Goal: Information Seeking & Learning: Find specific fact

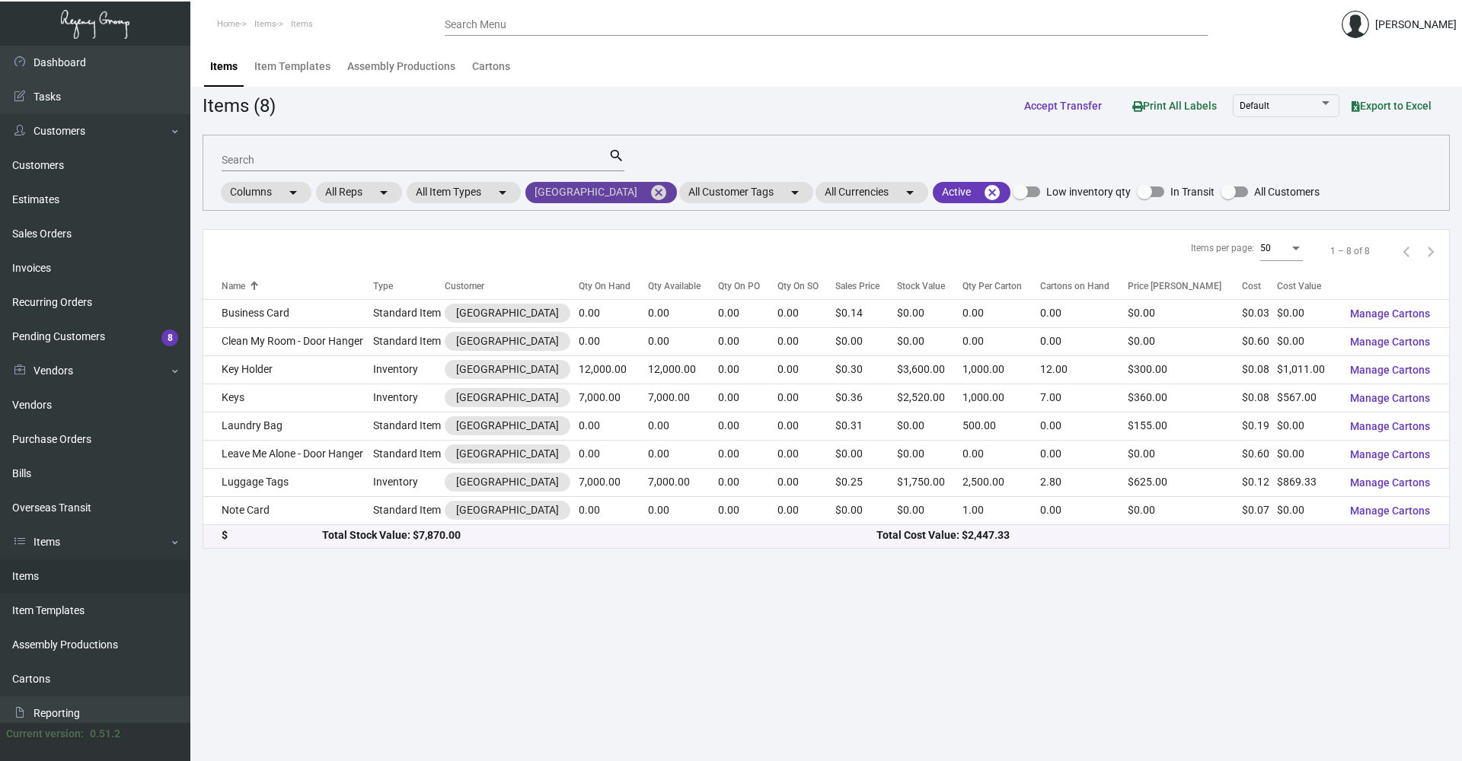
click at [649, 195] on mat-icon "cancel" at bounding box center [658, 192] width 18 height 18
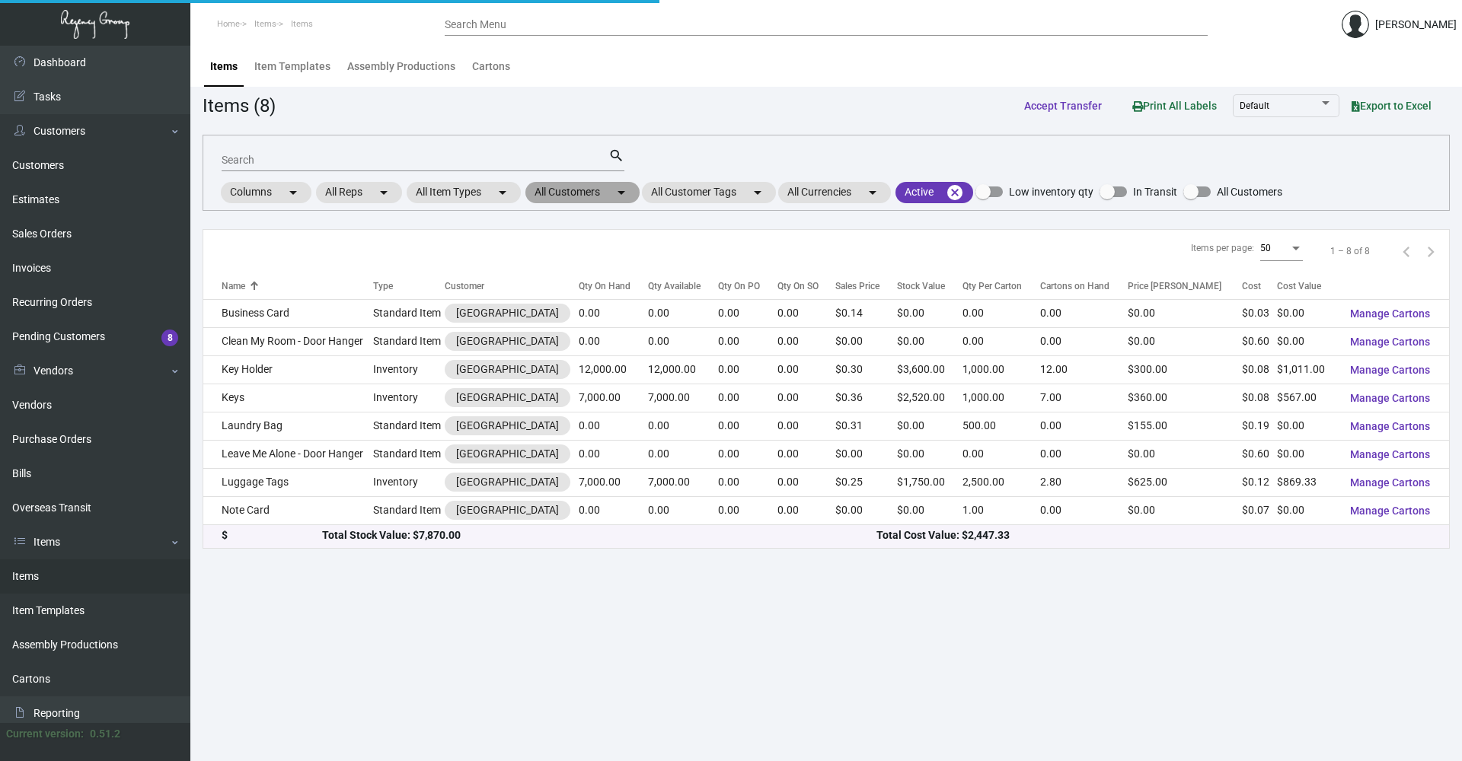
click at [604, 194] on mat-chip "All Customers arrow_drop_down" at bounding box center [582, 192] width 114 height 21
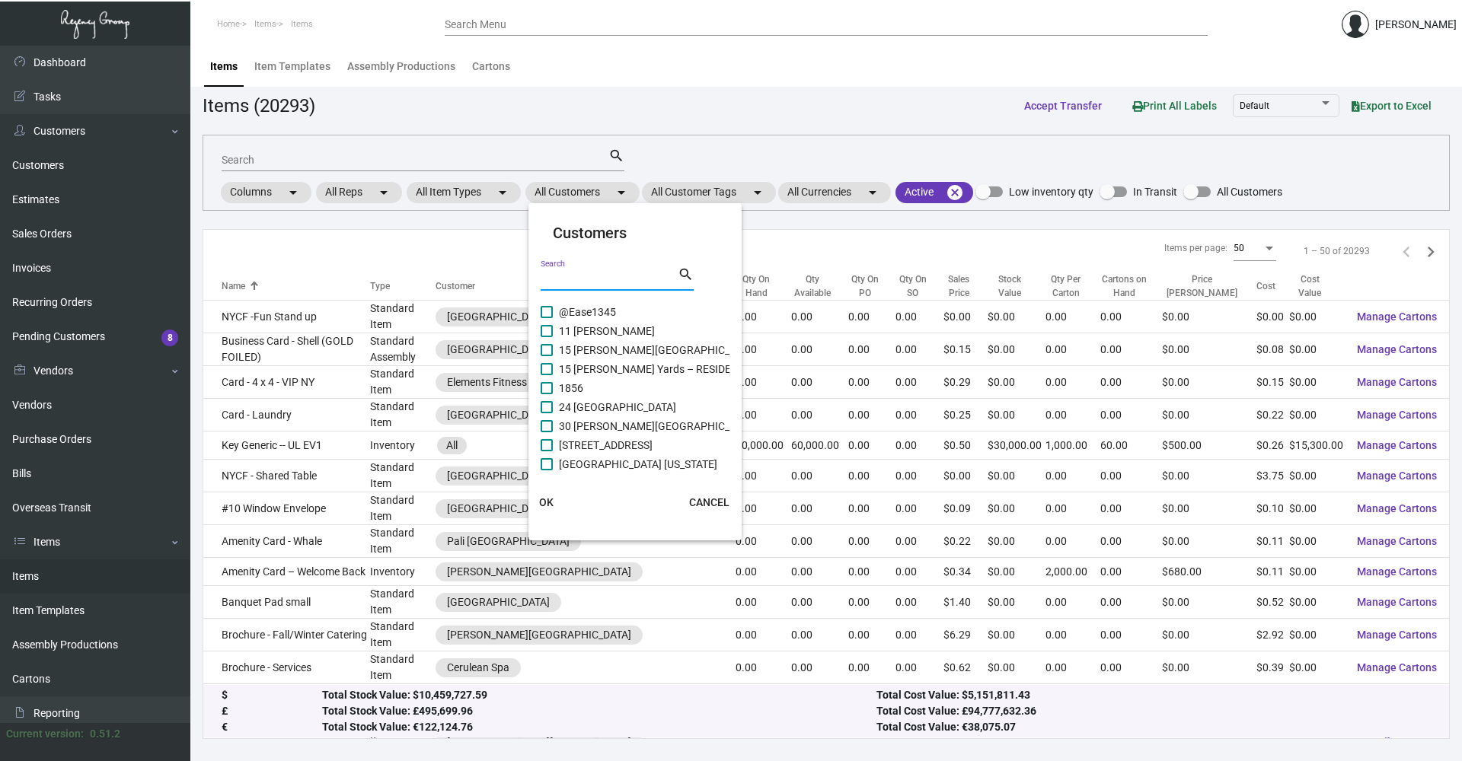
click at [609, 276] on input "Search" at bounding box center [609, 279] width 137 height 12
type input "baccarat"
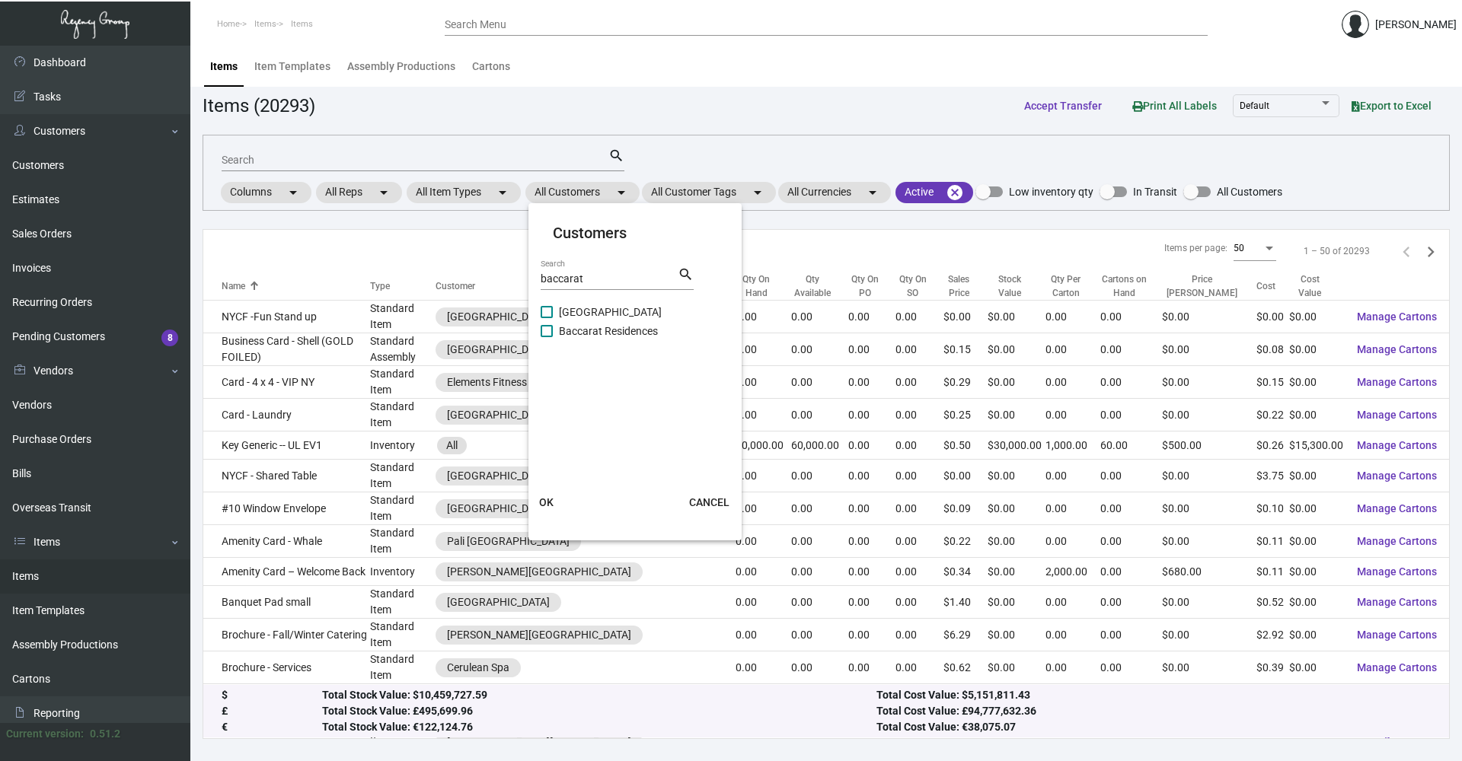
click at [676, 311] on mat-checkbox "[GEOGRAPHIC_DATA]" at bounding box center [636, 312] width 190 height 19
drag, startPoint x: 550, startPoint y: 309, endPoint x: 531, endPoint y: 426, distance: 117.9
click at [549, 311] on span at bounding box center [547, 312] width 12 height 12
click at [547, 318] on input "[GEOGRAPHIC_DATA]" at bounding box center [546, 318] width 1 height 1
checkbox input "true"
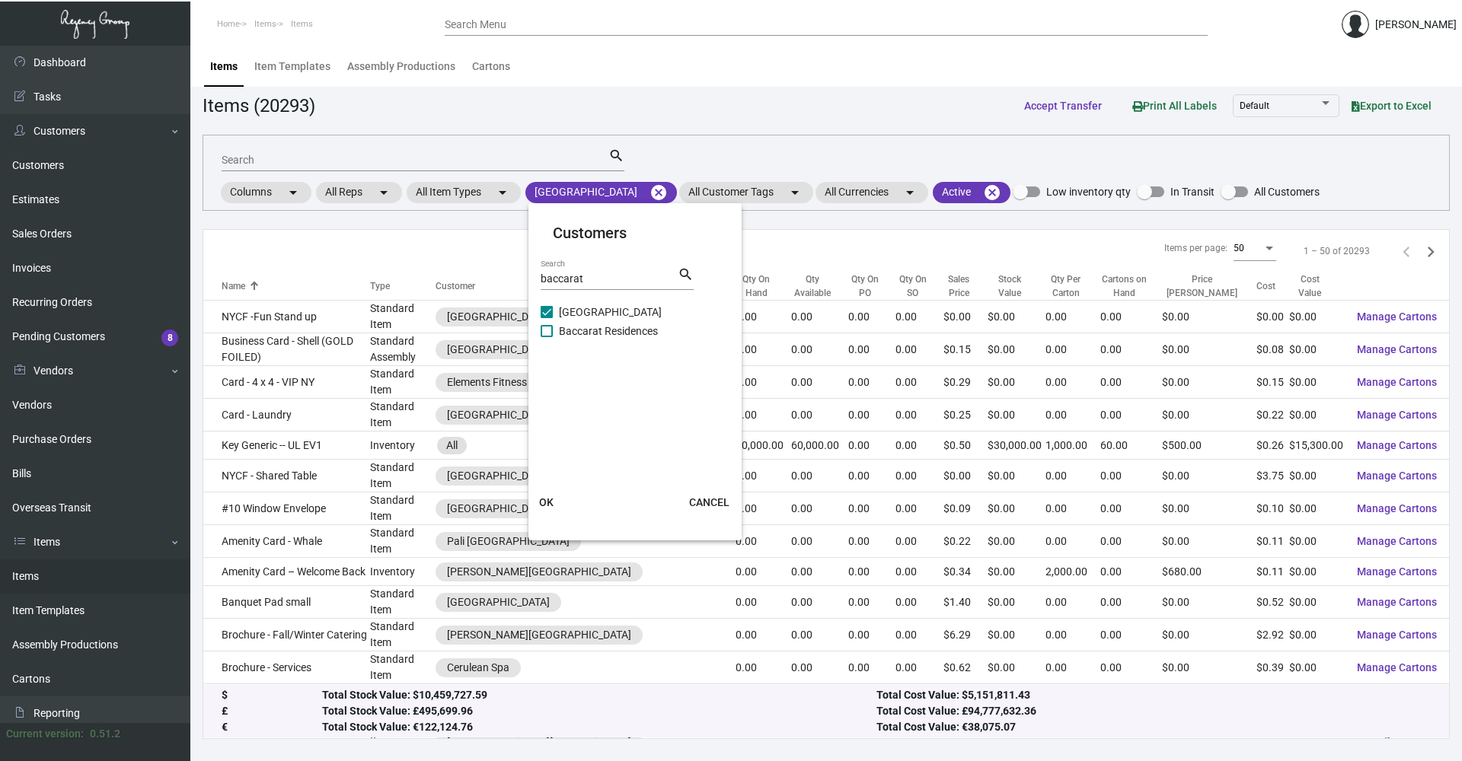
click at [555, 505] on button "OK" at bounding box center [546, 502] width 49 height 27
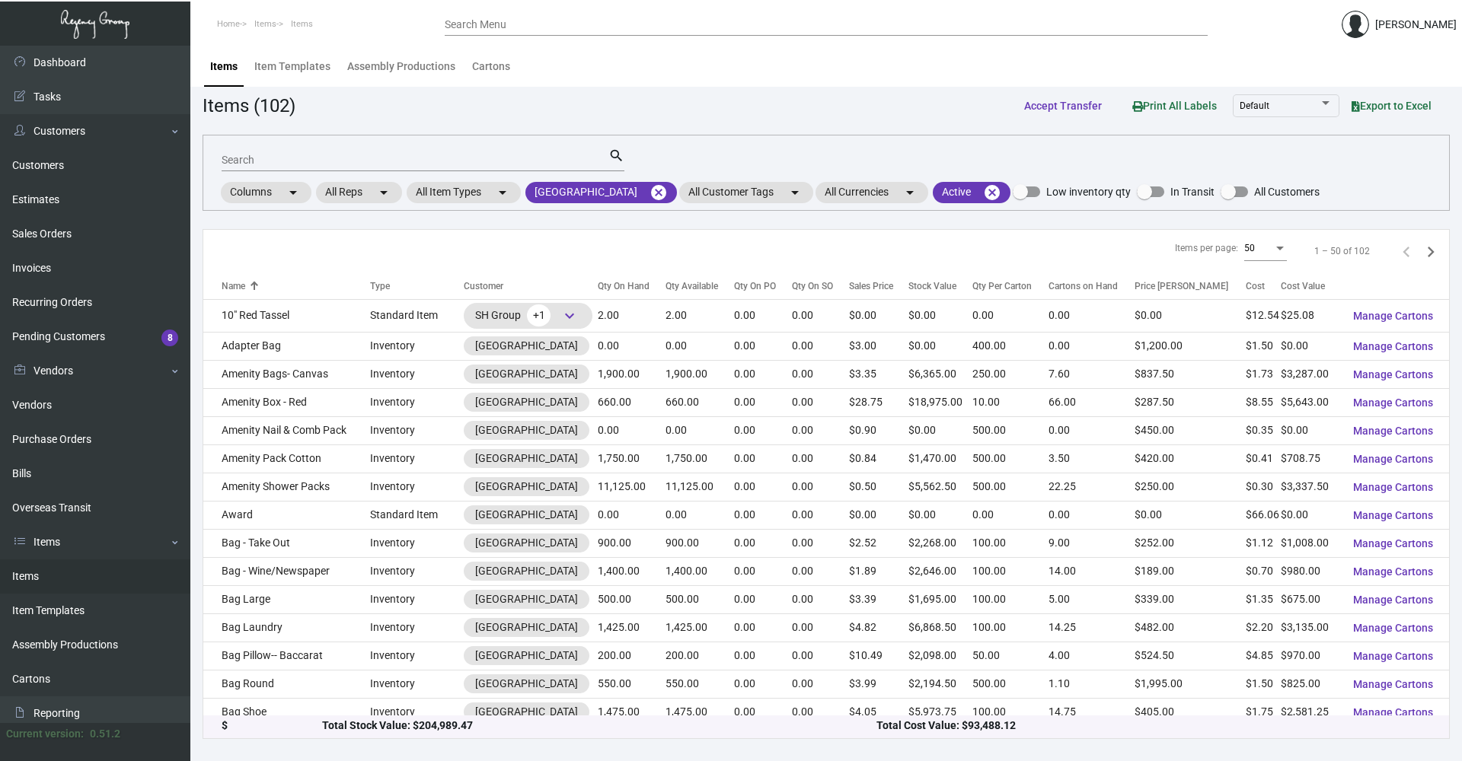
click at [315, 150] on div "Search" at bounding box center [415, 160] width 387 height 24
type input "menu"
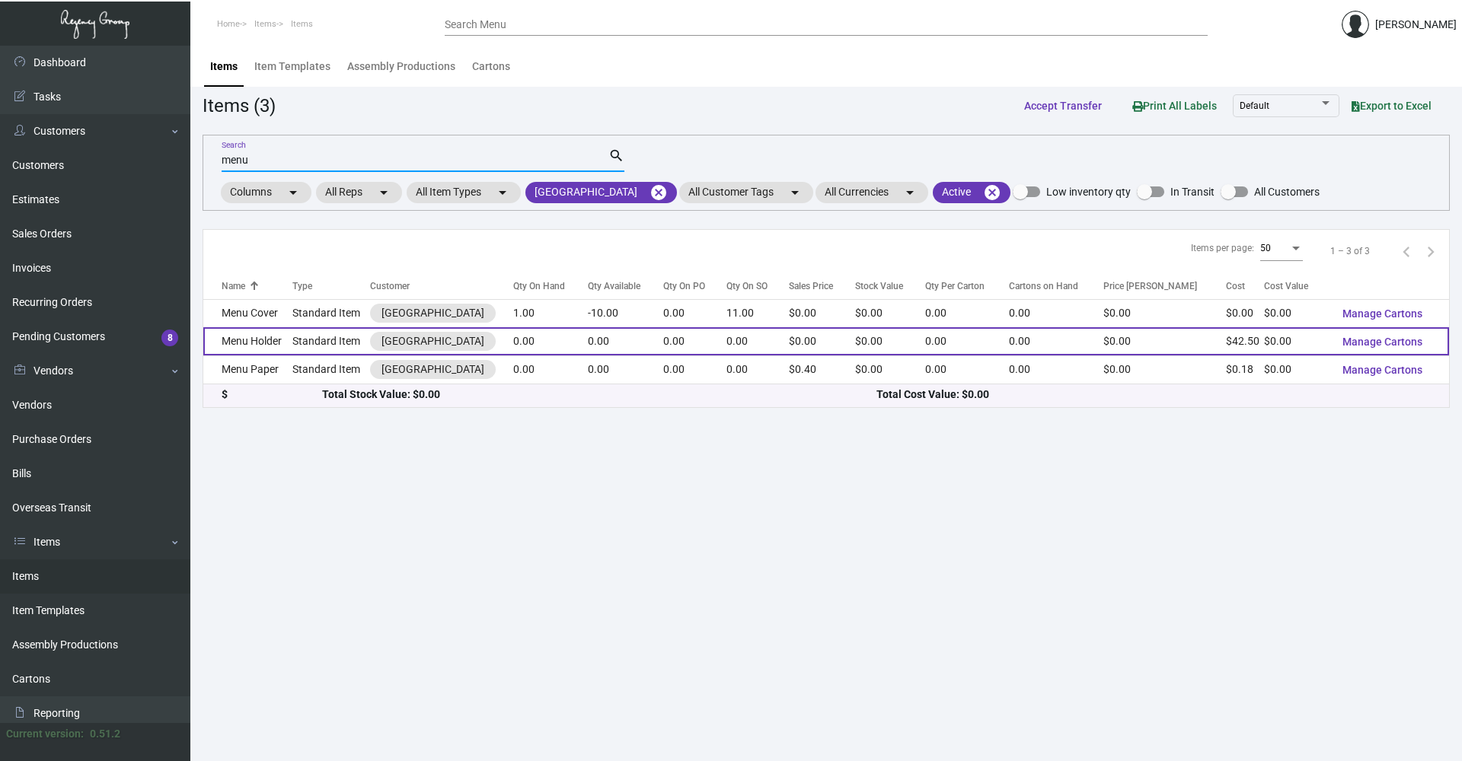
click at [307, 340] on td "Standard Item" at bounding box center [330, 341] width 77 height 28
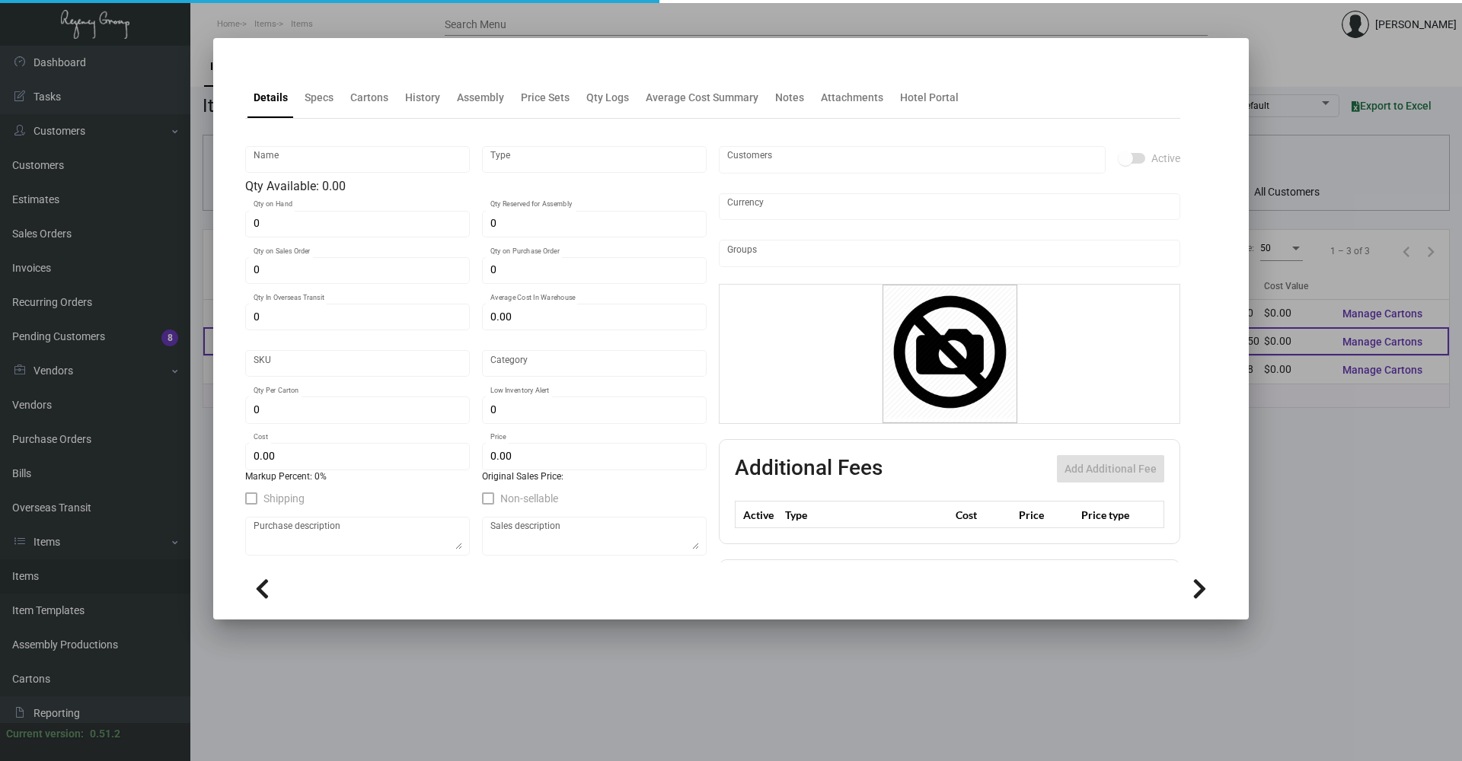
type input "Menu Holder"
type input "Standard Item"
type input "$ 0.00"
type input "BCRT-Menu Holders-64"
type input "Standard"
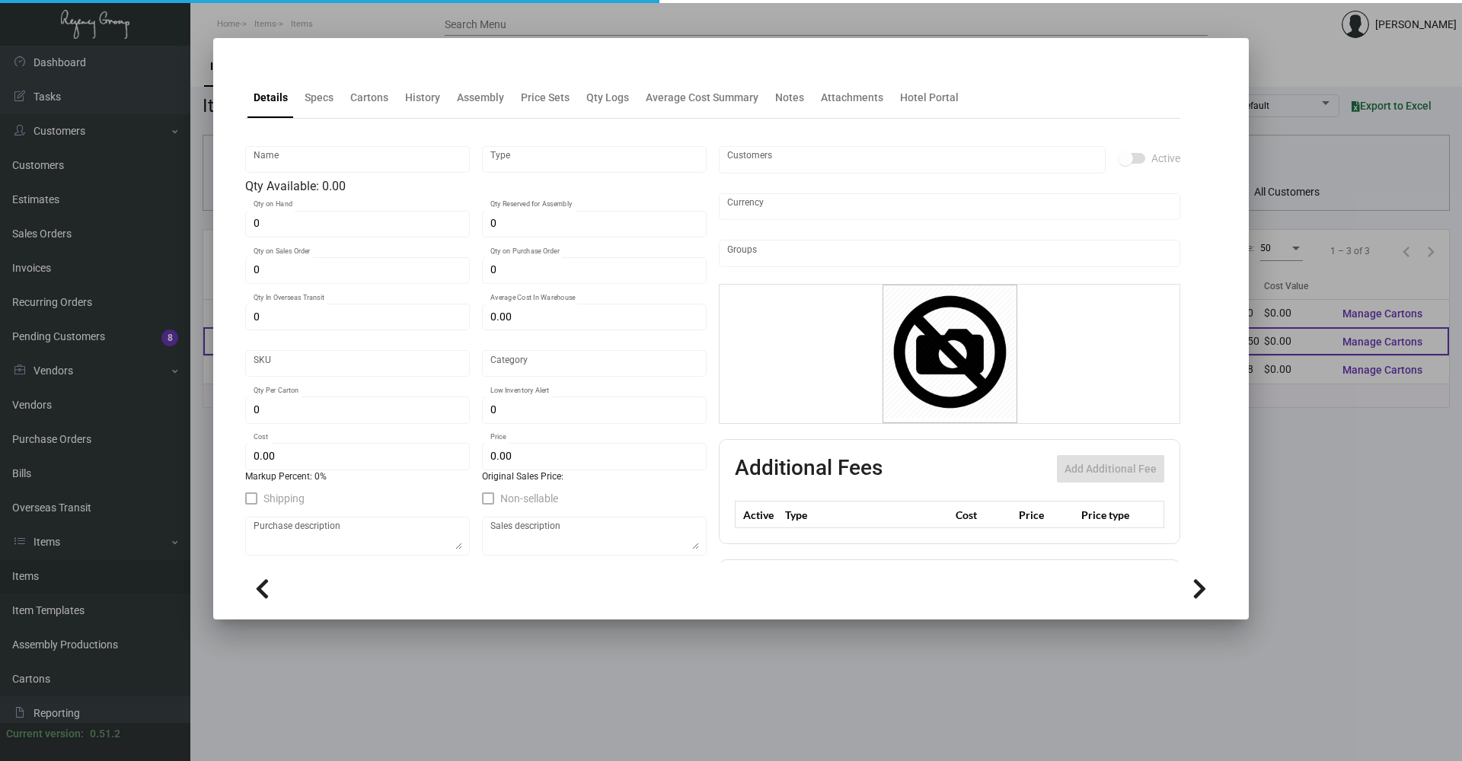
type input "$ 42.50"
type input "$ 0.00"
checkbox input "true"
type input "United States Dollar $"
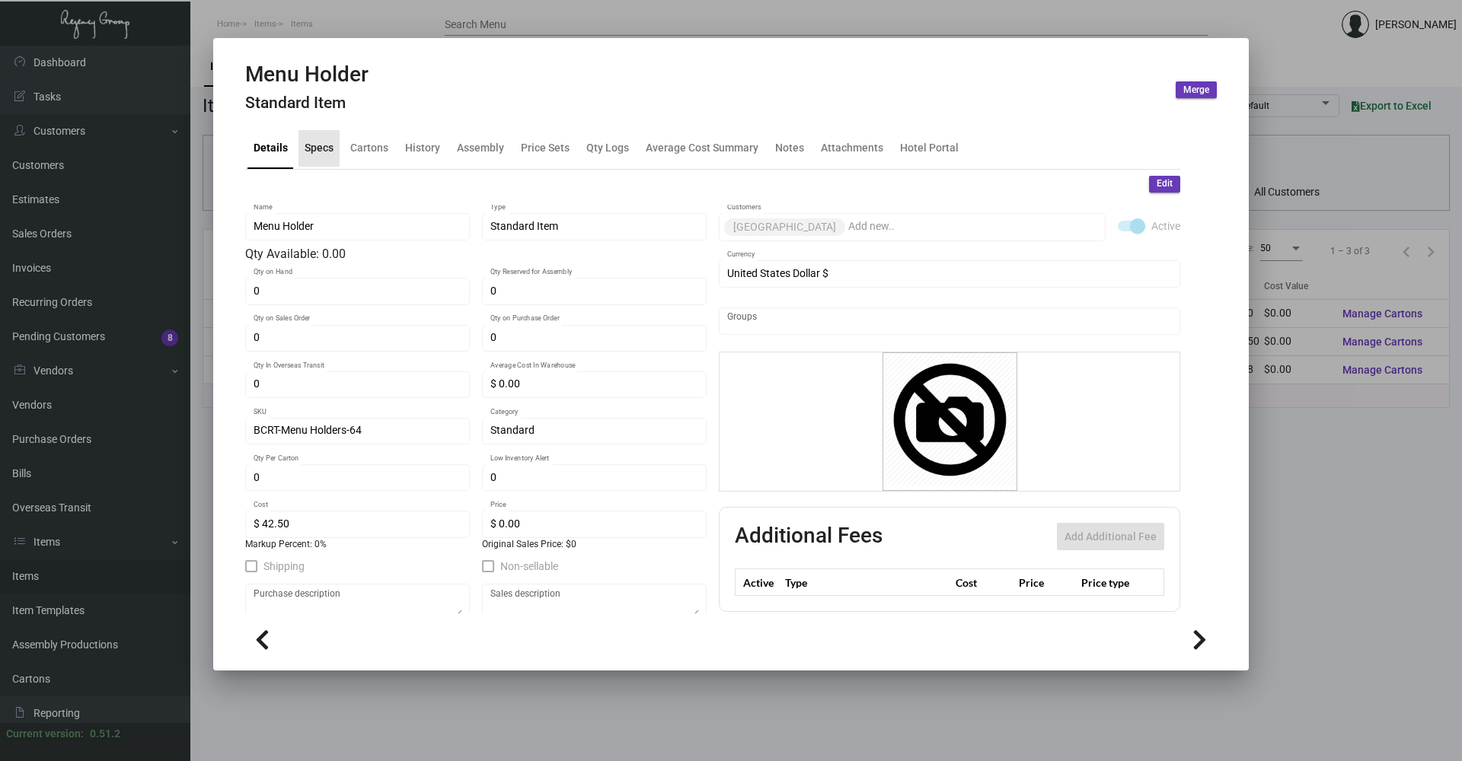
click at [313, 142] on div "Specs" at bounding box center [319, 148] width 29 height 16
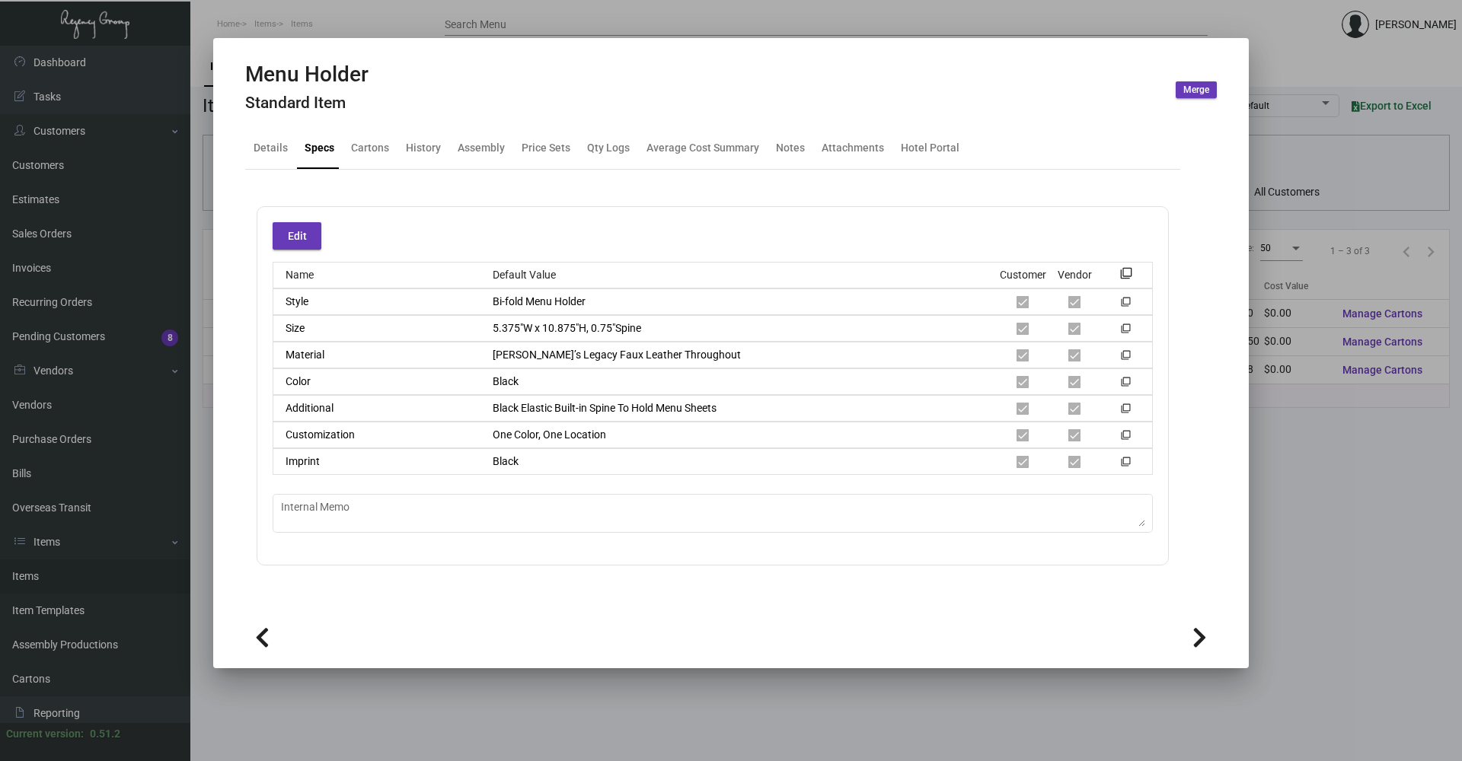
click at [333, 36] on div at bounding box center [731, 380] width 1462 height 761
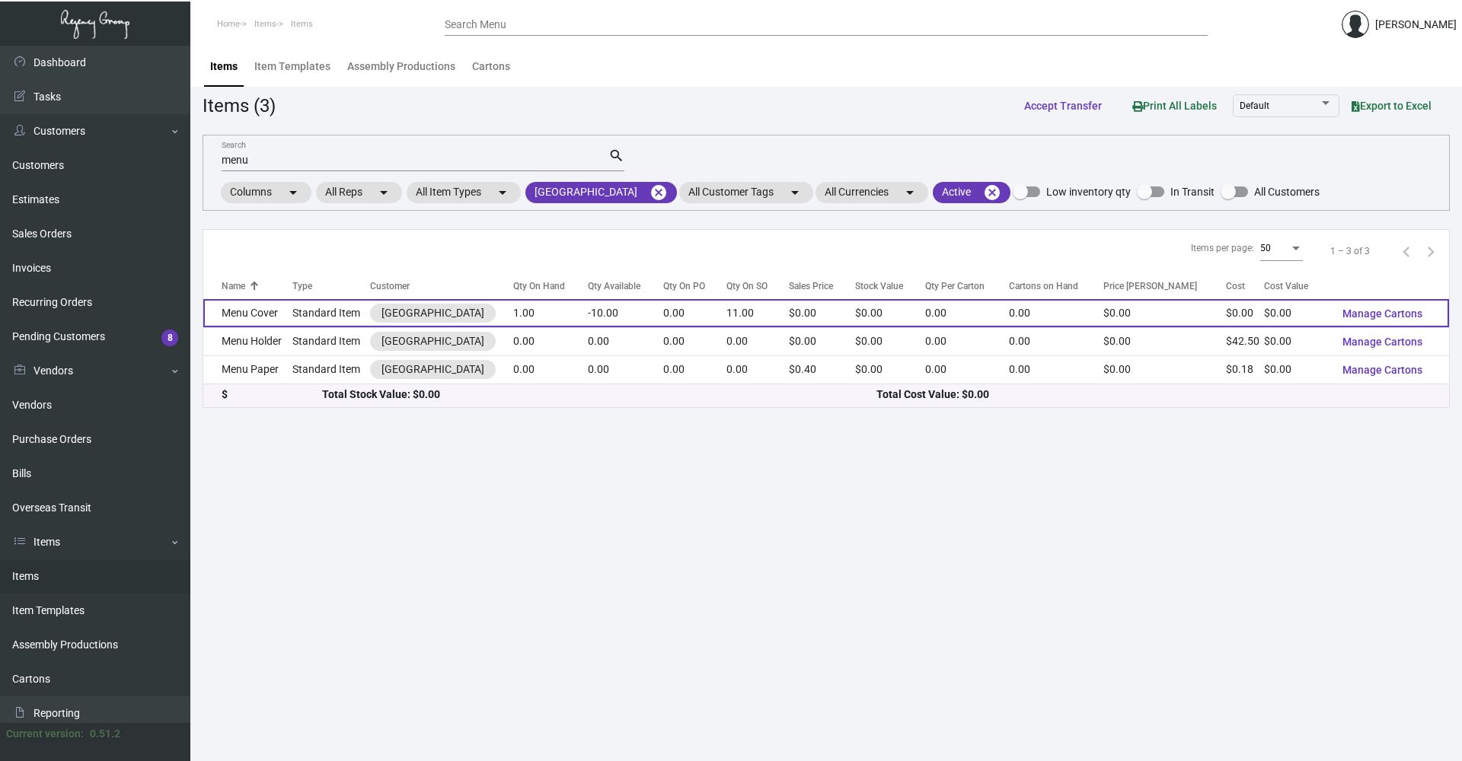
click at [247, 303] on td "Menu Cover" at bounding box center [247, 313] width 89 height 28
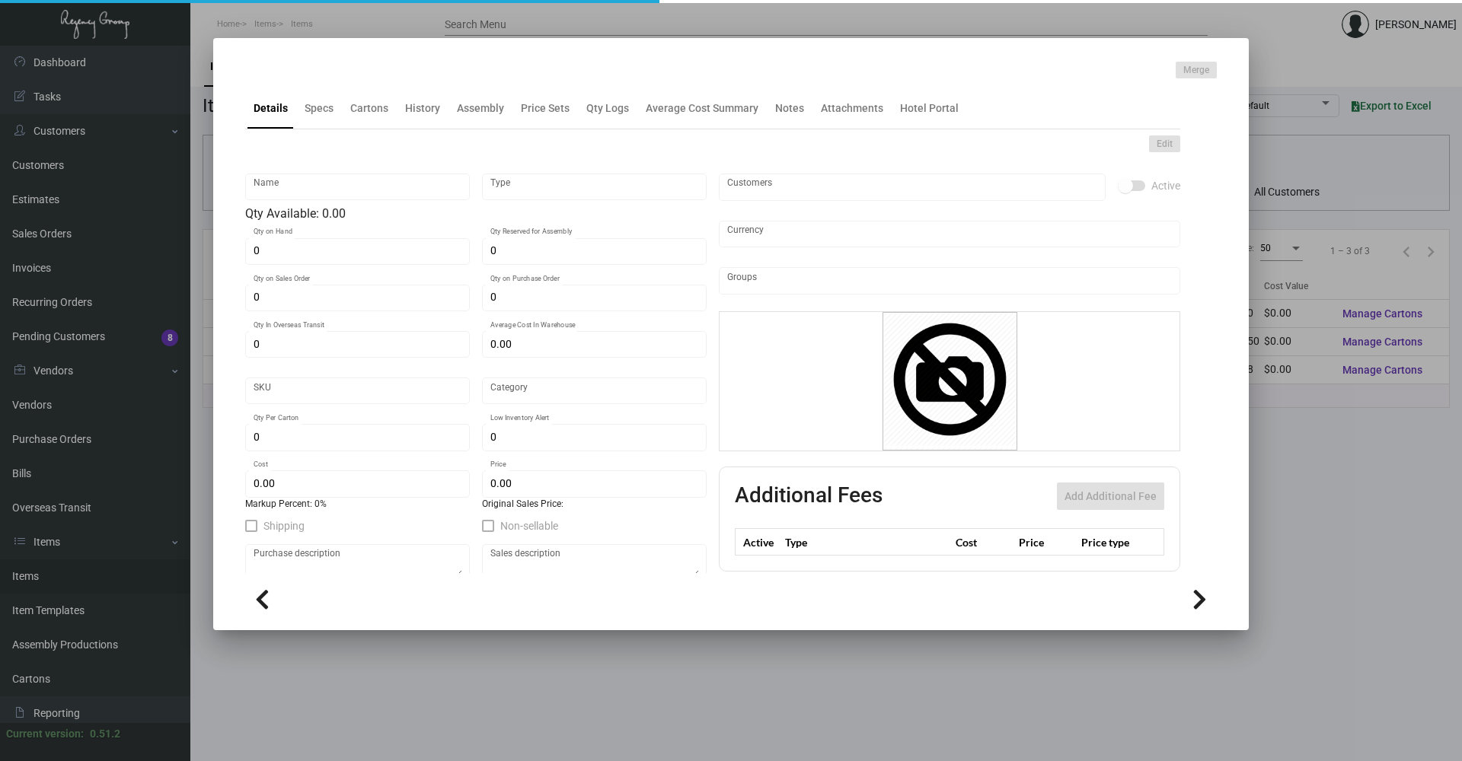
type input "Menu Cover"
type input "Standard Item"
type input "1"
type input "11"
type input "$ 0.00"
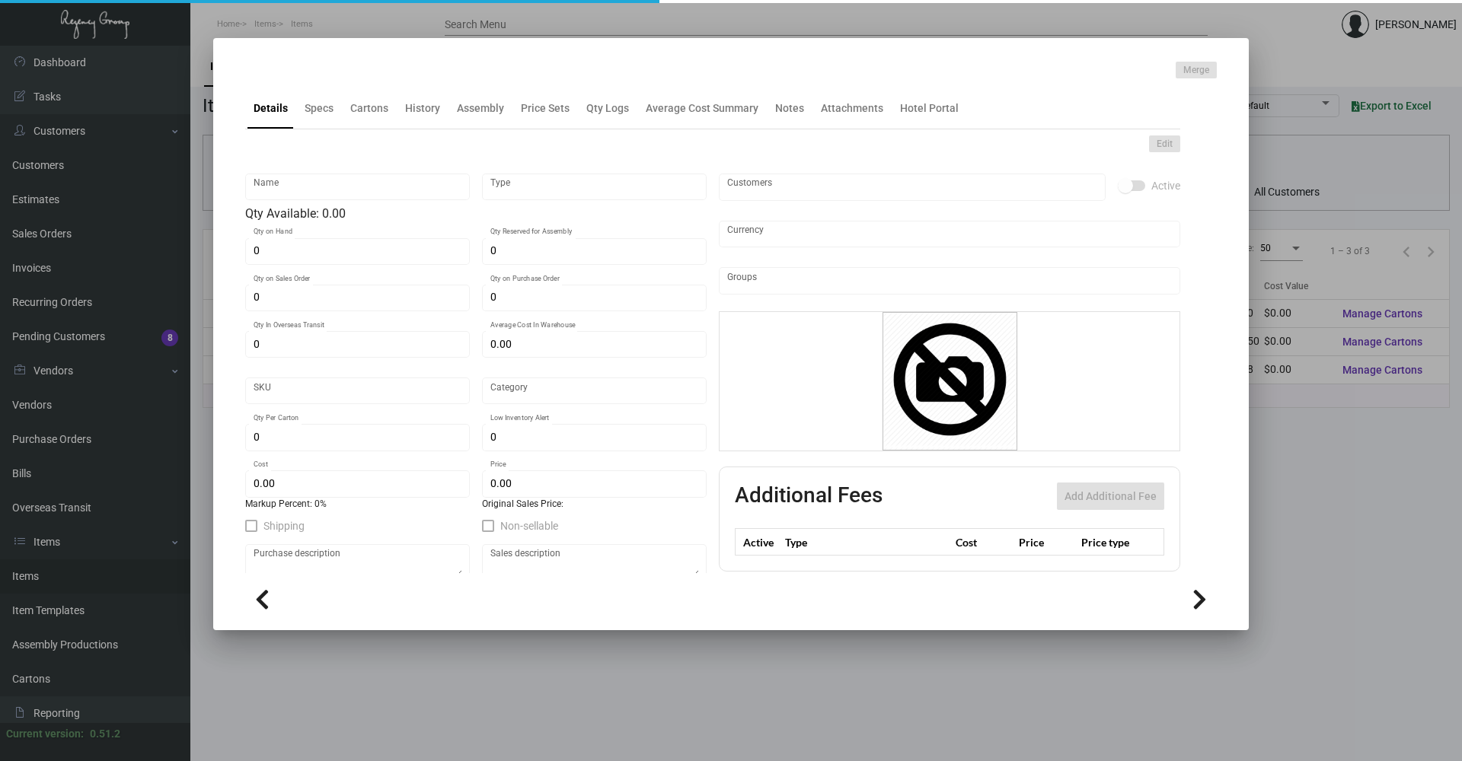
type input "BCRT-Menu Holders-49"
type input "Standard"
type input "$ 0.00"
checkbox input "true"
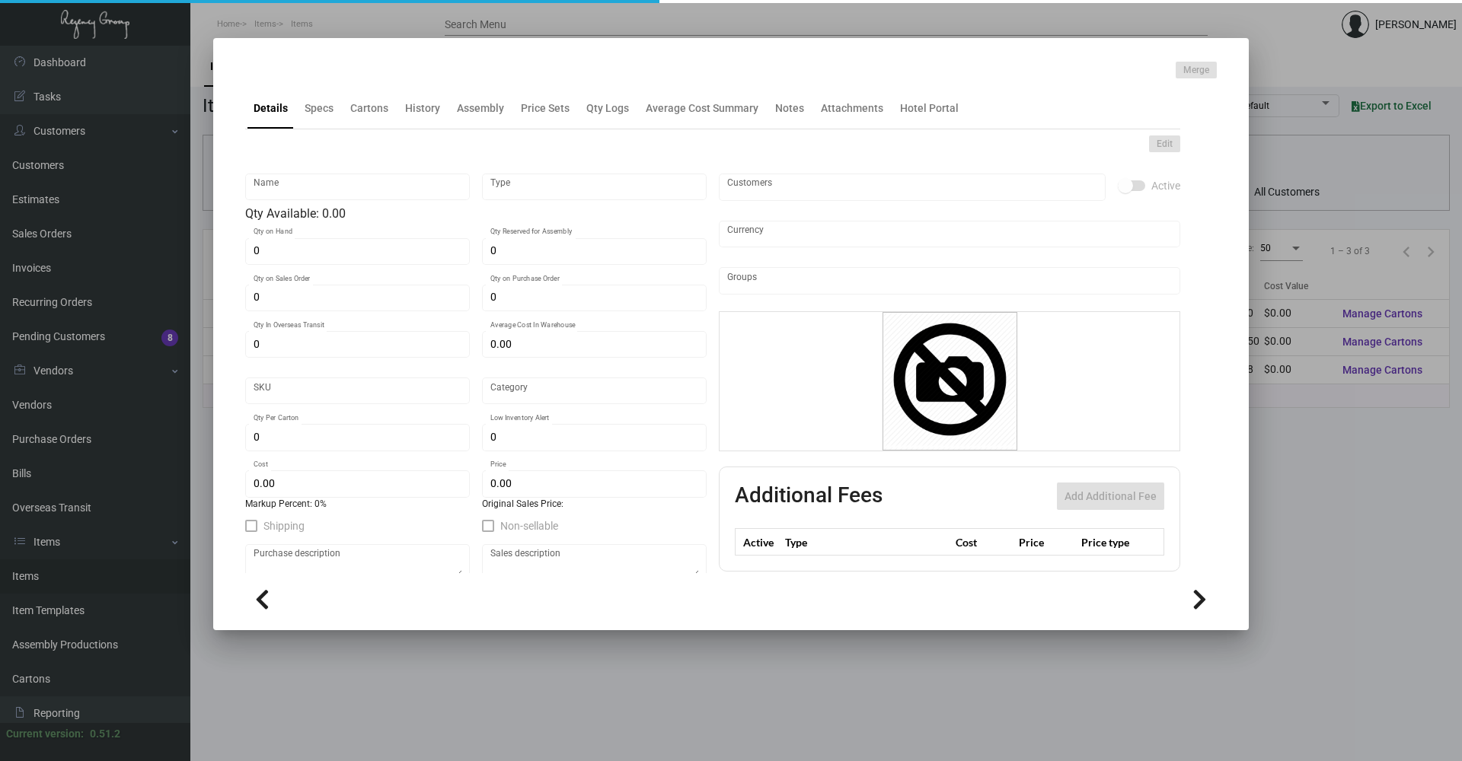
type input "United States Dollar $"
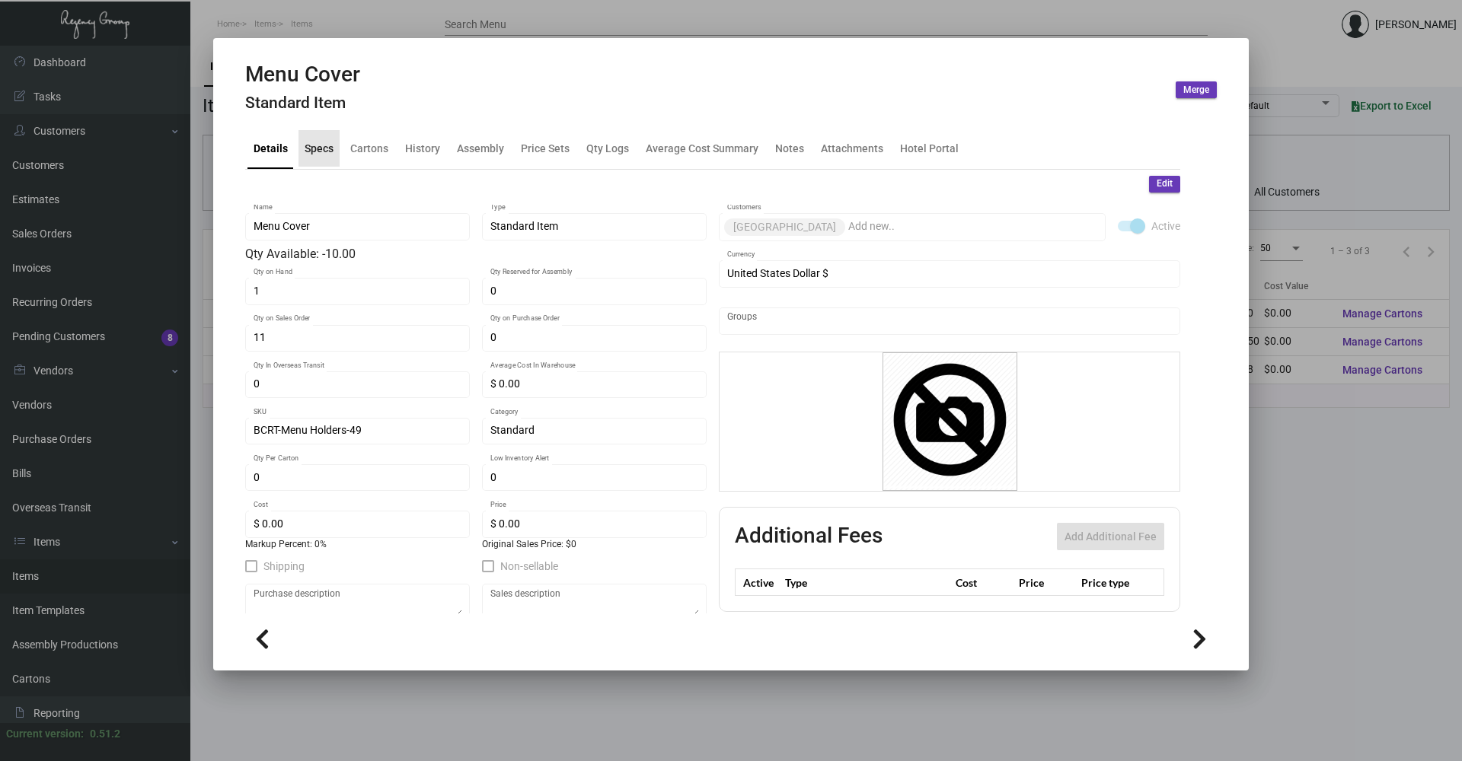
click at [316, 146] on div "Specs" at bounding box center [319, 148] width 29 height 16
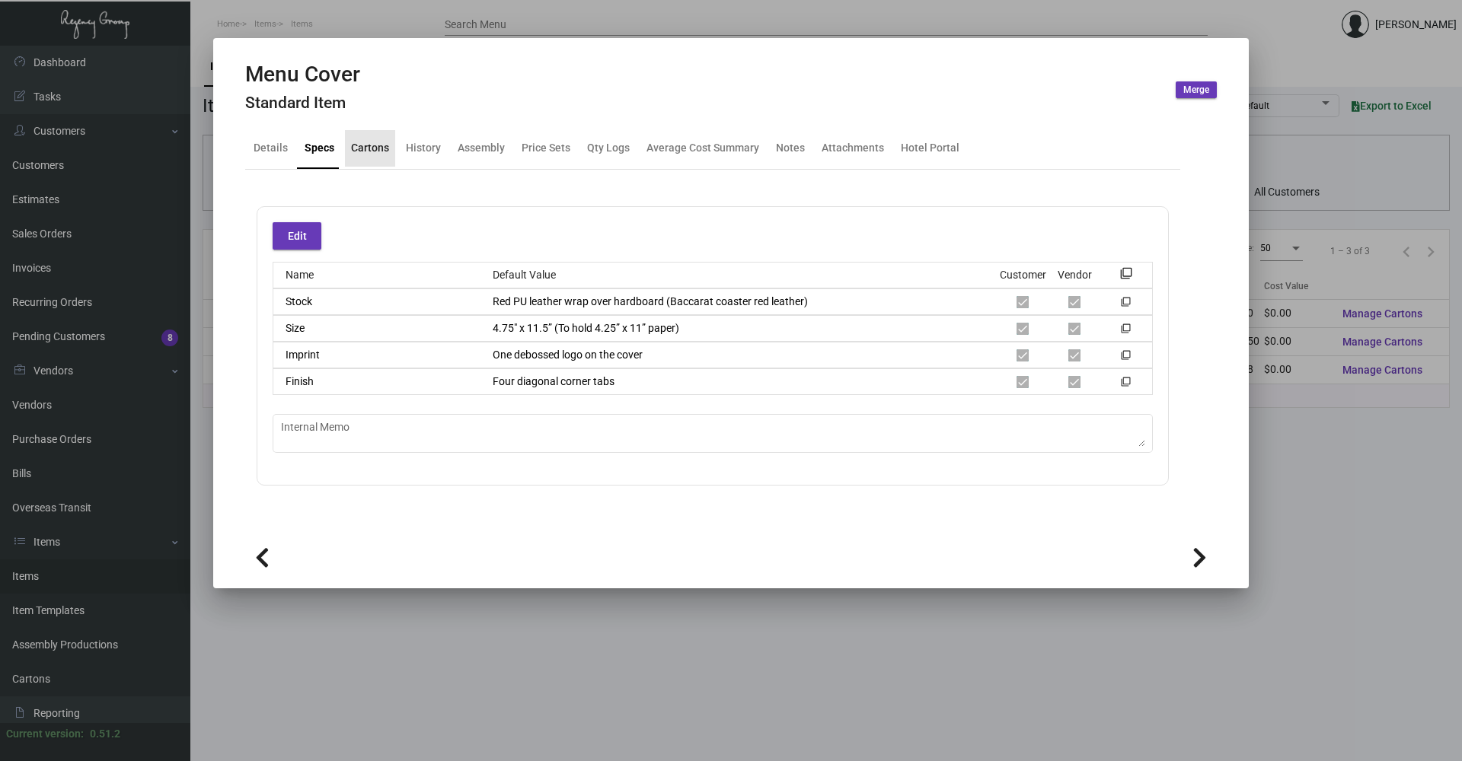
click at [368, 153] on div "Cartons" at bounding box center [370, 148] width 38 height 16
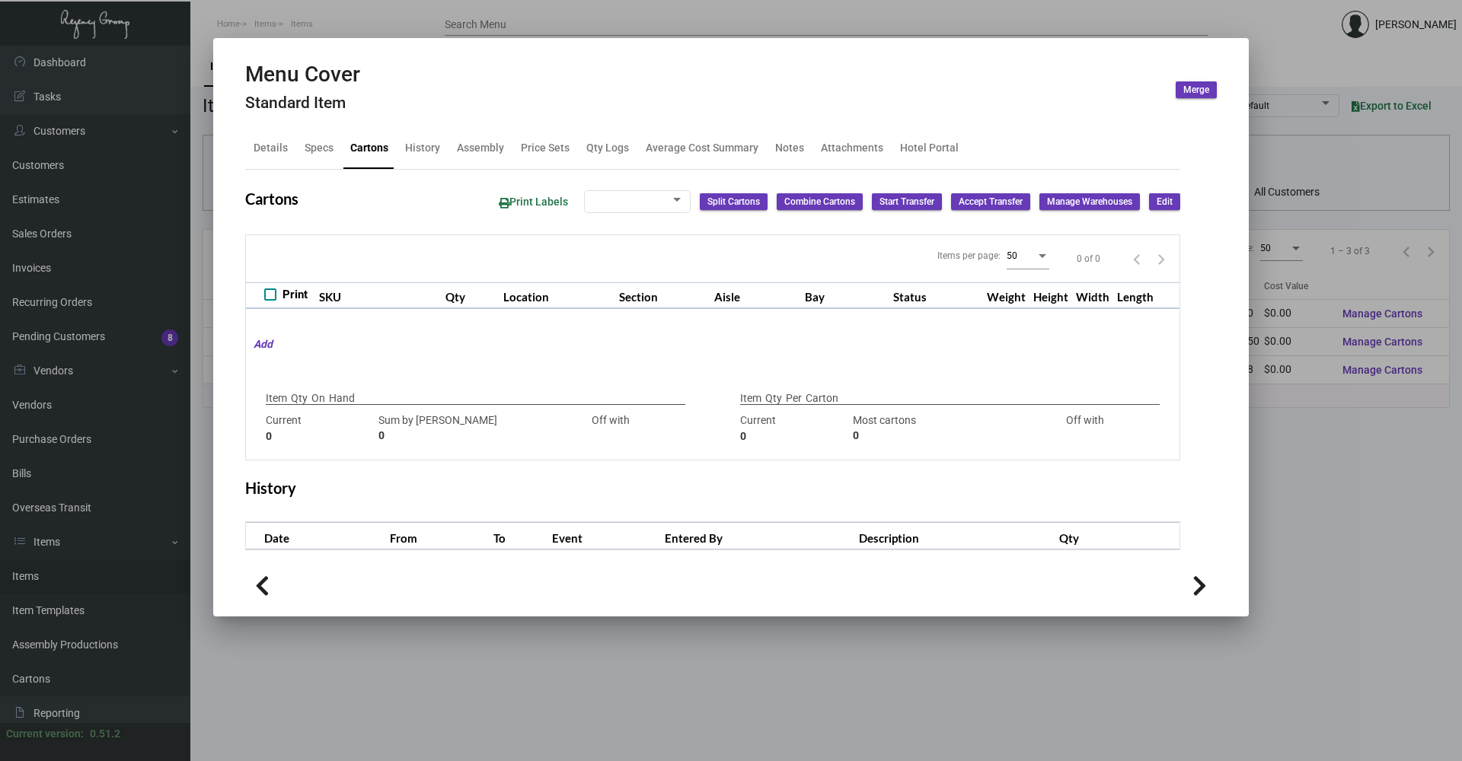
checkbox input "true"
type input "1"
type input "+1"
type input "0"
click at [423, 147] on div "History" at bounding box center [422, 148] width 35 height 16
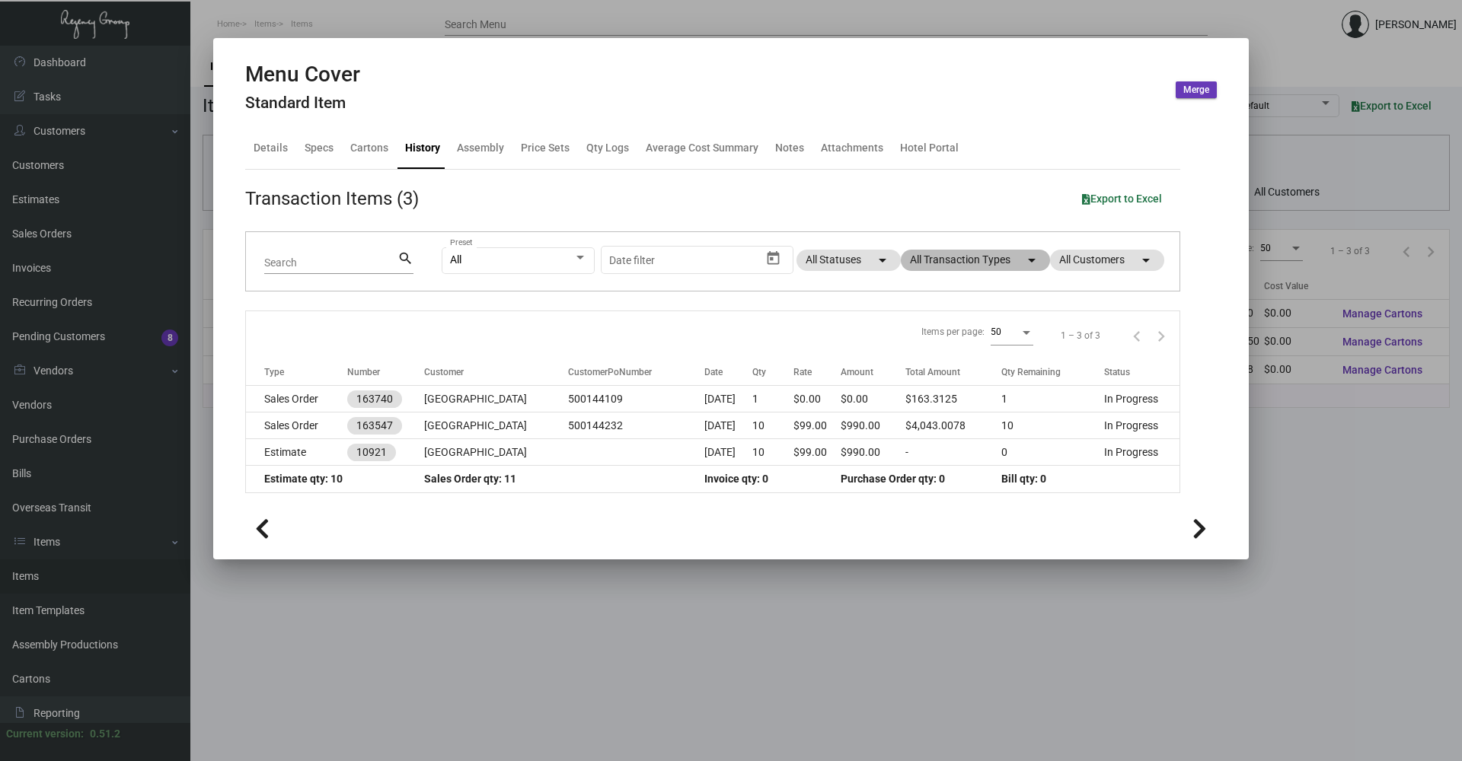
click at [706, 254] on mat-chip "All Transaction Types arrow_drop_down" at bounding box center [975, 260] width 149 height 21
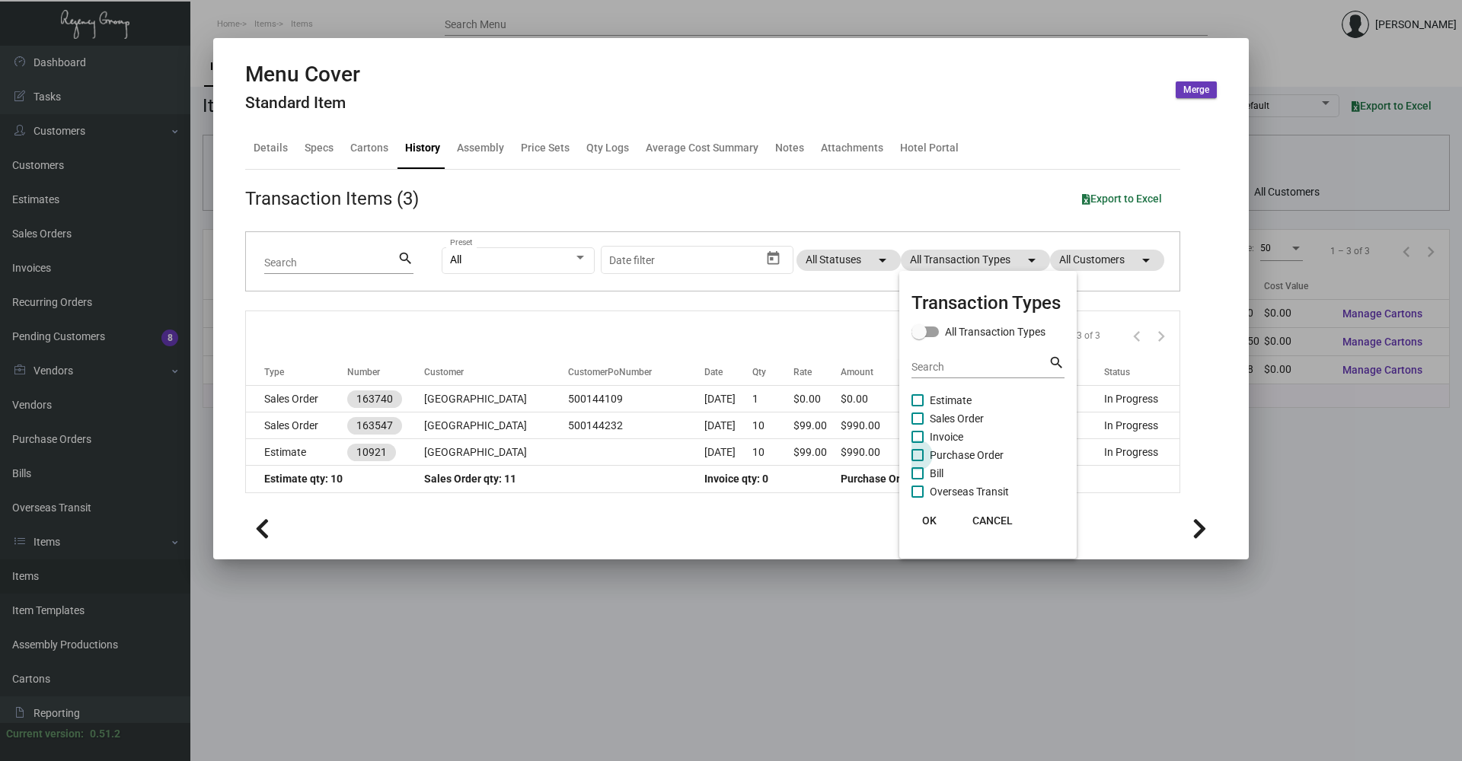
click at [706, 458] on span at bounding box center [917, 455] width 12 height 12
click at [706, 461] on input "Purchase Order" at bounding box center [917, 461] width 1 height 1
checkbox input "true"
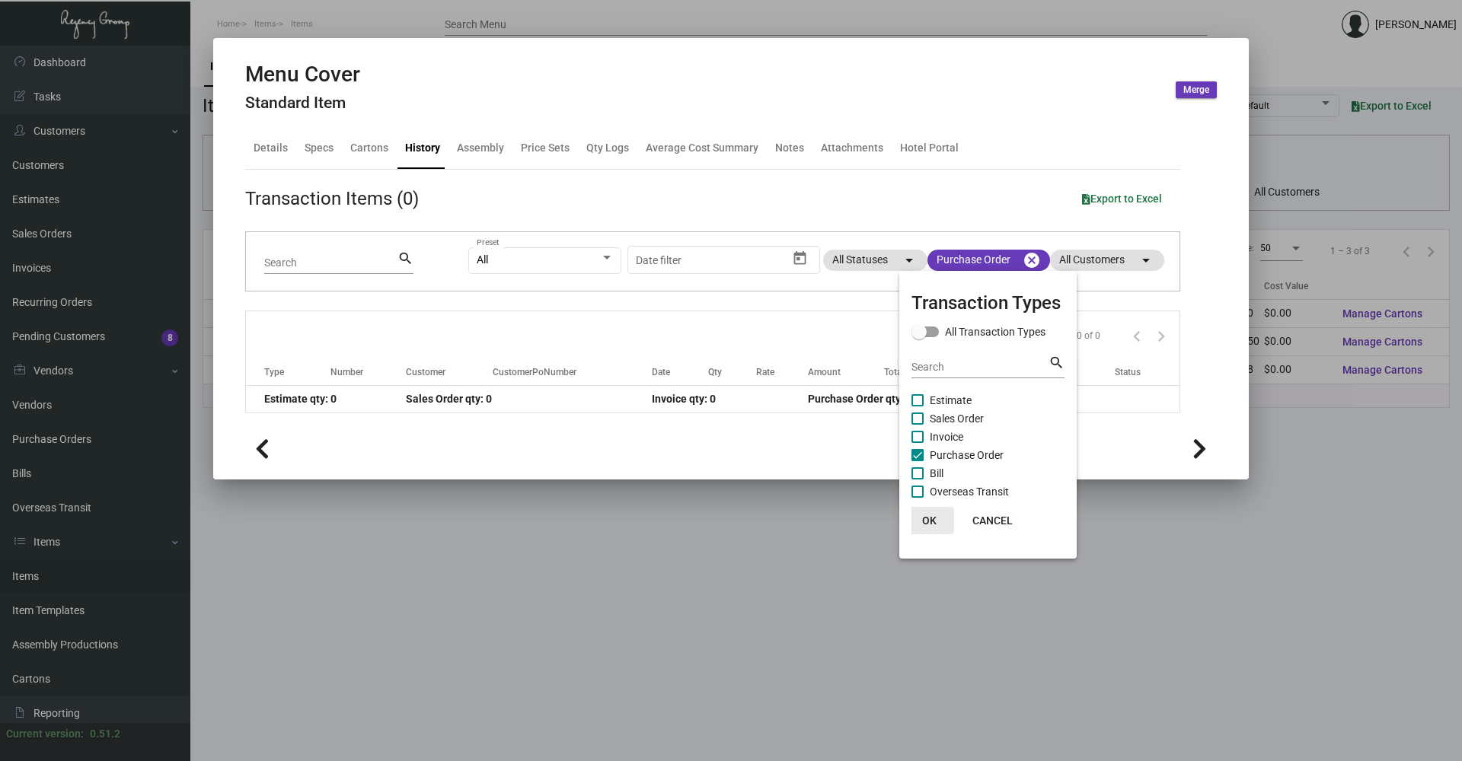
click at [706, 512] on button "OK" at bounding box center [929, 520] width 49 height 27
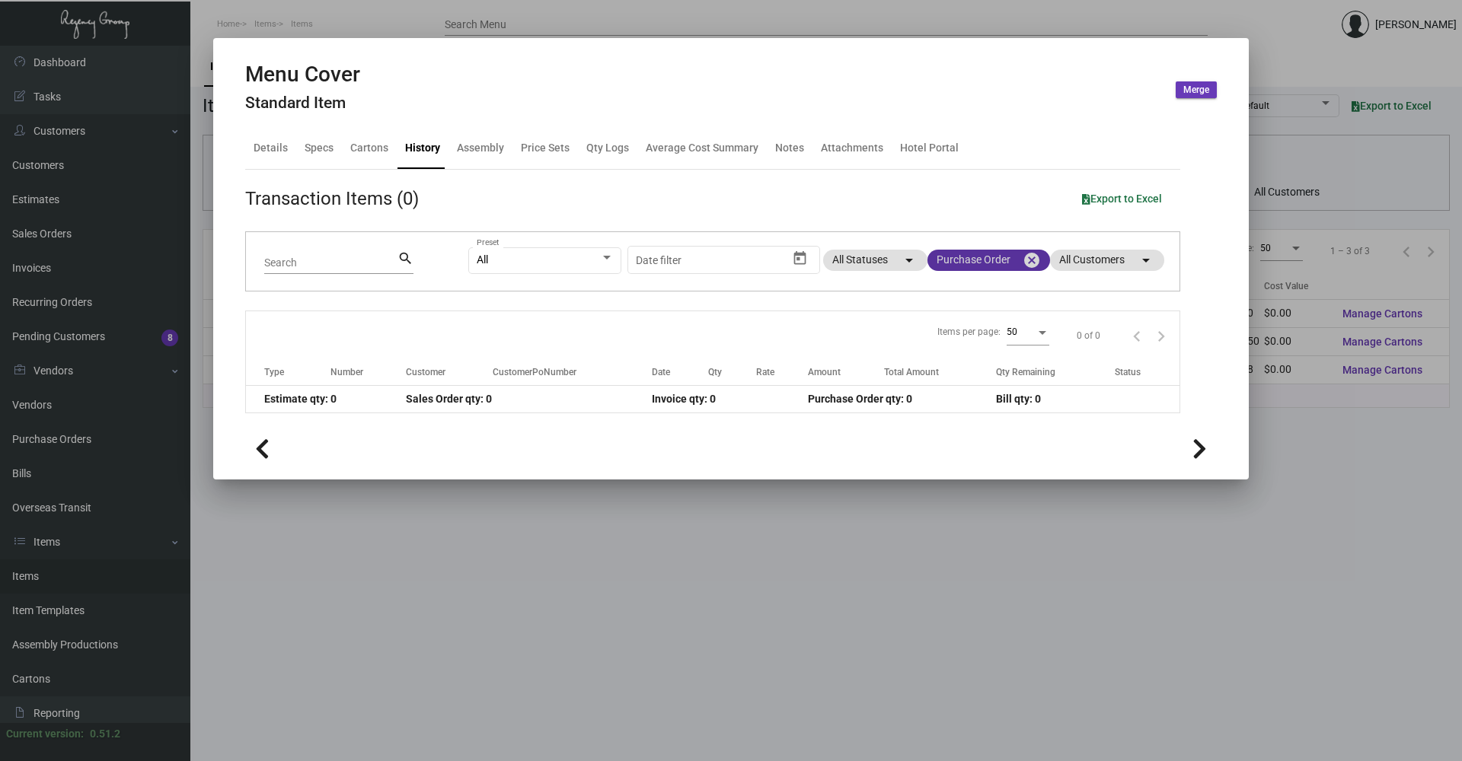
click at [706, 261] on mat-icon "cancel" at bounding box center [1031, 260] width 18 height 18
click at [706, 252] on mat-chip "All Transaction Types arrow_drop_down" at bounding box center [975, 260] width 149 height 21
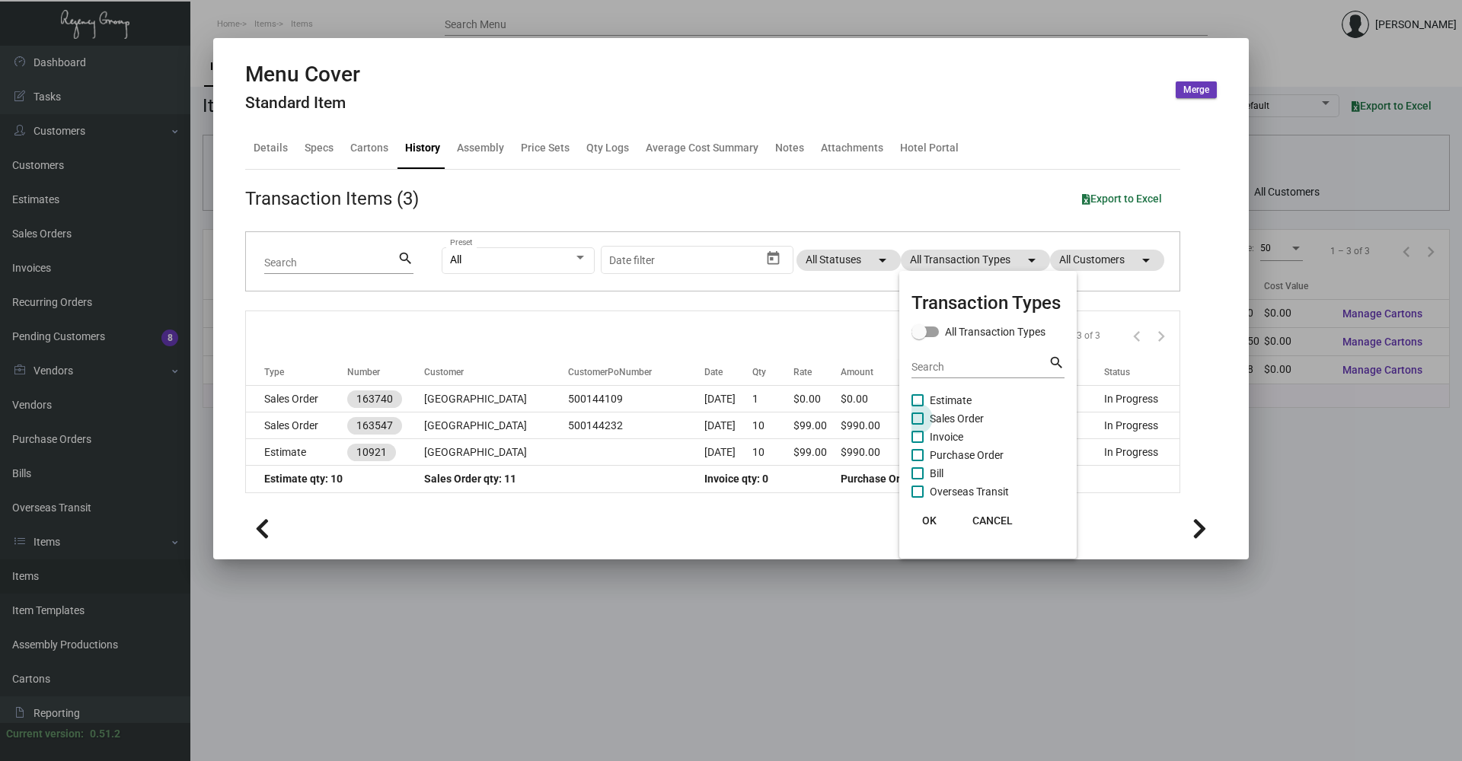
click at [706, 419] on span at bounding box center [917, 419] width 12 height 12
click at [706, 425] on input "Sales Order" at bounding box center [917, 425] width 1 height 1
checkbox input "true"
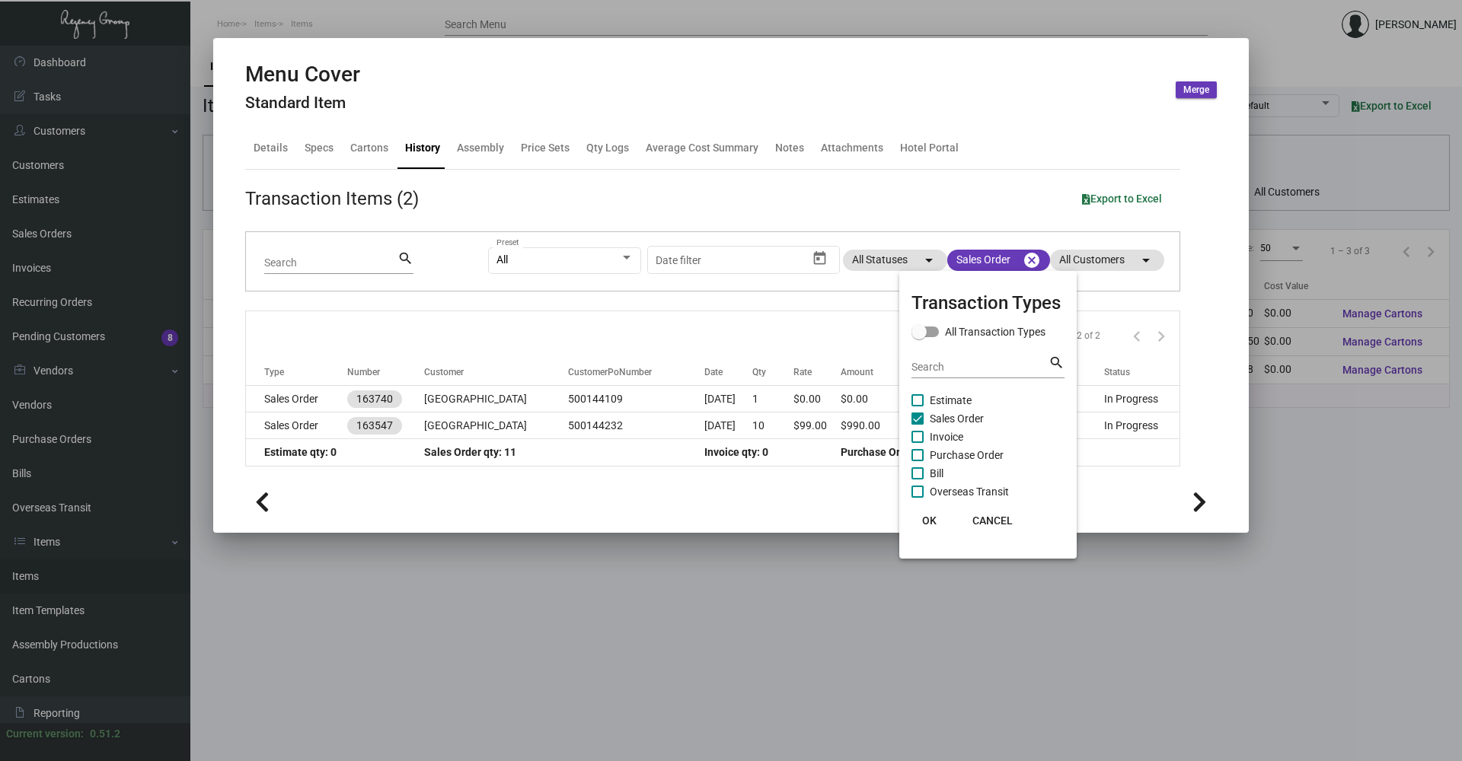
click at [613, 474] on div at bounding box center [731, 380] width 1462 height 761
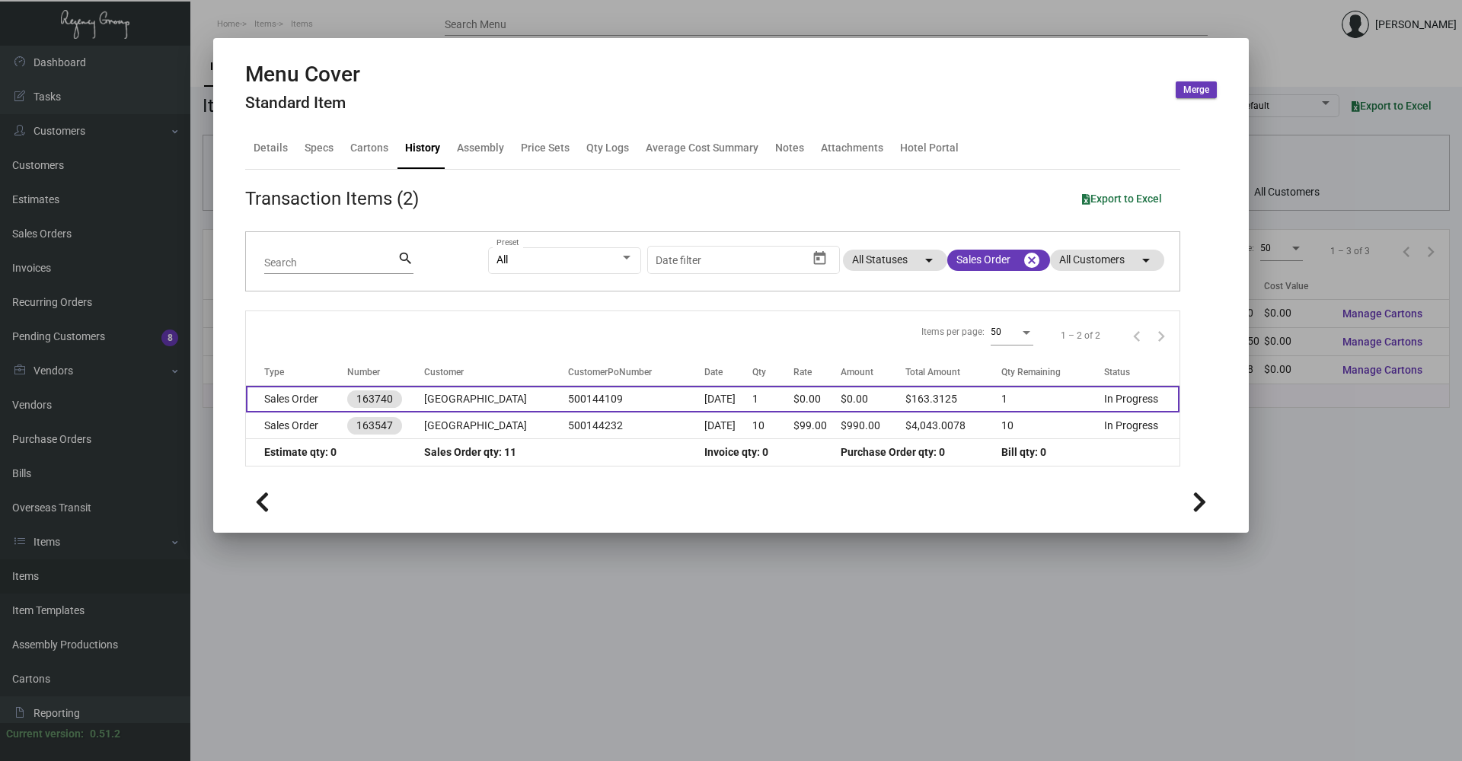
click at [300, 407] on td "Sales Order" at bounding box center [296, 399] width 101 height 27
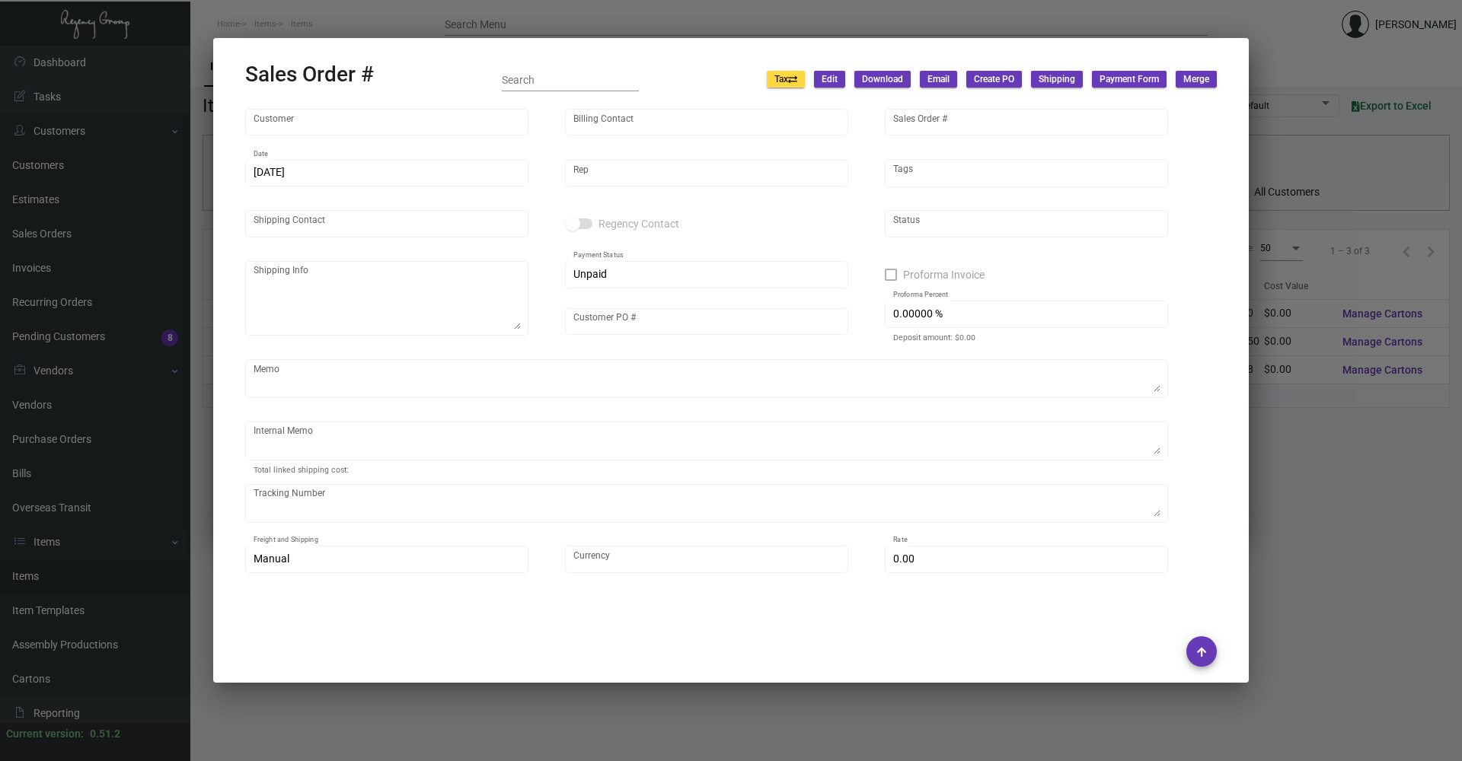
type input "[GEOGRAPHIC_DATA]"
type input "Accounts Payable"
type input "163740"
type input "[DATE]"
type input "[PERSON_NAME]"
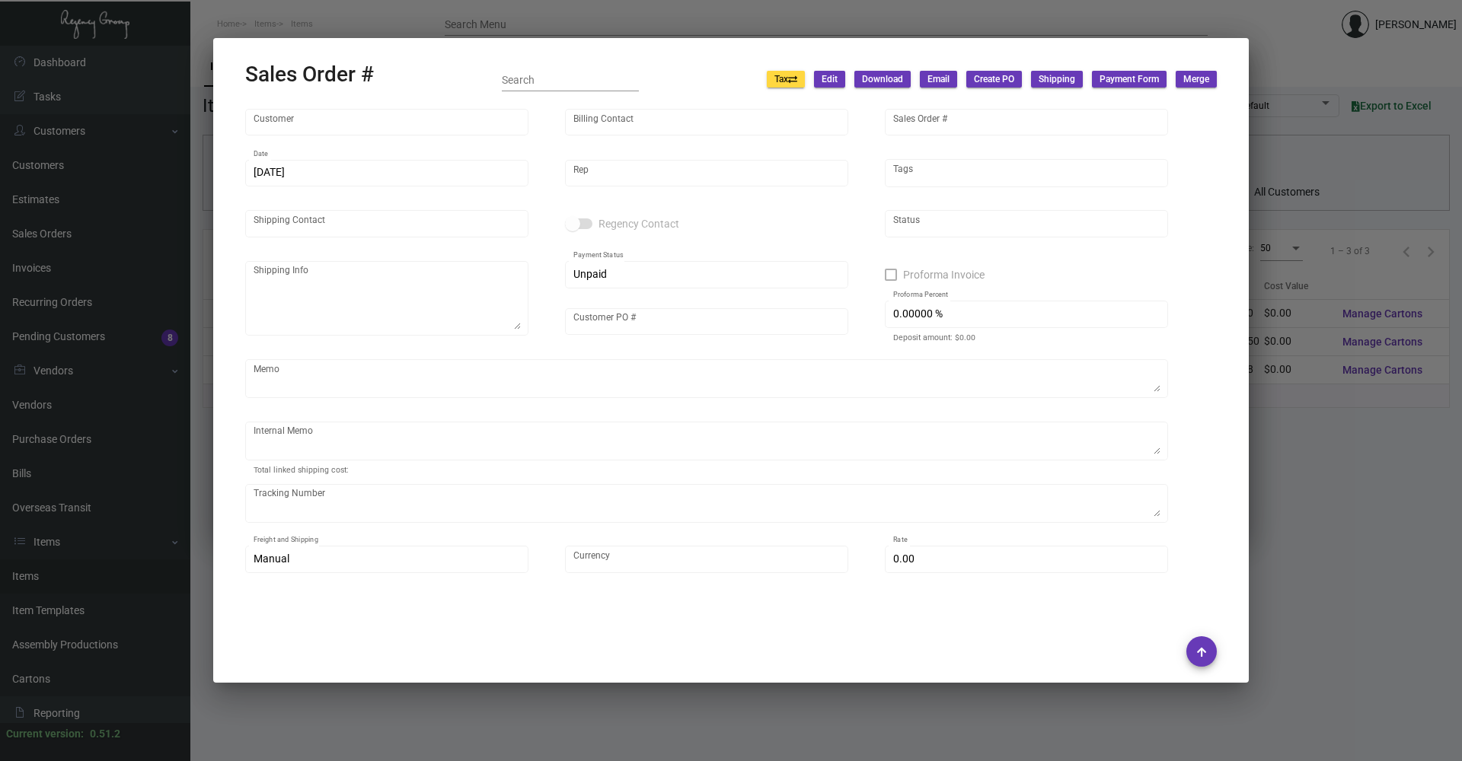
type input "[PERSON_NAME]"
type textarea "Baccarat Hotel - [PERSON_NAME]"
type input "500144109"
type textarea "[DATE] - The sample was dropped off for [PERSON_NAME]."
type input "United States Dollar $"
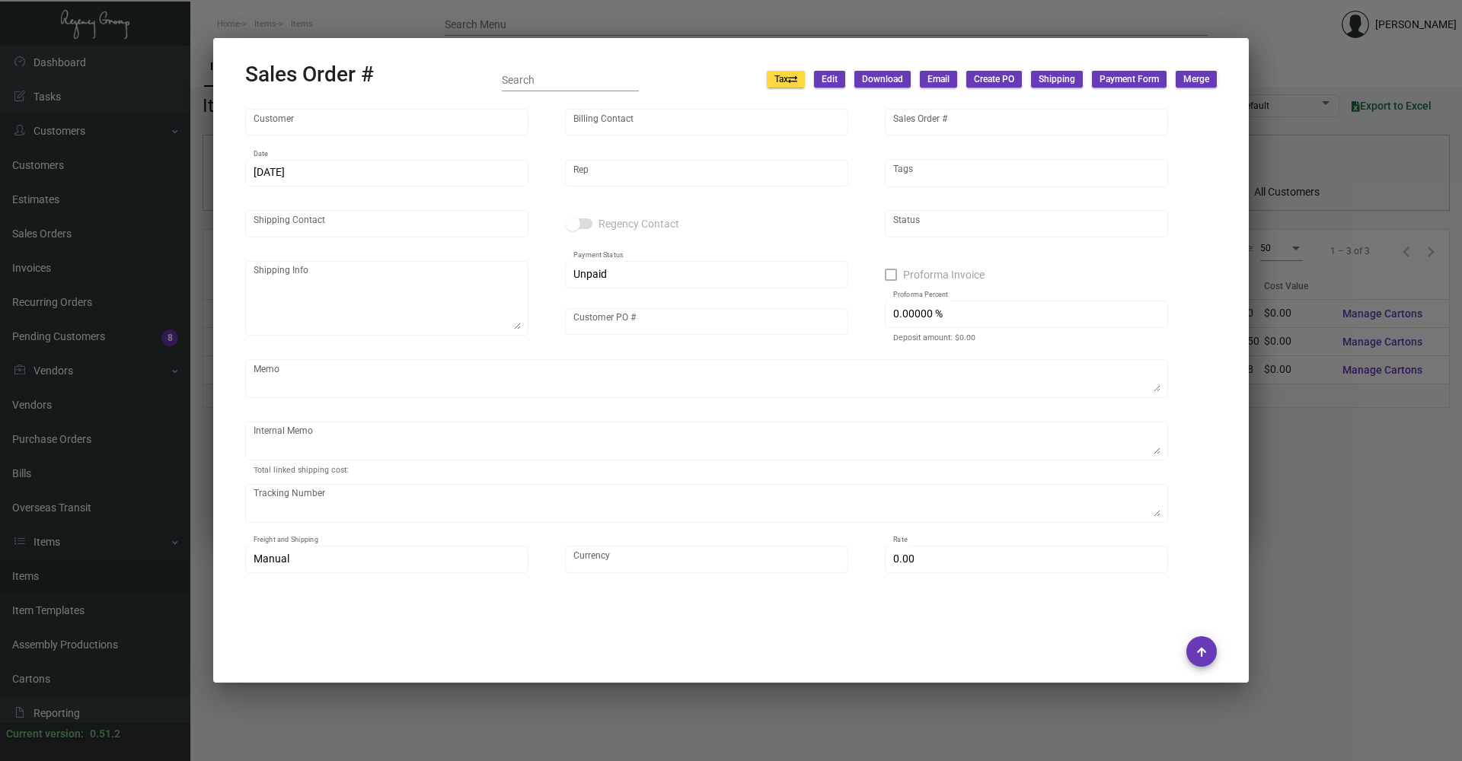
type input "$ 0.00"
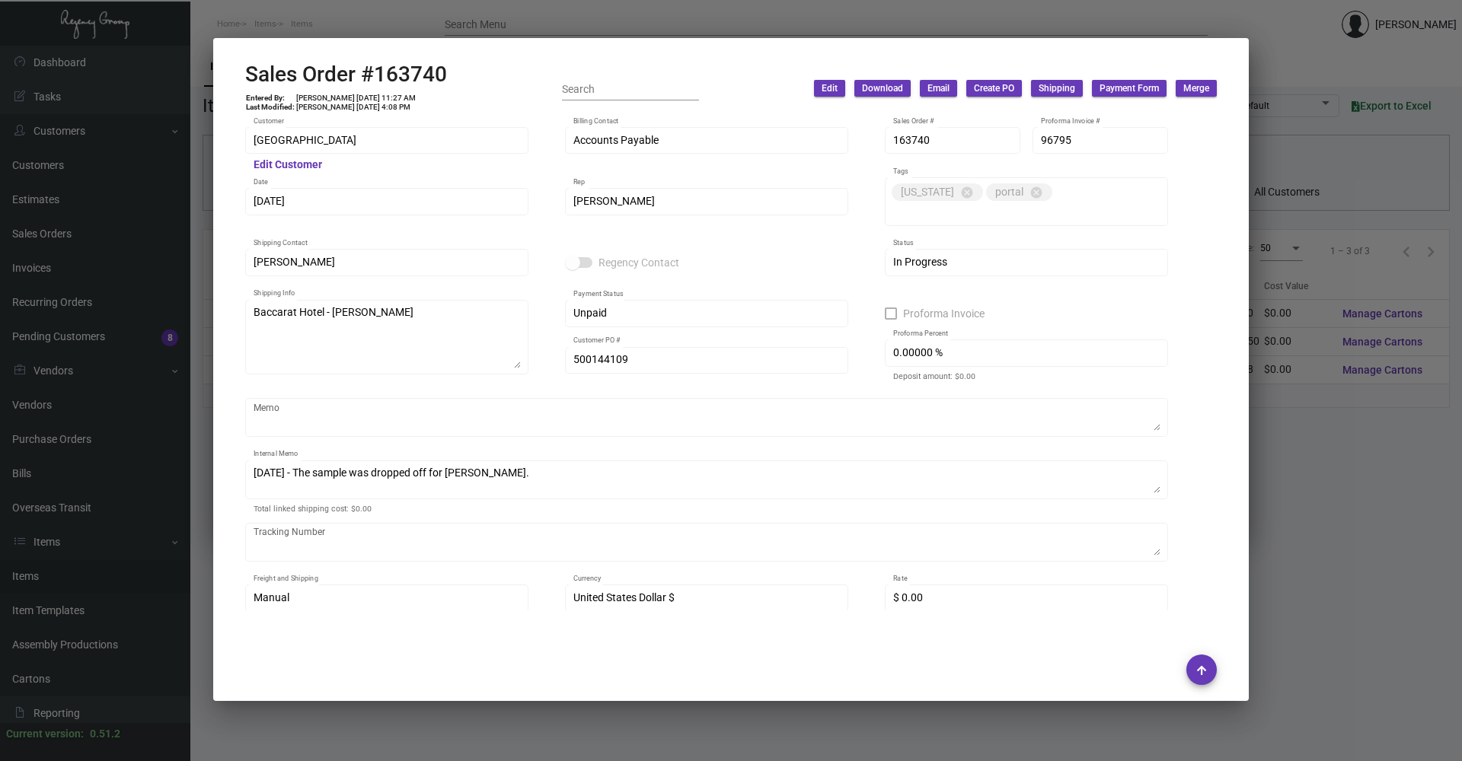
click at [376, 19] on div at bounding box center [731, 380] width 1462 height 761
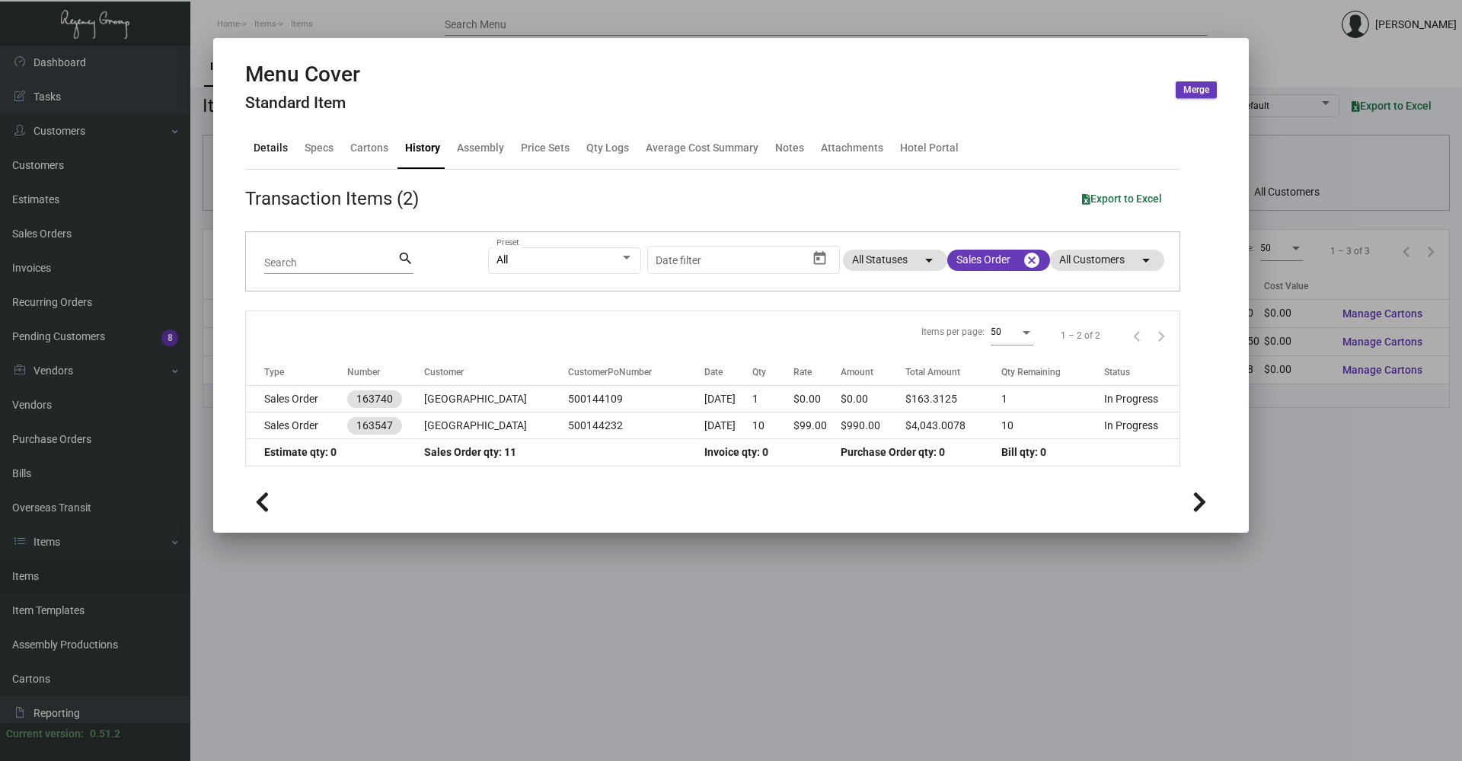
click at [269, 154] on div "Details" at bounding box center [271, 148] width 34 height 16
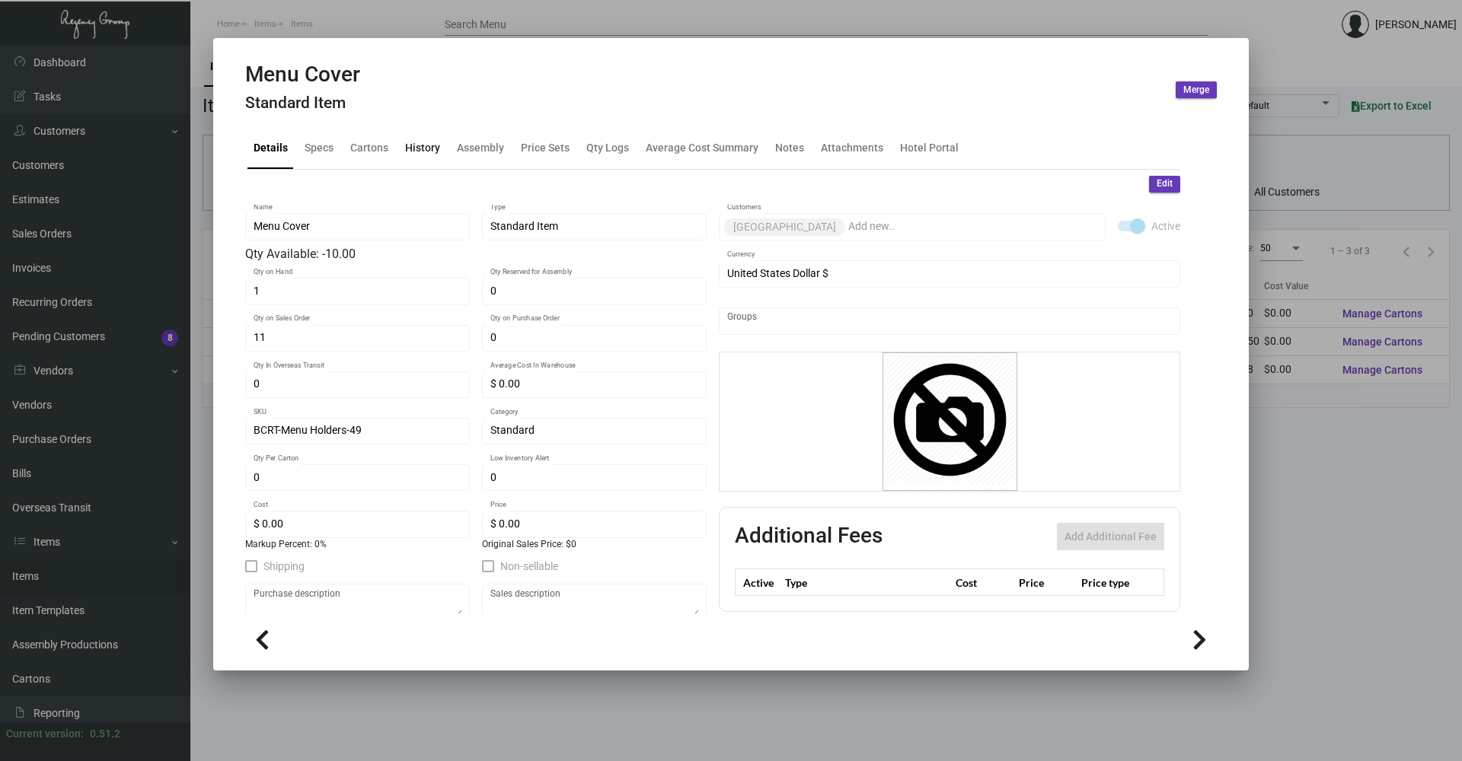
click at [413, 142] on div "History" at bounding box center [422, 148] width 35 height 16
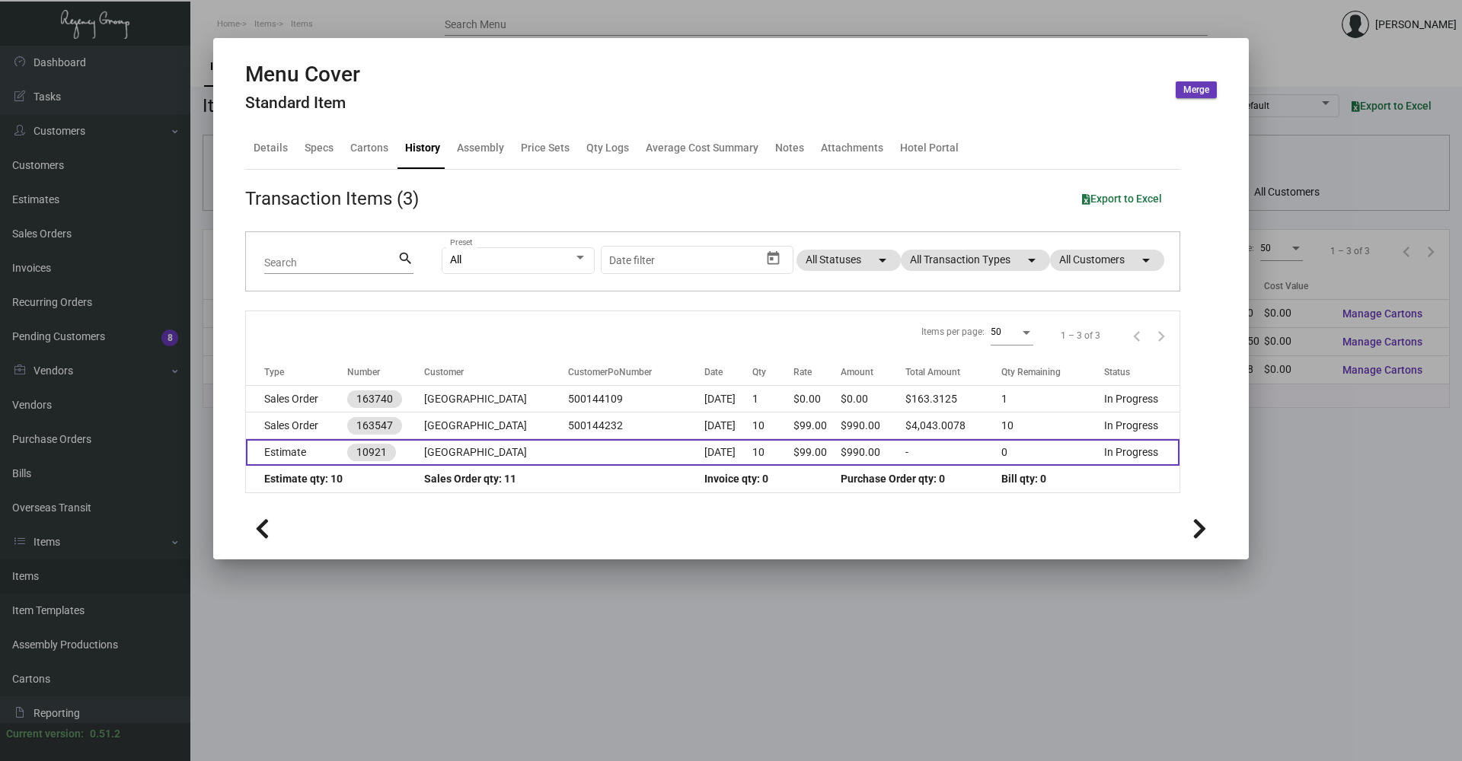
click at [308, 450] on td "Estimate" at bounding box center [296, 452] width 101 height 27
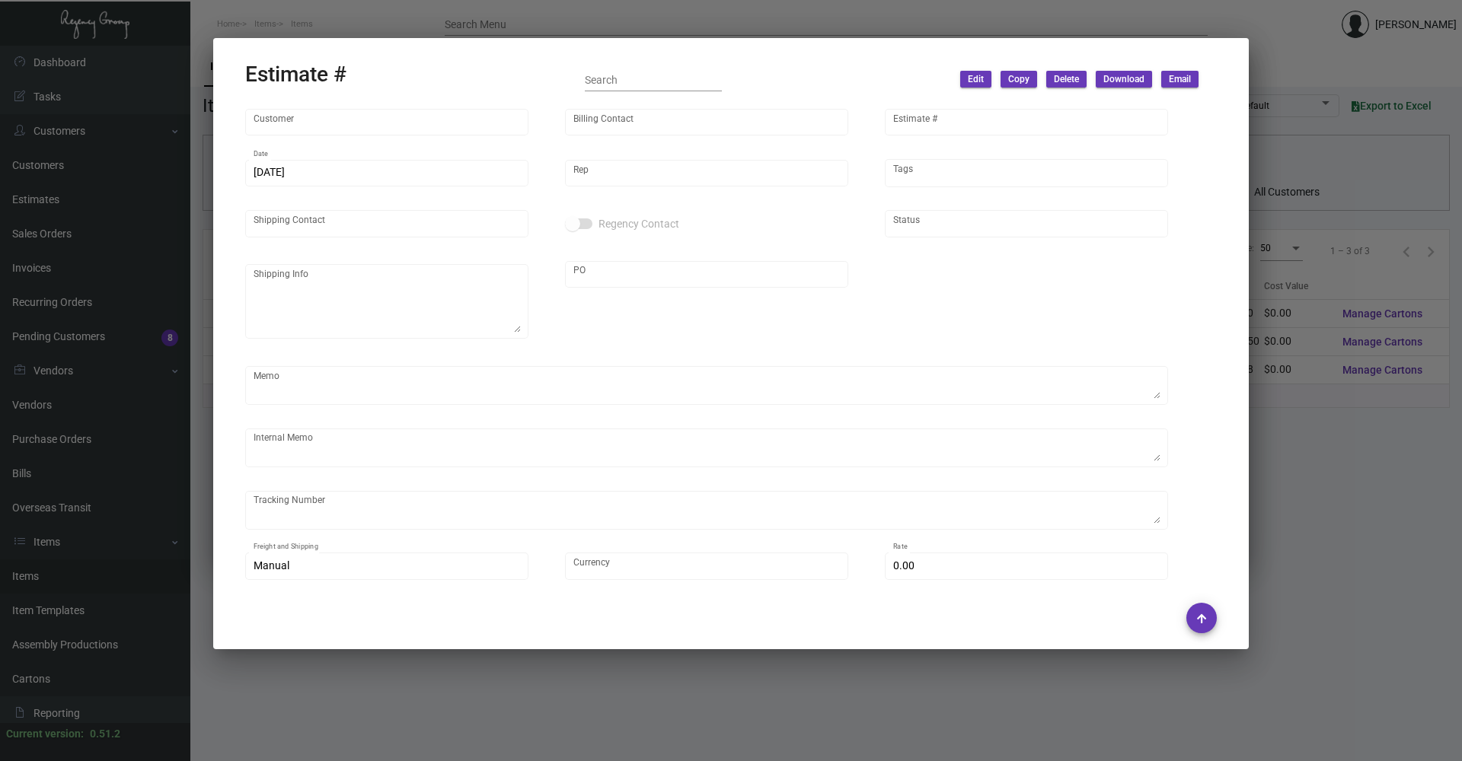
type input "[GEOGRAPHIC_DATA]"
type input "Accounts Payable"
type input "10921"
type input "[DATE]"
type input "[PERSON_NAME]"
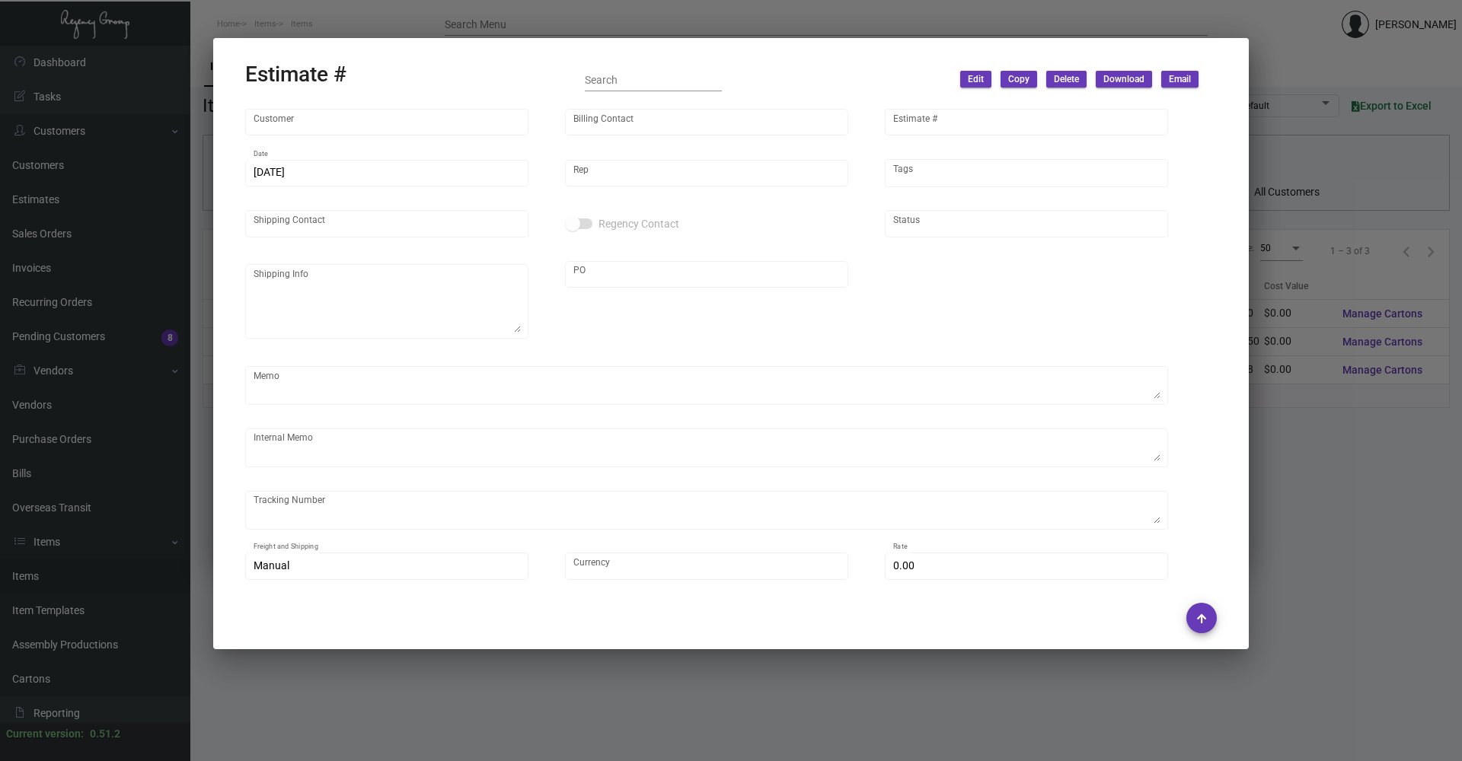
type input "[PERSON_NAME]"
type input "United States Dollar $"
type input "$ 0.00"
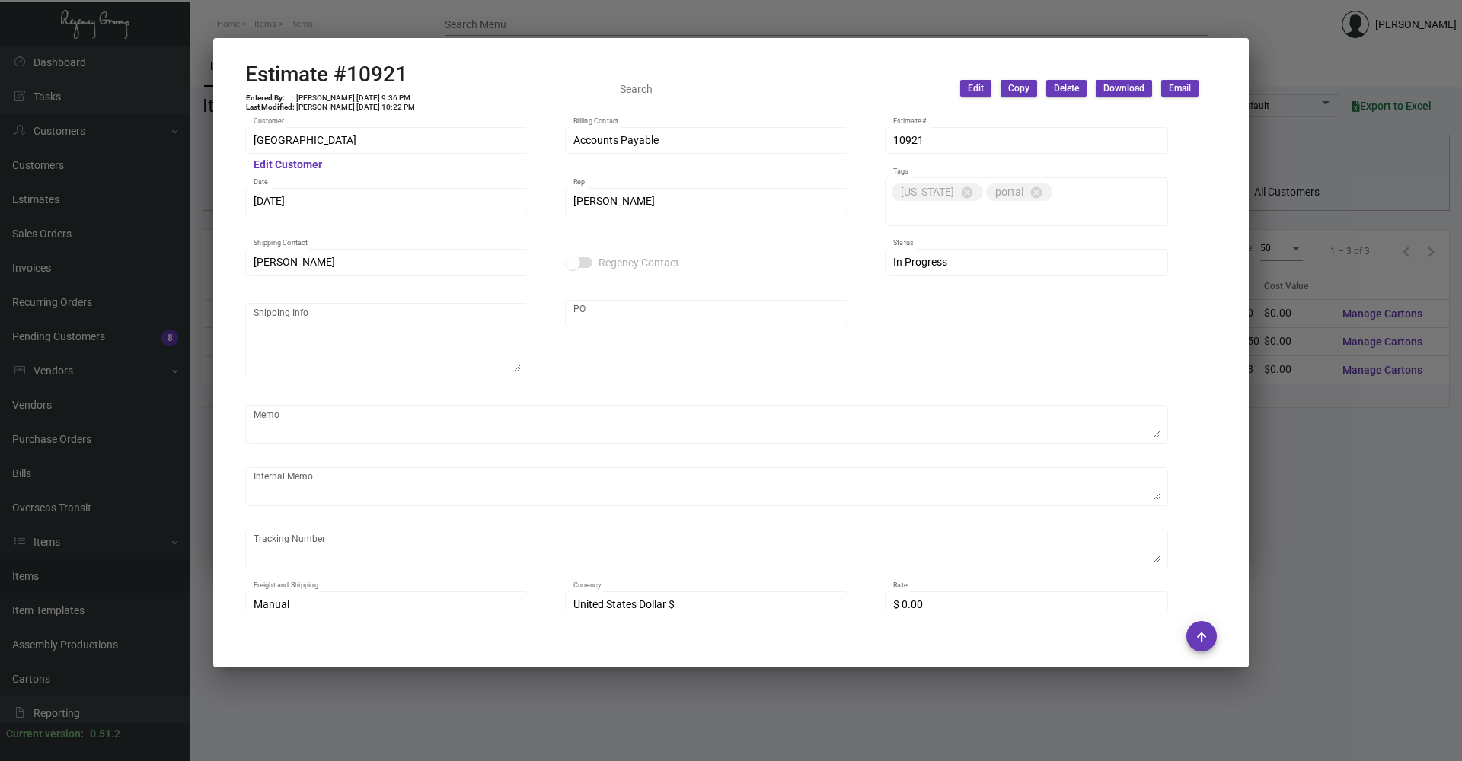
click at [383, 15] on div at bounding box center [731, 380] width 1462 height 761
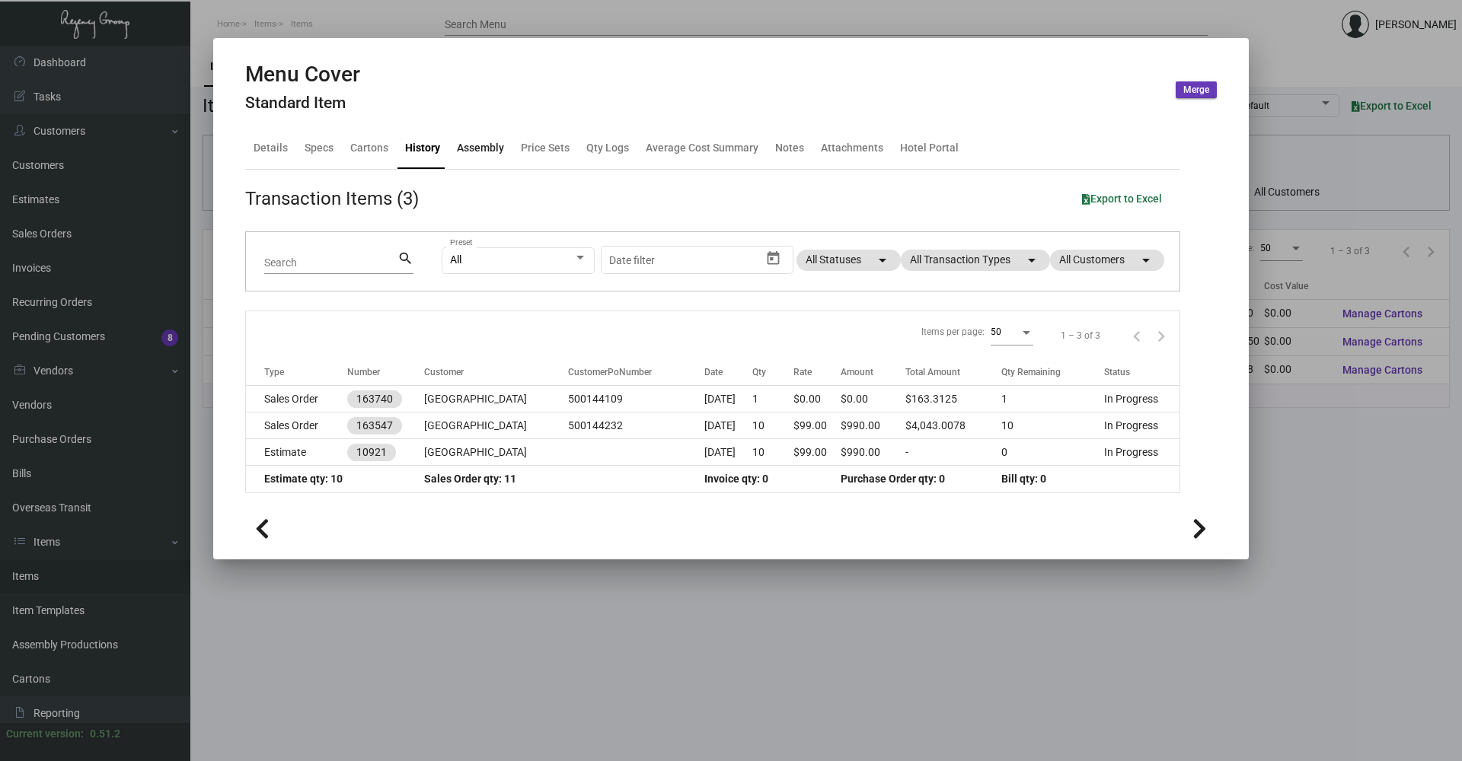
click at [493, 146] on div "Assembly" at bounding box center [480, 148] width 47 height 16
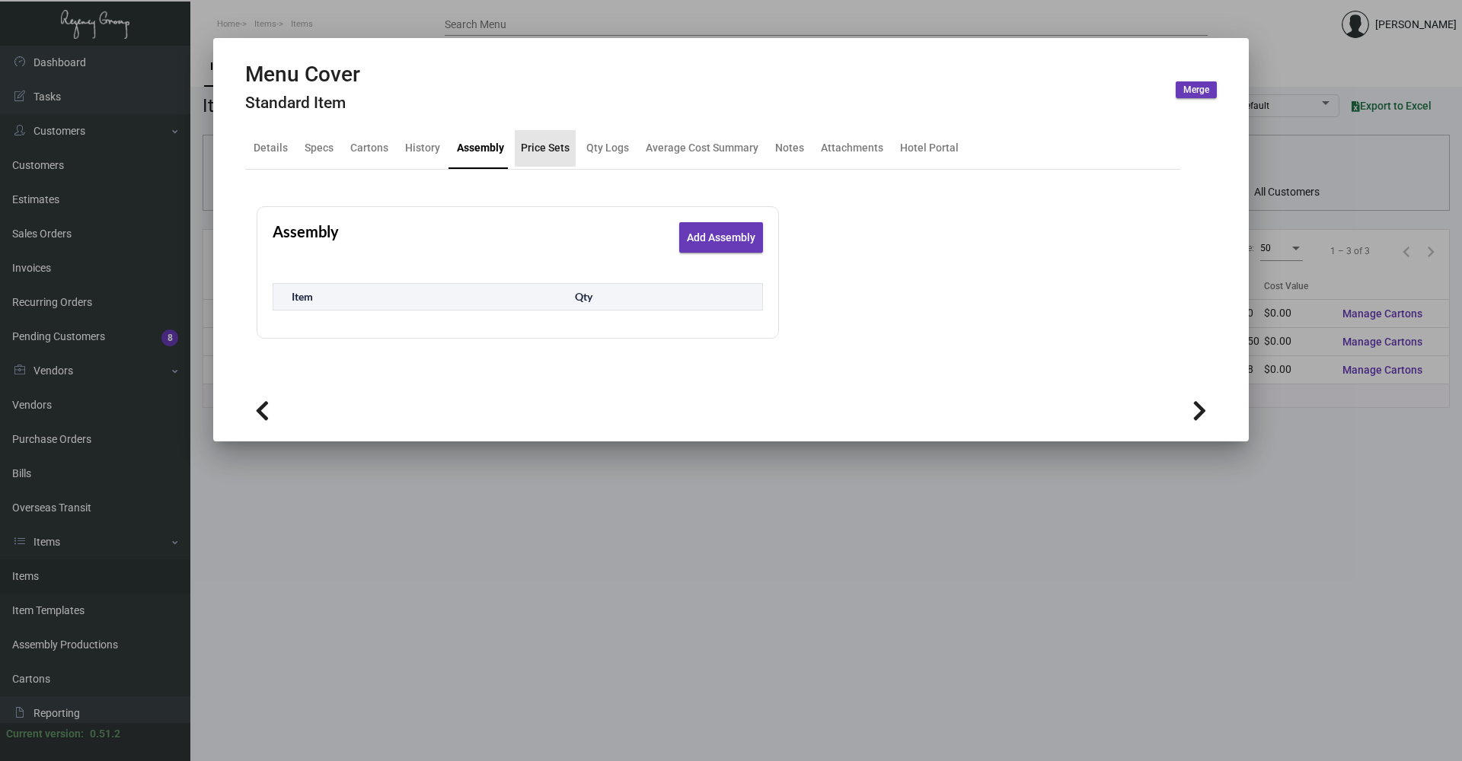
click at [552, 152] on div "Price Sets" at bounding box center [545, 148] width 49 height 16
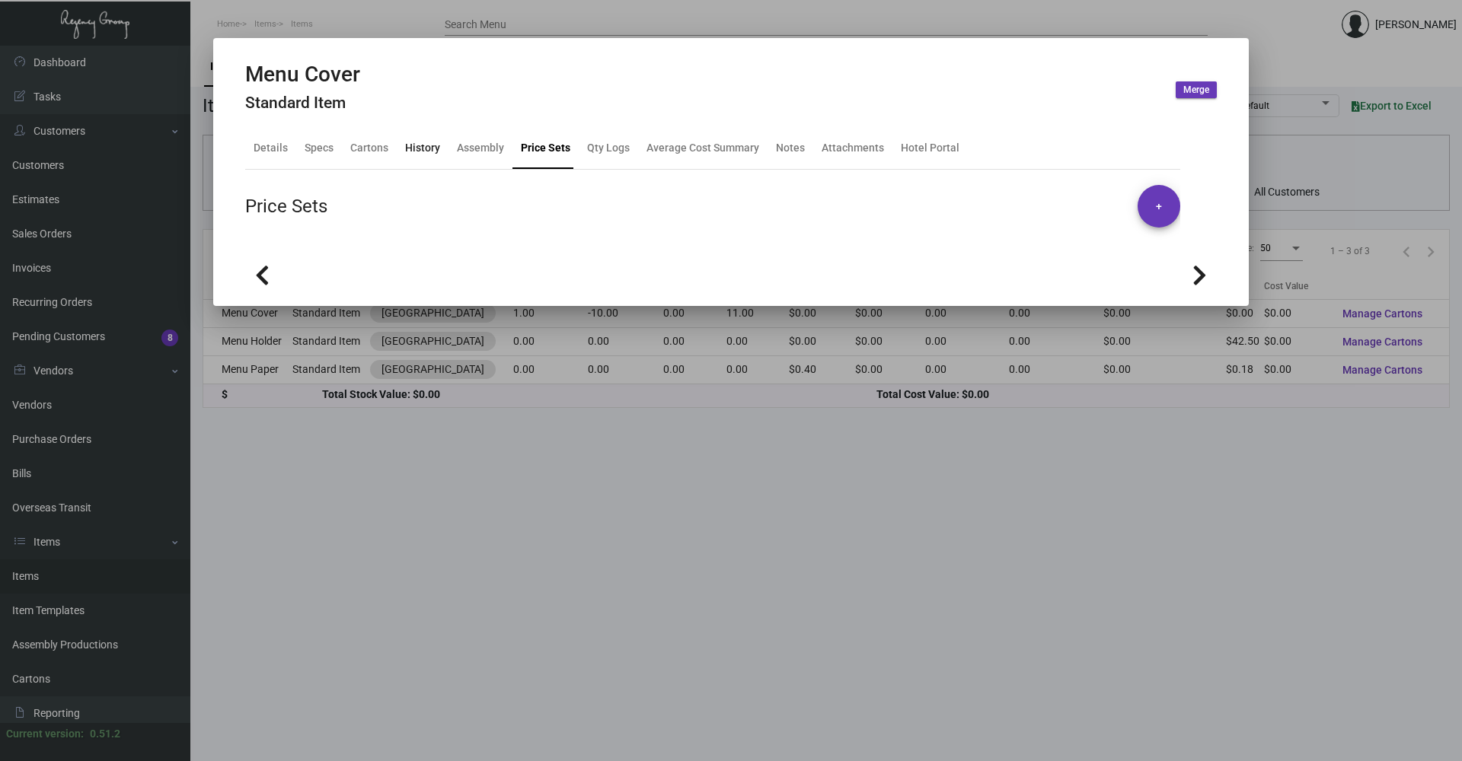
click at [411, 144] on div "History" at bounding box center [422, 148] width 35 height 16
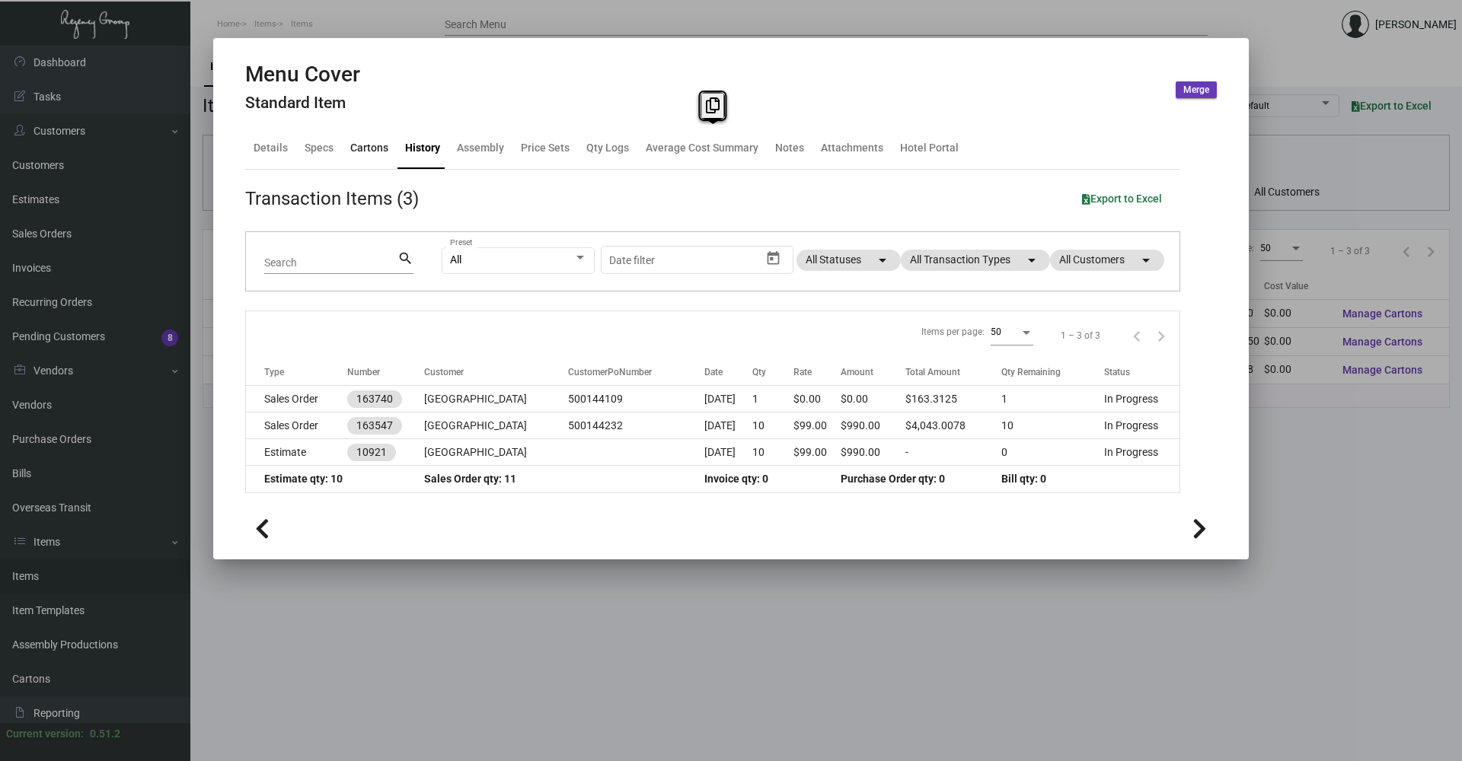
drag, startPoint x: 374, startPoint y: 145, endPoint x: 429, endPoint y: 179, distance: 65.3
click at [429, 179] on mat-tab-group "Details Specs Cartons History Assembly Price Sets Qty Logs Average Cost Summary…" at bounding box center [712, 311] width 971 height 384
drag, startPoint x: 429, startPoint y: 179, endPoint x: 381, endPoint y: 85, distance: 105.6
click at [381, 85] on div "Menu Cover Standard Item Merge" at bounding box center [730, 90] width 971 height 57
click at [323, 152] on div "Specs" at bounding box center [319, 148] width 29 height 16
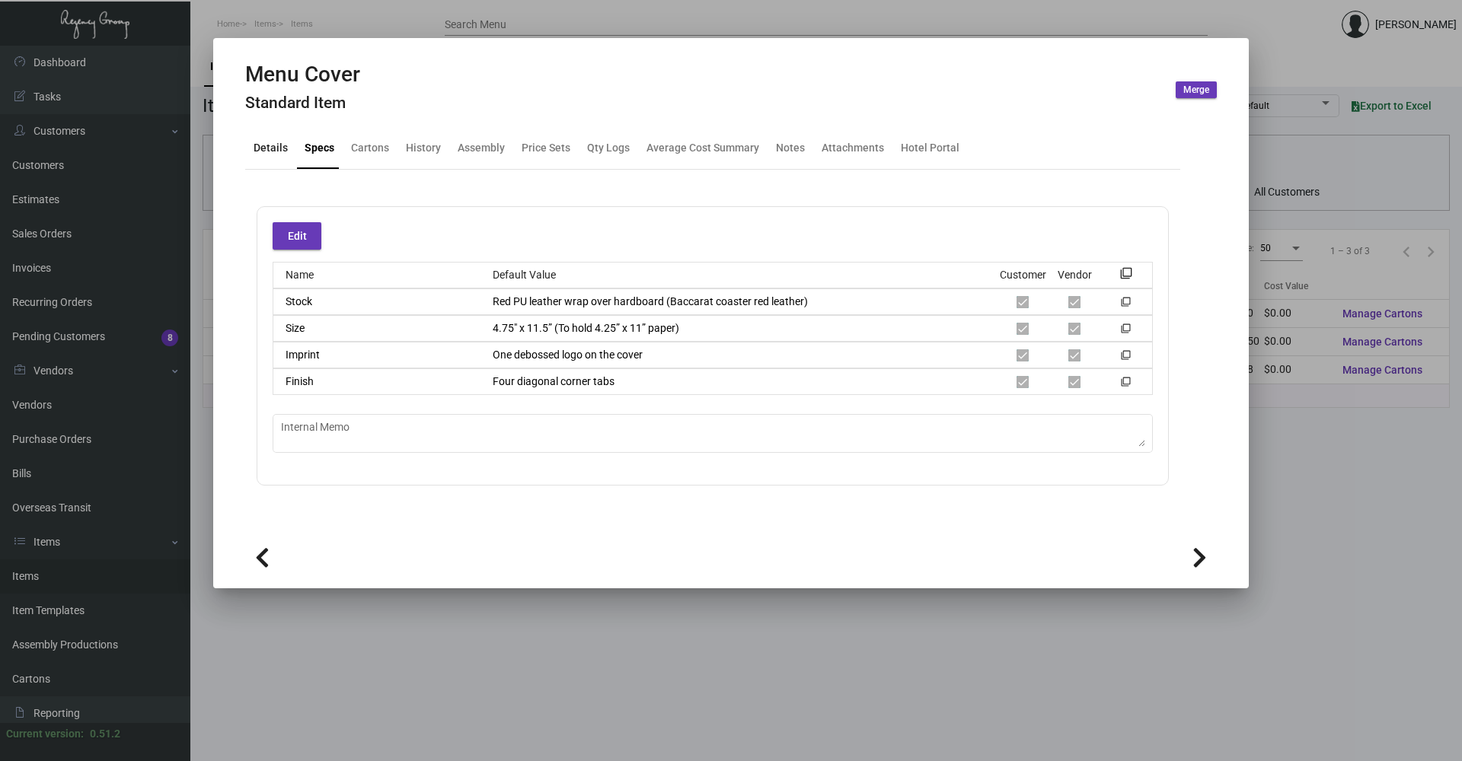
click at [267, 145] on div "Details" at bounding box center [271, 148] width 34 height 16
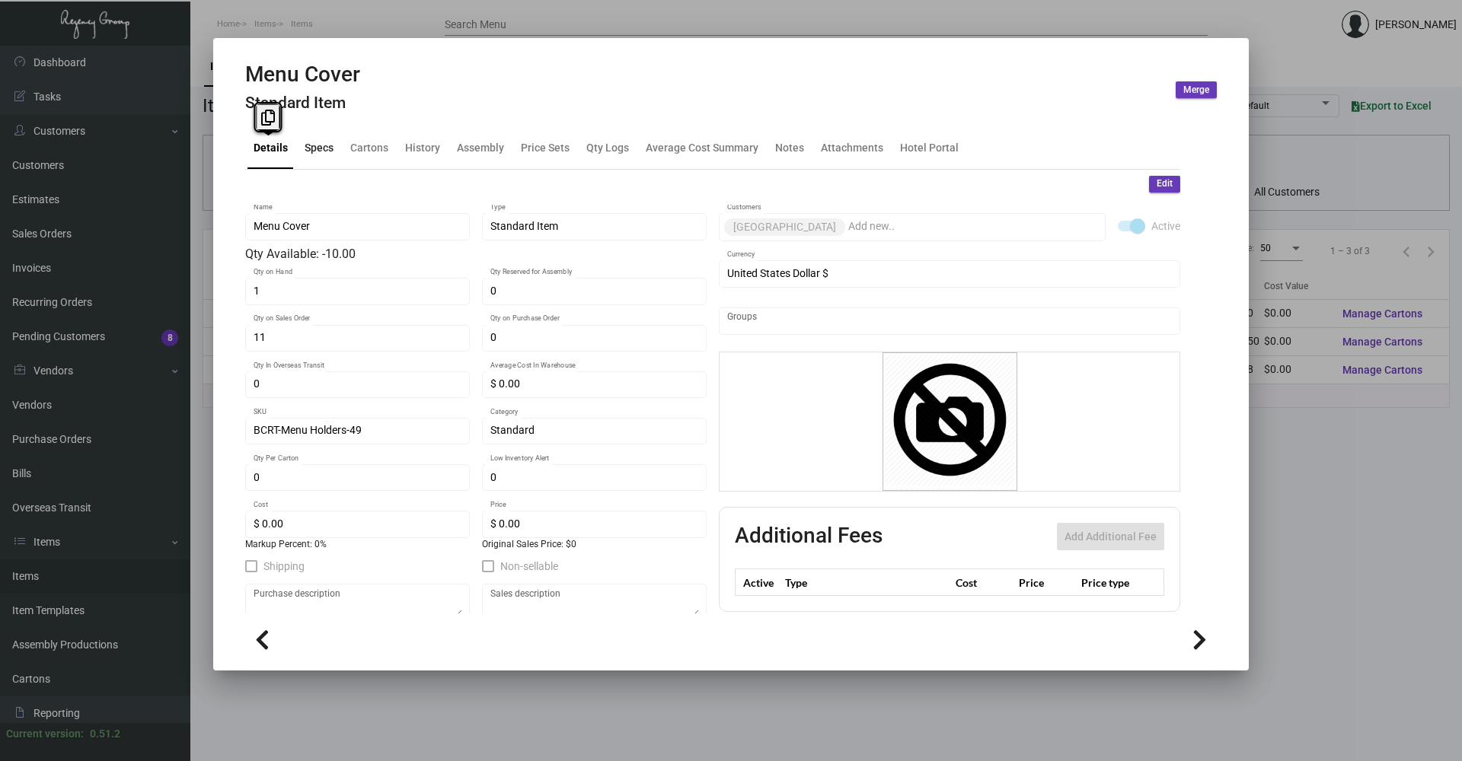
click at [311, 158] on div "Specs" at bounding box center [318, 148] width 41 height 37
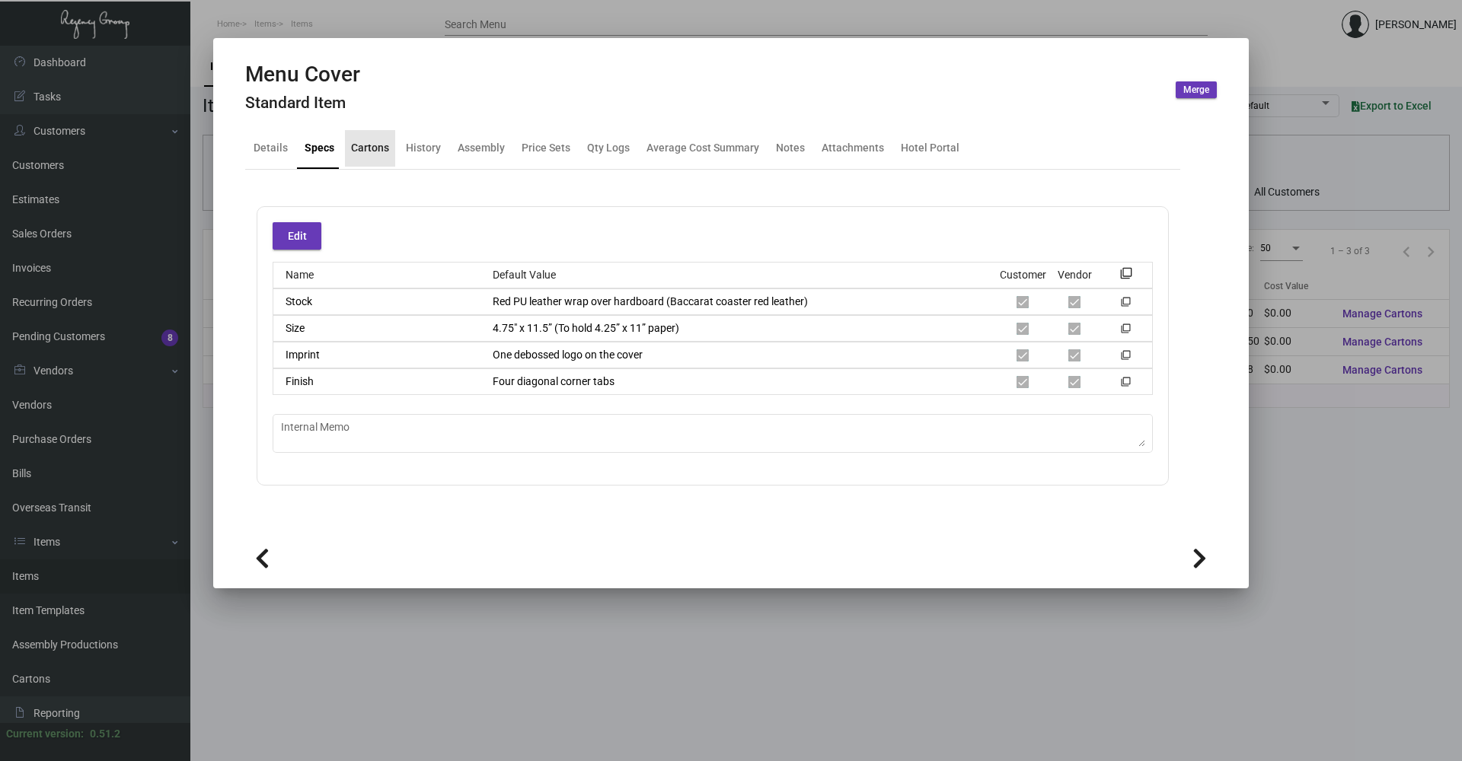
click at [373, 151] on div "Cartons" at bounding box center [370, 148] width 38 height 16
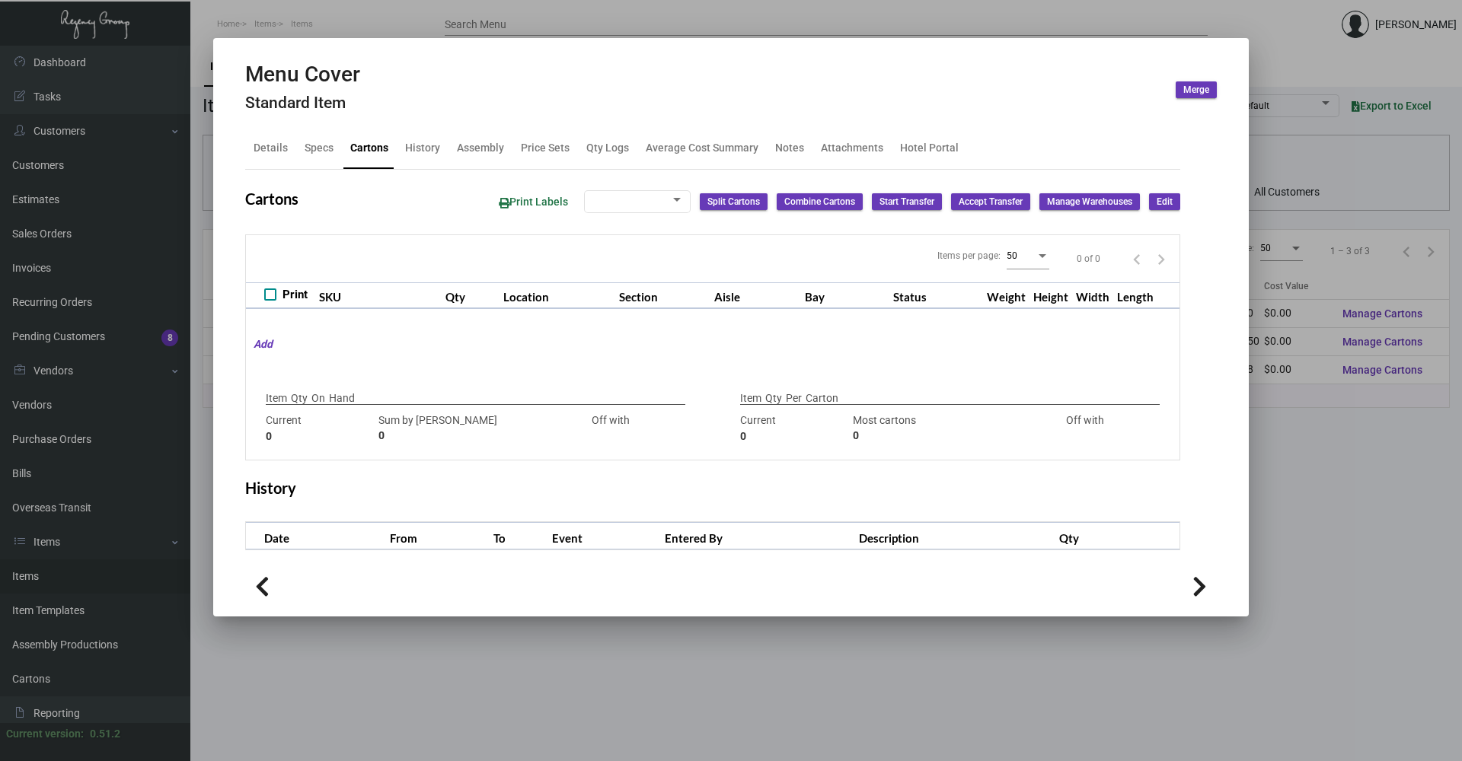
checkbox input "true"
type input "1"
type input "+1"
type input "0"
click at [422, 151] on div "History" at bounding box center [422, 148] width 35 height 16
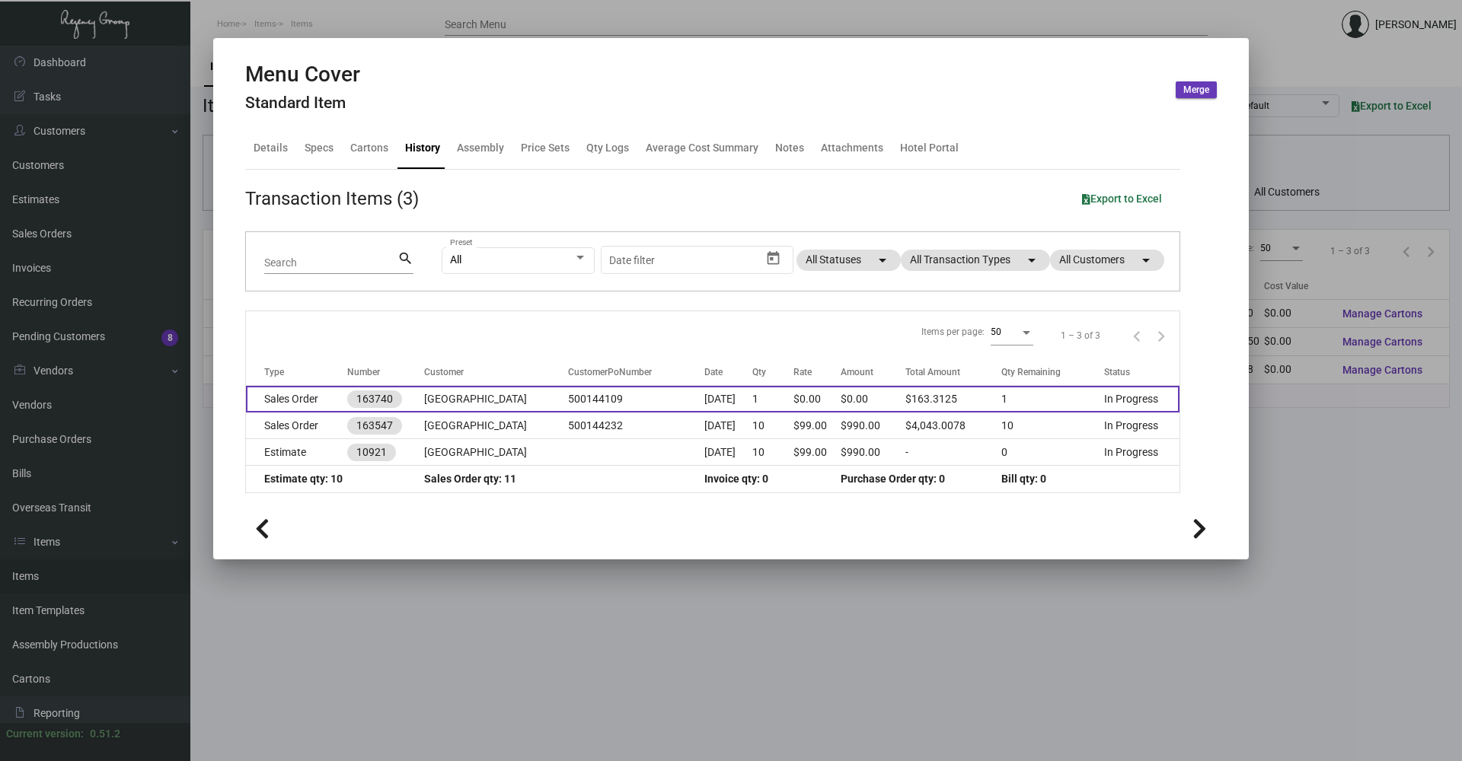
click at [318, 404] on td "Sales Order" at bounding box center [296, 399] width 101 height 27
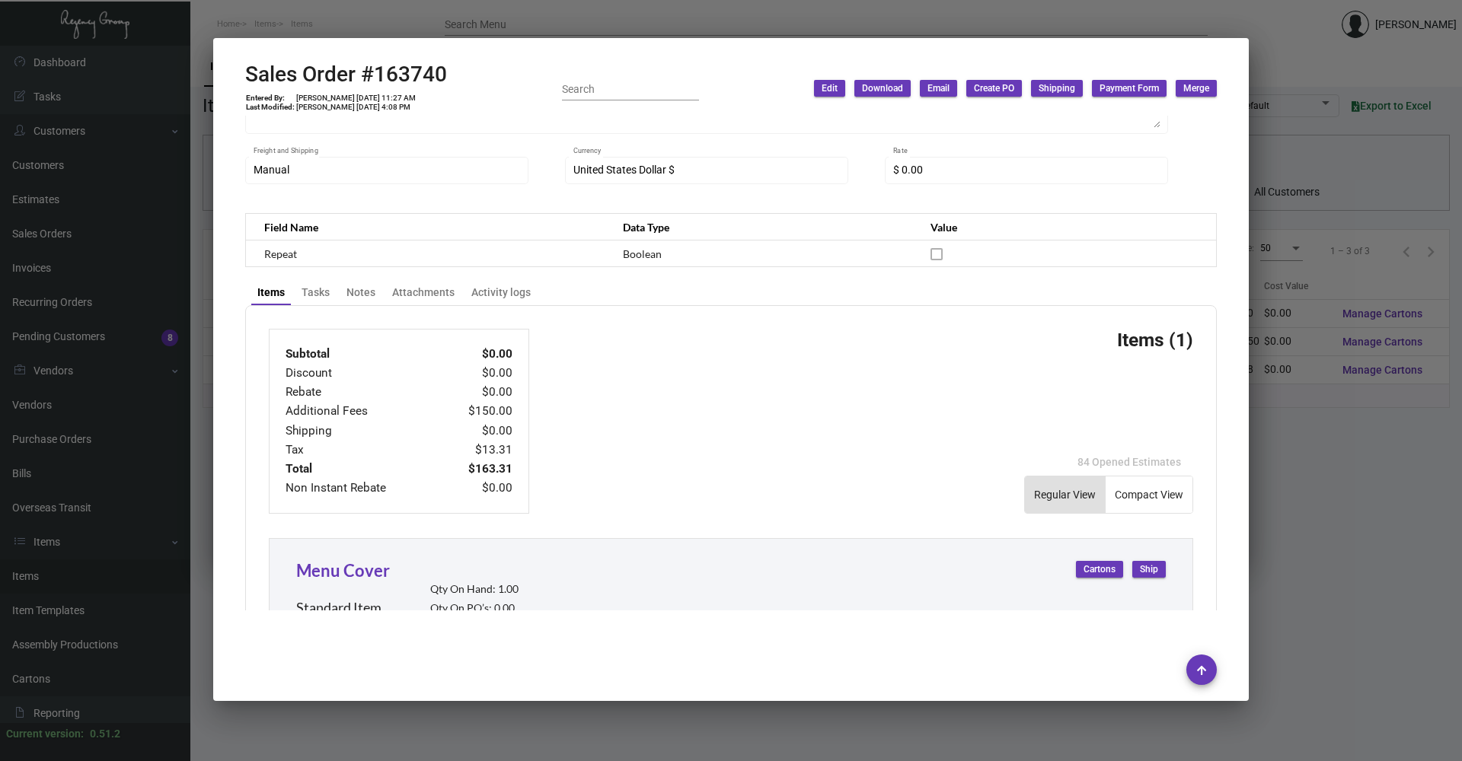
scroll to position [406, 0]
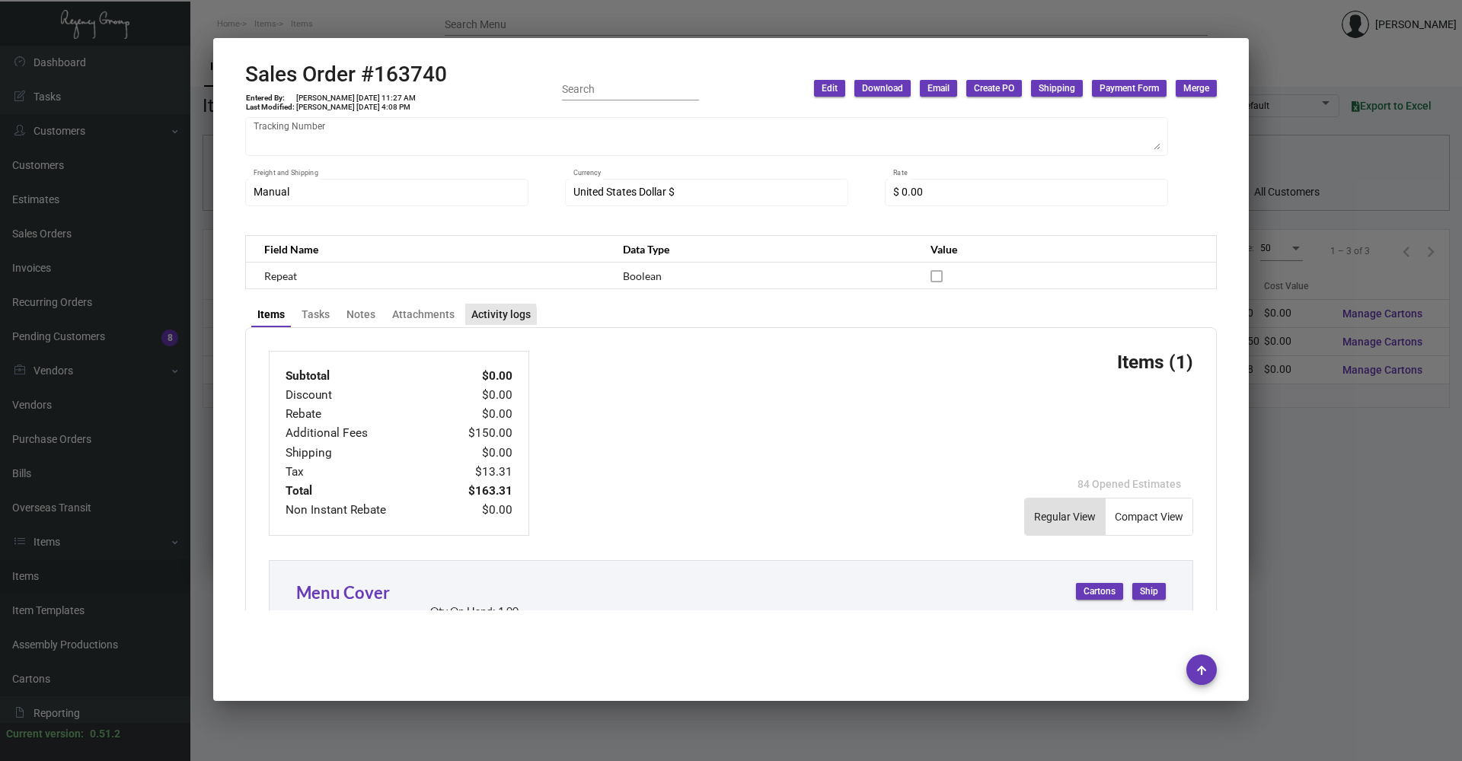
click at [494, 316] on div "Activity logs" at bounding box center [500, 315] width 59 height 16
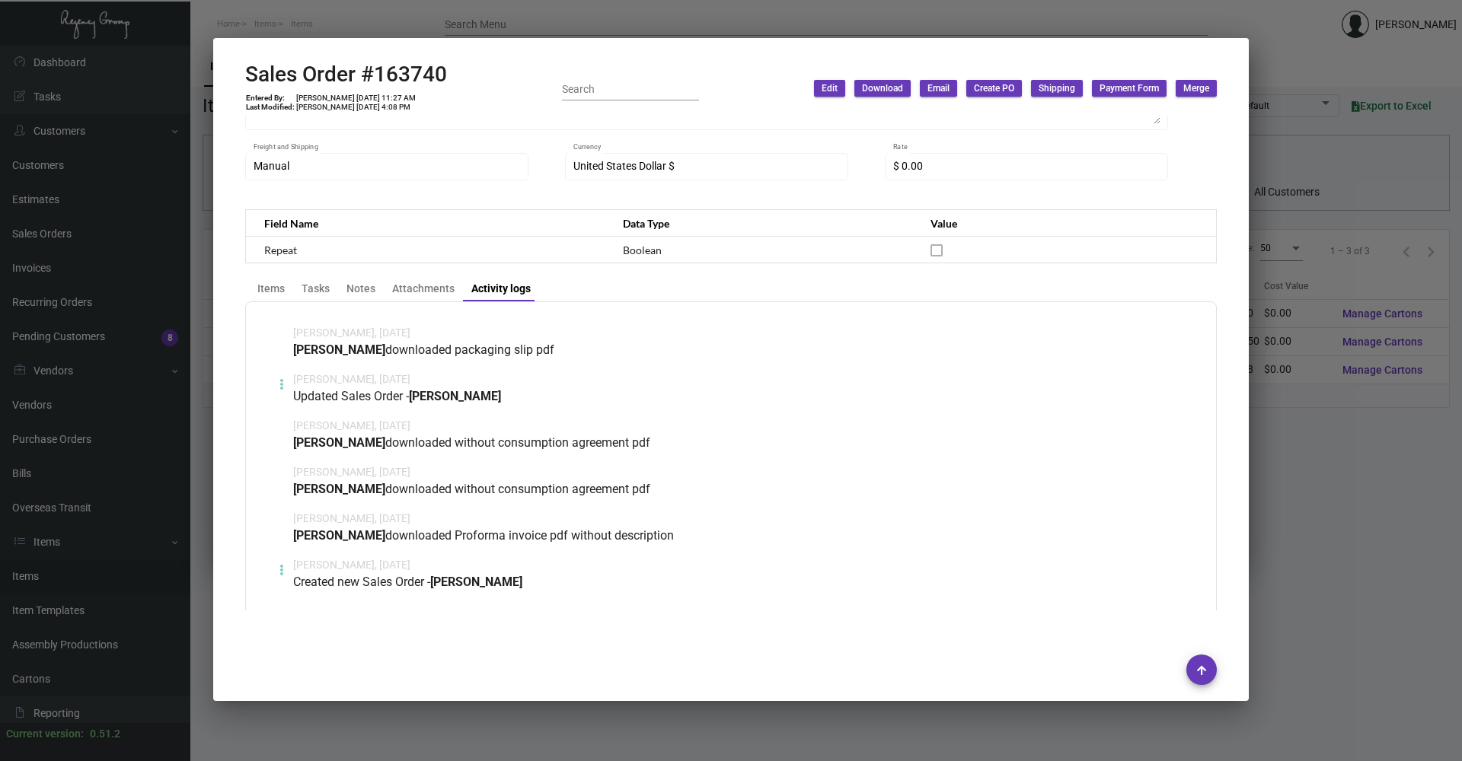
scroll to position [445, 0]
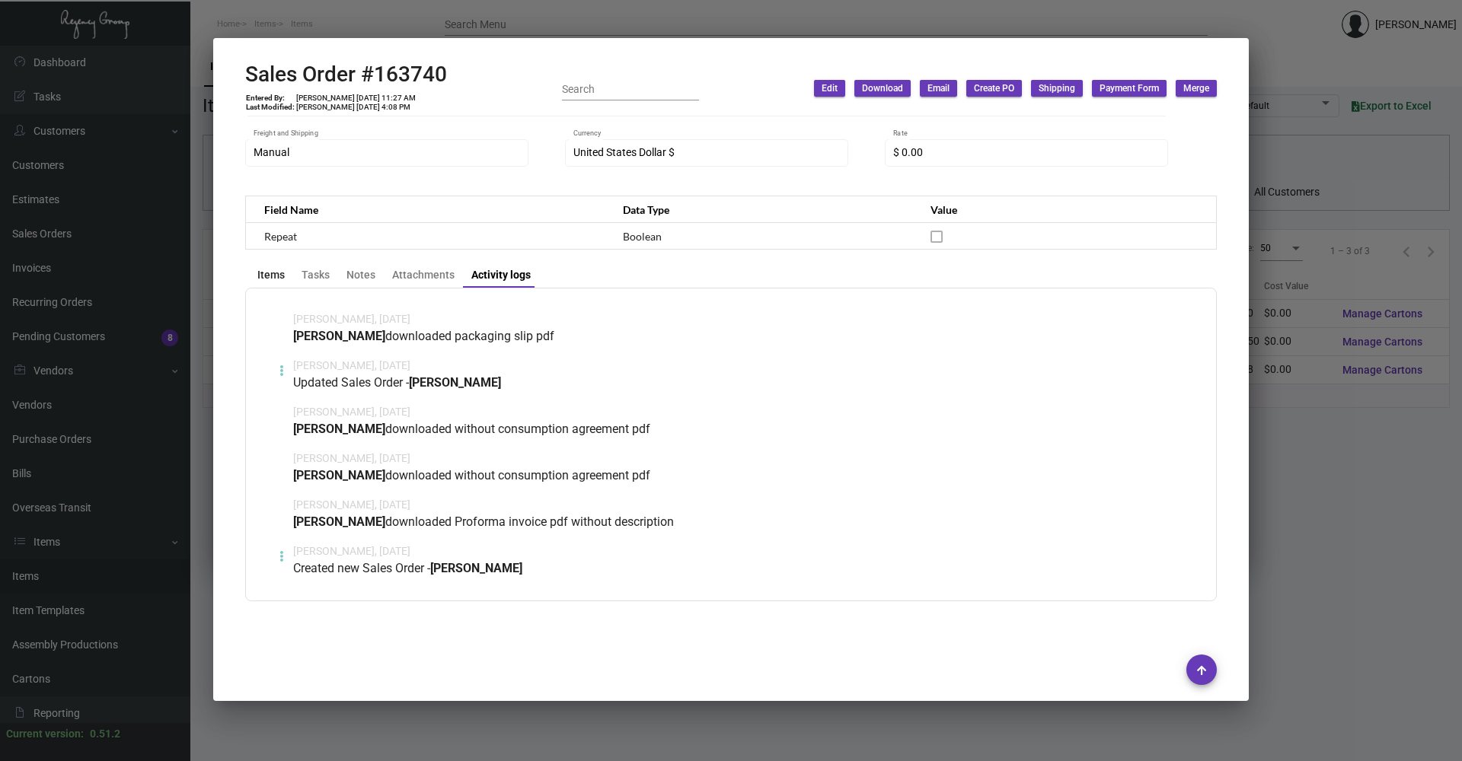
click at [273, 276] on div "Items" at bounding box center [270, 275] width 27 height 16
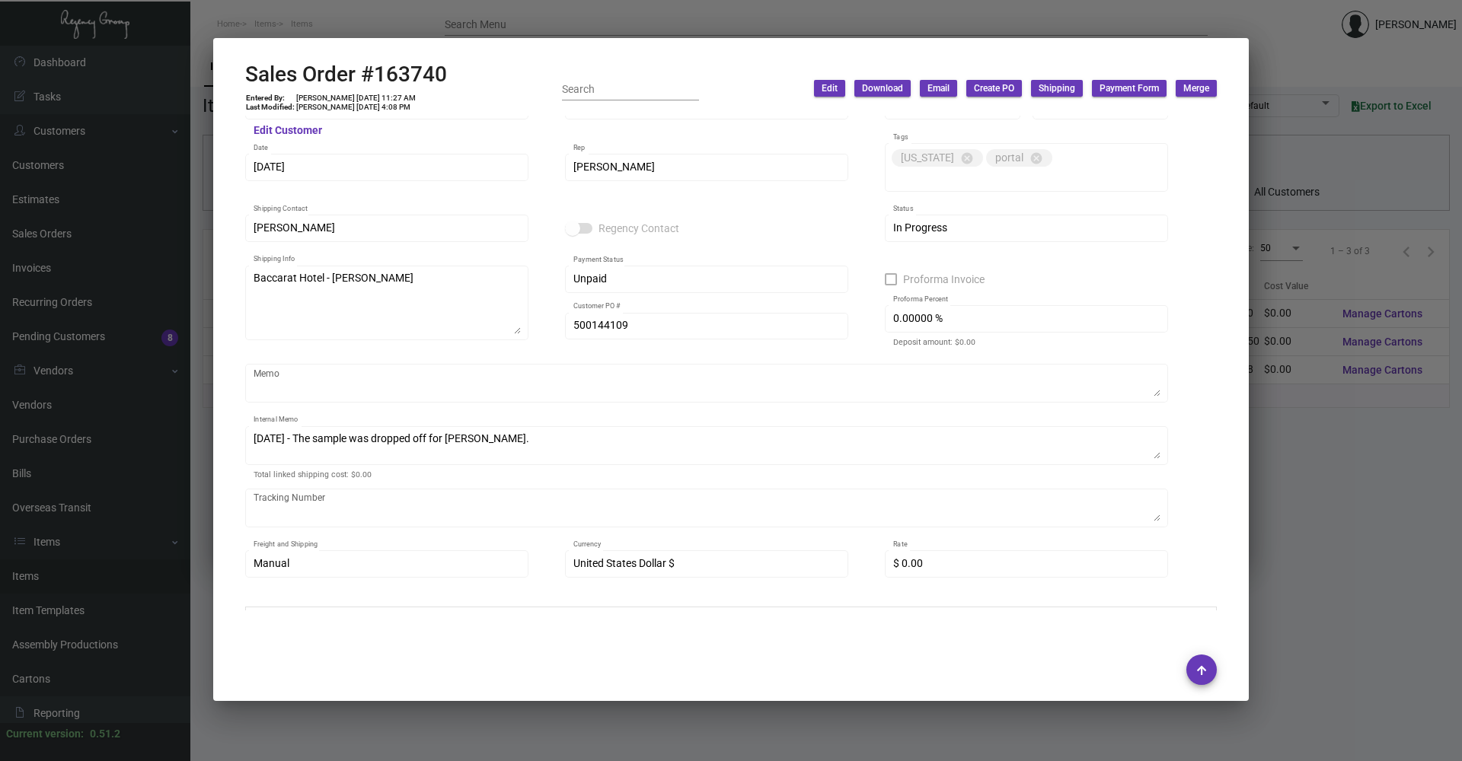
scroll to position [0, 0]
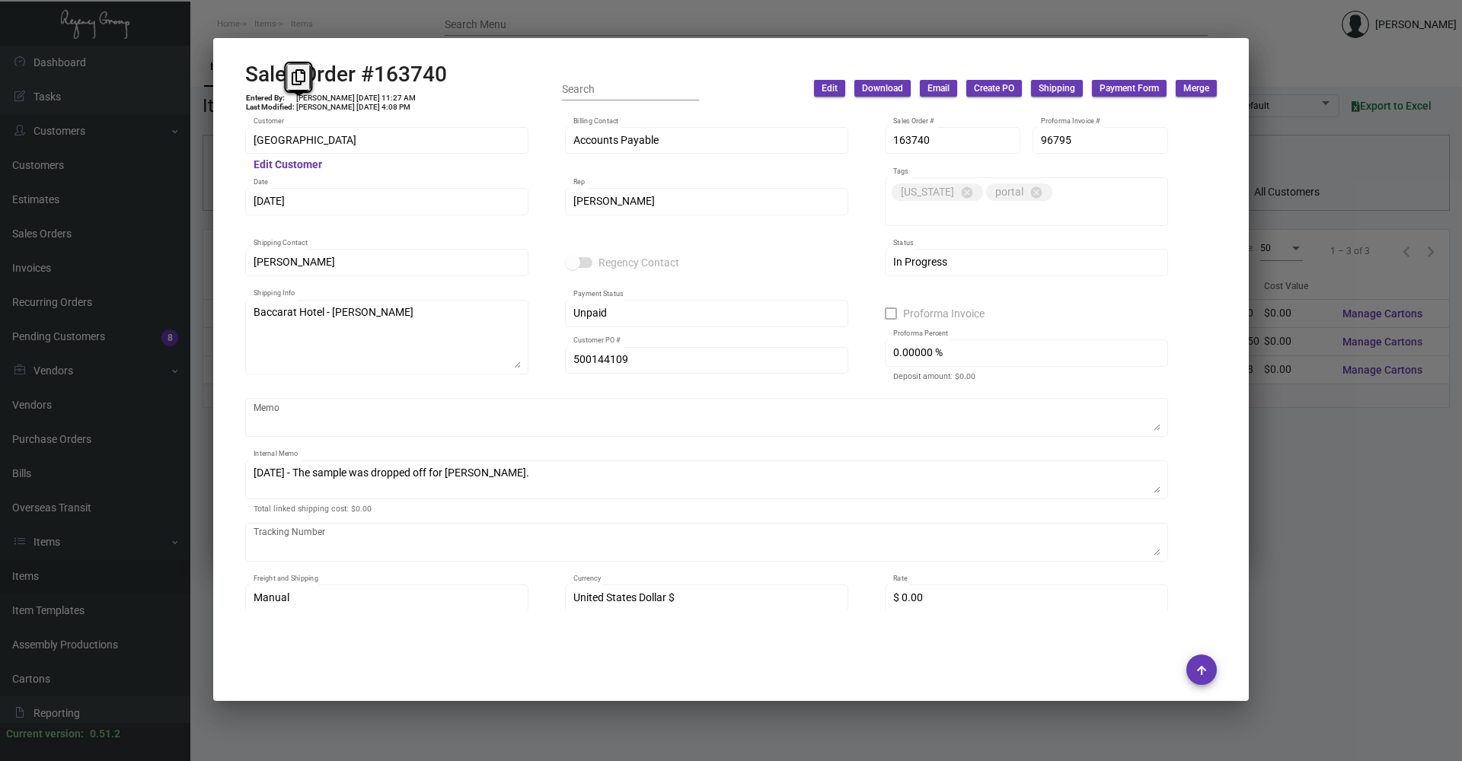
drag, startPoint x: 295, startPoint y: 113, endPoint x: 323, endPoint y: 113, distance: 28.2
click at [323, 113] on div "Sales Order #163740 Entered By: [PERSON_NAME] [DATE] 11:27 AM Last Modified: [P…" at bounding box center [346, 89] width 202 height 54
drag, startPoint x: 323, startPoint y: 113, endPoint x: 359, endPoint y: 119, distance: 36.3
click at [359, 119] on div "Baccarat Hotel Customer Edit Customer Accounts Payable Billing Contact 163740 S…" at bounding box center [731, 363] width 1008 height 495
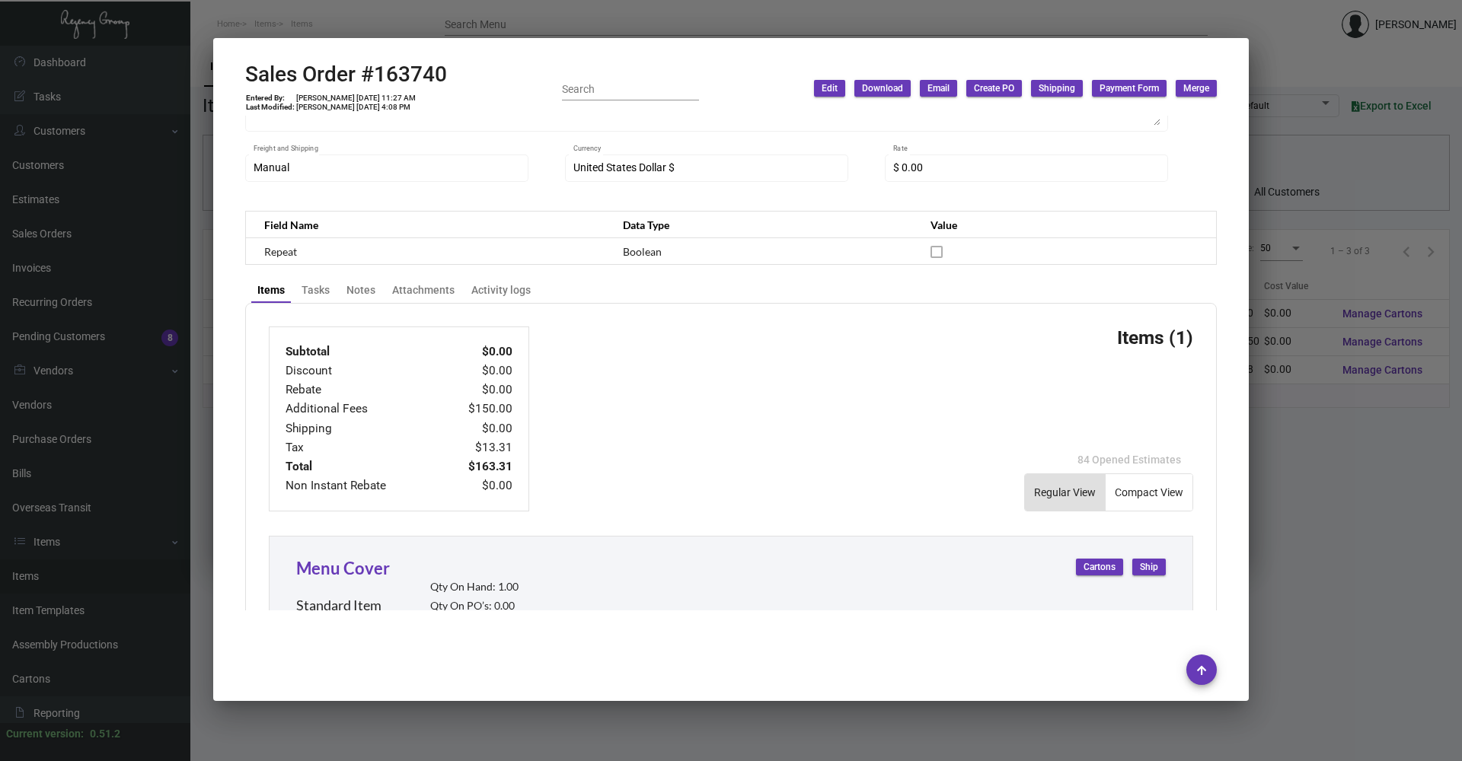
scroll to position [457, 0]
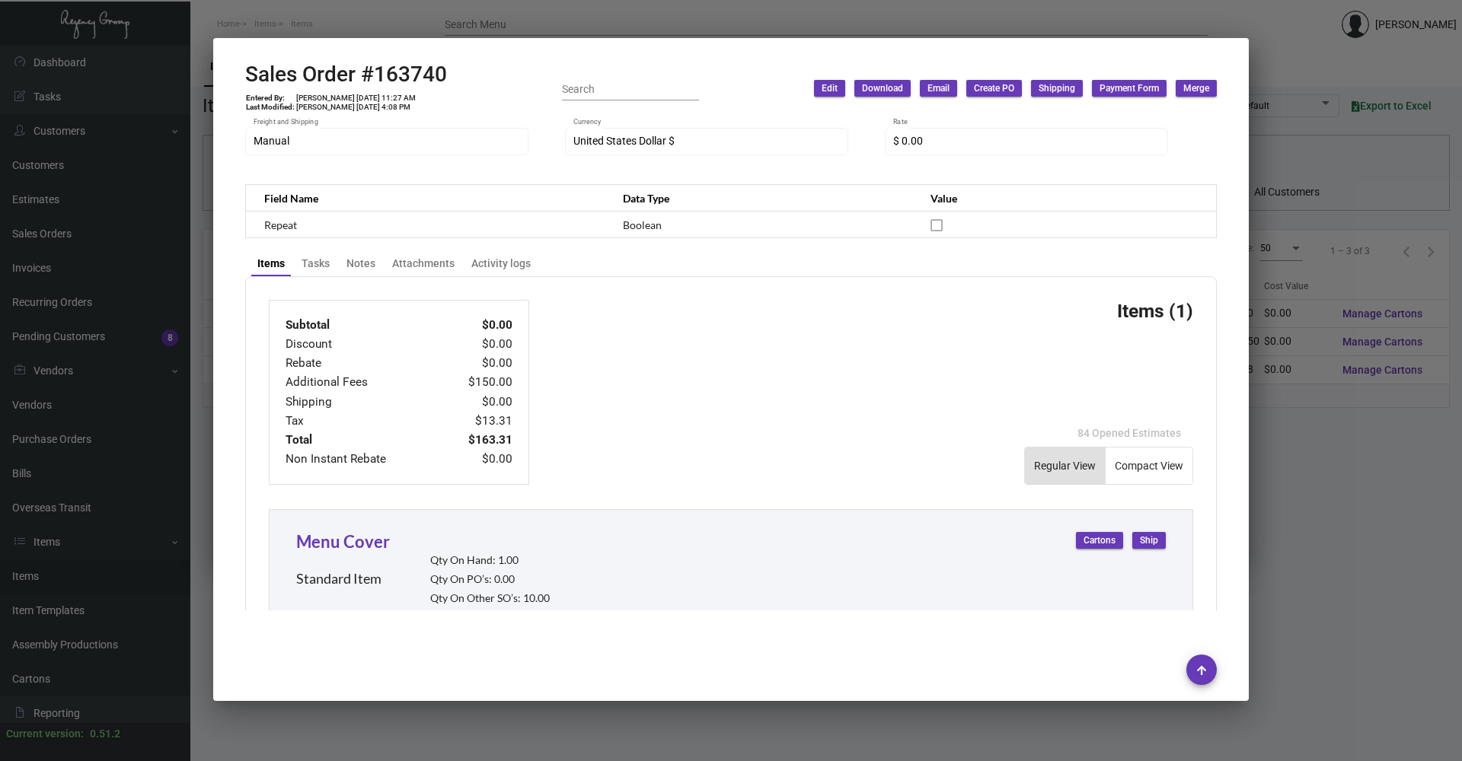
click at [378, 33] on div at bounding box center [731, 380] width 1462 height 761
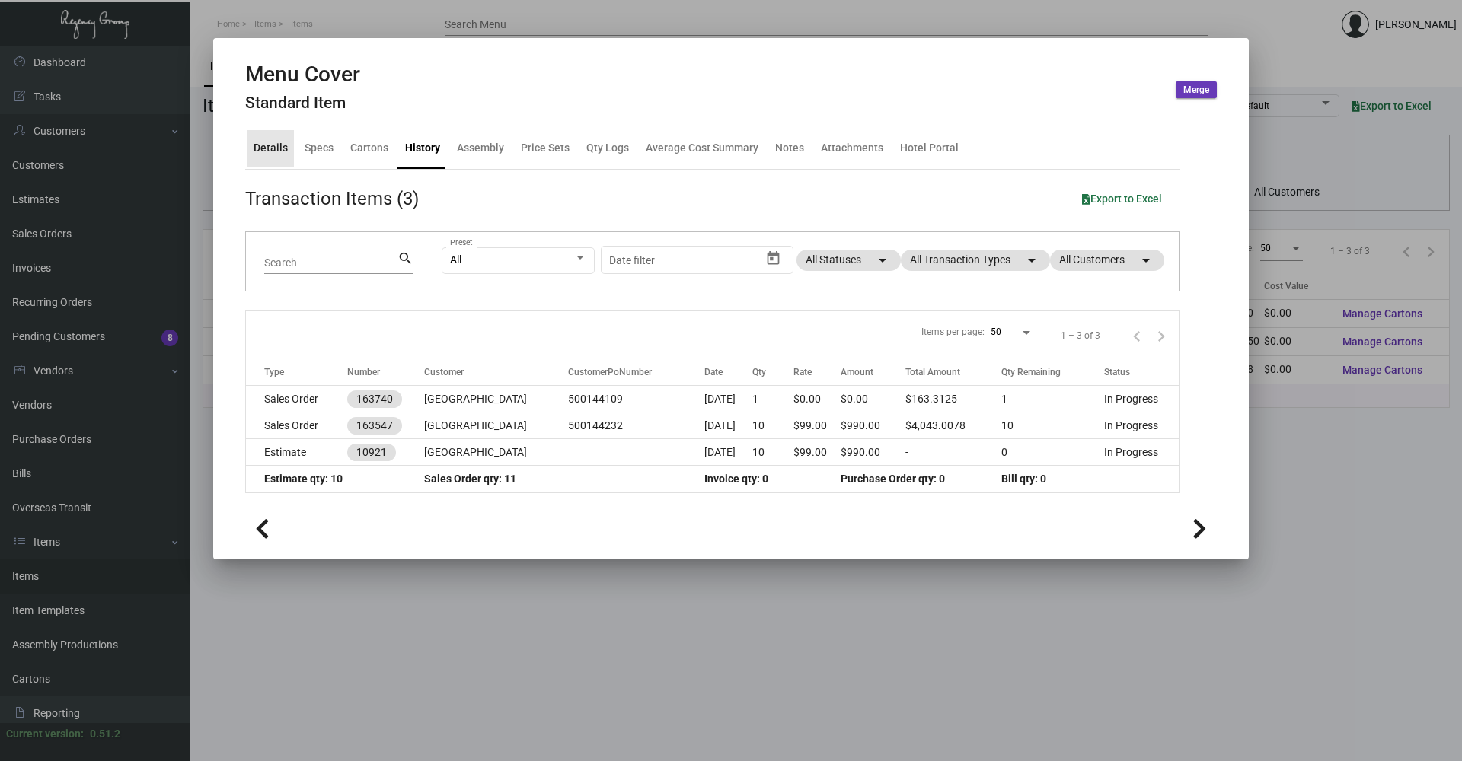
click at [272, 151] on div "Details" at bounding box center [271, 148] width 34 height 16
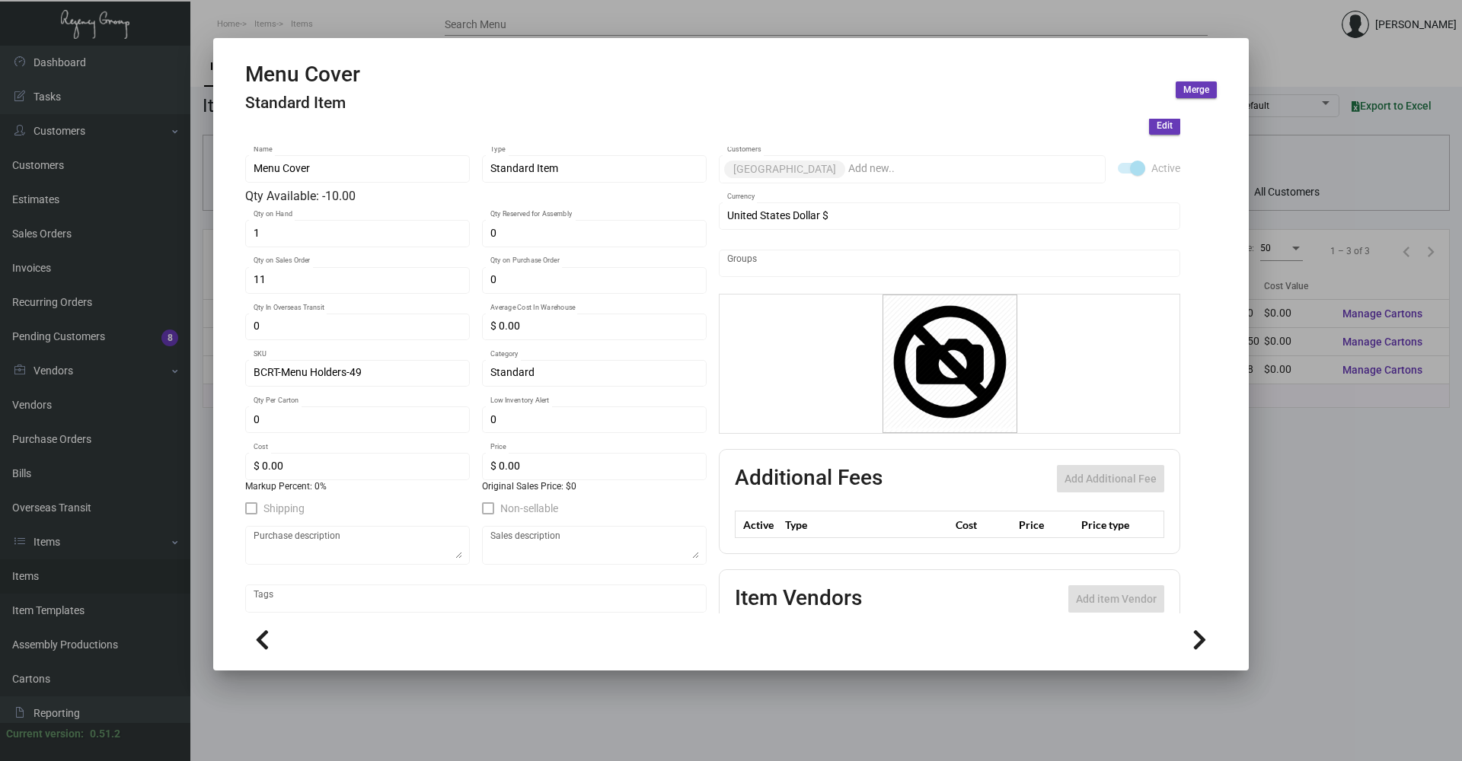
scroll to position [0, 0]
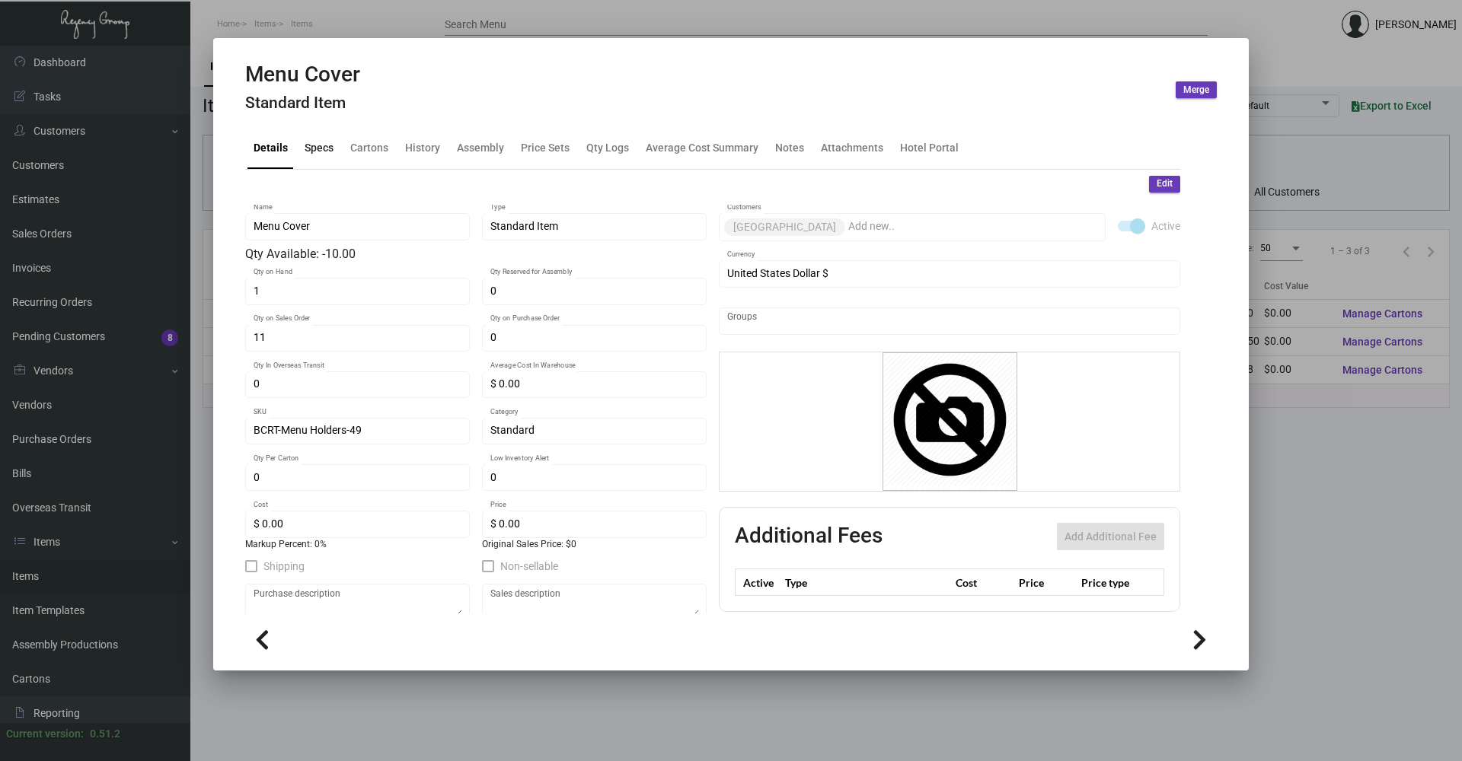
click at [307, 150] on div "Specs" at bounding box center [319, 148] width 29 height 16
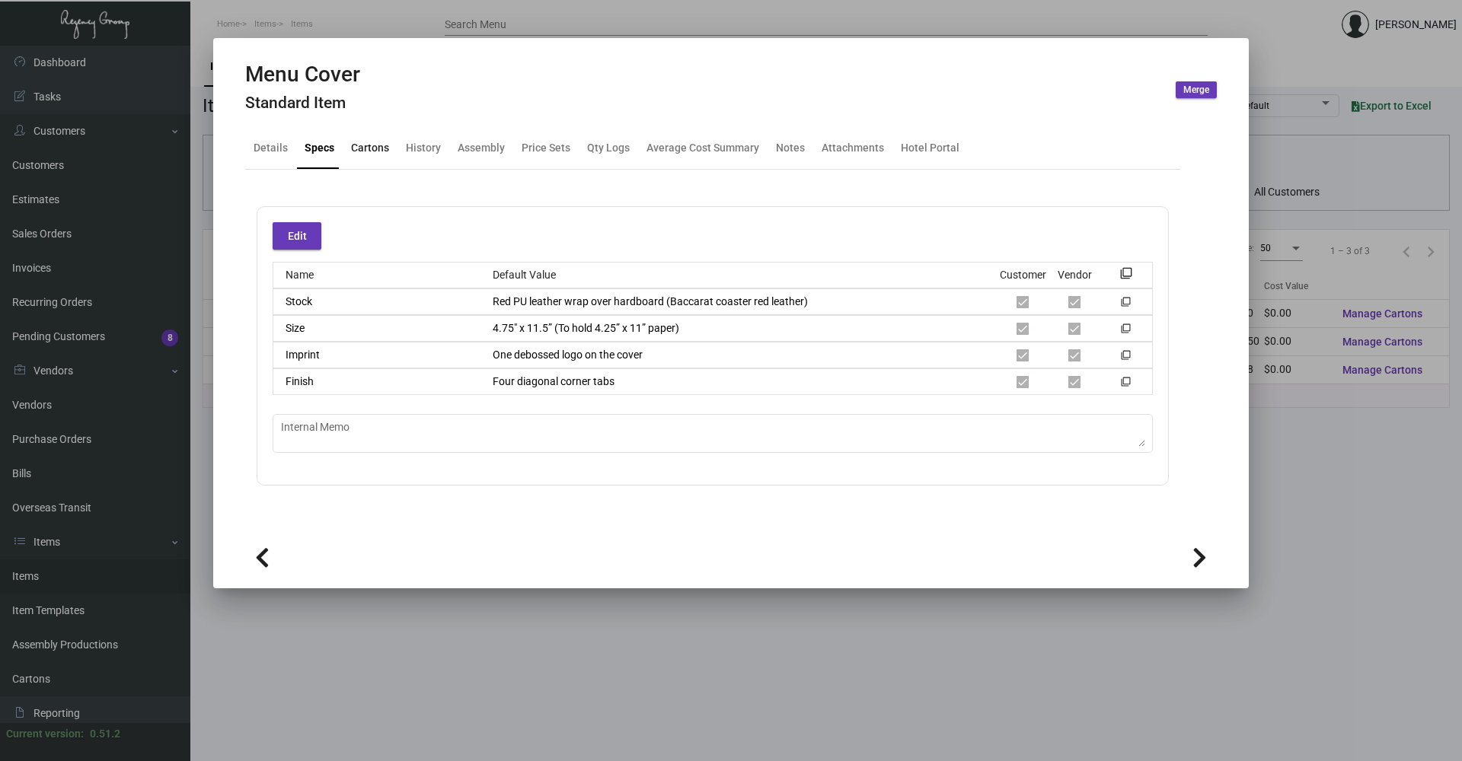
click at [372, 147] on div "Cartons" at bounding box center [370, 148] width 38 height 16
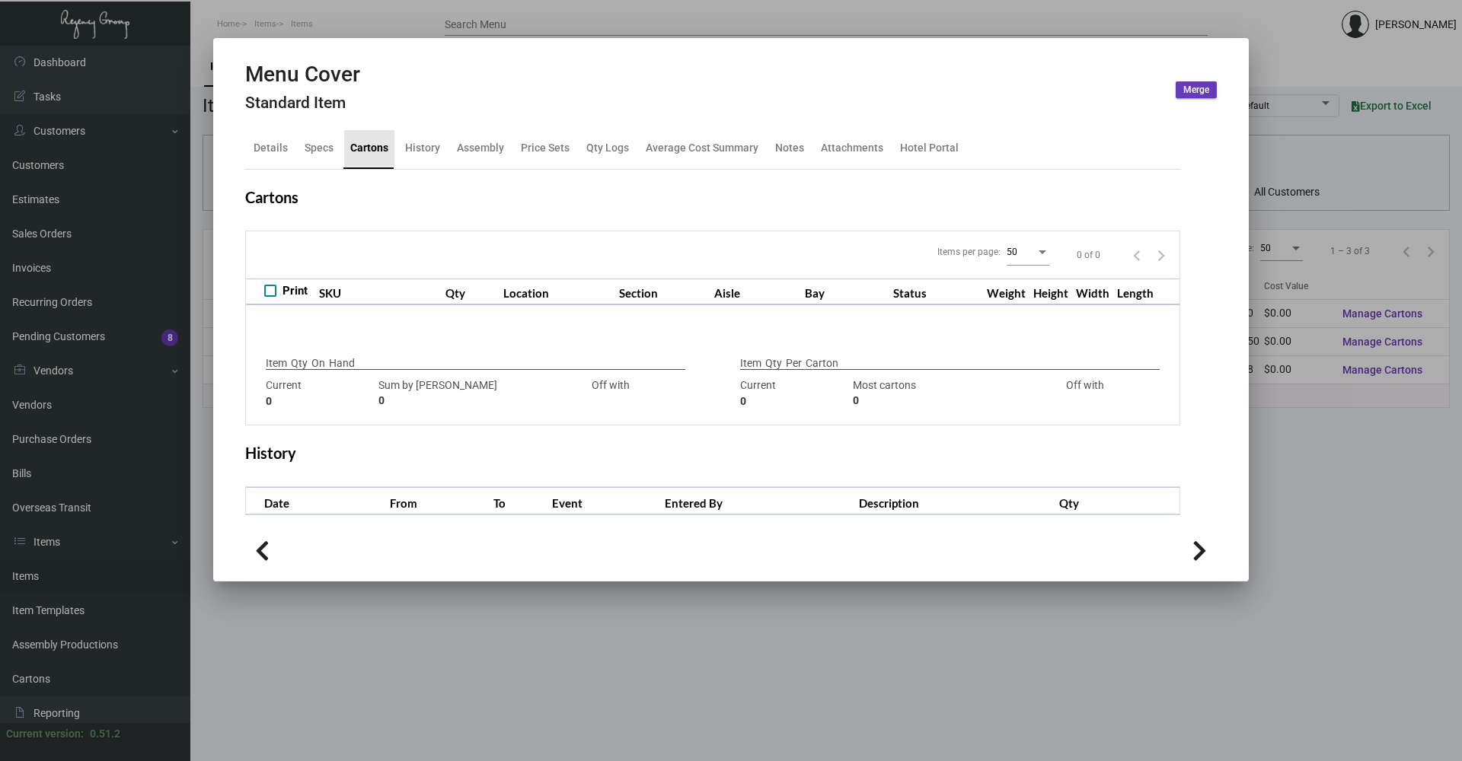
checkbox input "true"
type input "1"
type input "+1"
type input "0"
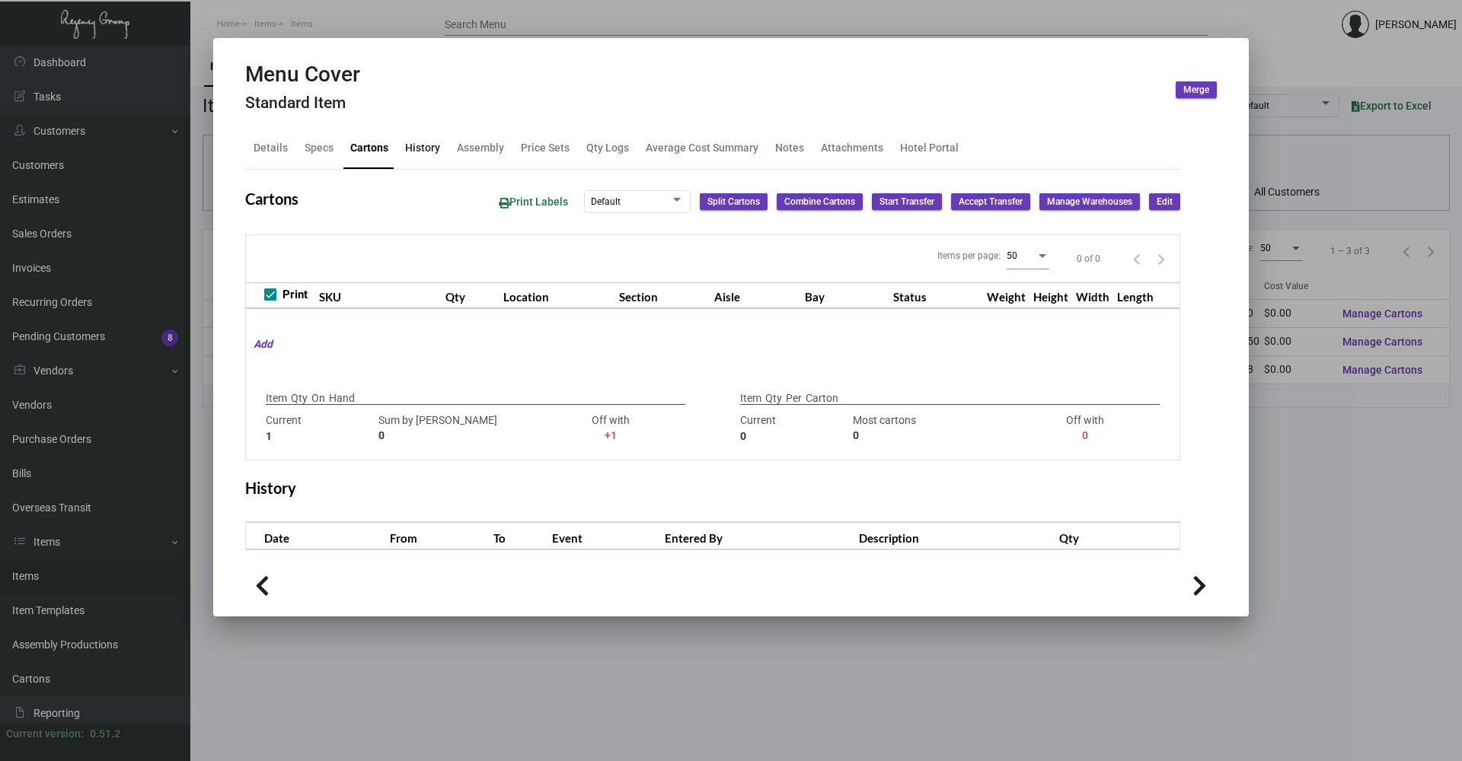
click at [411, 152] on div "History" at bounding box center [422, 148] width 35 height 16
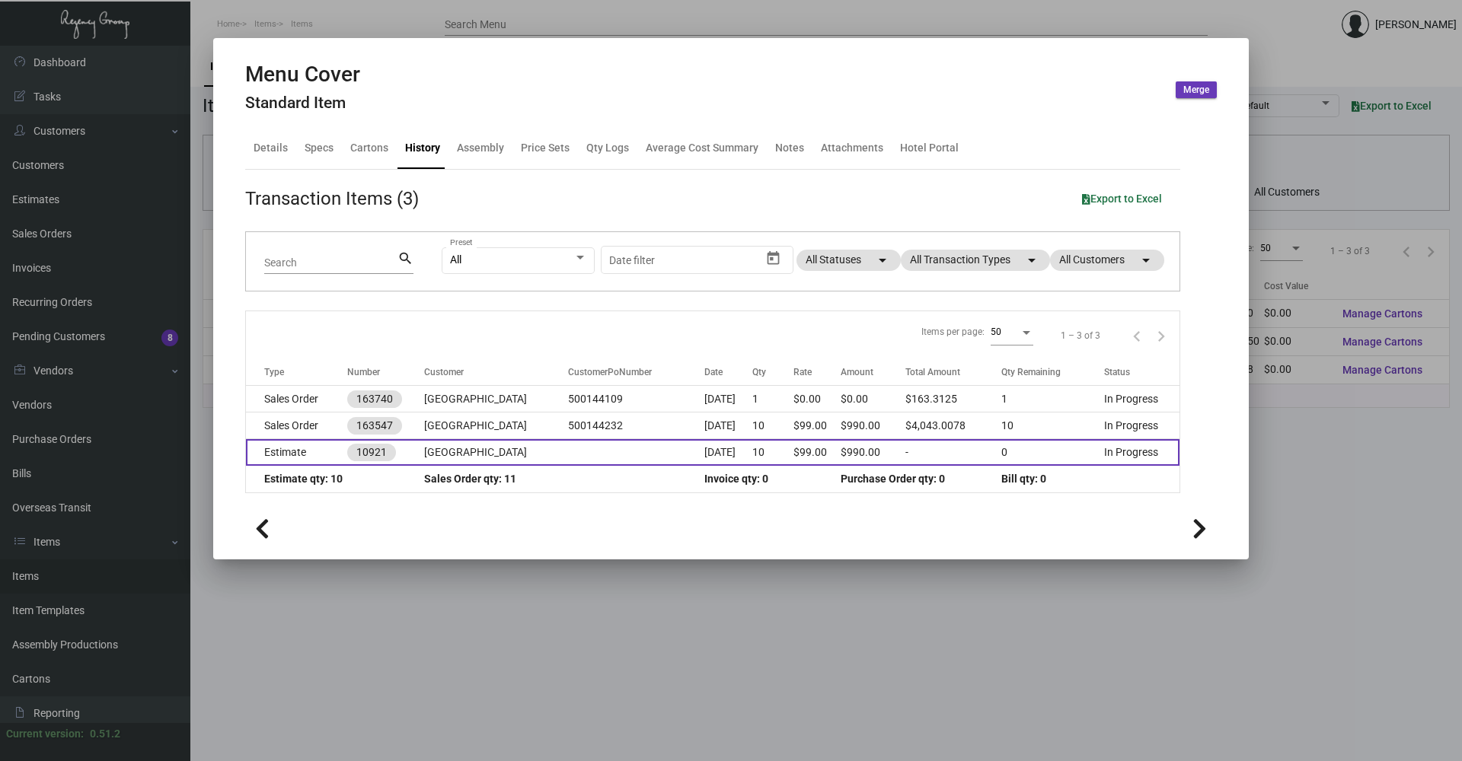
click at [306, 453] on td "Estimate" at bounding box center [296, 452] width 101 height 27
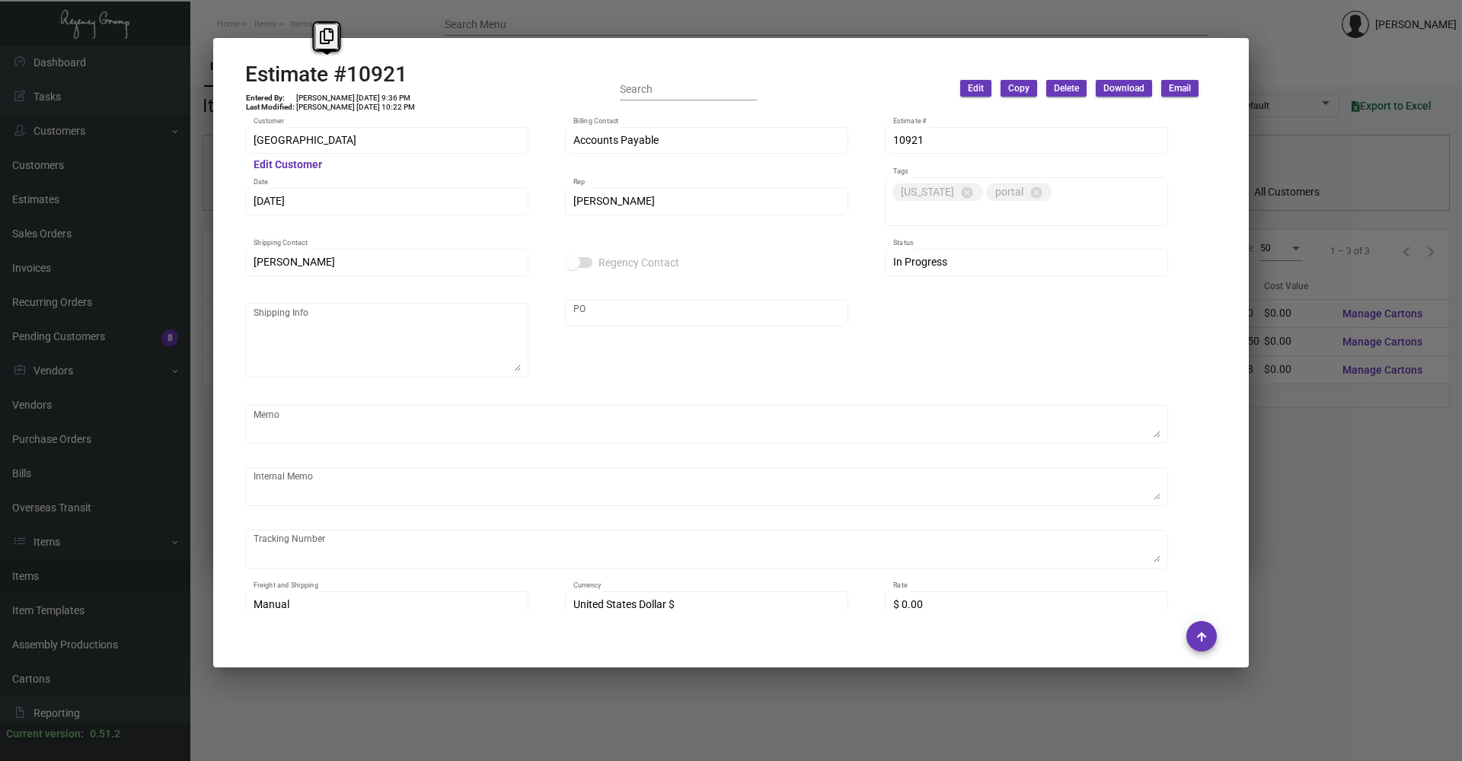
copy h2 "Estimate #10921"
drag, startPoint x: 421, startPoint y: 66, endPoint x: 233, endPoint y: 79, distance: 188.5
click at [233, 79] on mat-dialog-container "Estimate #10921 Entered By: [PERSON_NAME] [DATE] 9:36 PM Last Modified: [PERSON…" at bounding box center [730, 353] width 1035 height 630
drag, startPoint x: 350, startPoint y: 97, endPoint x: 363, endPoint y: 95, distance: 13.0
click at [363, 95] on td "[PERSON_NAME] [DATE] 9:36 PM" at bounding box center [355, 98] width 120 height 9
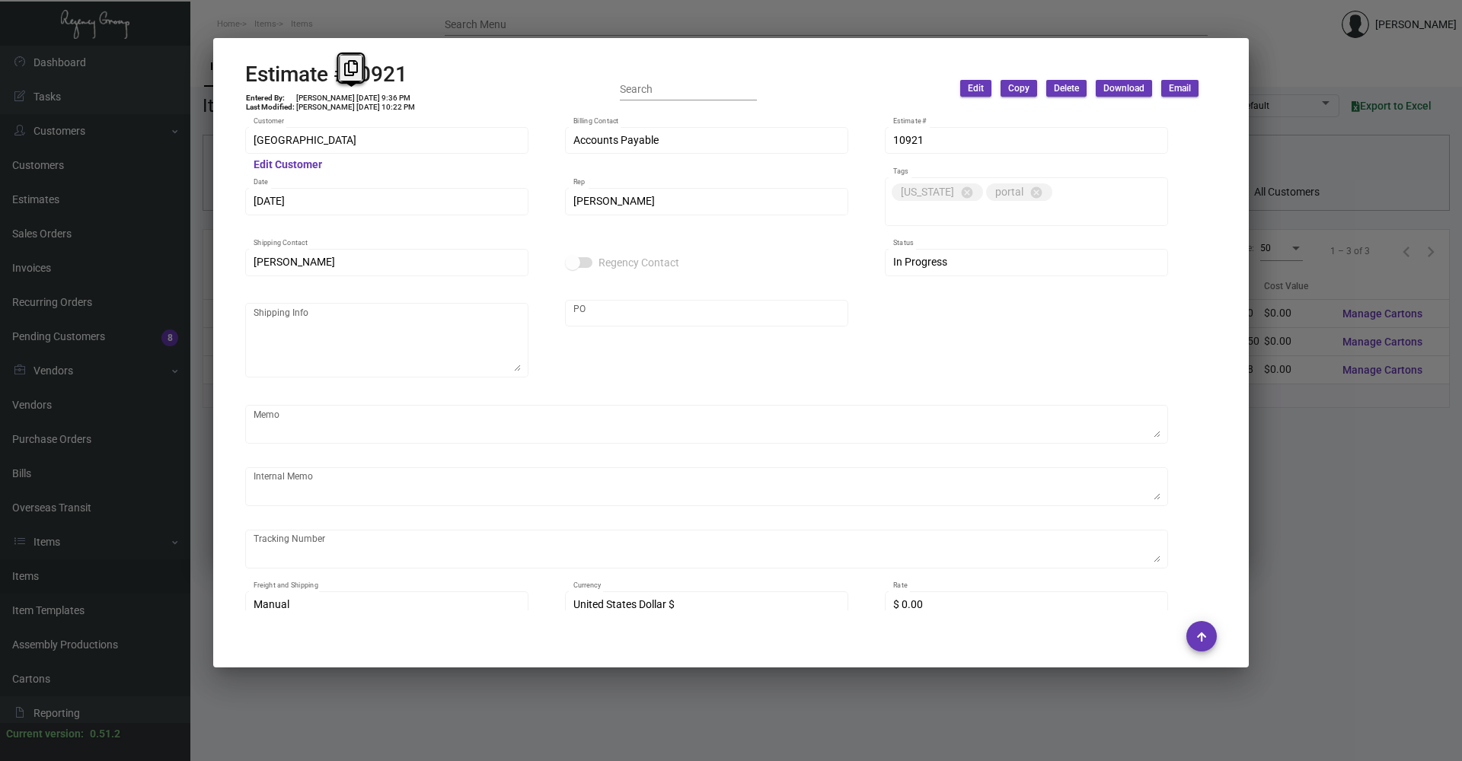
copy td "[DATE]"
click at [282, 16] on div at bounding box center [731, 380] width 1462 height 761
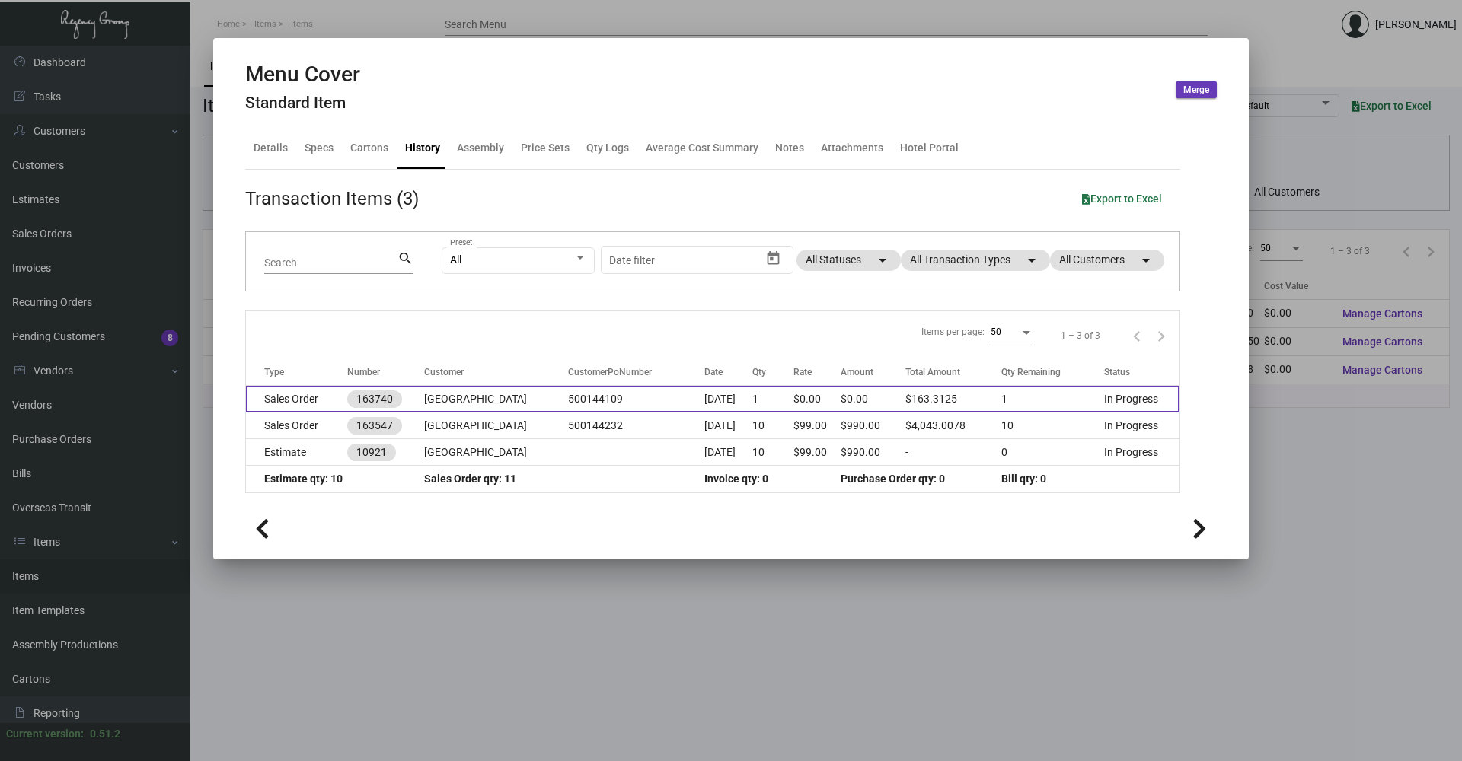
click at [309, 403] on td "Sales Order" at bounding box center [296, 399] width 101 height 27
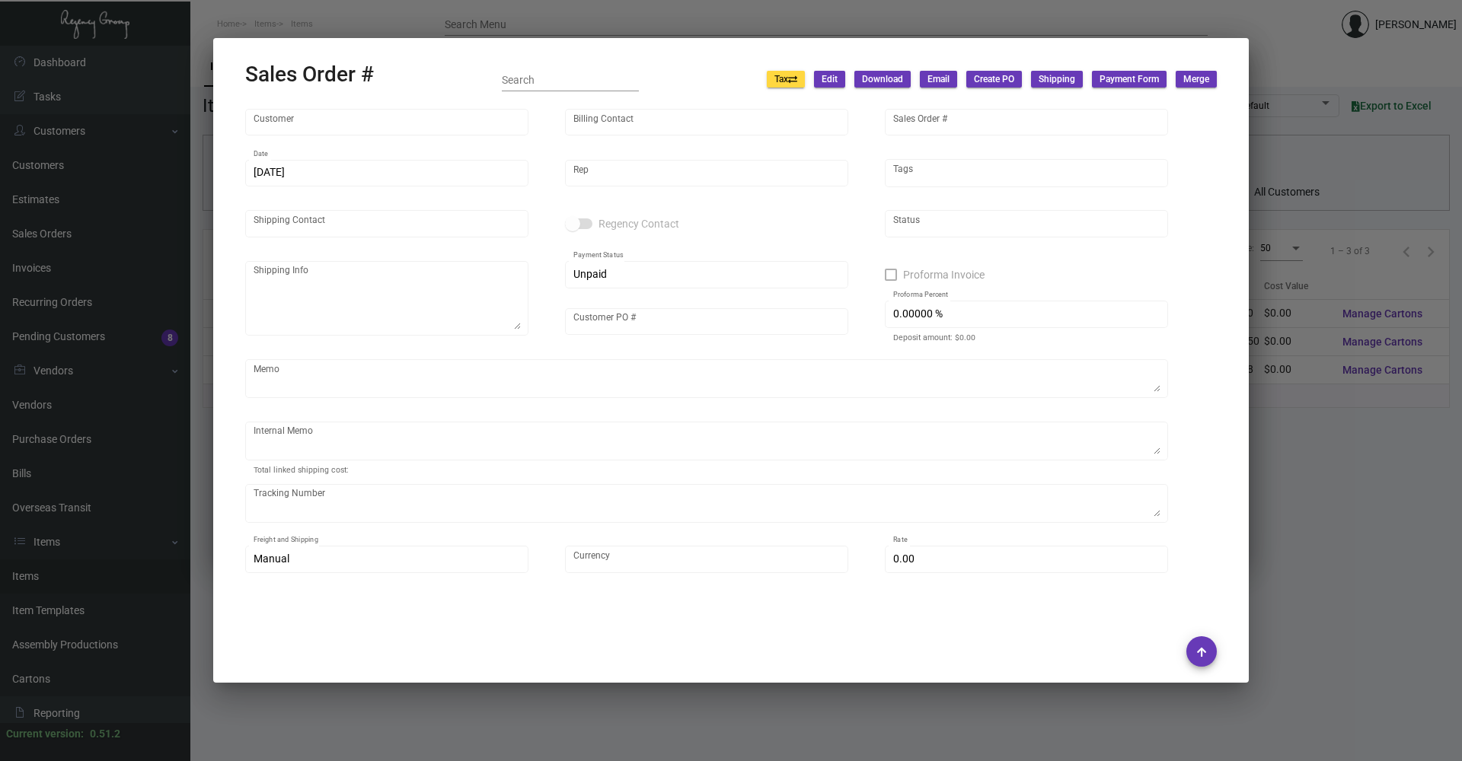
type input "[GEOGRAPHIC_DATA]"
type input "Accounts Payable"
type input "163740"
type input "[DATE]"
type input "[PERSON_NAME]"
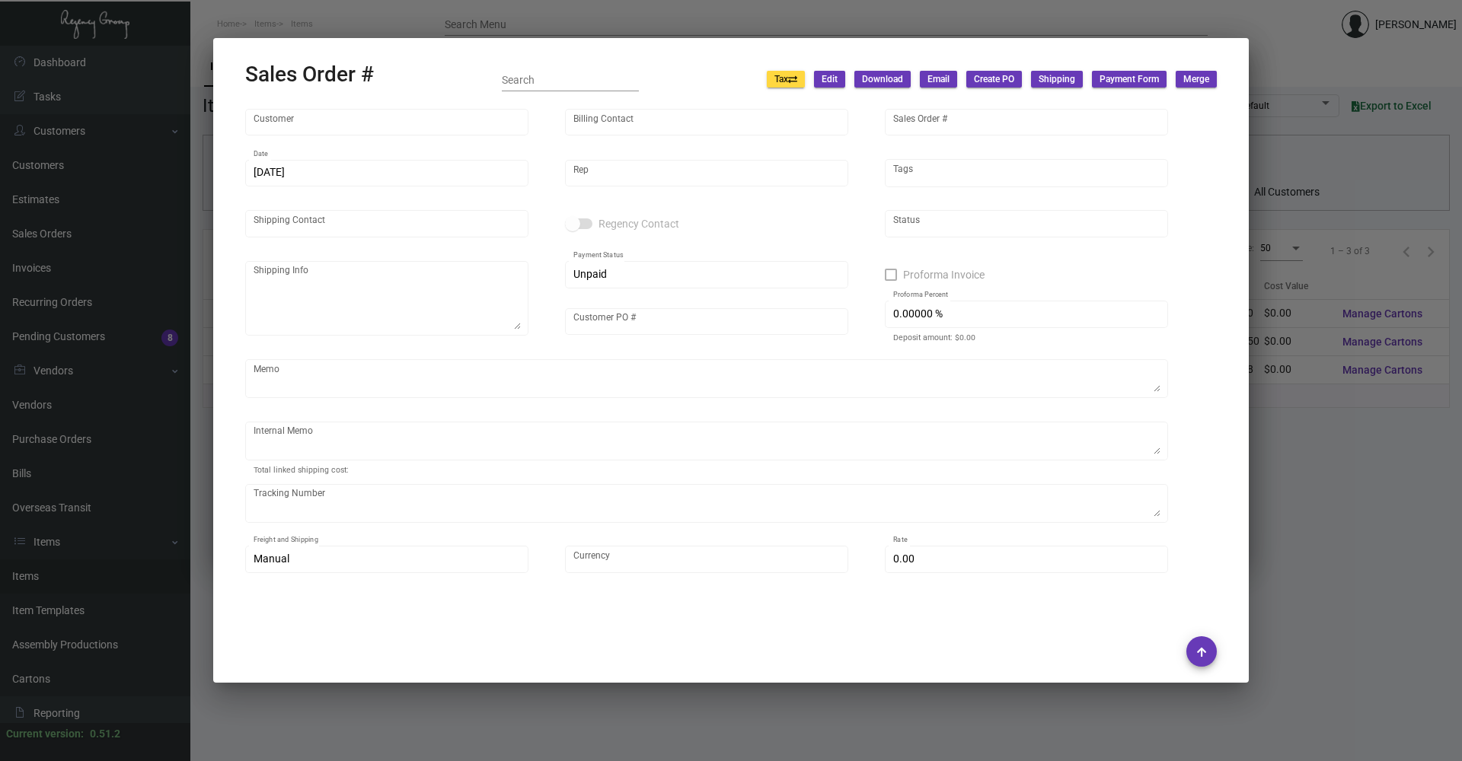
type input "[PERSON_NAME]"
type textarea "Baccarat Hotel - [PERSON_NAME]"
type input "500144109"
type textarea "[DATE] - The sample was dropped off for [PERSON_NAME]."
type input "United States Dollar $"
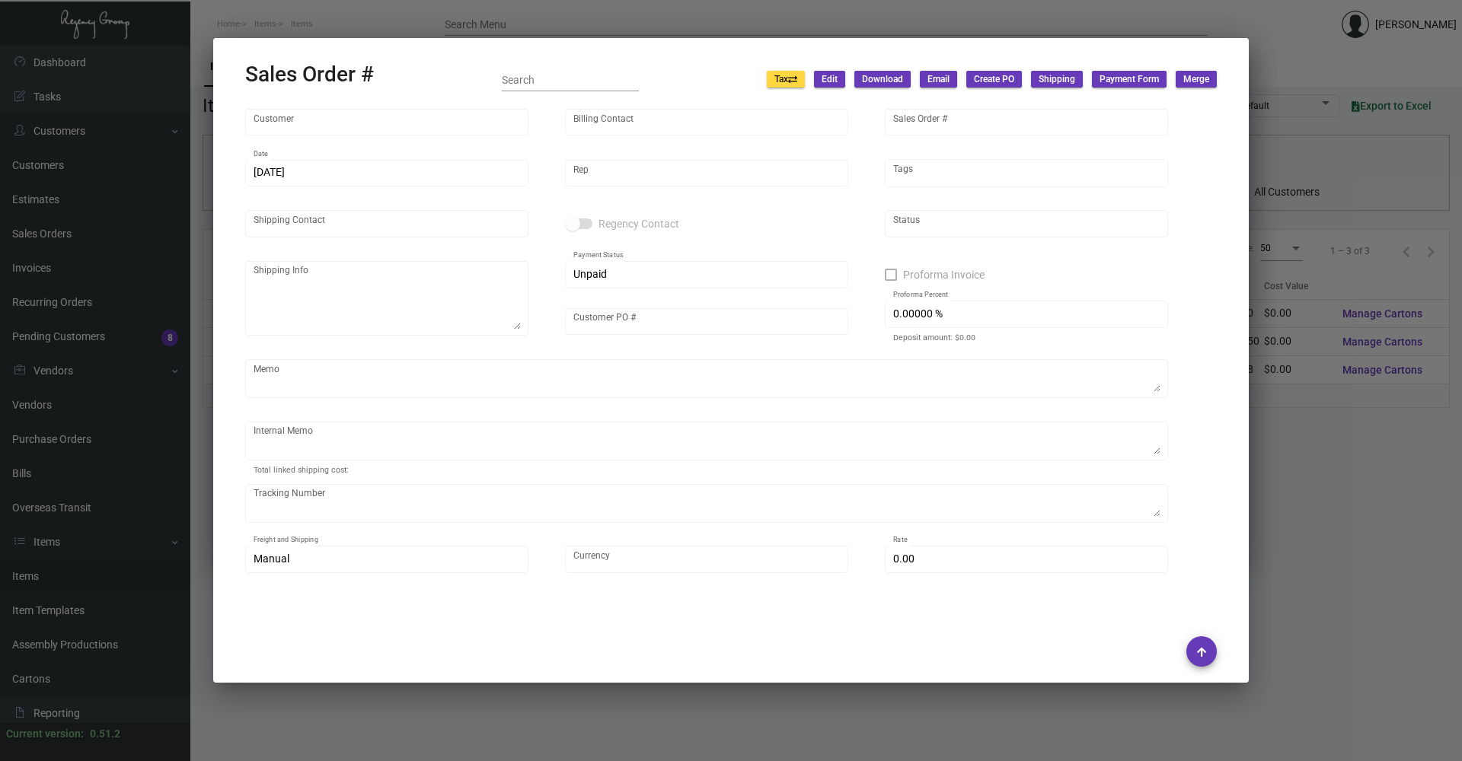
type input "$ 0.00"
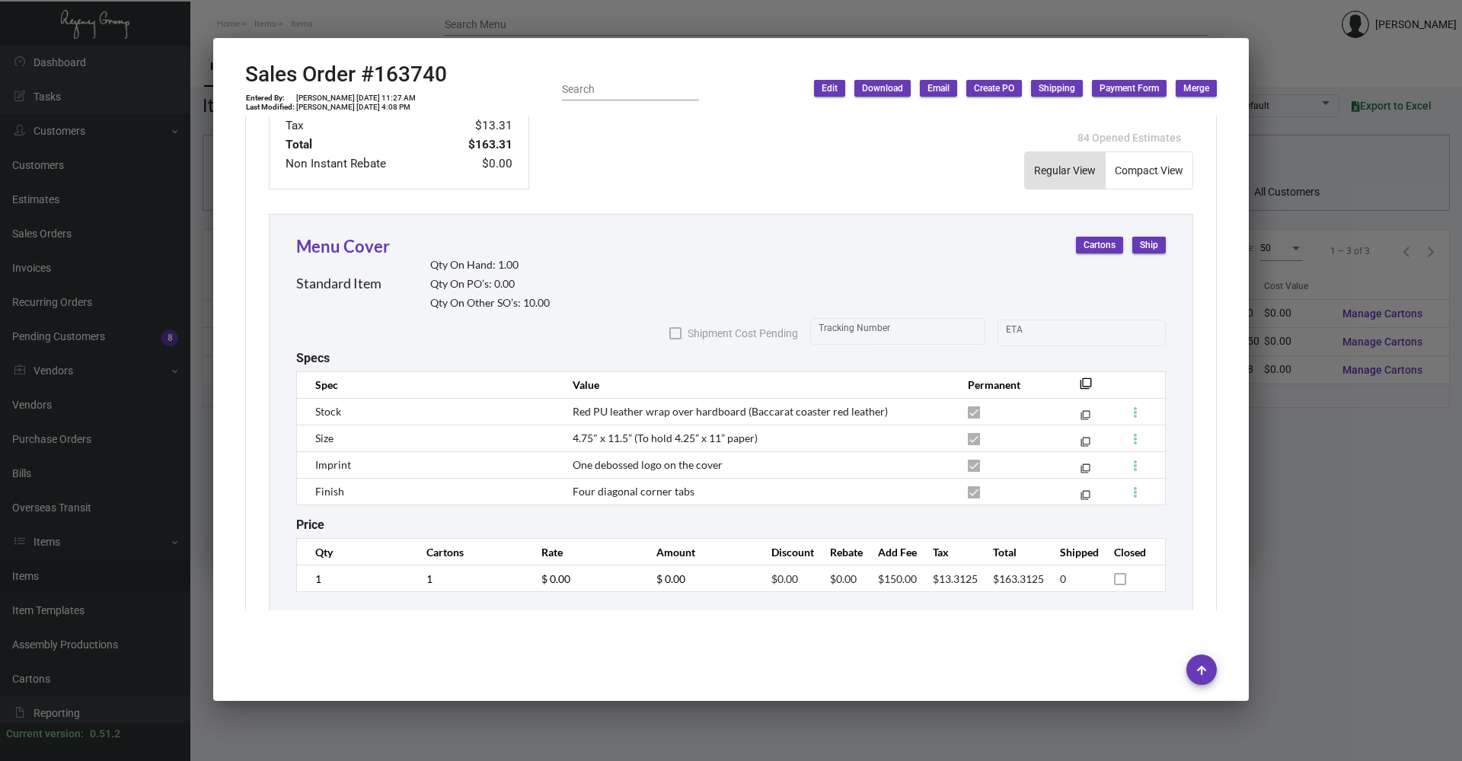
scroll to position [786, 0]
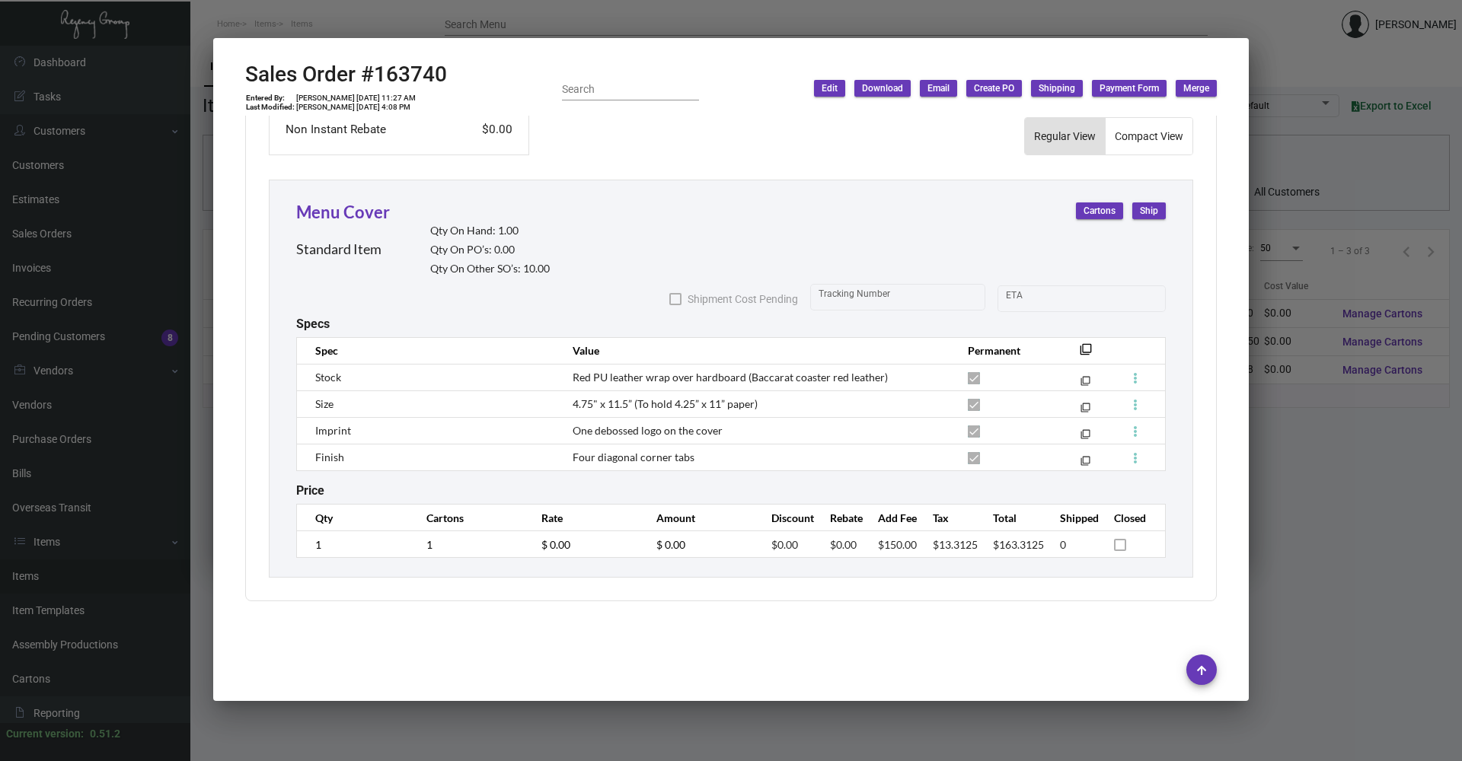
click at [289, 21] on div at bounding box center [731, 380] width 1462 height 761
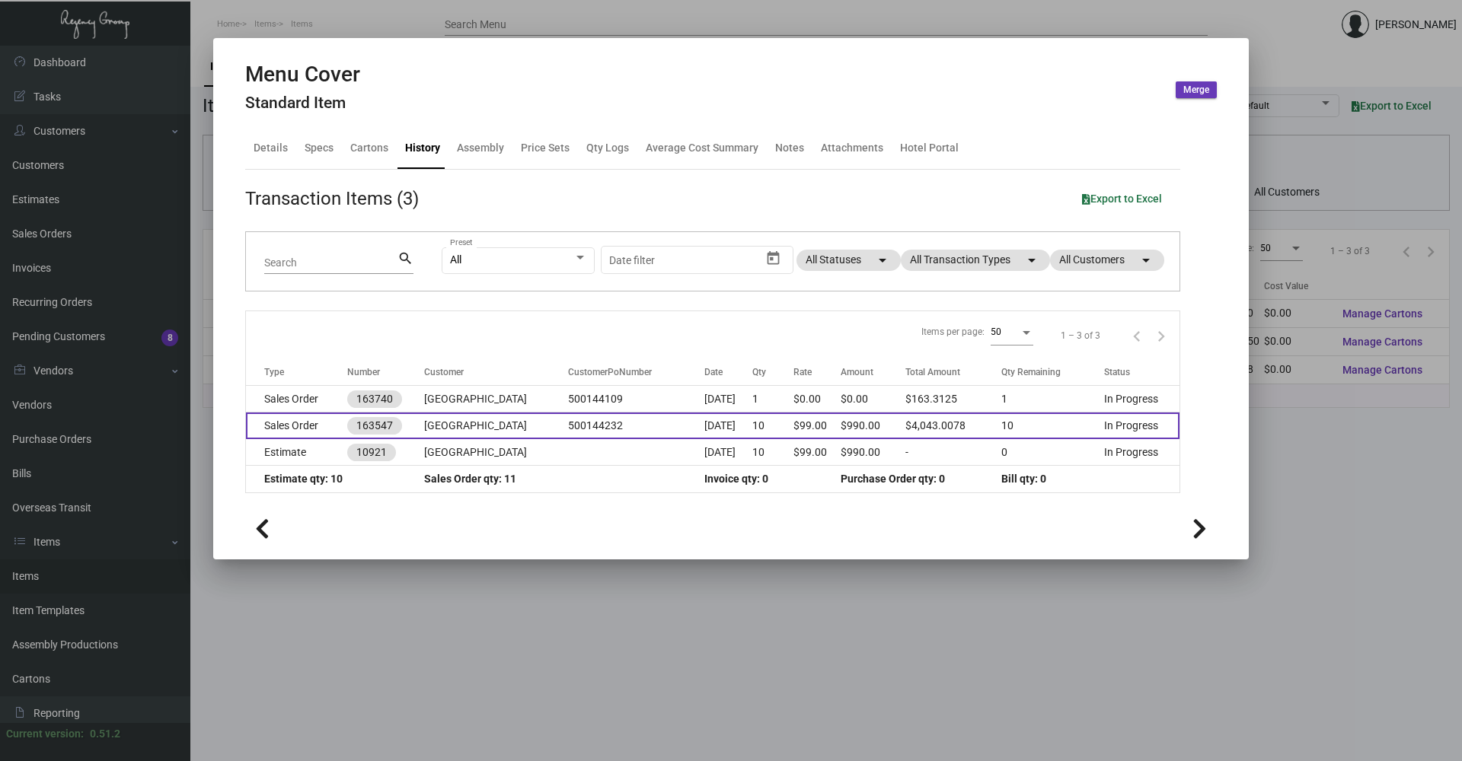
click at [305, 429] on td "Sales Order" at bounding box center [296, 426] width 101 height 27
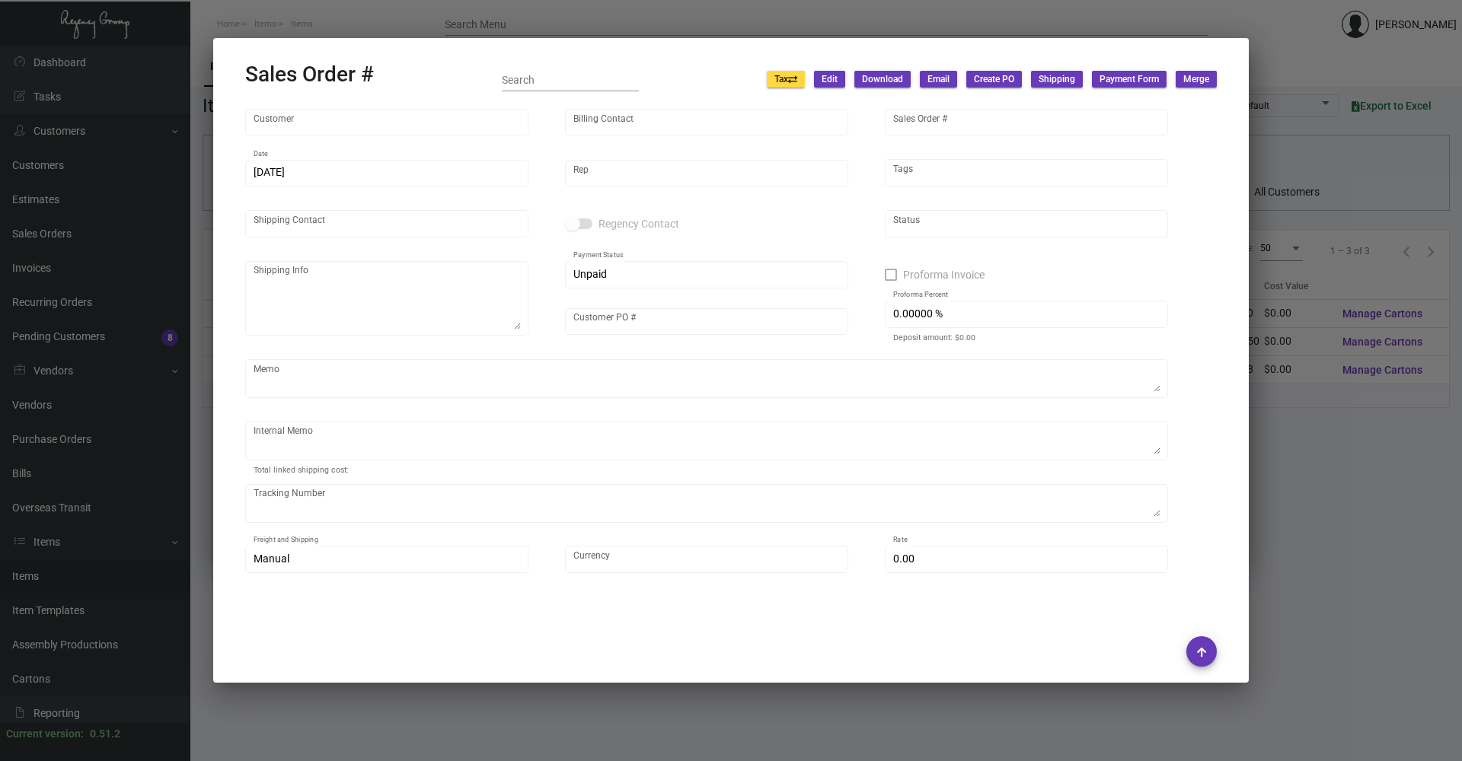
type input "[GEOGRAPHIC_DATA]"
type input "Accounts Payable"
type input "163547"
type input "[DATE]"
type input "[PERSON_NAME]"
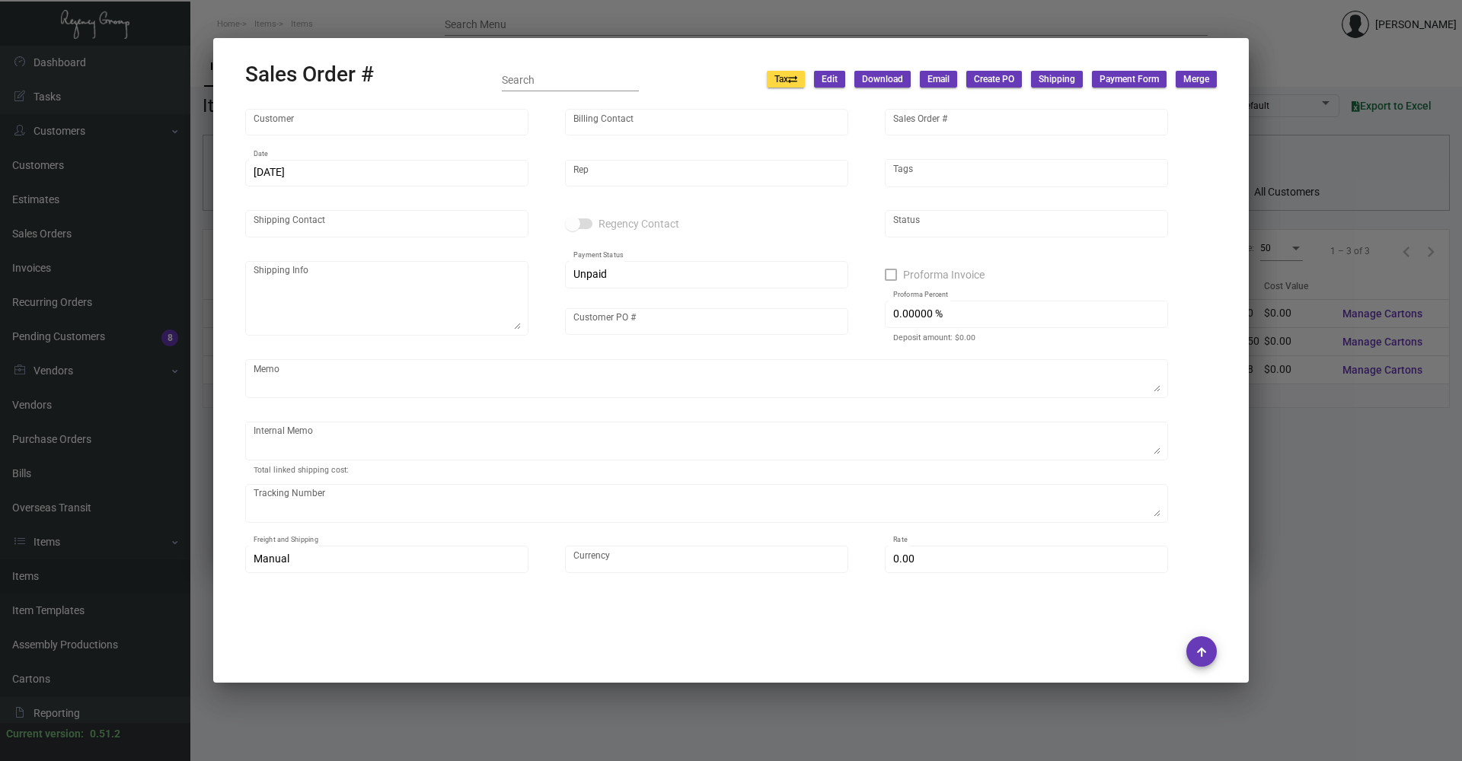
type input "[PERSON_NAME]"
type textarea "[GEOGRAPHIC_DATA] - [PERSON_NAME] Director of Venues [STREET_ADDRESS][US_STATE]"
type input "500144232"
type textarea "Shipped 11/27 UPS Ground Cost $11.28"
type input "United States Dollar $"
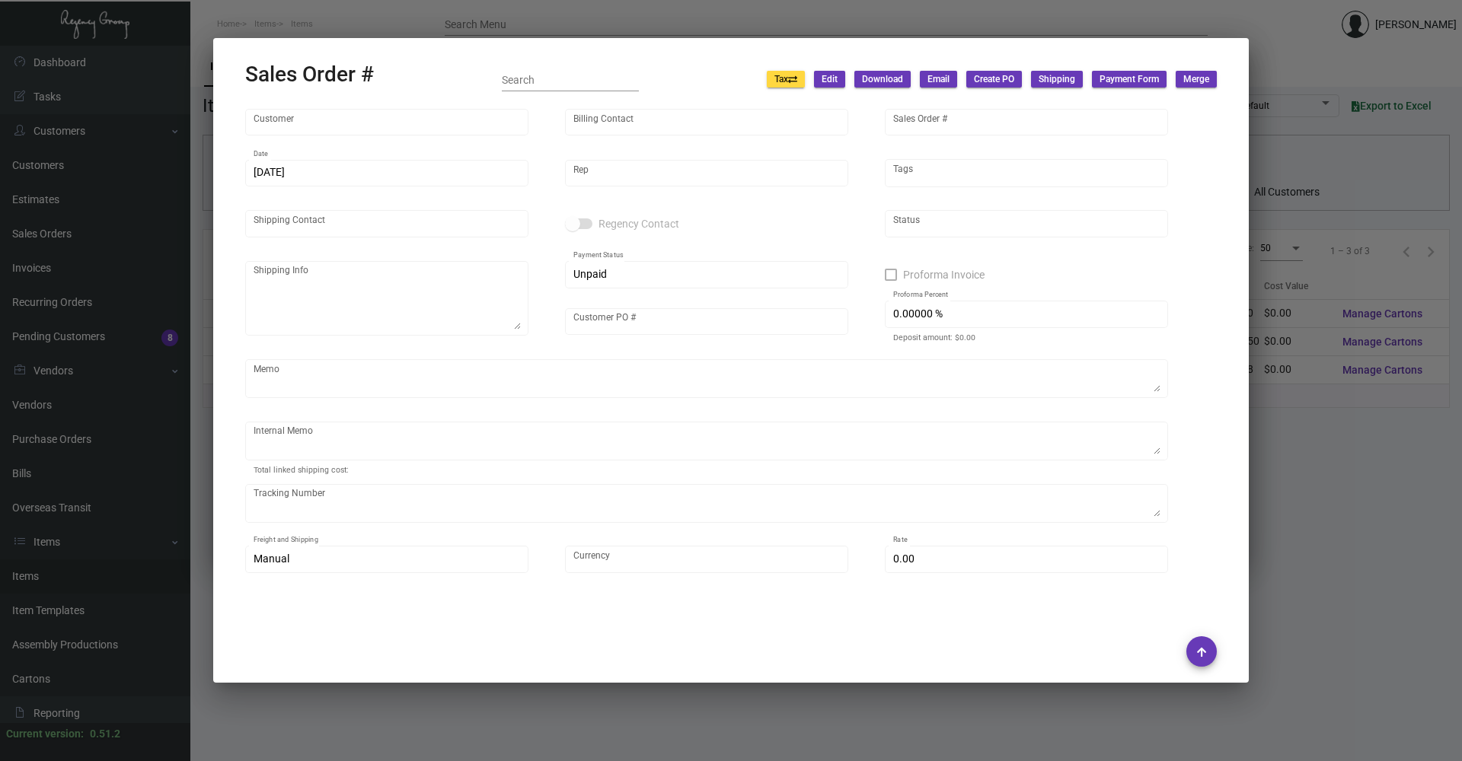
type input "$ 58.74"
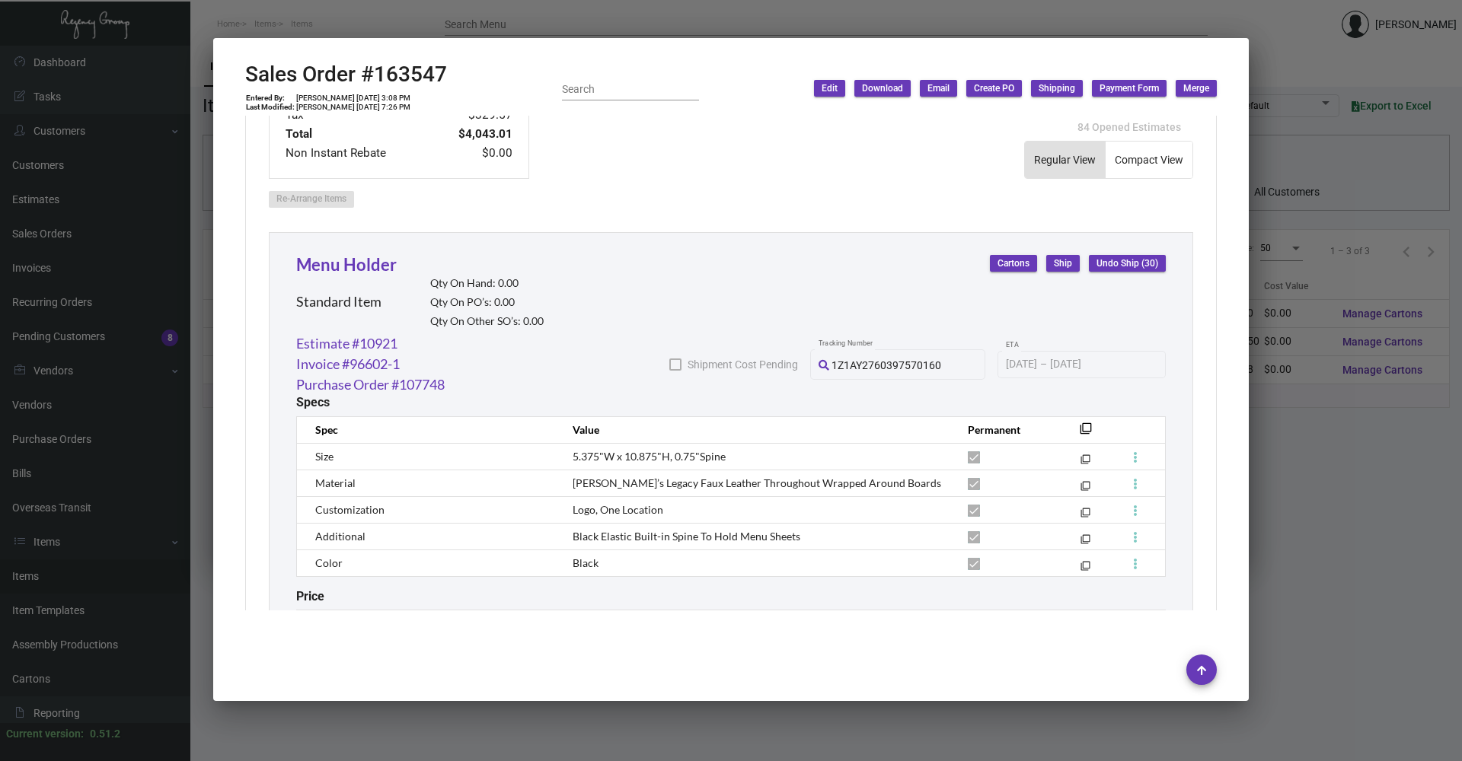
scroll to position [715, 0]
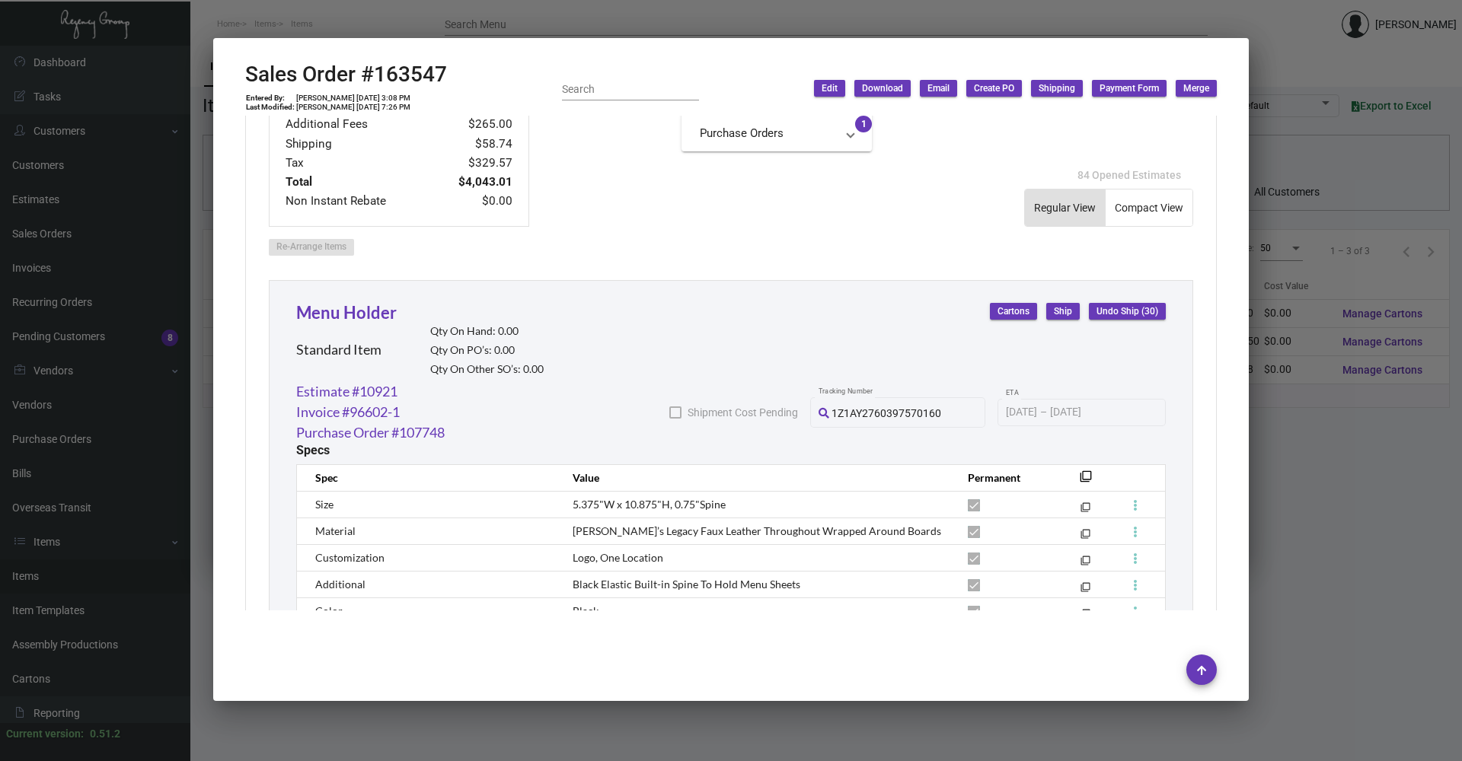
click at [317, 0] on div at bounding box center [731, 380] width 1462 height 761
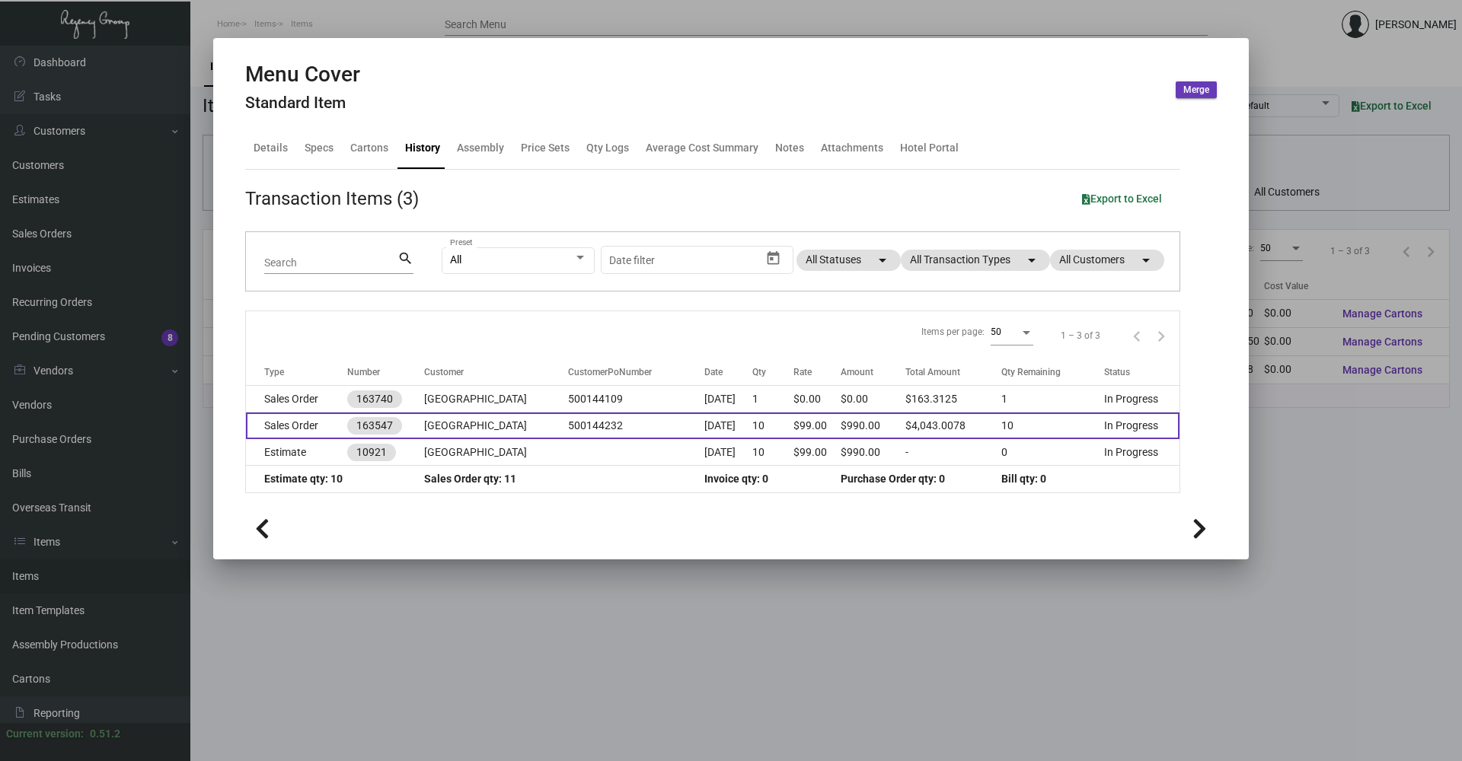
click at [292, 421] on td "Sales Order" at bounding box center [296, 426] width 101 height 27
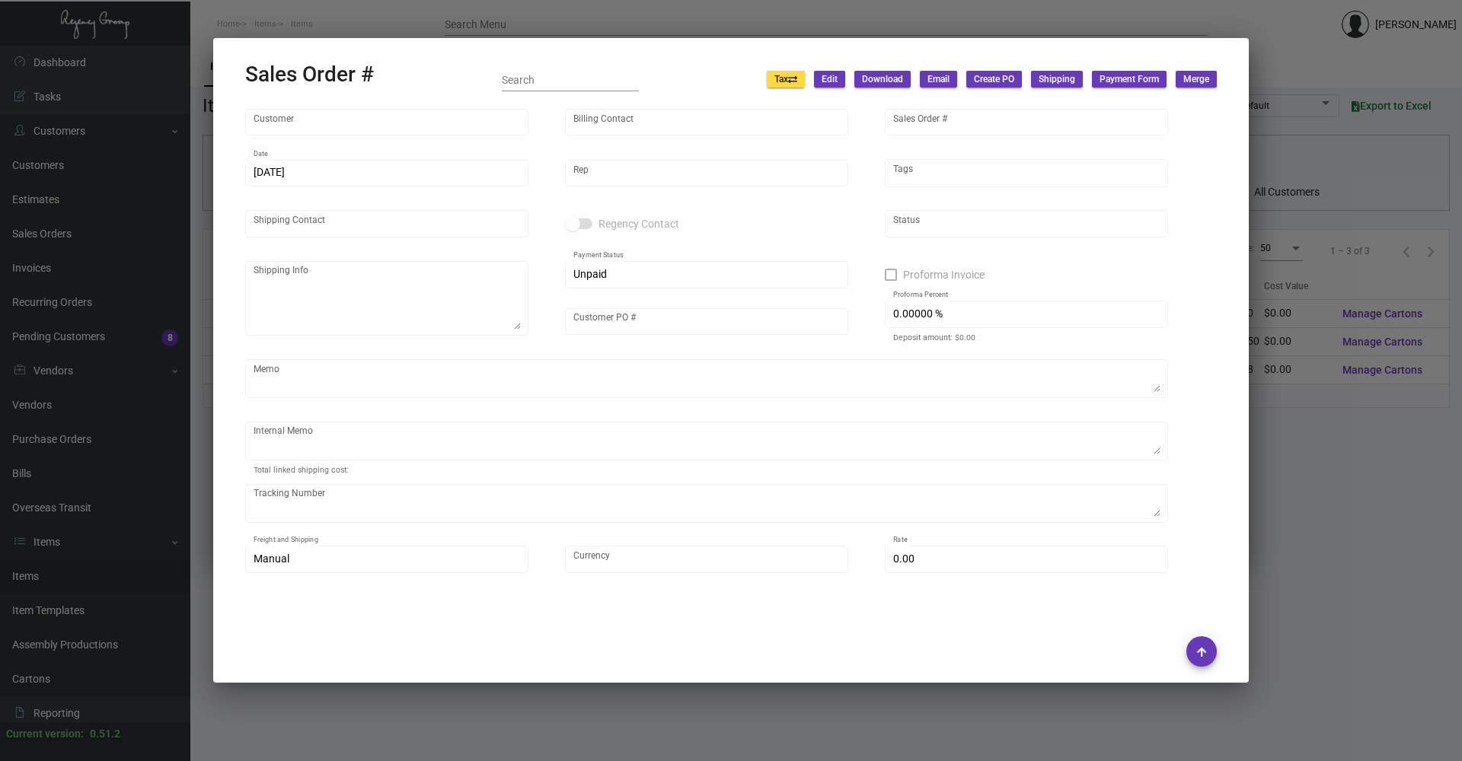
type input "[GEOGRAPHIC_DATA]"
type input "Accounts Payable"
type input "163547"
type input "[DATE]"
type input "[PERSON_NAME]"
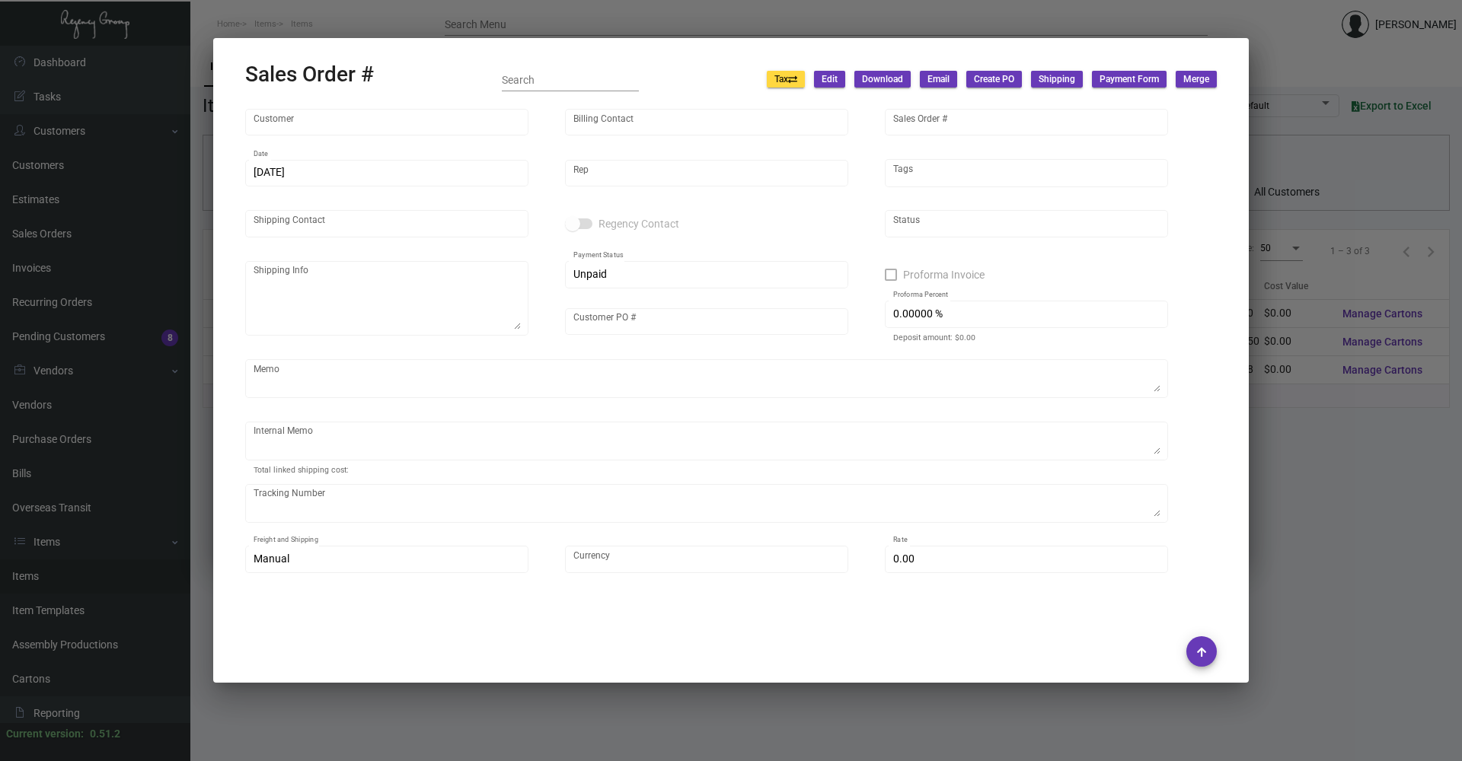
type input "[PERSON_NAME]"
type textarea "[GEOGRAPHIC_DATA] - [PERSON_NAME] Director of Venues [STREET_ADDRESS][US_STATE]"
type input "500144232"
type textarea "Shipped 11/27 UPS Ground Cost $11.28"
type input "United States Dollar $"
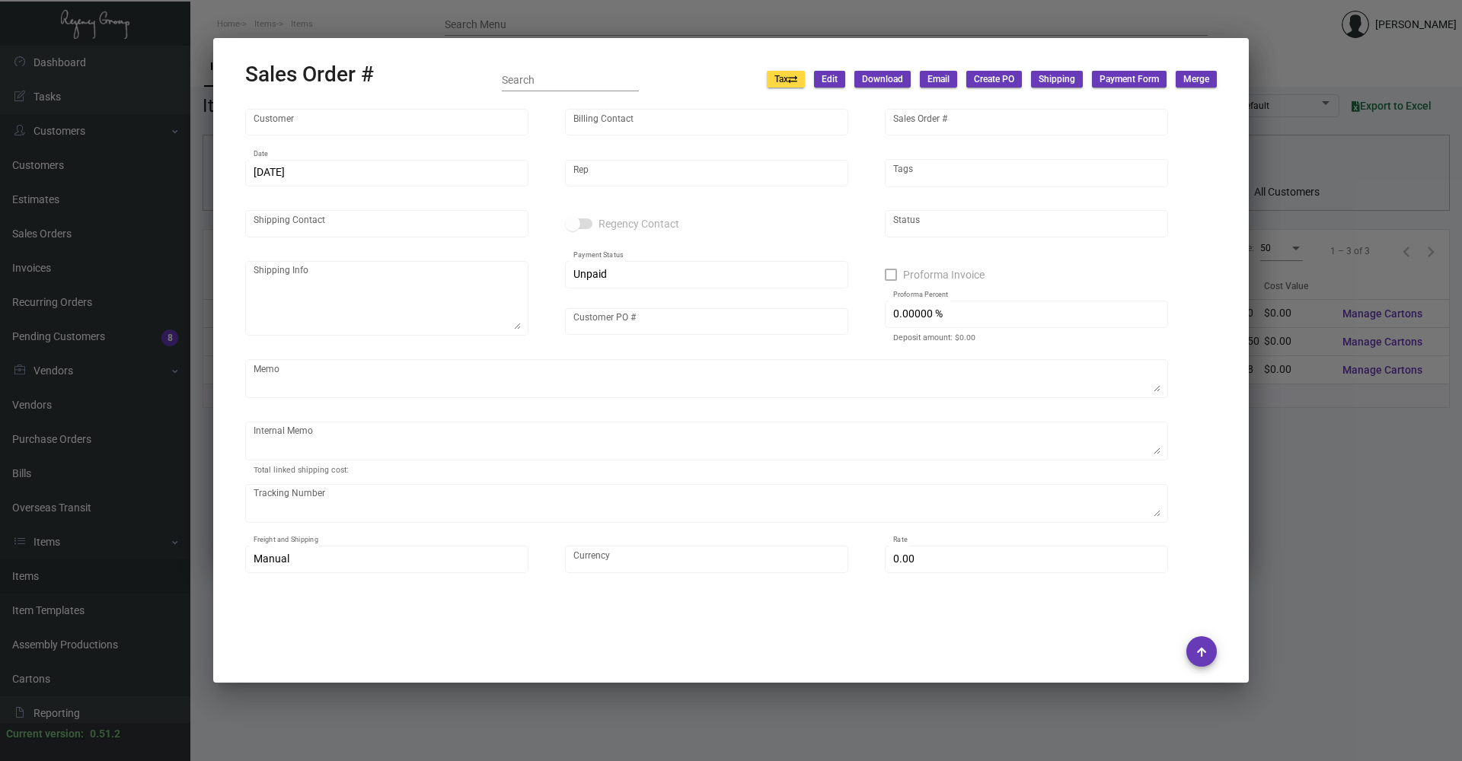
type input "$ 58.74"
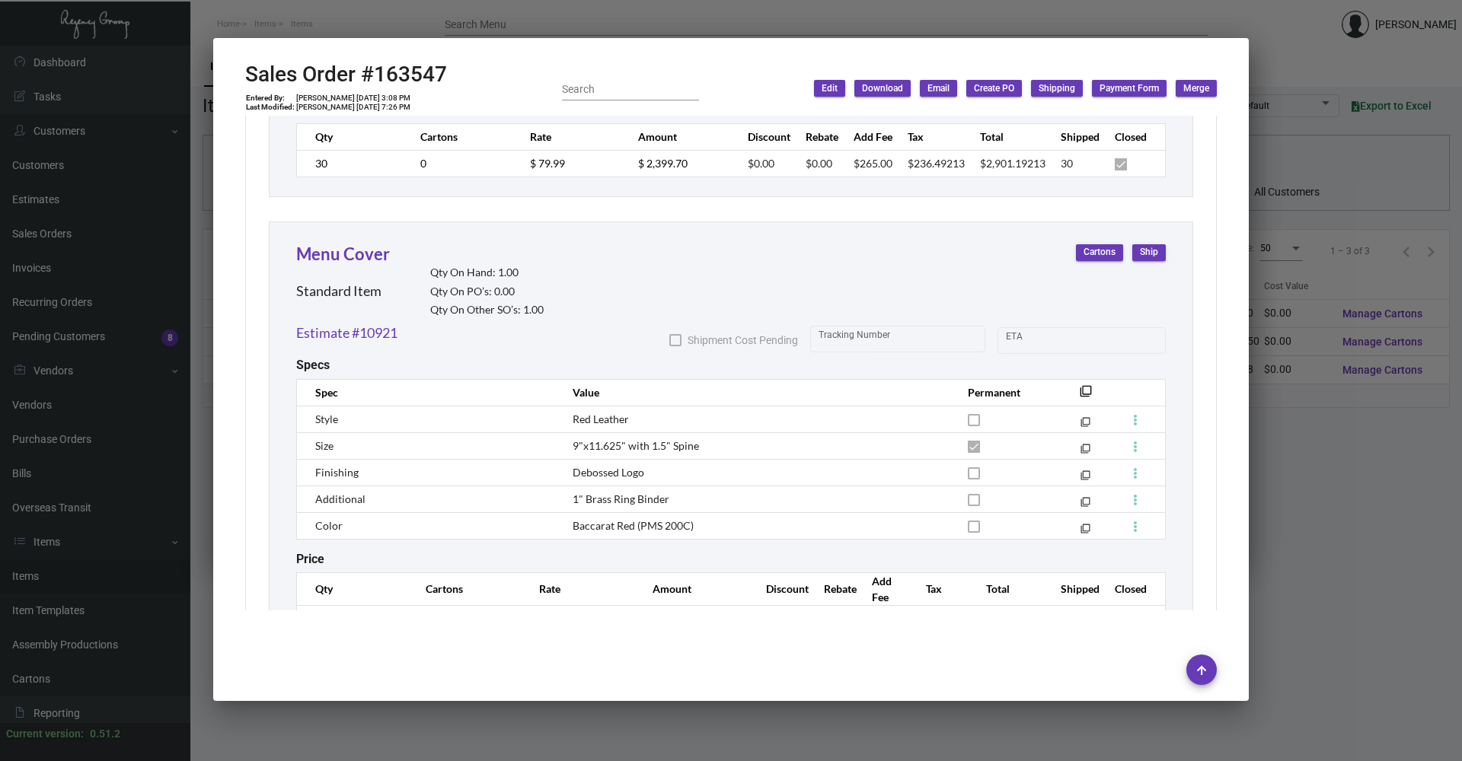
scroll to position [1324, 0]
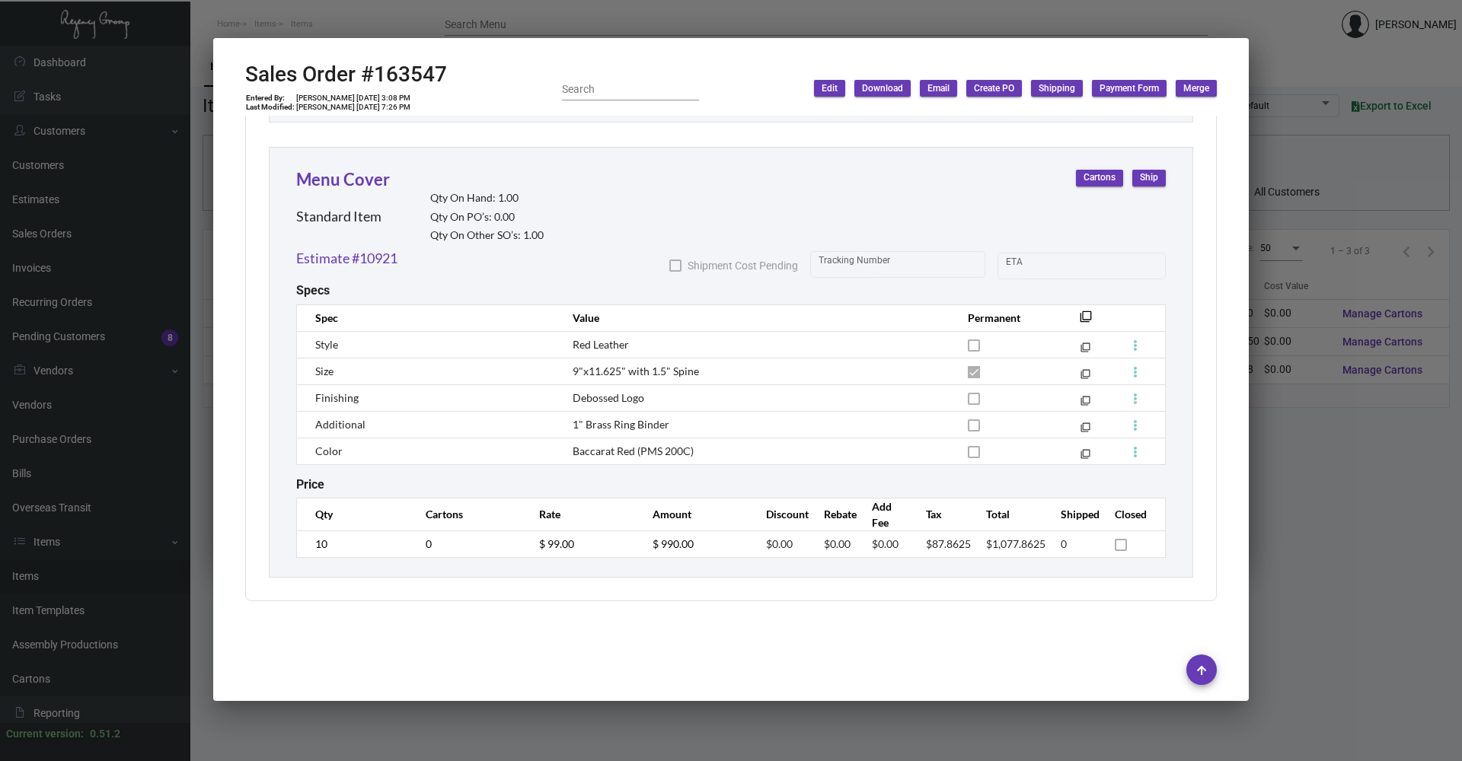
click at [563, 537] on td "$ 99.00" at bounding box center [580, 544] width 113 height 27
click at [509, 552] on tr "10 0 $ 99.00 $ 990.00 $0.00 $0.00 $0.00 $87.8625 $1,077.8625 0" at bounding box center [731, 544] width 869 height 27
click at [330, 19] on div at bounding box center [731, 380] width 1462 height 761
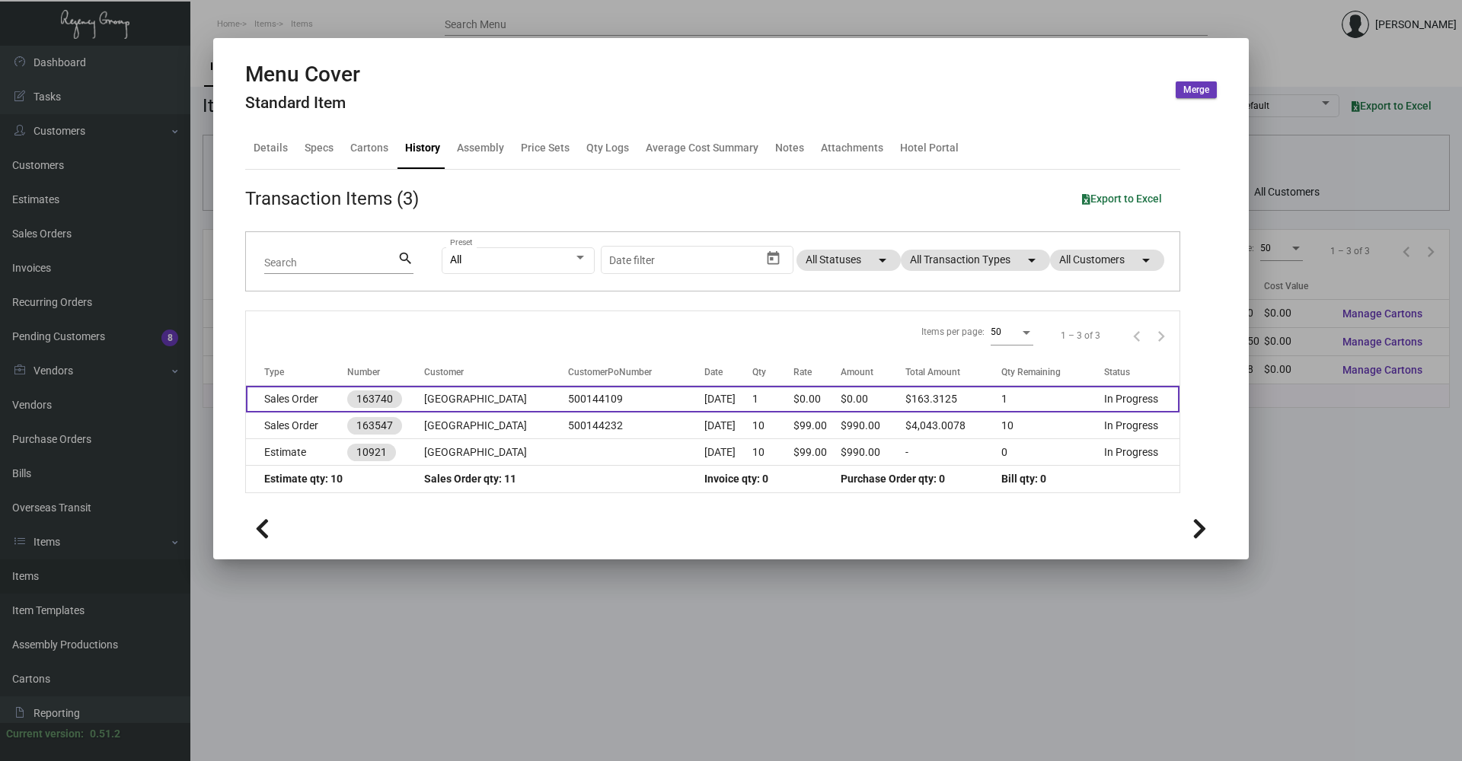
click at [305, 402] on td "Sales Order" at bounding box center [296, 399] width 101 height 27
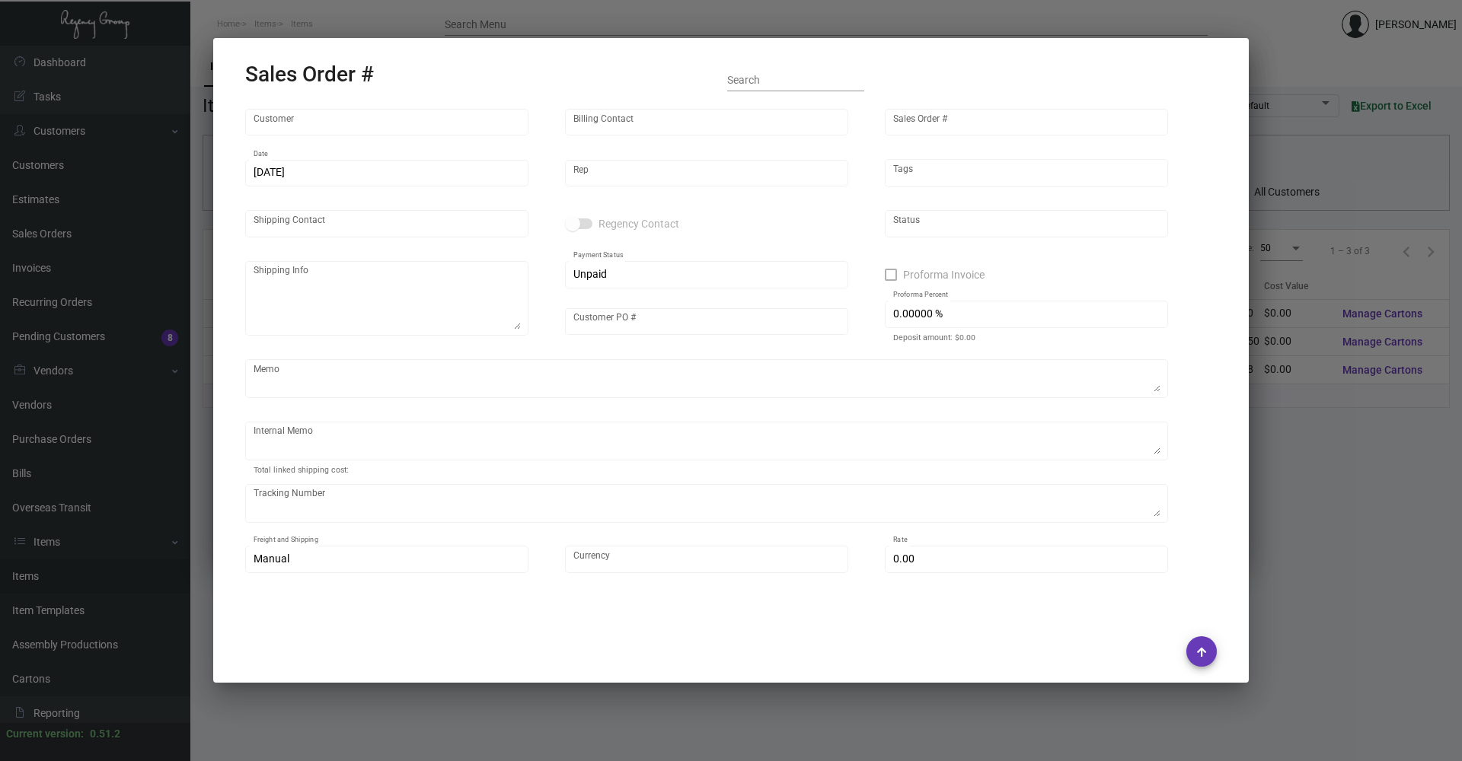
type input "[GEOGRAPHIC_DATA]"
type input "Accounts Payable"
type input "163740"
type input "[DATE]"
type input "[PERSON_NAME]"
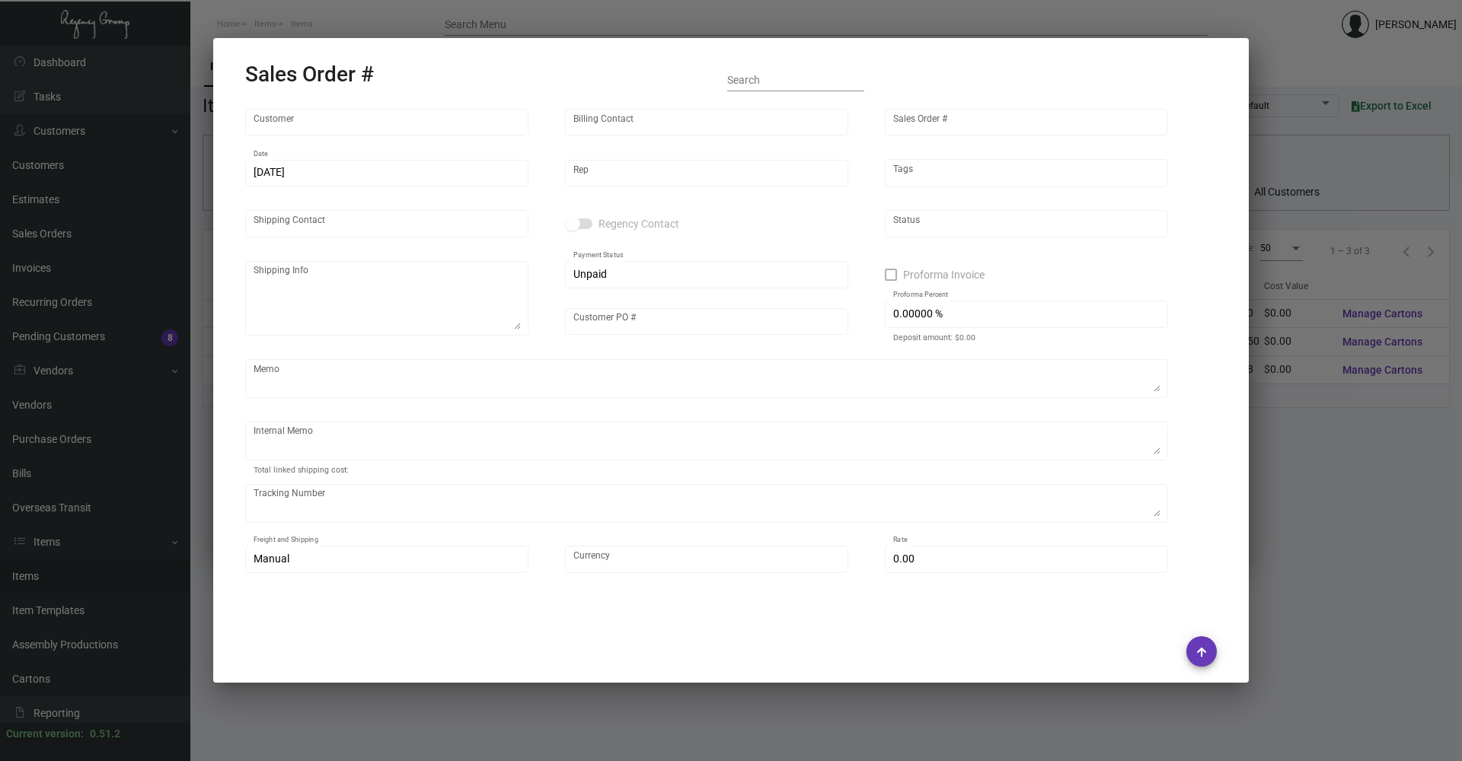
type input "[PERSON_NAME]"
type textarea "Baccarat Hotel - [PERSON_NAME]"
type input "500144109"
type textarea "[DATE] - The sample was dropped off for [PERSON_NAME]."
type input "United States Dollar $"
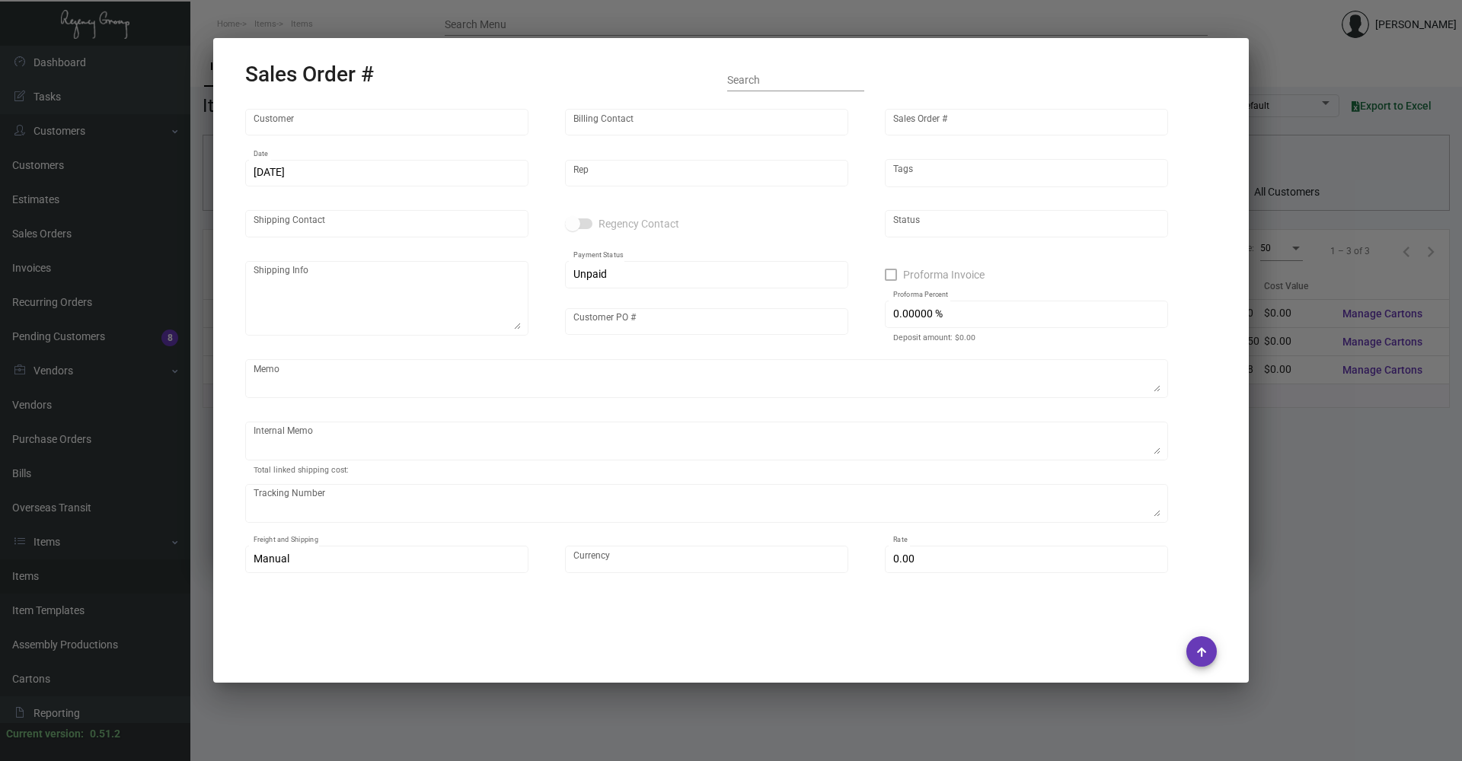
type input "$ 0.00"
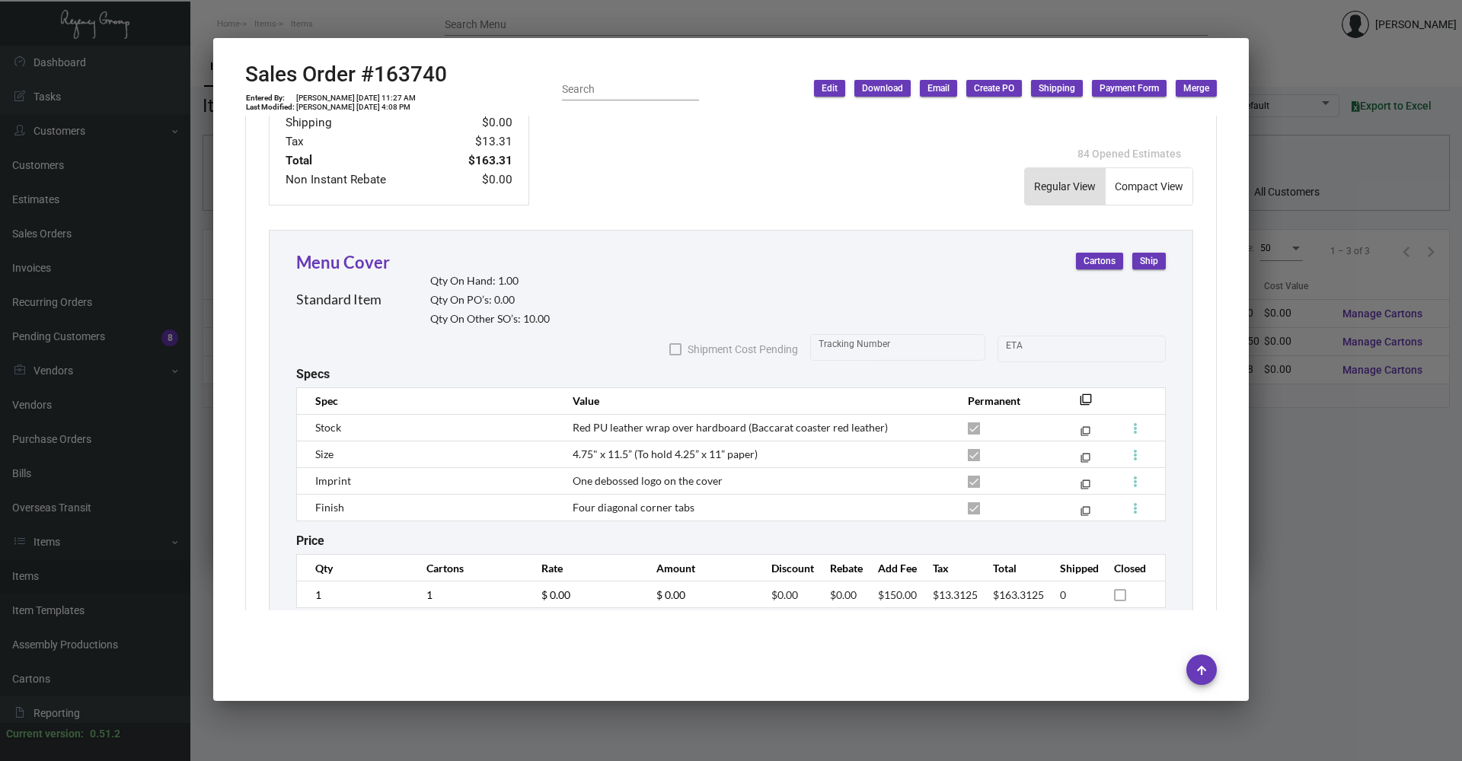
scroll to position [710, 0]
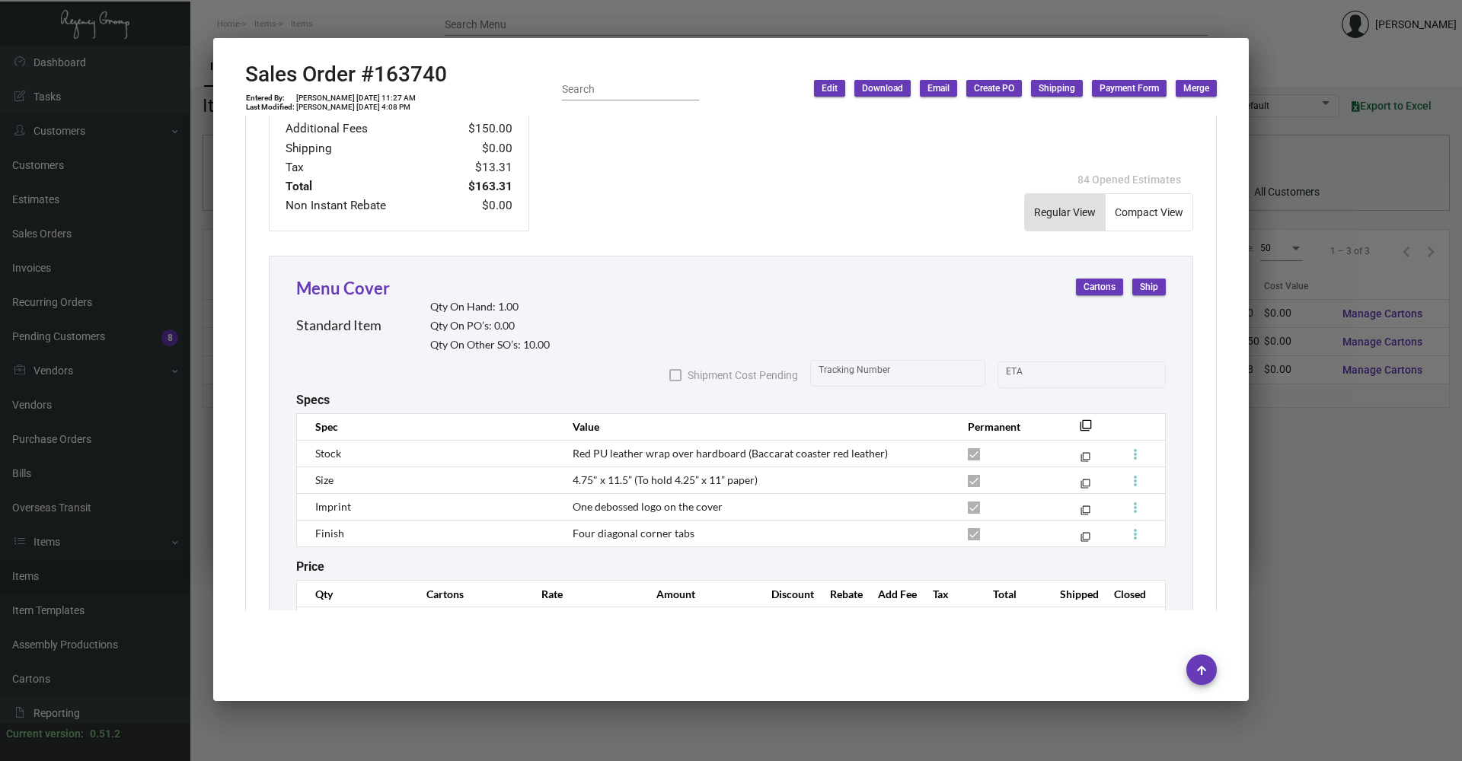
click at [372, 21] on div at bounding box center [731, 380] width 1462 height 761
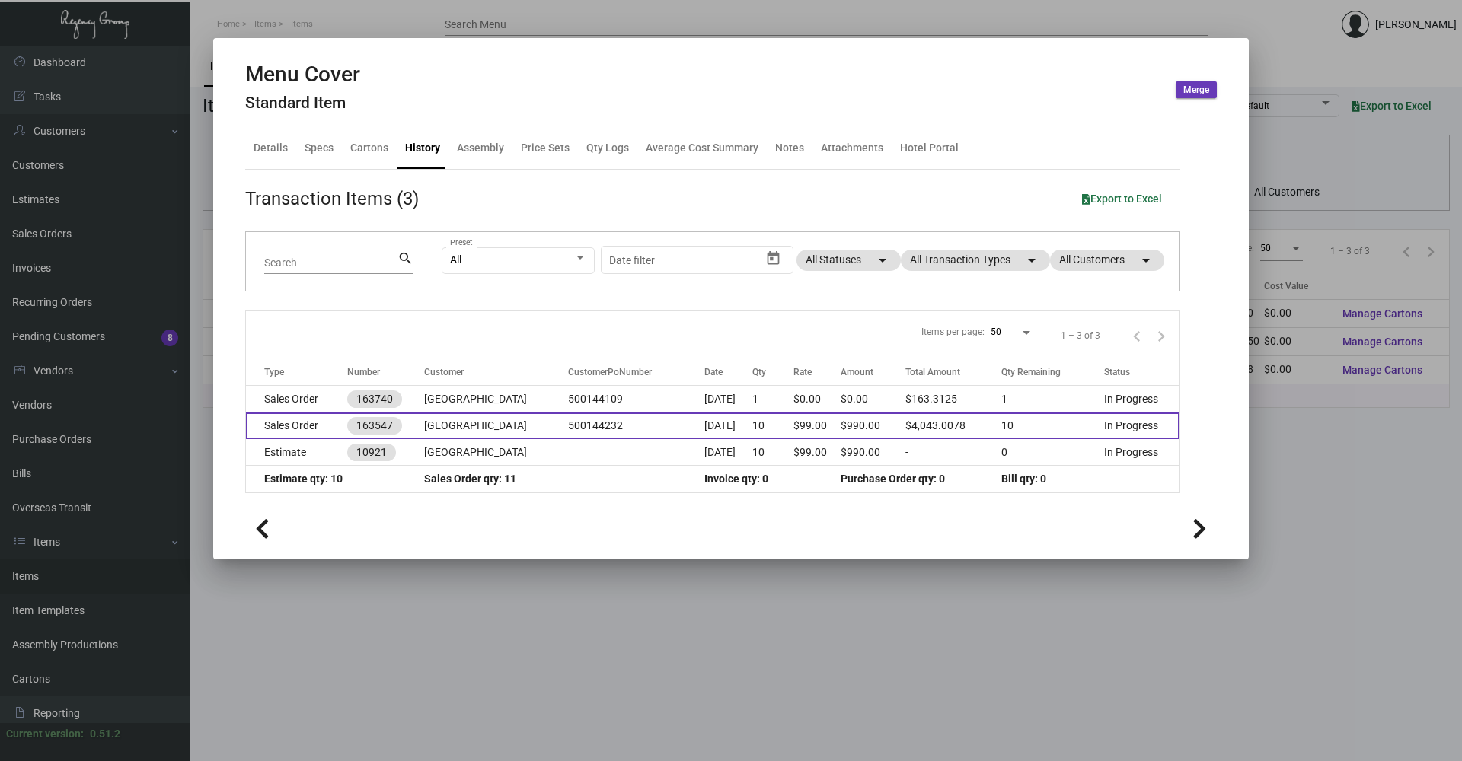
click at [308, 431] on td "Sales Order" at bounding box center [296, 426] width 101 height 27
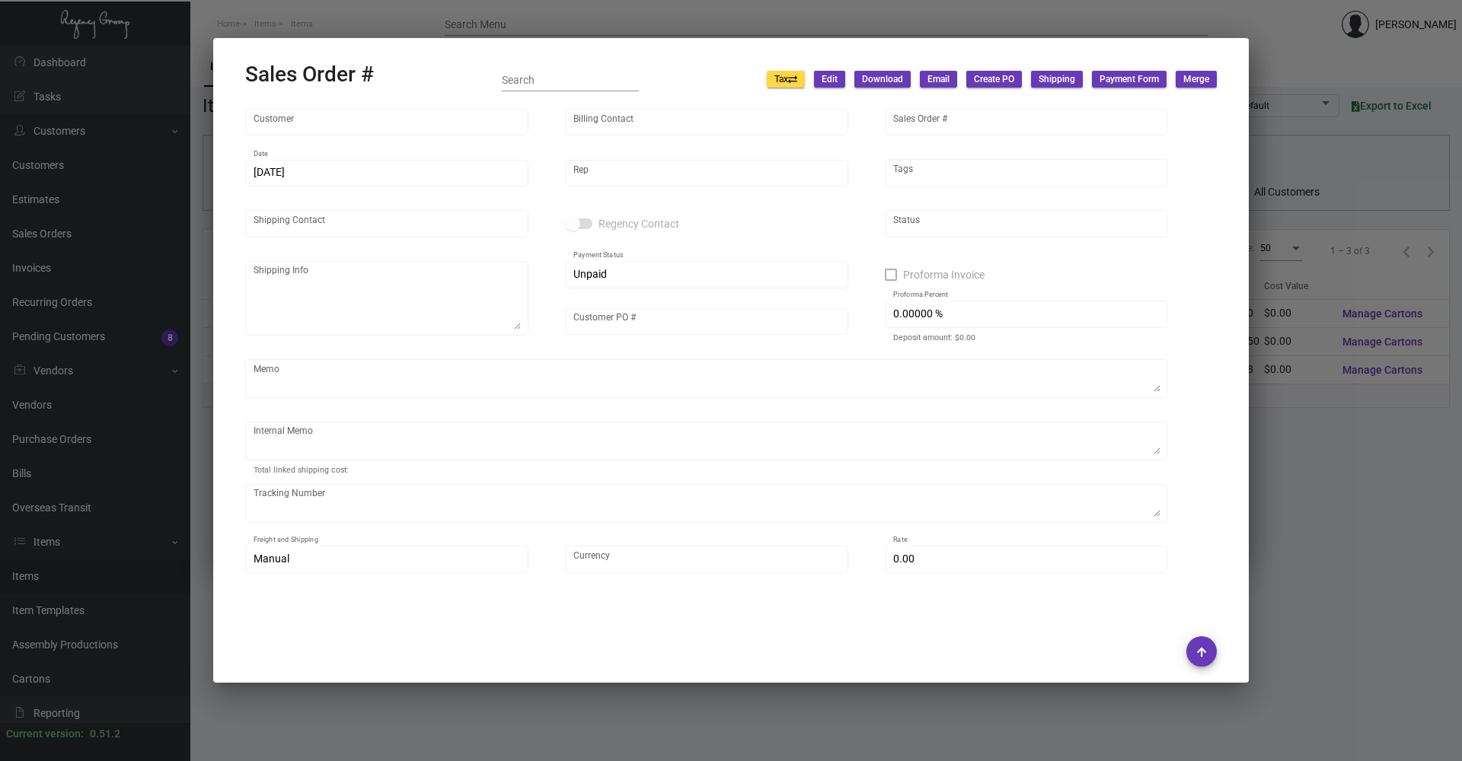
type input "[GEOGRAPHIC_DATA]"
type input "Accounts Payable"
type input "163547"
type input "[DATE]"
type input "[PERSON_NAME]"
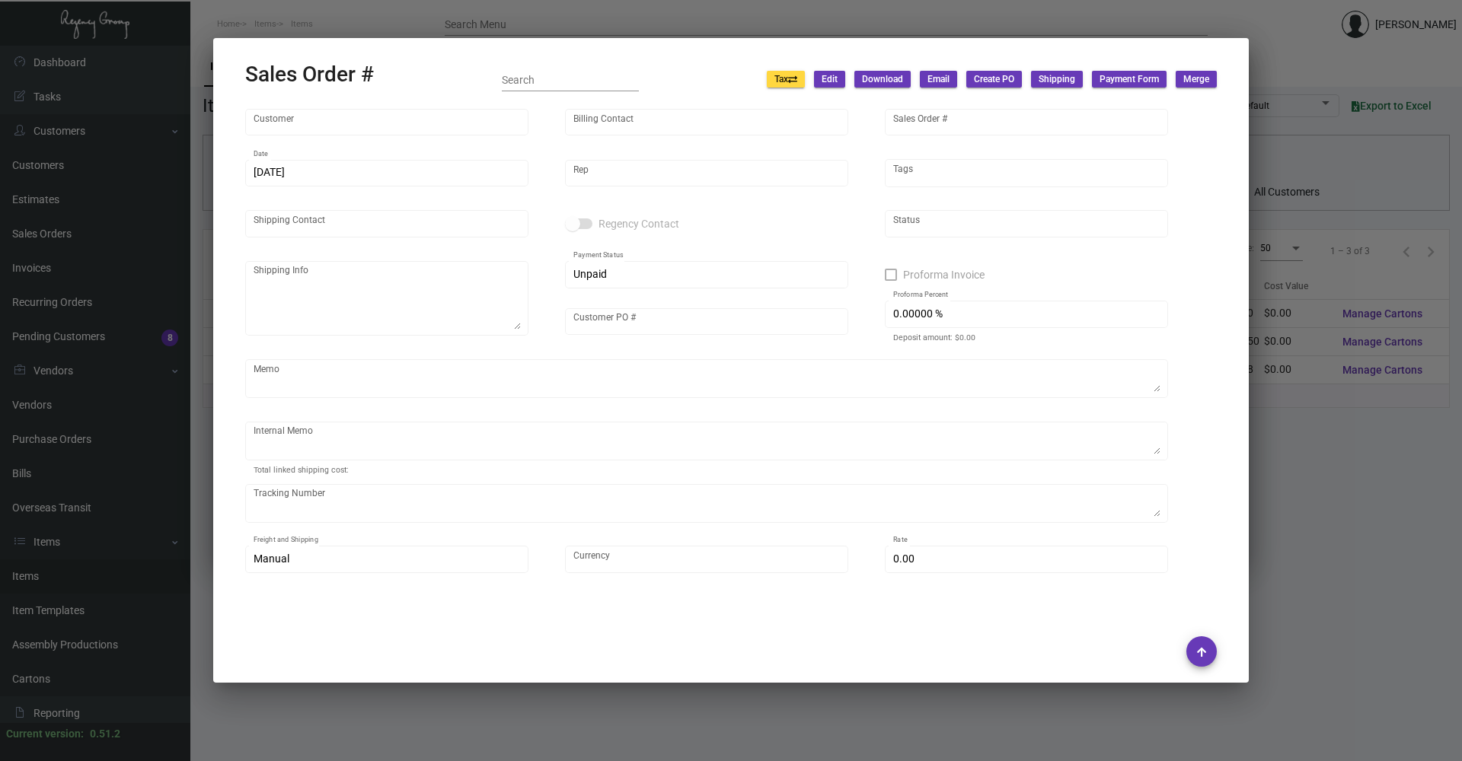
type input "[PERSON_NAME]"
type textarea "[GEOGRAPHIC_DATA] - [PERSON_NAME] Director of Venues [STREET_ADDRESS][US_STATE]"
type input "500144232"
type textarea "Shipped 11/27 UPS Ground Cost $11.28"
type input "United States Dollar $"
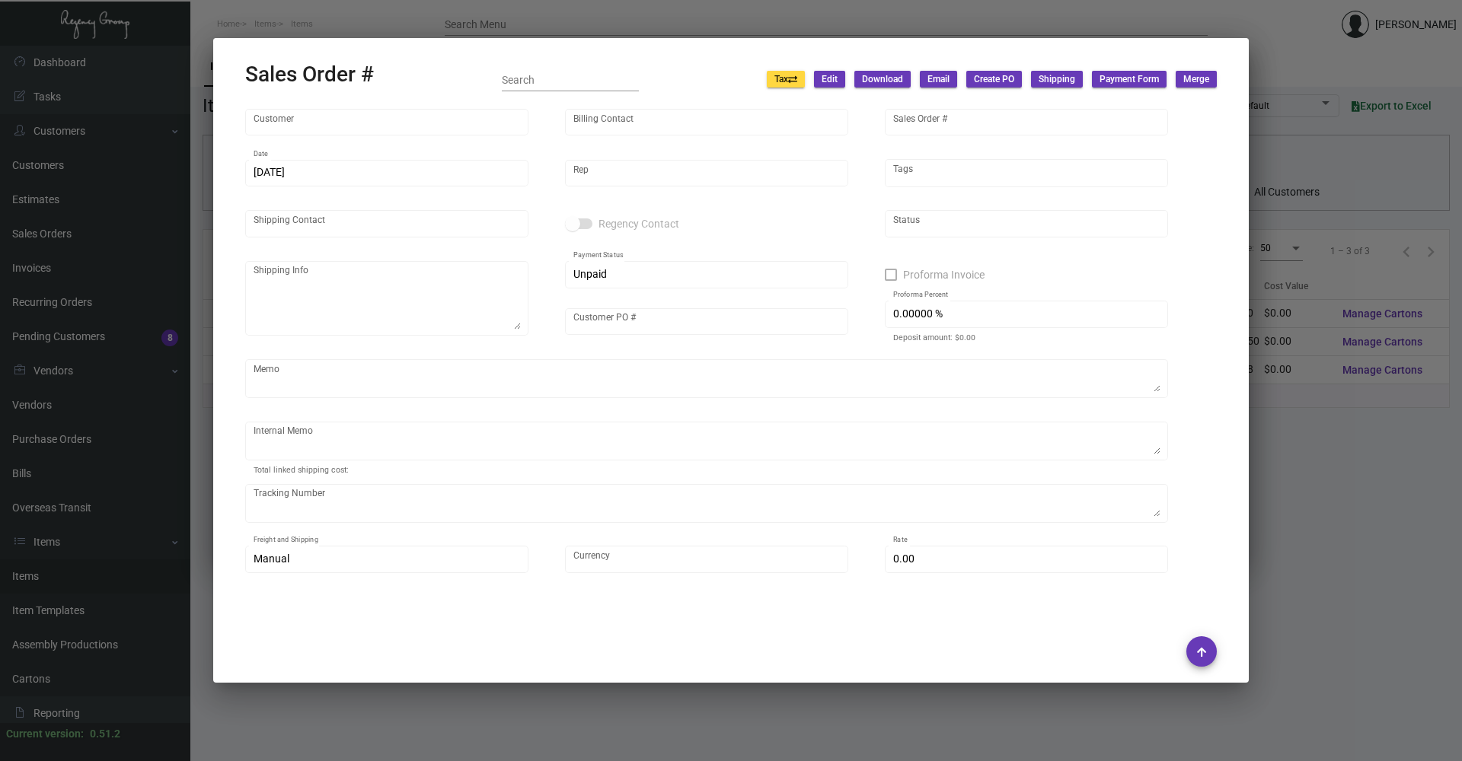
type input "$ 58.74"
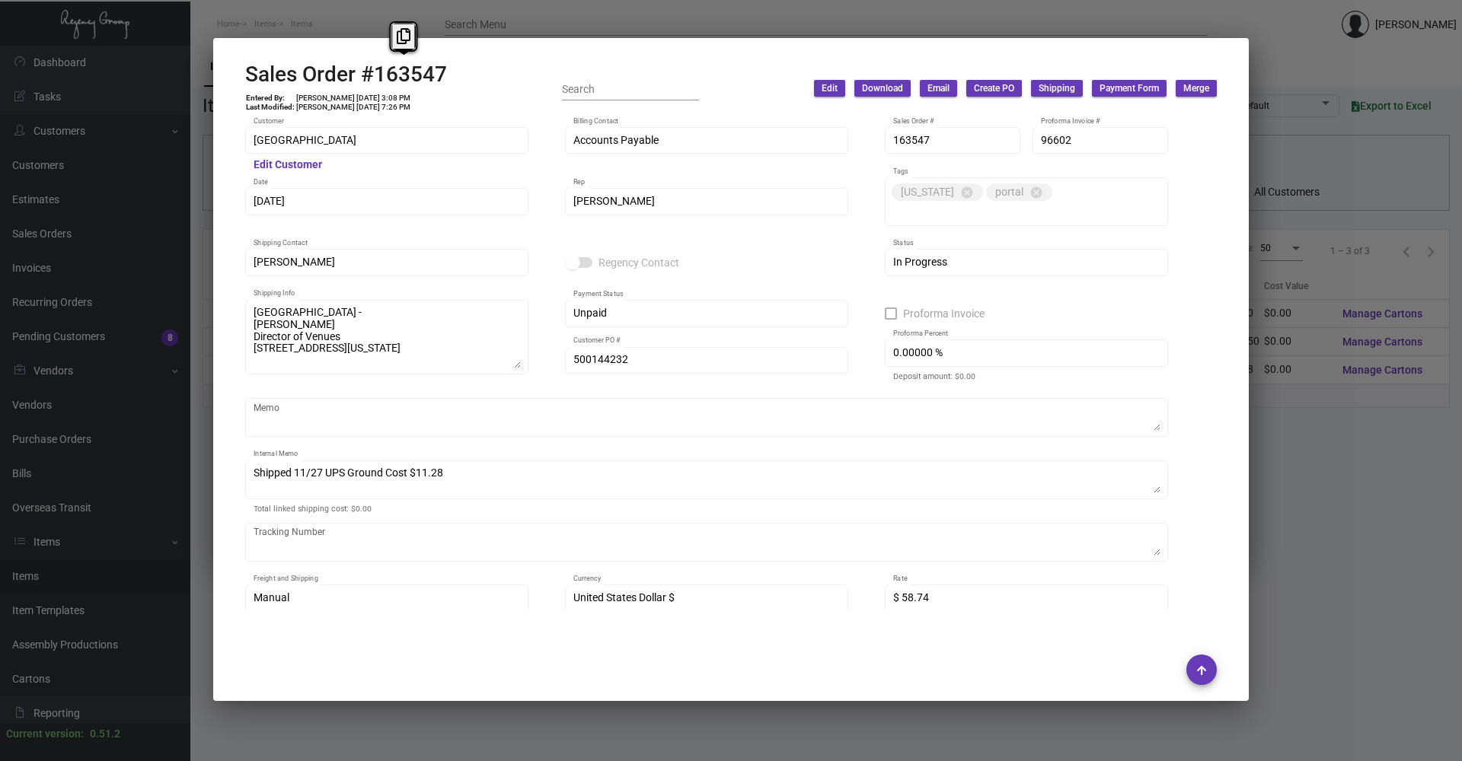
drag, startPoint x: 460, startPoint y: 77, endPoint x: 360, endPoint y: 77, distance: 99.7
click at [360, 77] on div "Sales Order #163547 Entered By: [PERSON_NAME] [DATE] 3:08 PM Last Modified: [PE…" at bounding box center [730, 89] width 971 height 54
click at [401, 40] on icon at bounding box center [404, 36] width 14 height 16
copy h2 "#163547"
click at [305, 24] on div at bounding box center [731, 380] width 1462 height 761
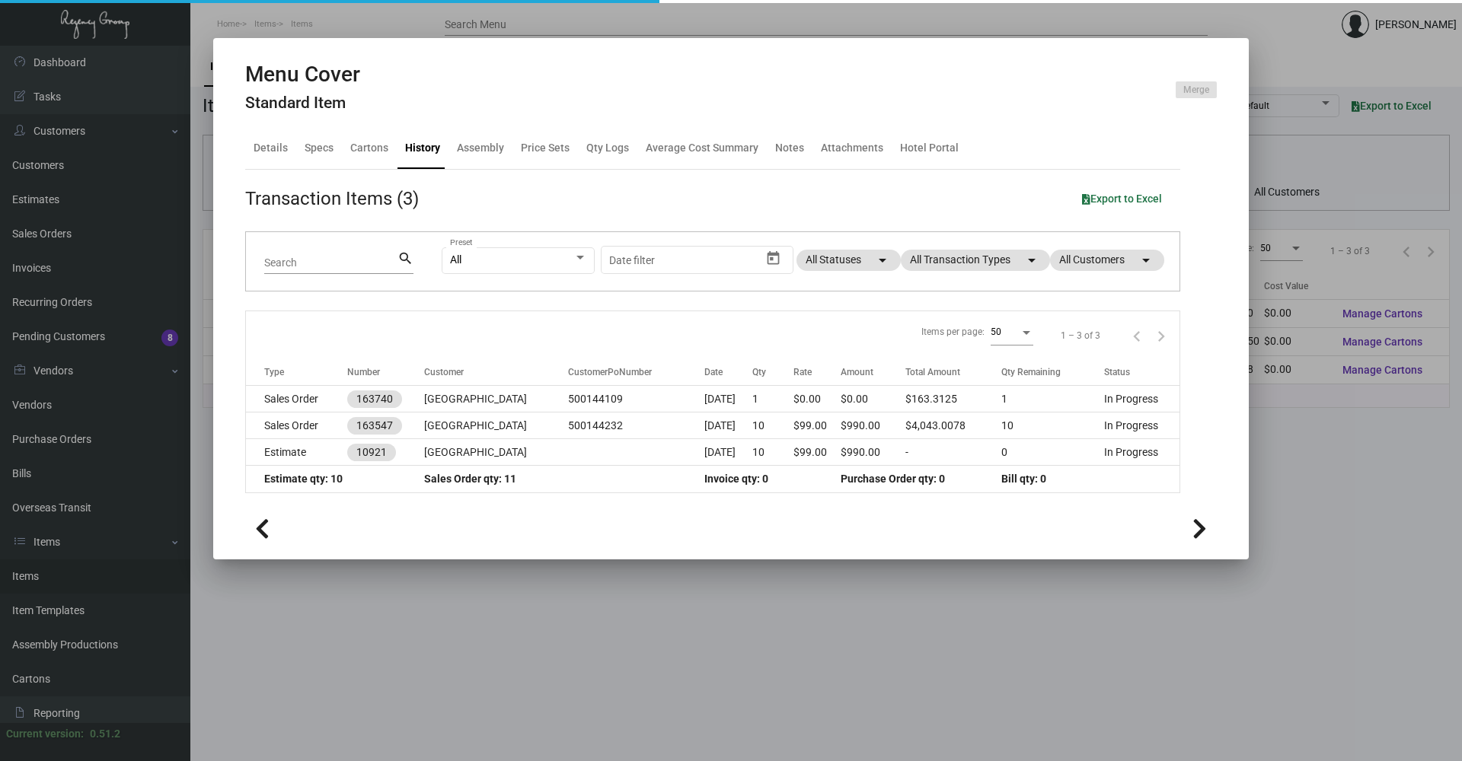
click at [303, 382] on th "Type" at bounding box center [296, 372] width 101 height 27
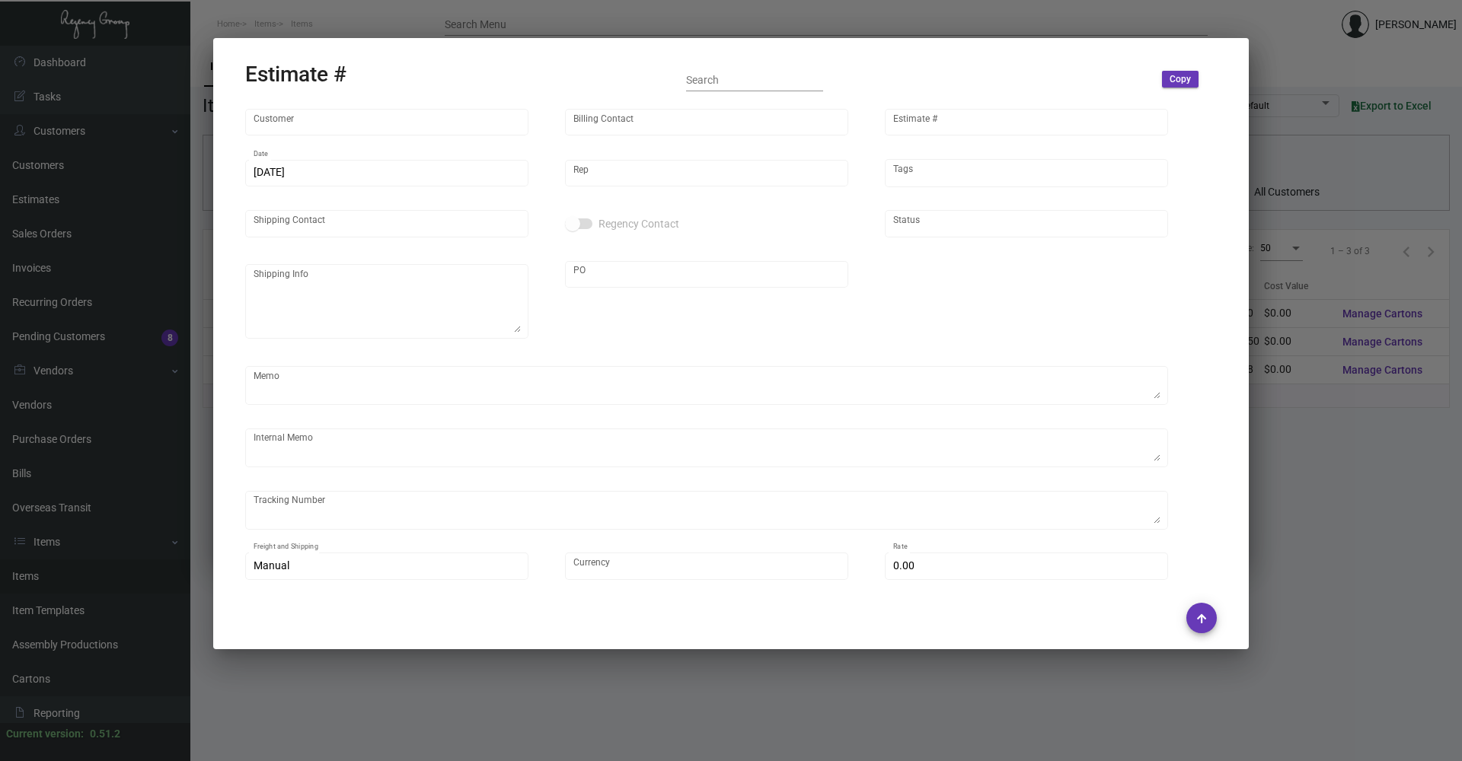
type input "[GEOGRAPHIC_DATA]"
type input "Accounts Payable"
type input "10921"
type input "[DATE]"
type input "[PERSON_NAME]"
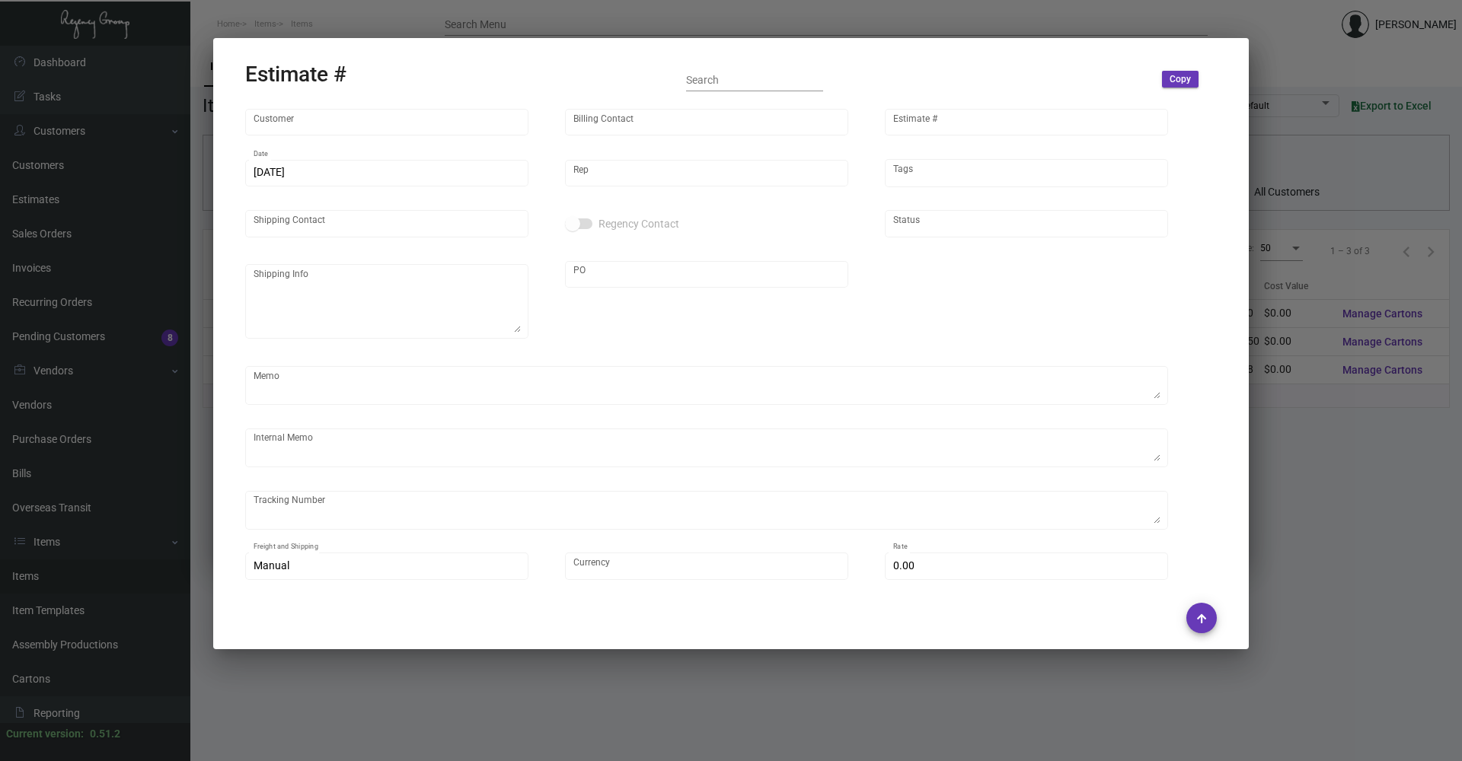
type input "[PERSON_NAME]"
type input "United States Dollar $"
type input "$ 0.00"
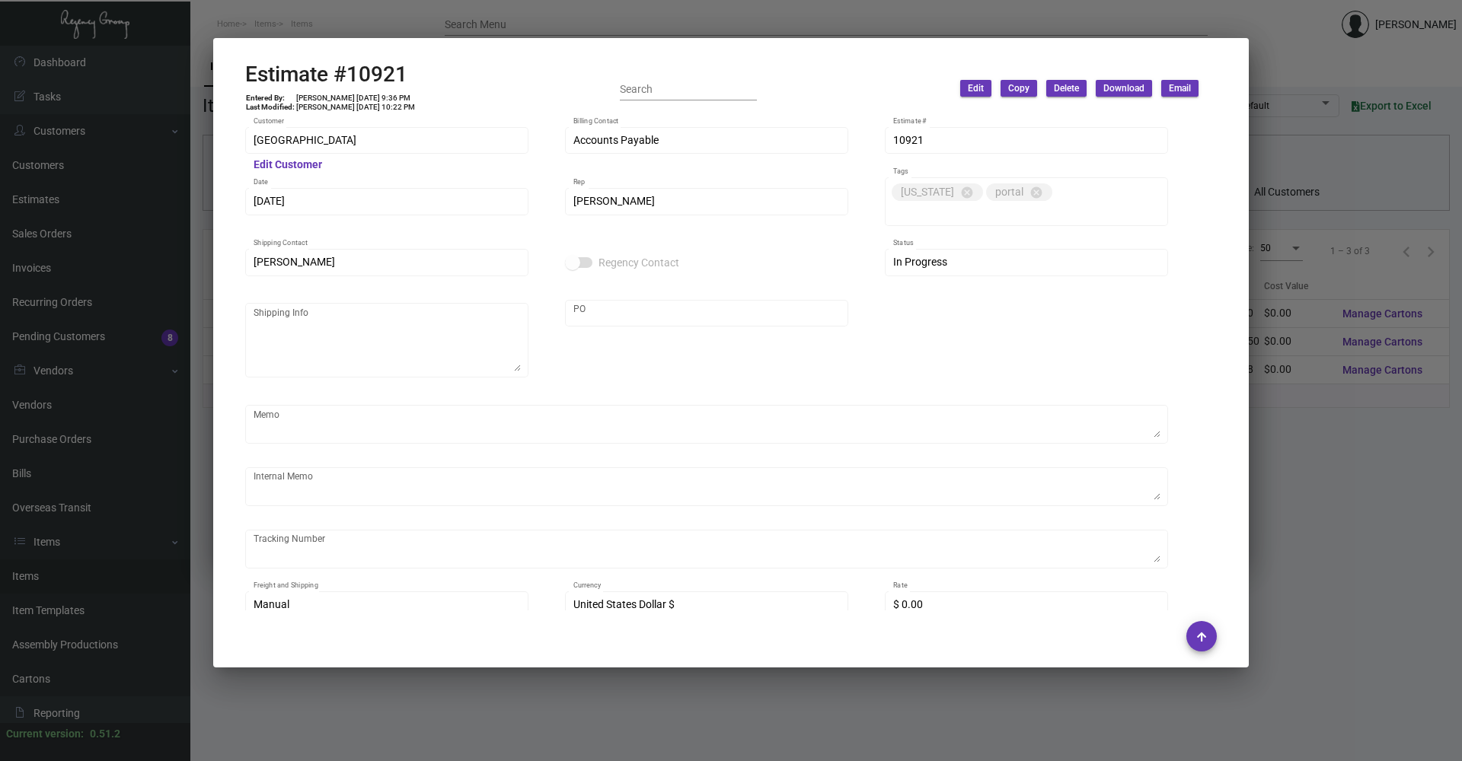
click at [362, 14] on div at bounding box center [731, 380] width 1462 height 761
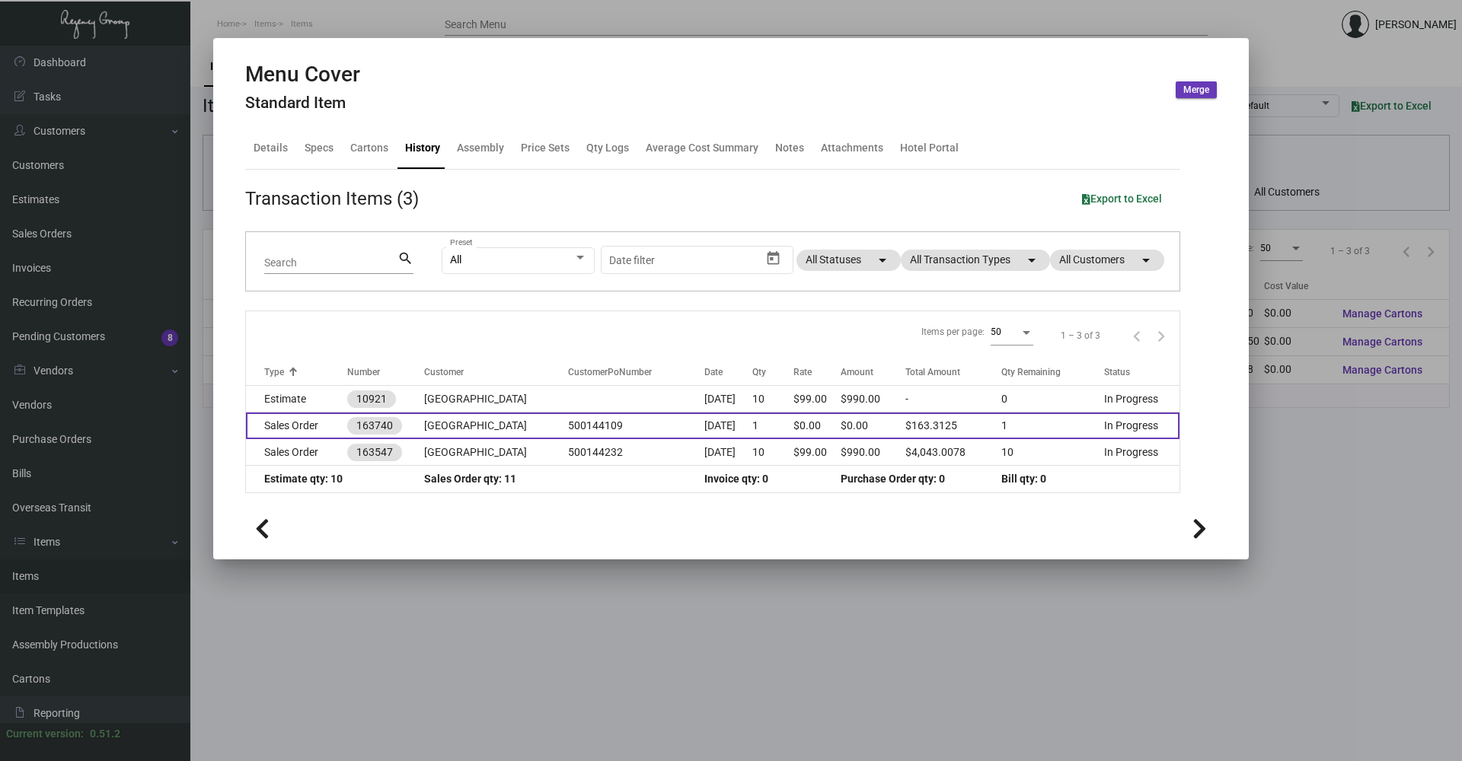
click at [310, 426] on td "Sales Order" at bounding box center [296, 426] width 101 height 27
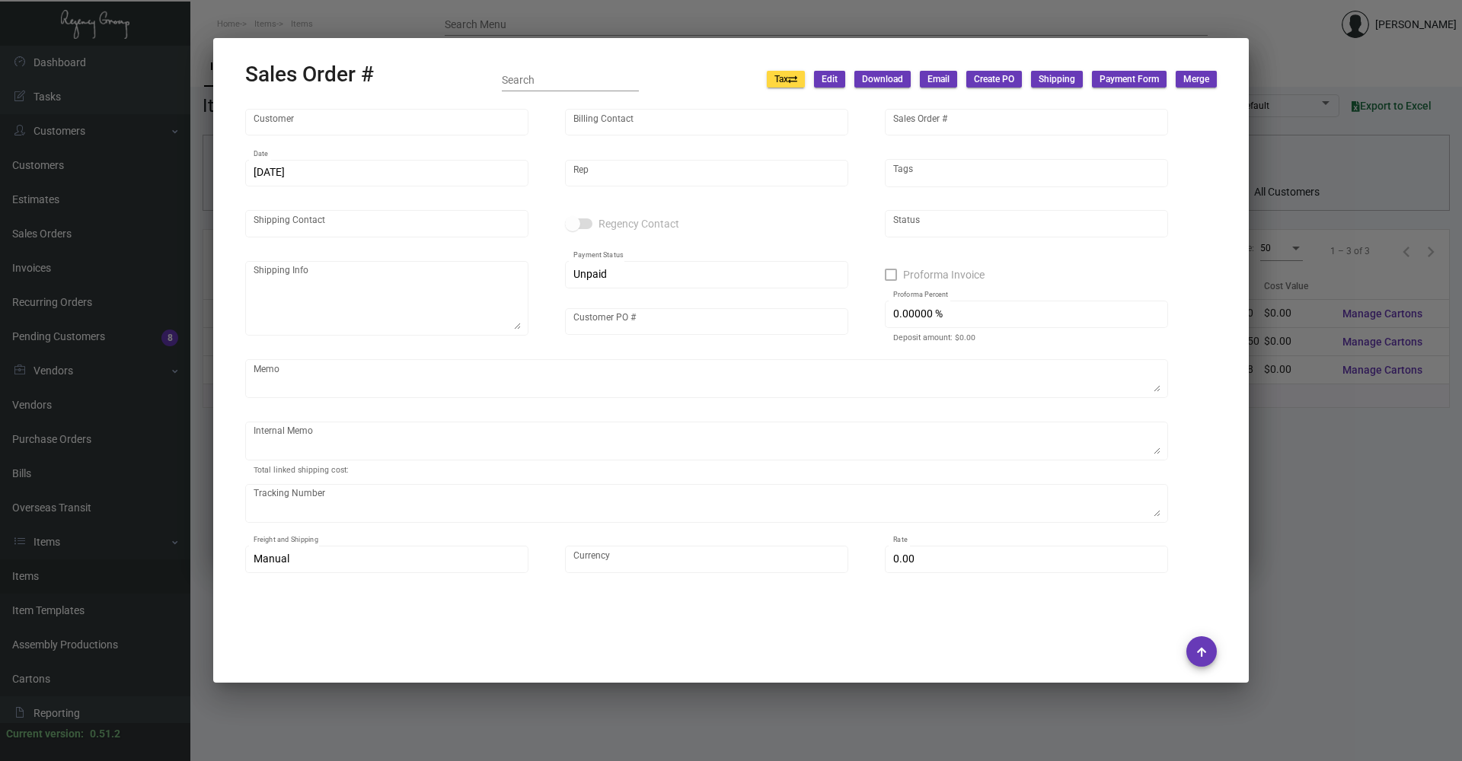
type input "[GEOGRAPHIC_DATA]"
type input "Accounts Payable"
type input "163740"
type input "[DATE]"
type input "[PERSON_NAME]"
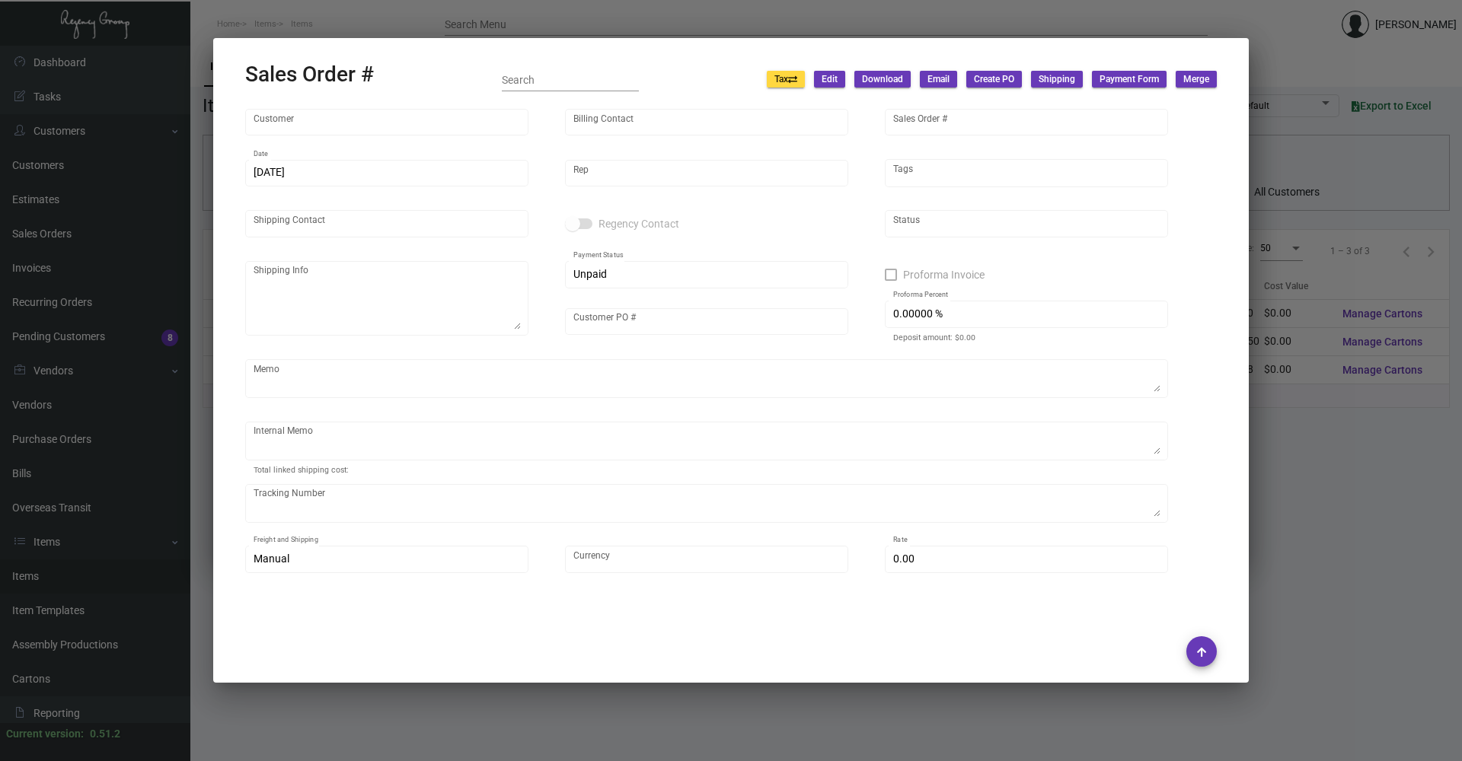
type input "[PERSON_NAME]"
type textarea "Baccarat Hotel - [PERSON_NAME]"
type input "500144109"
type textarea "[DATE] - The sample was dropped off for [PERSON_NAME]."
type input "United States Dollar $"
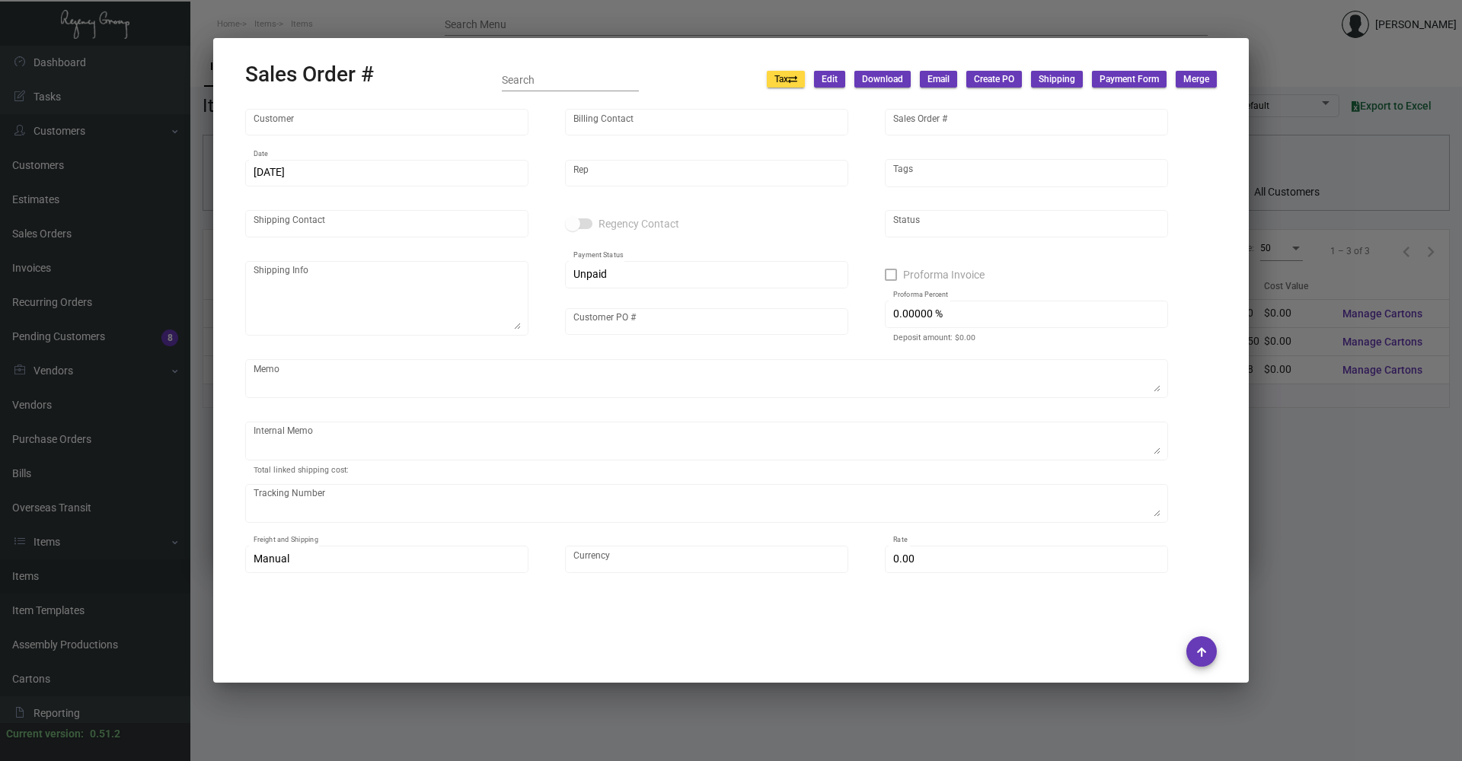
type input "$ 0.00"
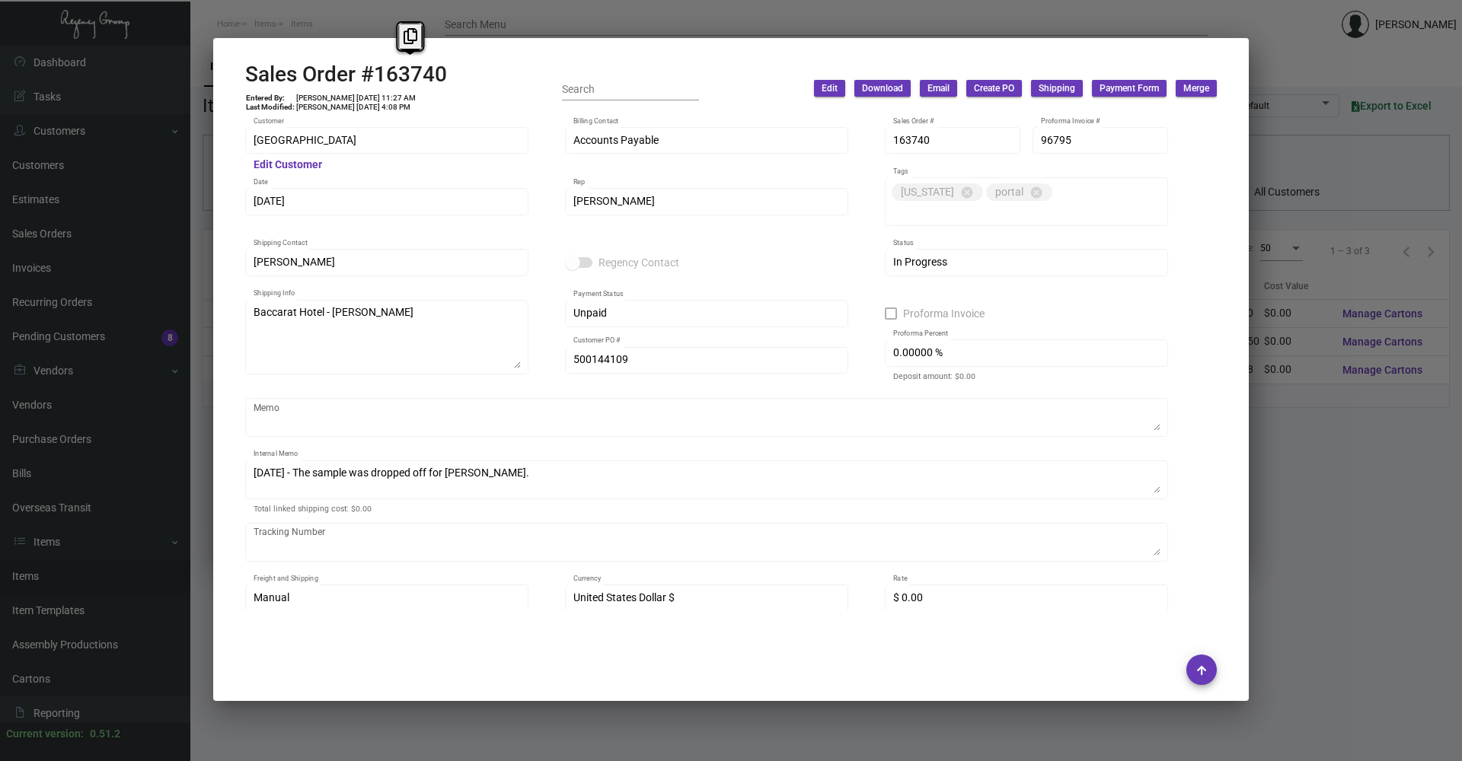
copy h2 "163740"
drag, startPoint x: 456, startPoint y: 74, endPoint x: 374, endPoint y: 85, distance: 82.9
click at [374, 85] on div "Sales Order #163740 Entered By: [PERSON_NAME] [DATE] 11:27 AM Last Modified: [P…" at bounding box center [730, 89] width 971 height 54
drag, startPoint x: 315, startPoint y: 43, endPoint x: 306, endPoint y: 33, distance: 13.5
click at [314, 42] on mat-dialog-container "Sales Order #163740 Entered By: [PERSON_NAME] [DATE] 11:27 AM Last Modified: [P…" at bounding box center [730, 369] width 1035 height 663
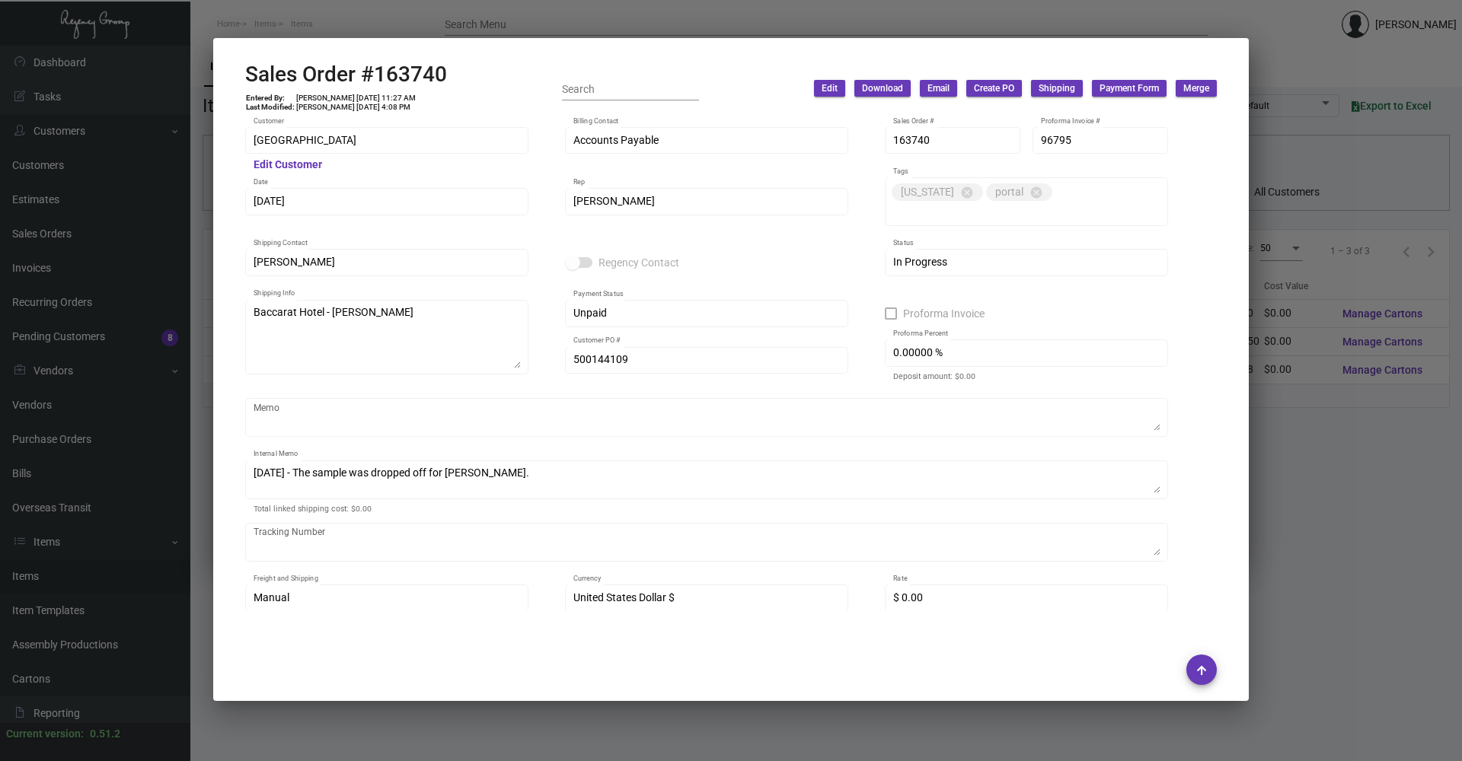
click at [294, 16] on div at bounding box center [731, 380] width 1462 height 761
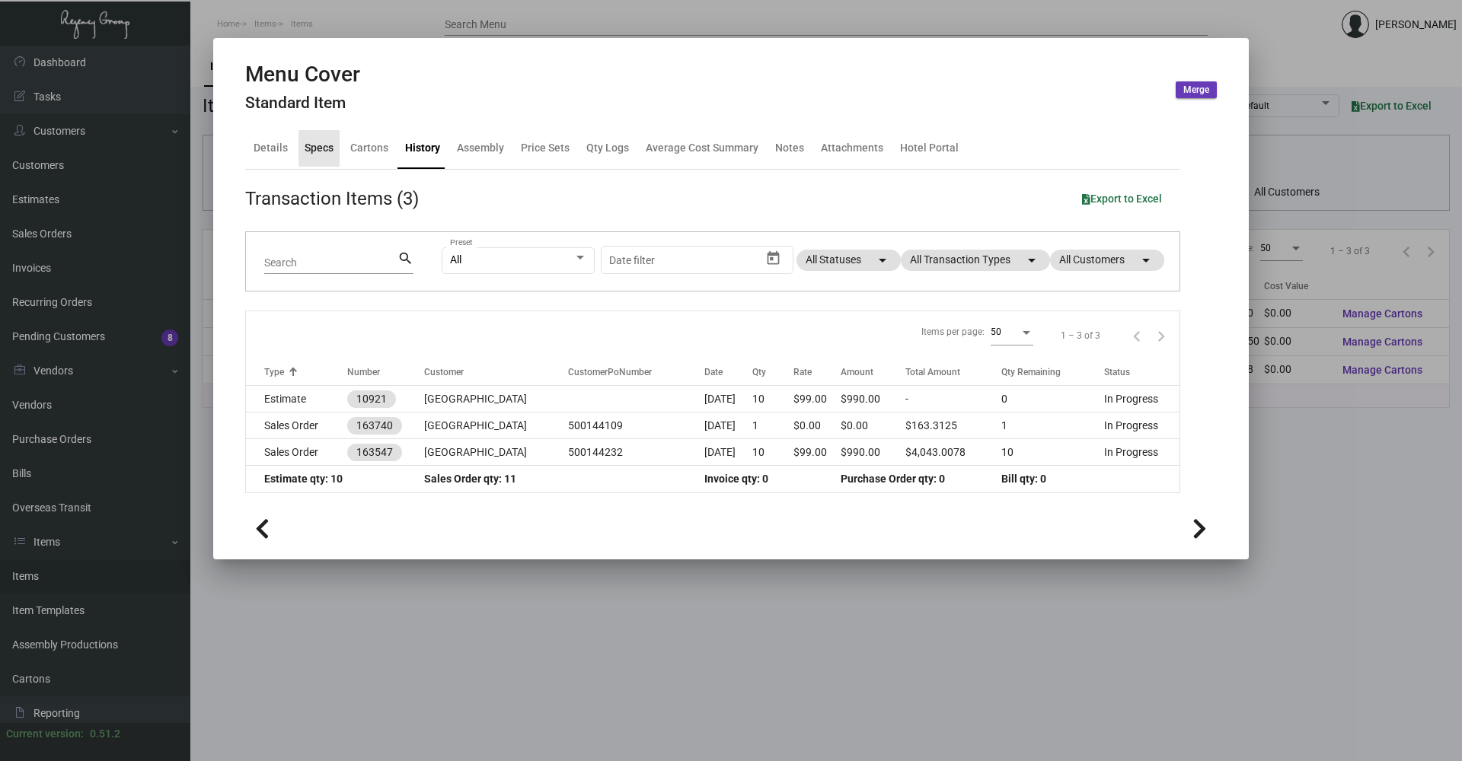
click at [317, 155] on div "Specs" at bounding box center [318, 148] width 41 height 37
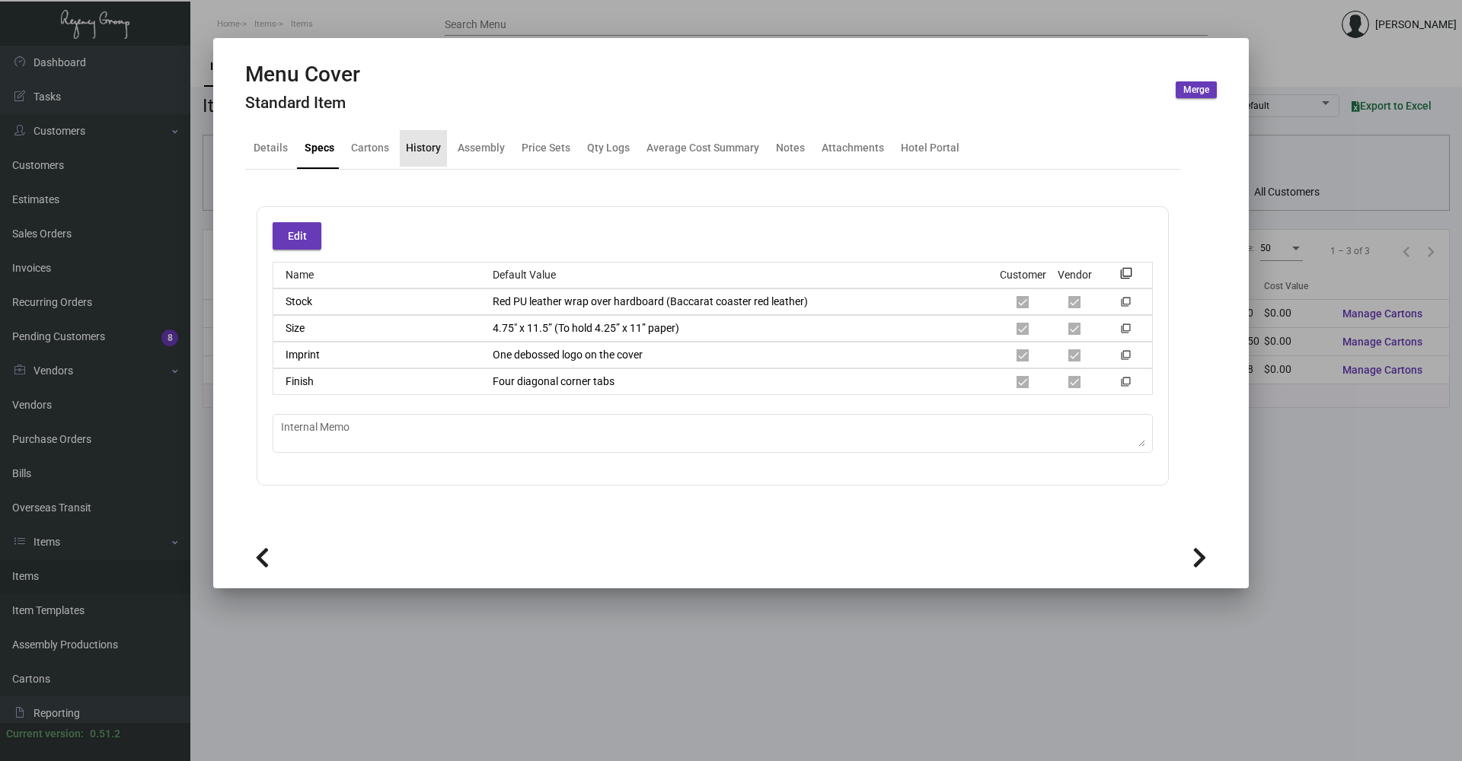
click at [439, 145] on div "History" at bounding box center [423, 148] width 47 height 37
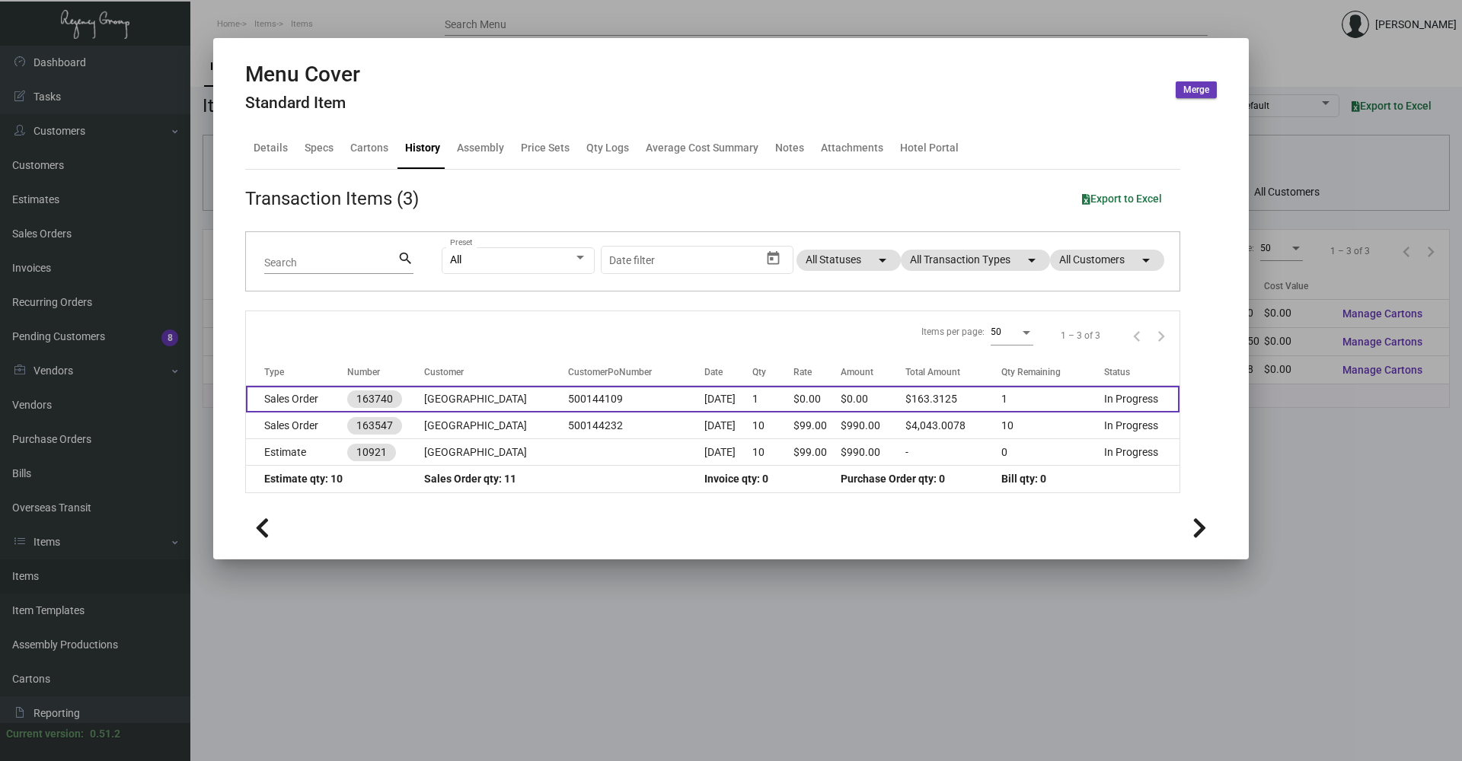
click at [332, 399] on td "Sales Order" at bounding box center [296, 399] width 101 height 27
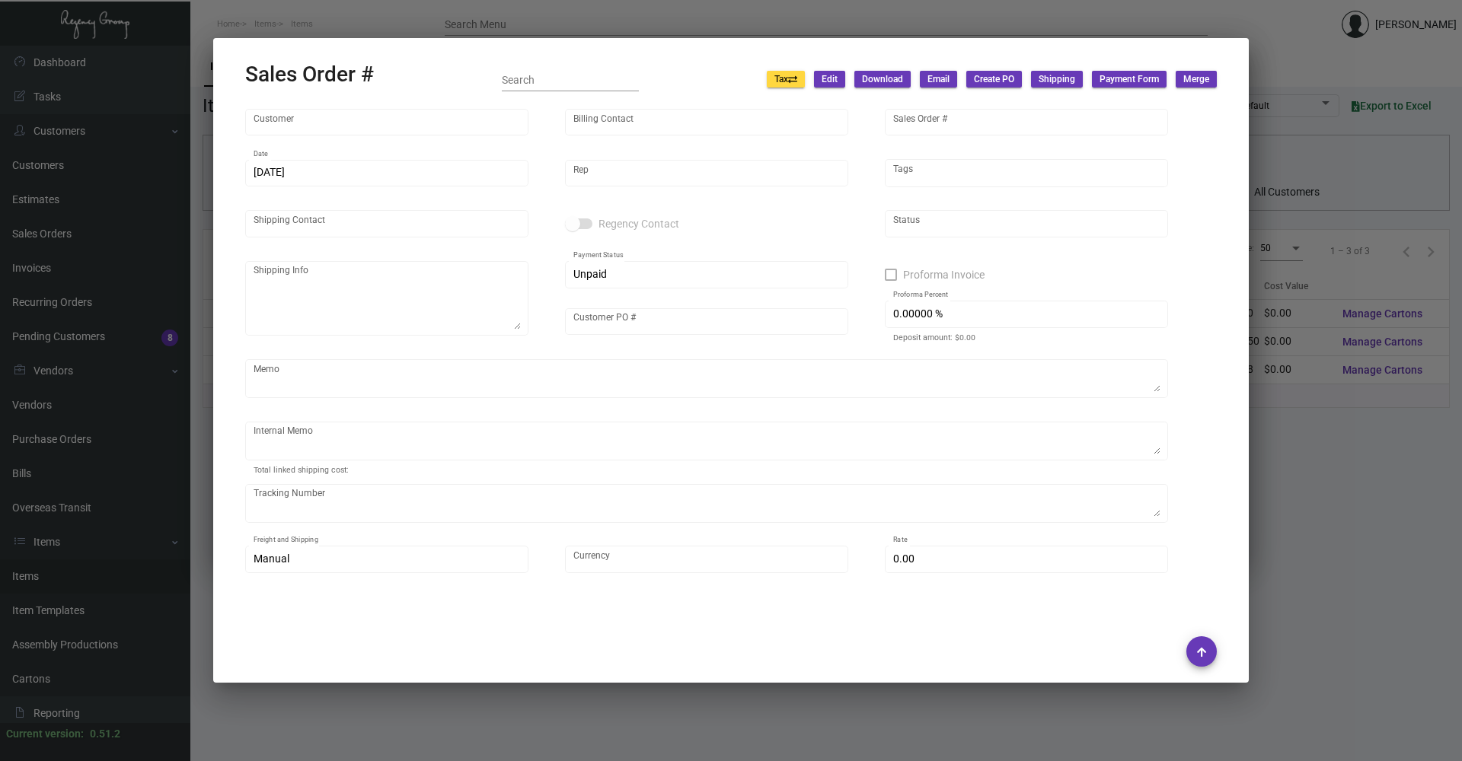
type input "[GEOGRAPHIC_DATA]"
type input "Accounts Payable"
type input "163740"
type input "[DATE]"
type input "[PERSON_NAME]"
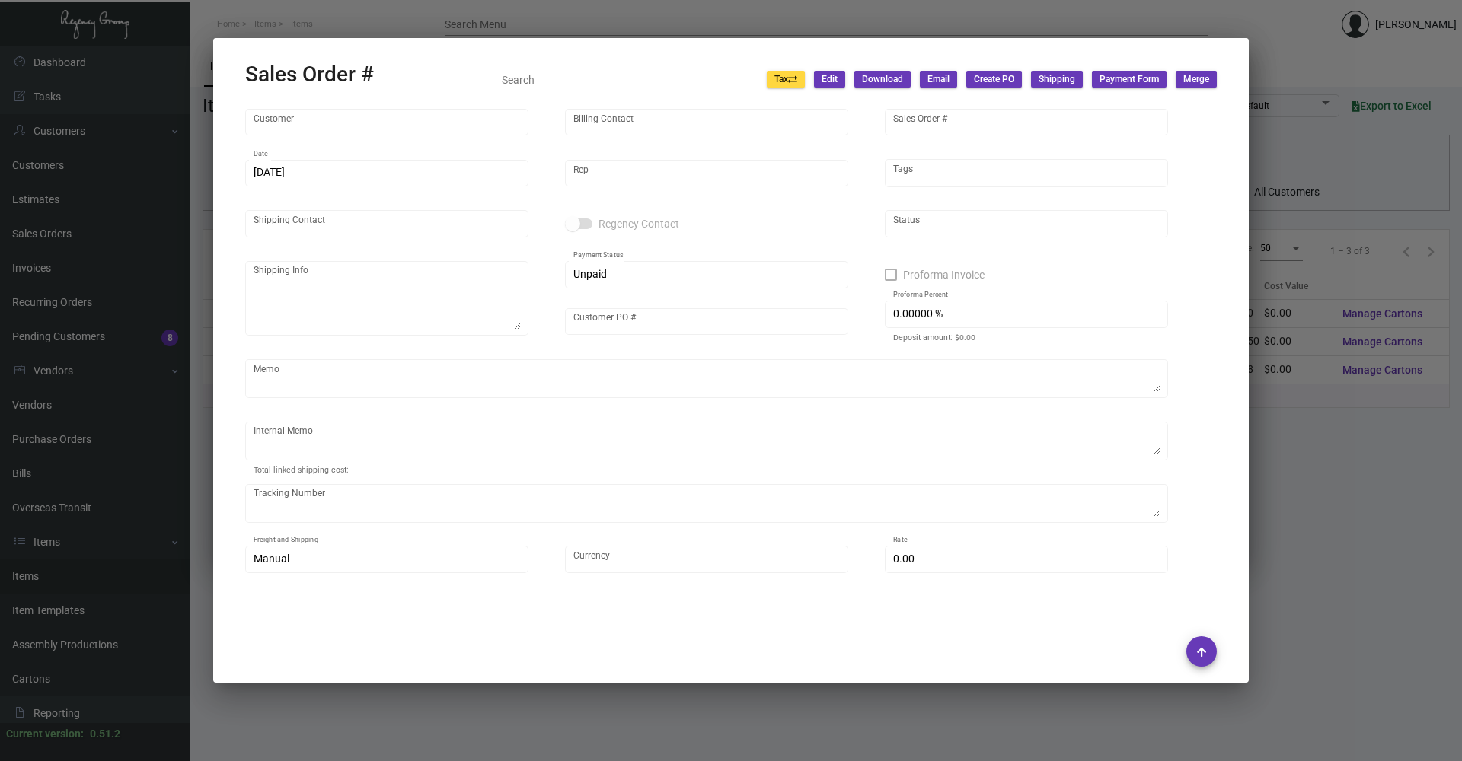
type input "[PERSON_NAME]"
type textarea "Baccarat Hotel - [PERSON_NAME]"
type input "500144109"
type textarea "[DATE] - The sample was dropped off for [PERSON_NAME]."
type input "United States Dollar $"
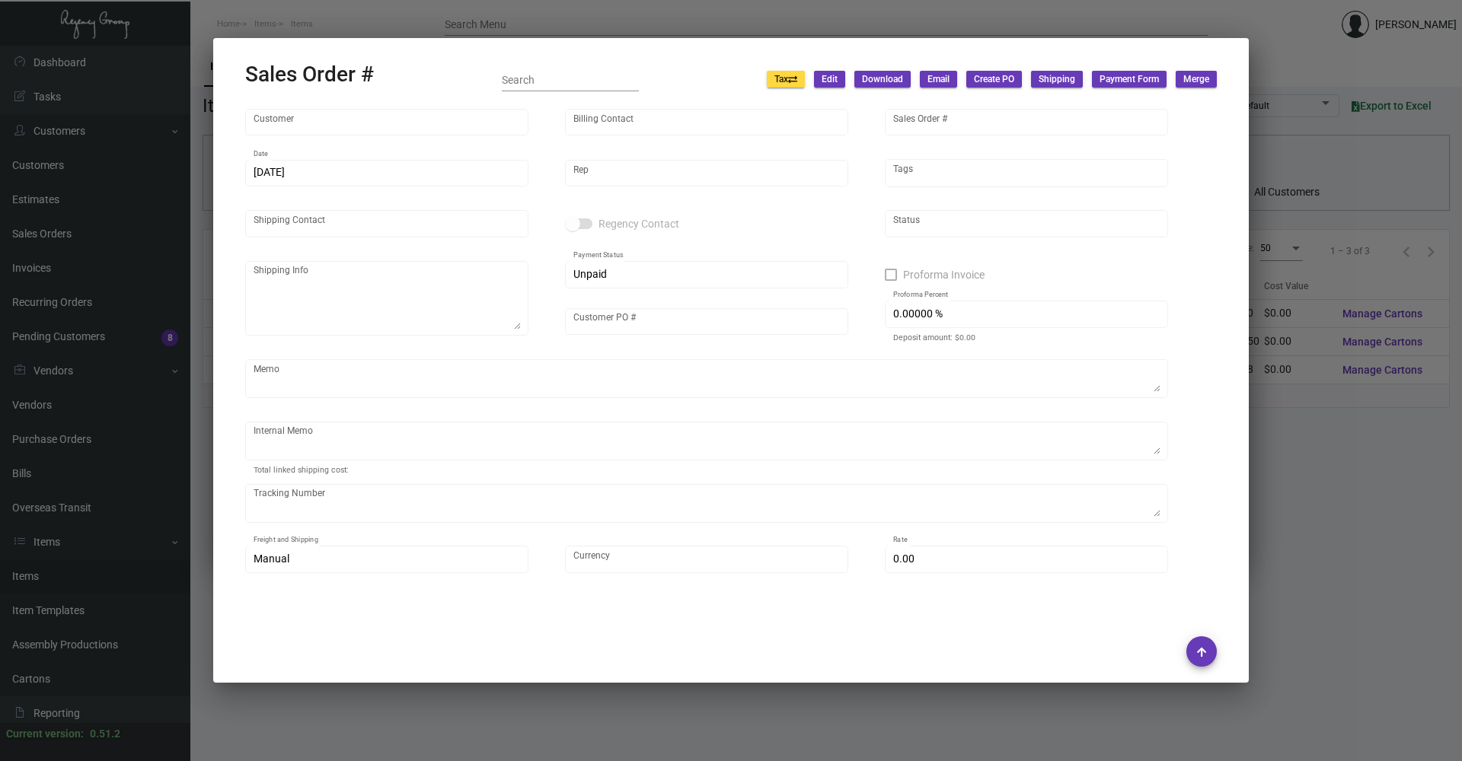
type input "$ 0.00"
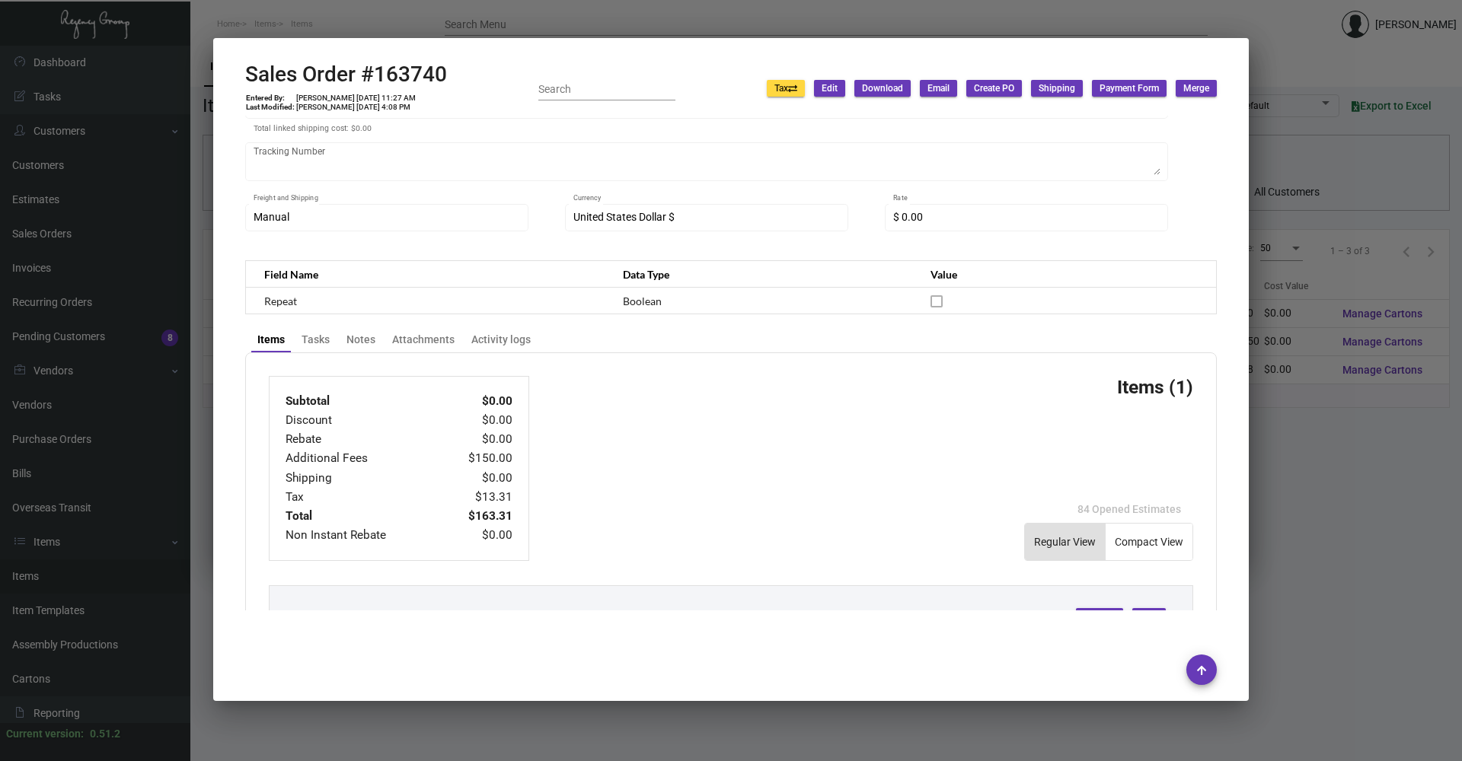
scroll to position [786, 0]
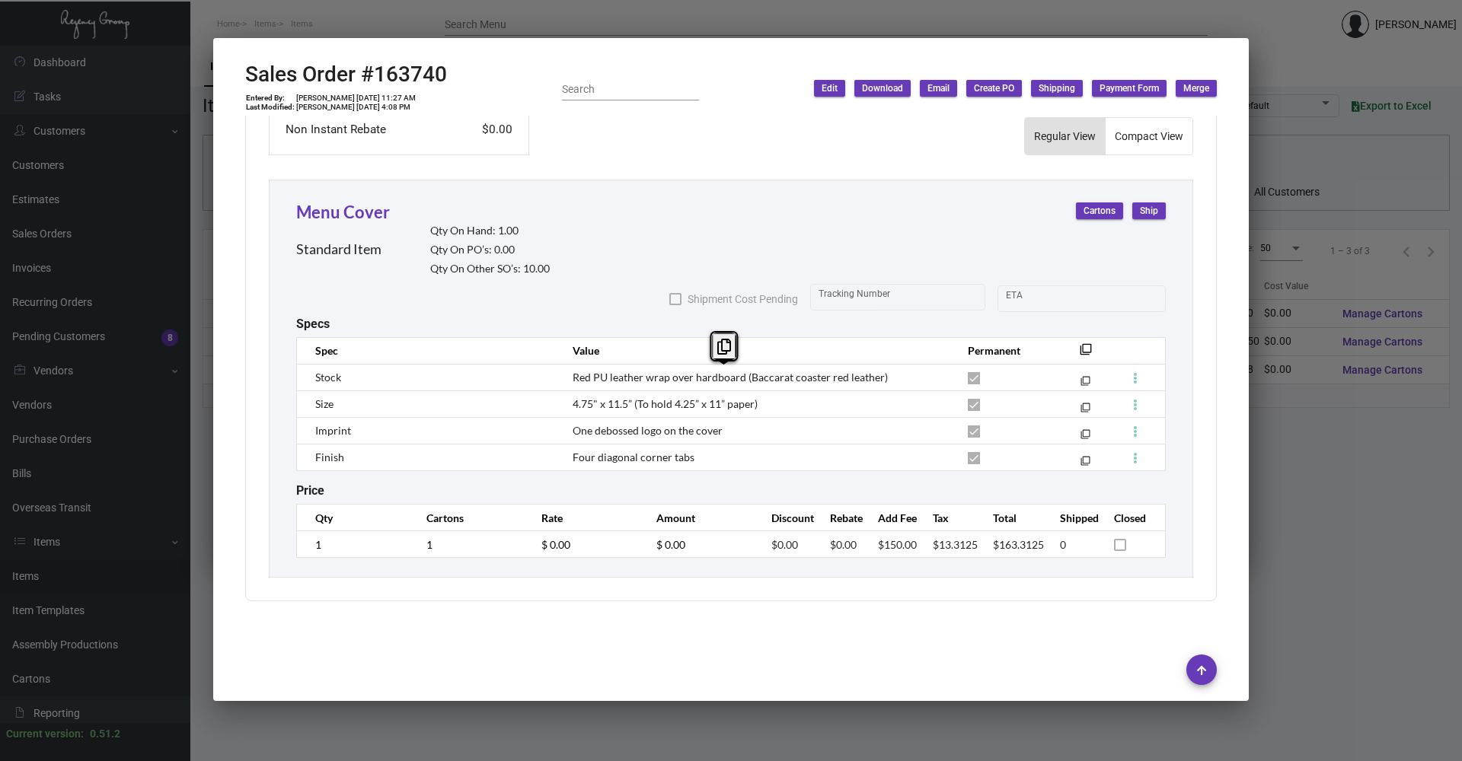
copy span "Red PU leather wrap over hardboard (Baccarat coaster red leather)"
drag, startPoint x: 569, startPoint y: 378, endPoint x: 891, endPoint y: 372, distance: 322.1
click at [706, 372] on td "Red PU leather wrap over hardboard (Baccarat coaster red leather)" at bounding box center [754, 377] width 395 height 27
click at [706, 346] on icon at bounding box center [724, 347] width 14 height 16
copy span "Red PU leather wrap over hardboard (Baccarat coaster red leather)"
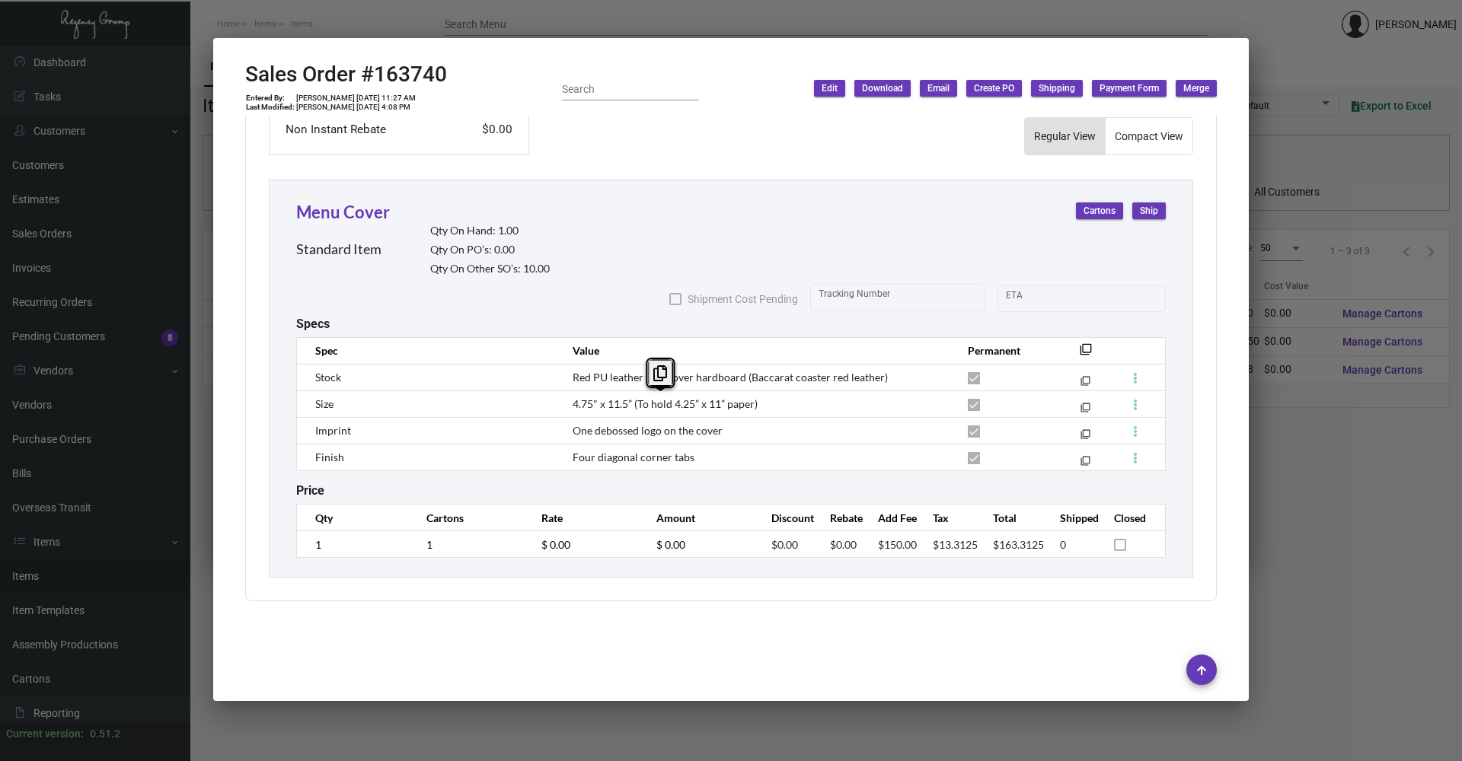
copy span "4.75" x 11.5” (To hold 4.25” x 11” paper)"
drag, startPoint x: 570, startPoint y: 407, endPoint x: 753, endPoint y: 400, distance: 182.8
click at [706, 400] on td "4.75" x 11.5” (To hold 4.25” x 11” paper)" at bounding box center [754, 404] width 395 height 27
copy span "One debossed logo on the cover"
drag, startPoint x: 577, startPoint y: 428, endPoint x: 719, endPoint y: 424, distance: 141.6
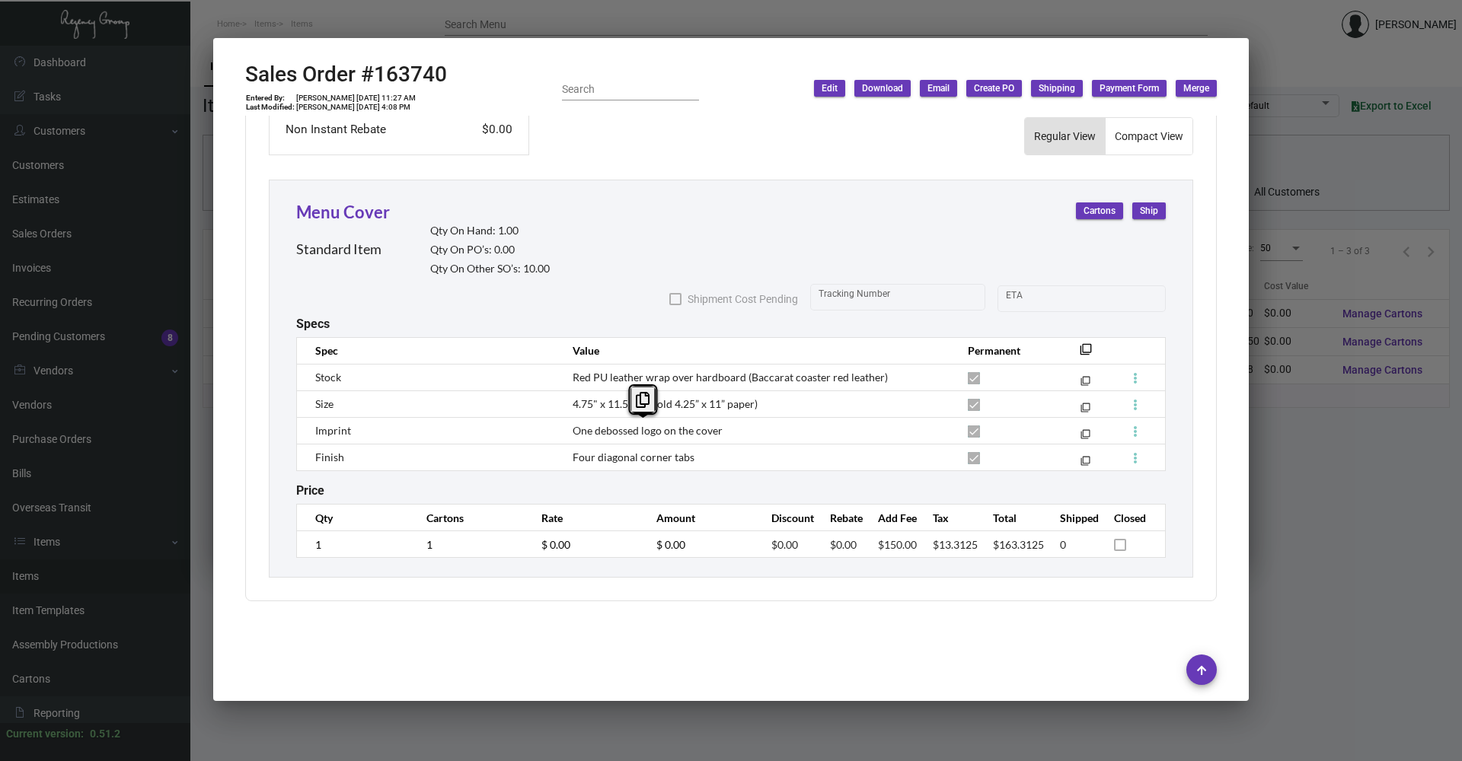
click at [706, 424] on td "One debossed logo on the cover" at bounding box center [754, 430] width 395 height 27
copy span "Four diagonal corner tabs"
drag, startPoint x: 570, startPoint y: 457, endPoint x: 692, endPoint y: 459, distance: 121.8
click at [692, 459] on td "Four diagonal corner tabs" at bounding box center [754, 457] width 395 height 27
click at [575, 257] on div "Menu Cover Standard Item Qty On Hand: 1.00 Qty On PO’s: 0.00 Qty On Other SO’s:…" at bounding box center [730, 239] width 869 height 81
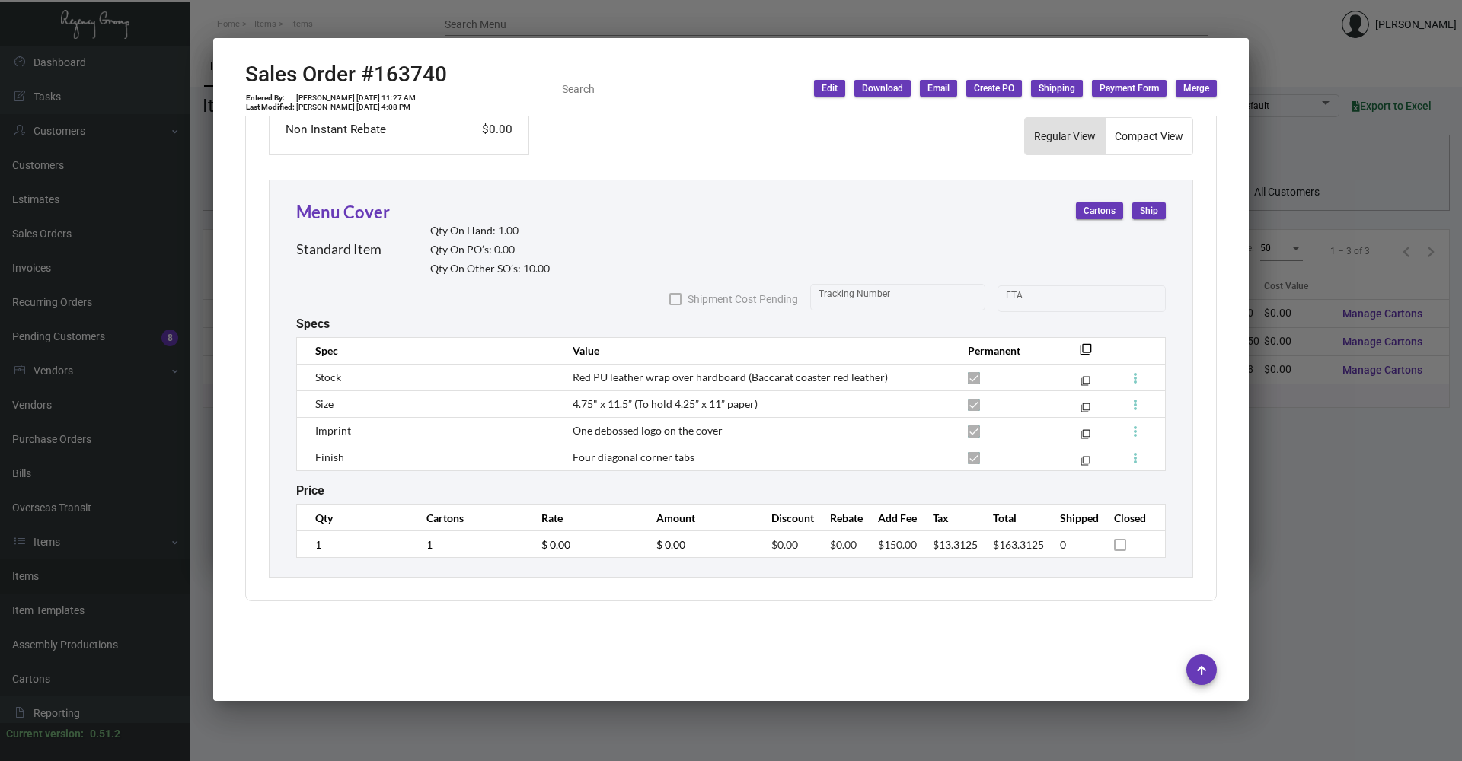
drag, startPoint x: 326, startPoint y: 8, endPoint x: 333, endPoint y: 11, distance: 8.2
click at [326, 8] on div at bounding box center [731, 380] width 1462 height 761
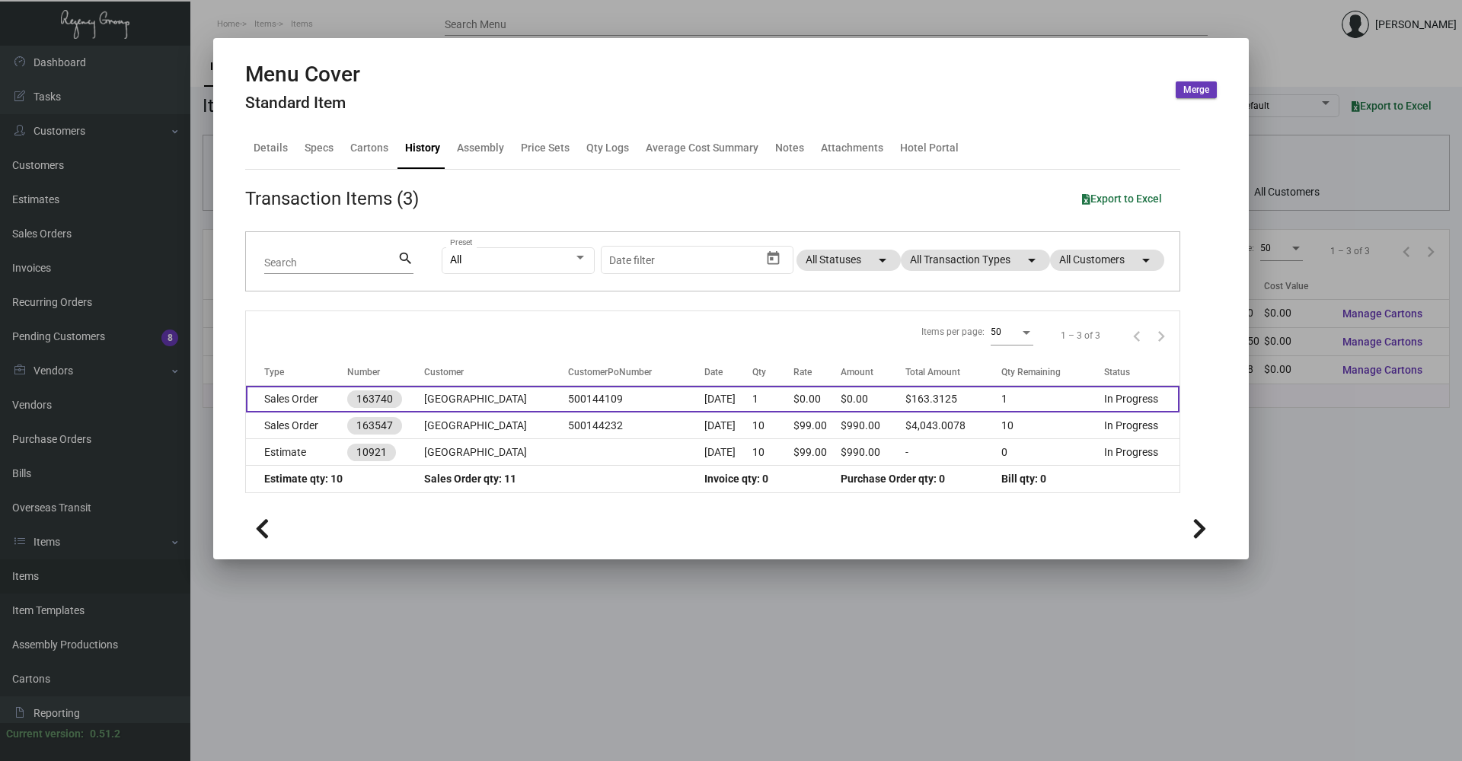
click at [314, 403] on td "Sales Order" at bounding box center [296, 399] width 101 height 27
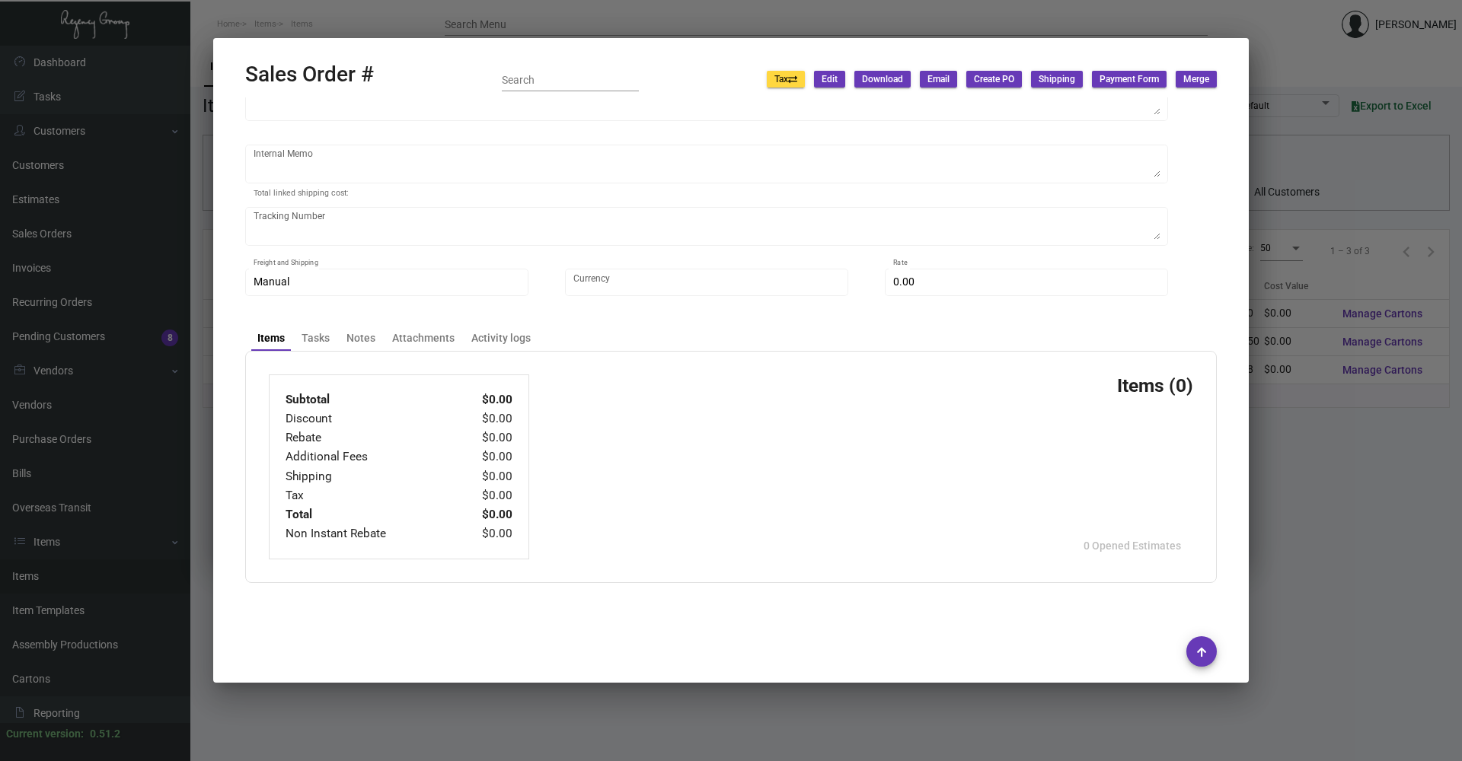
type input "[GEOGRAPHIC_DATA]"
type input "Accounts Payable"
type input "163740"
type input "[DATE]"
type input "[PERSON_NAME]"
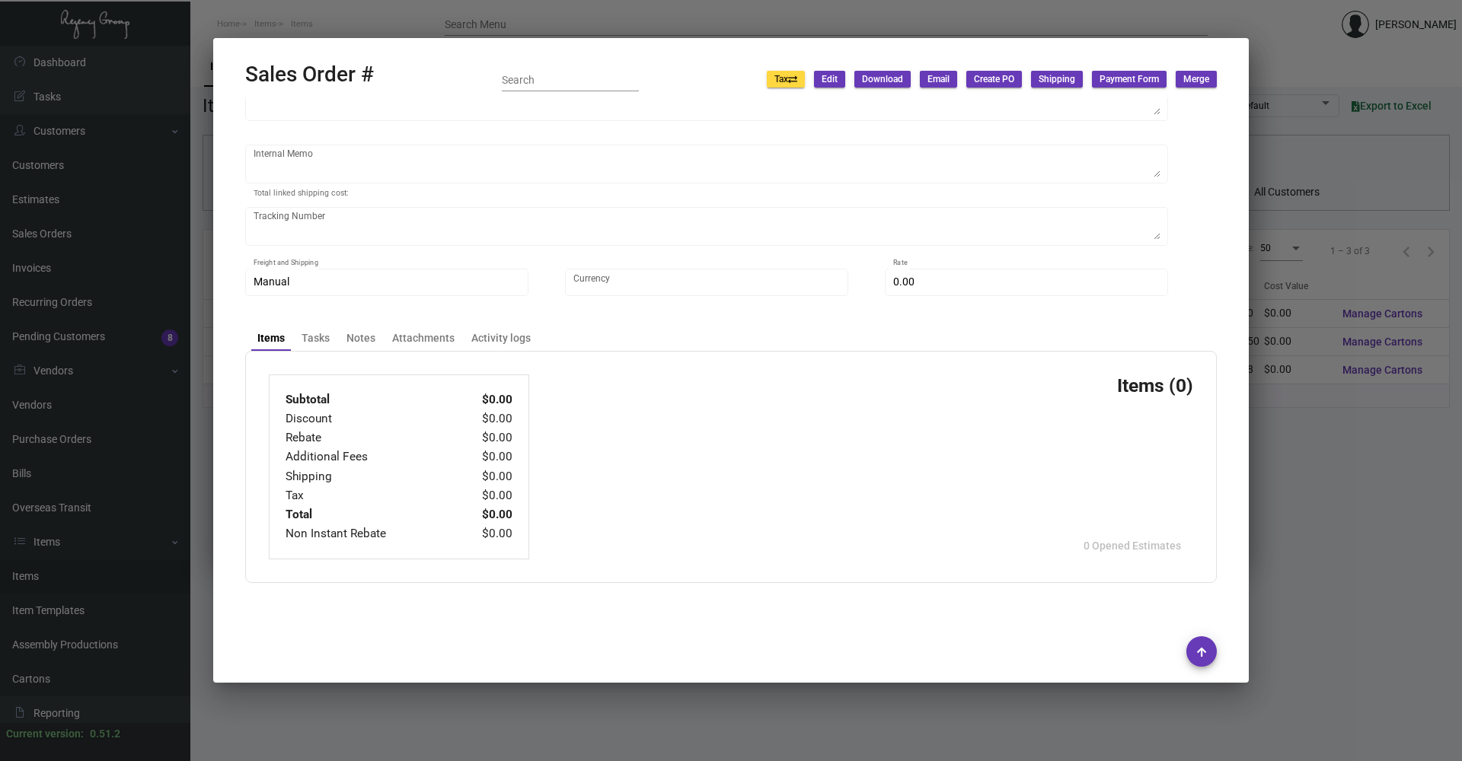
type input "[PERSON_NAME]"
type textarea "Baccarat Hotel - [PERSON_NAME]"
type input "500144109"
type textarea "[DATE] - The sample was dropped off for [PERSON_NAME]."
type input "United States Dollar $"
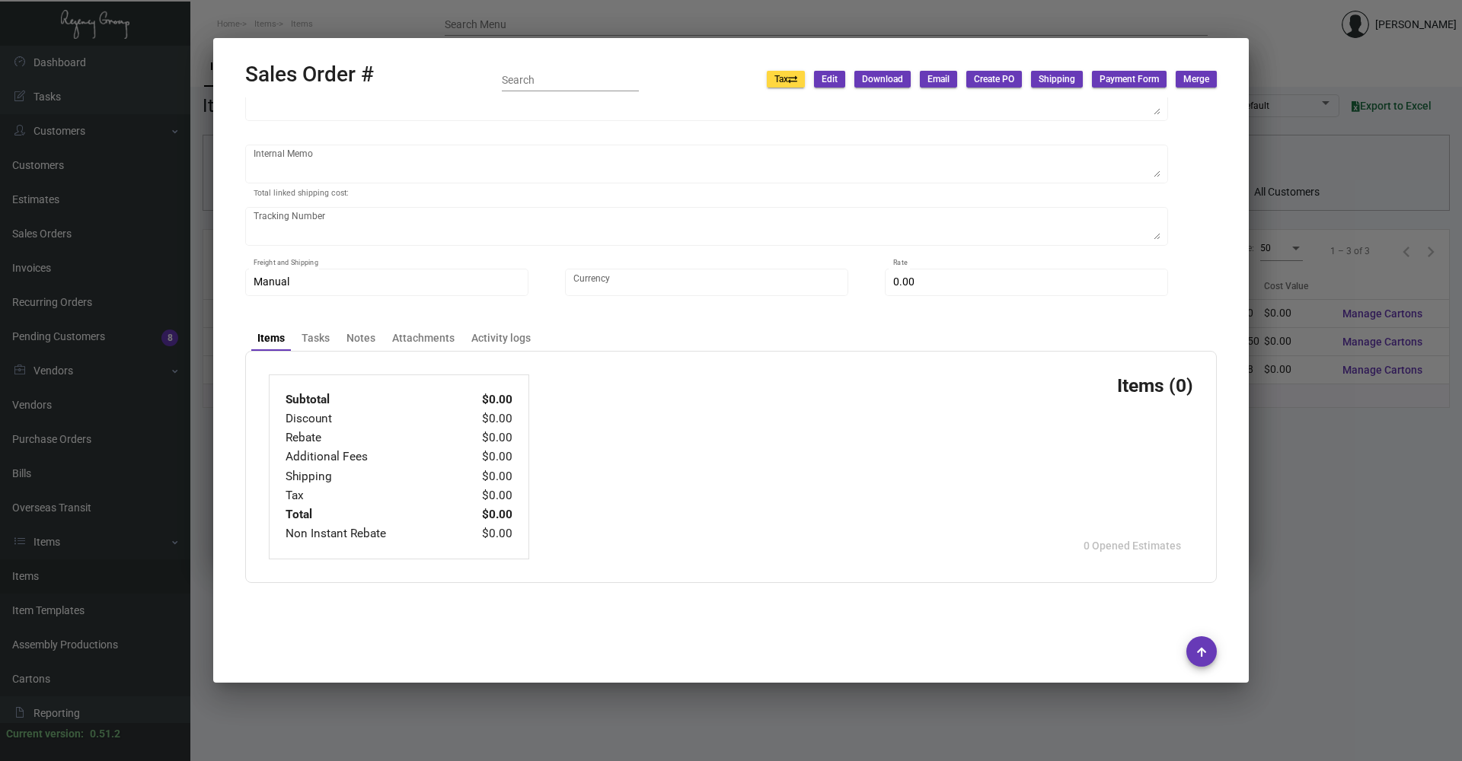
type input "$ 0.00"
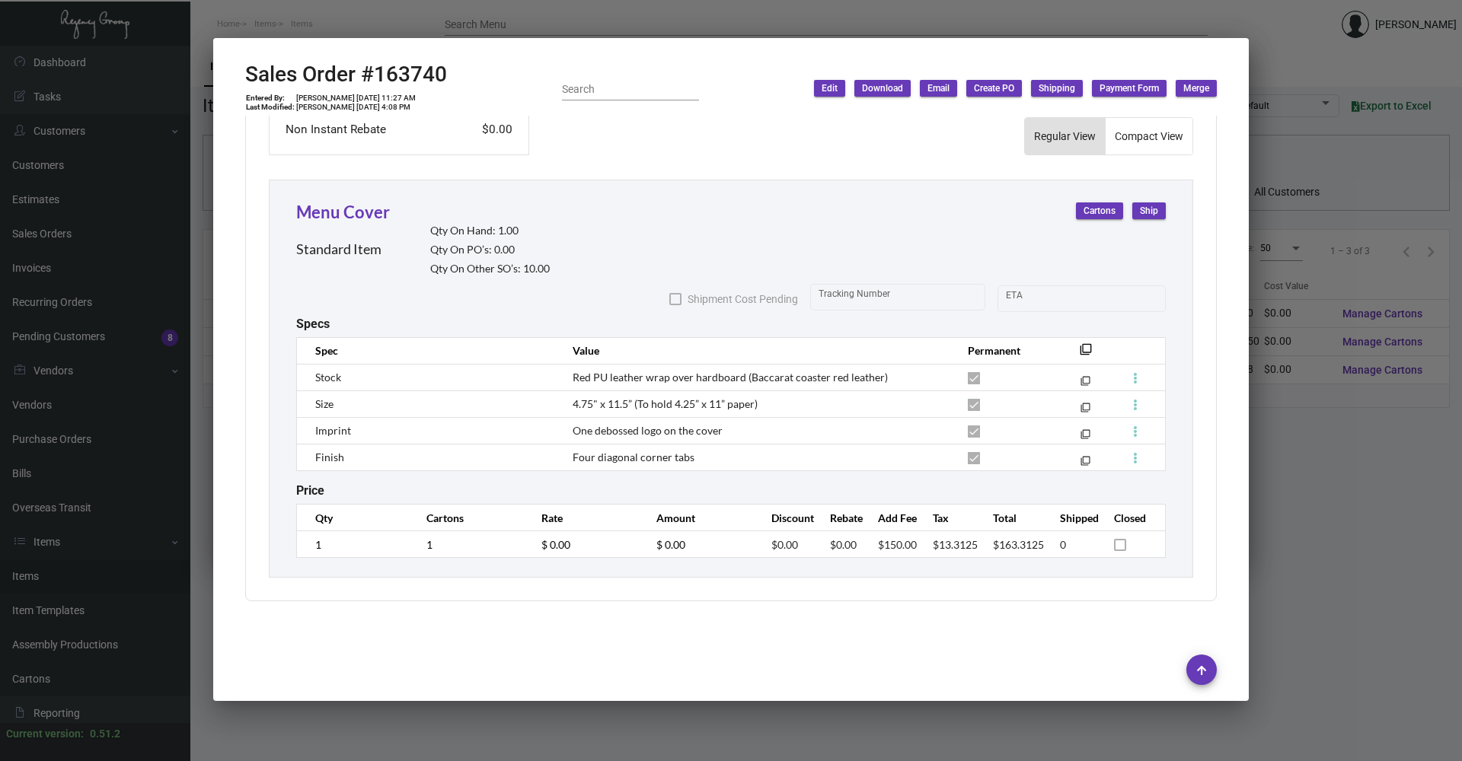
click at [256, 2] on div at bounding box center [731, 380] width 1462 height 761
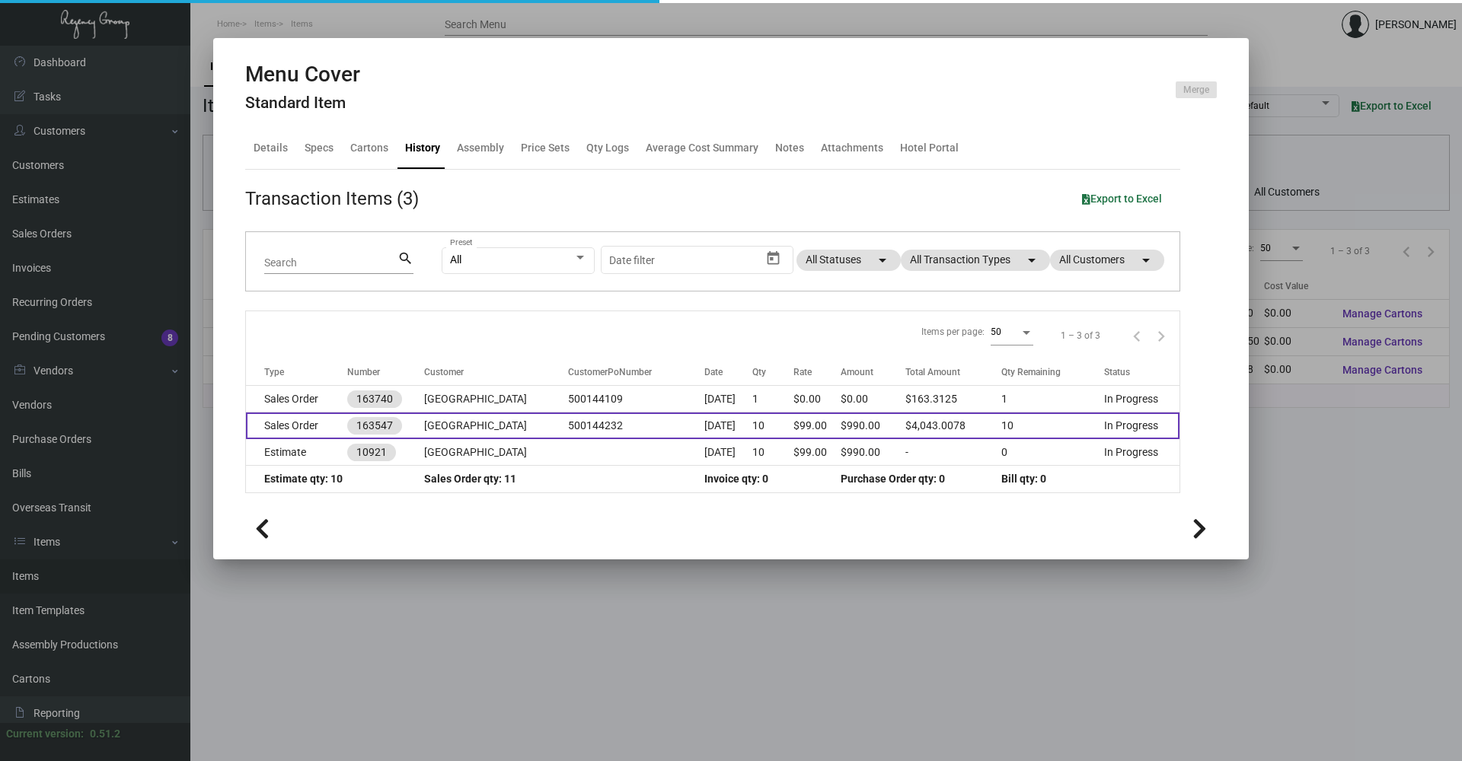
click at [319, 425] on td "Sales Order" at bounding box center [296, 426] width 101 height 27
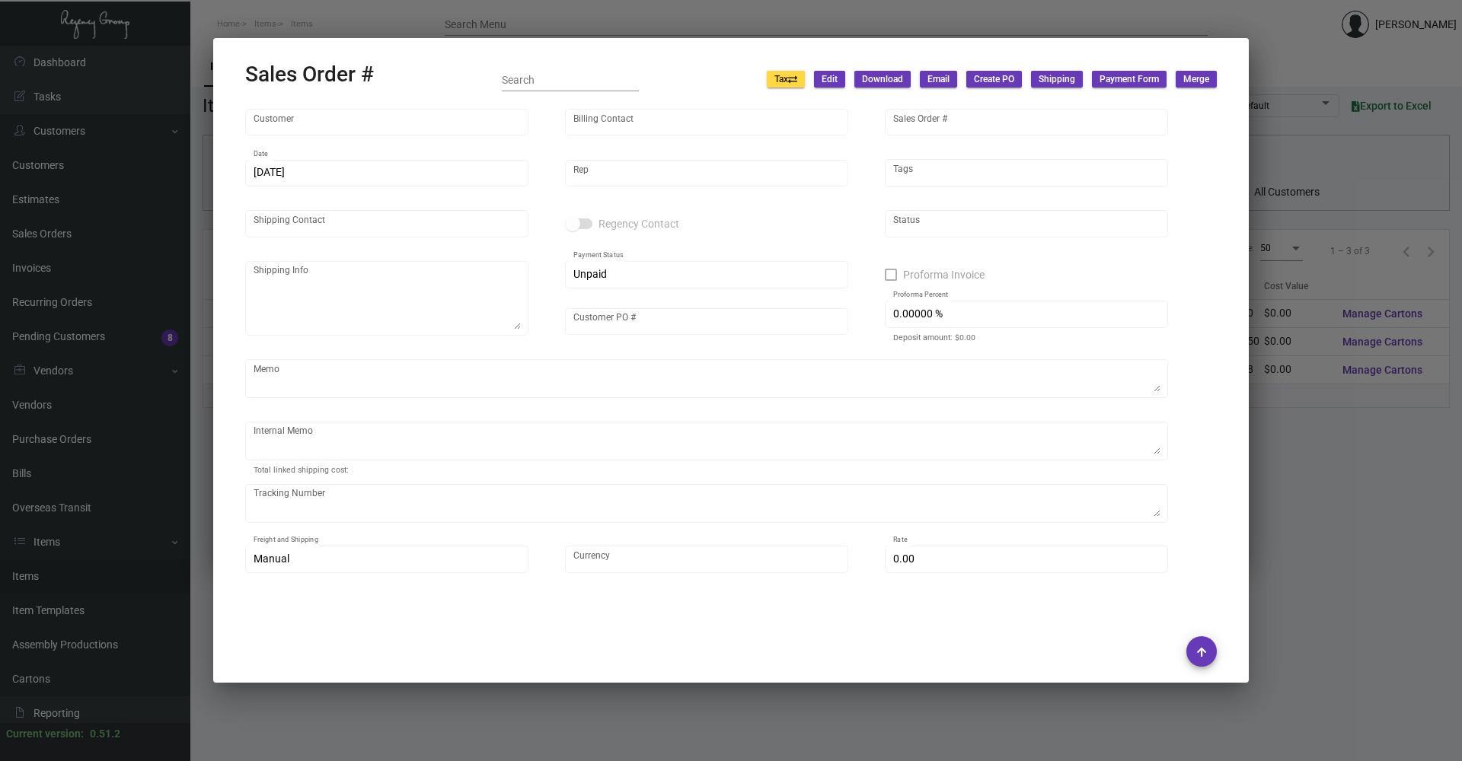
type input "[GEOGRAPHIC_DATA]"
type input "Accounts Payable"
type input "163547"
type input "[DATE]"
type input "[PERSON_NAME]"
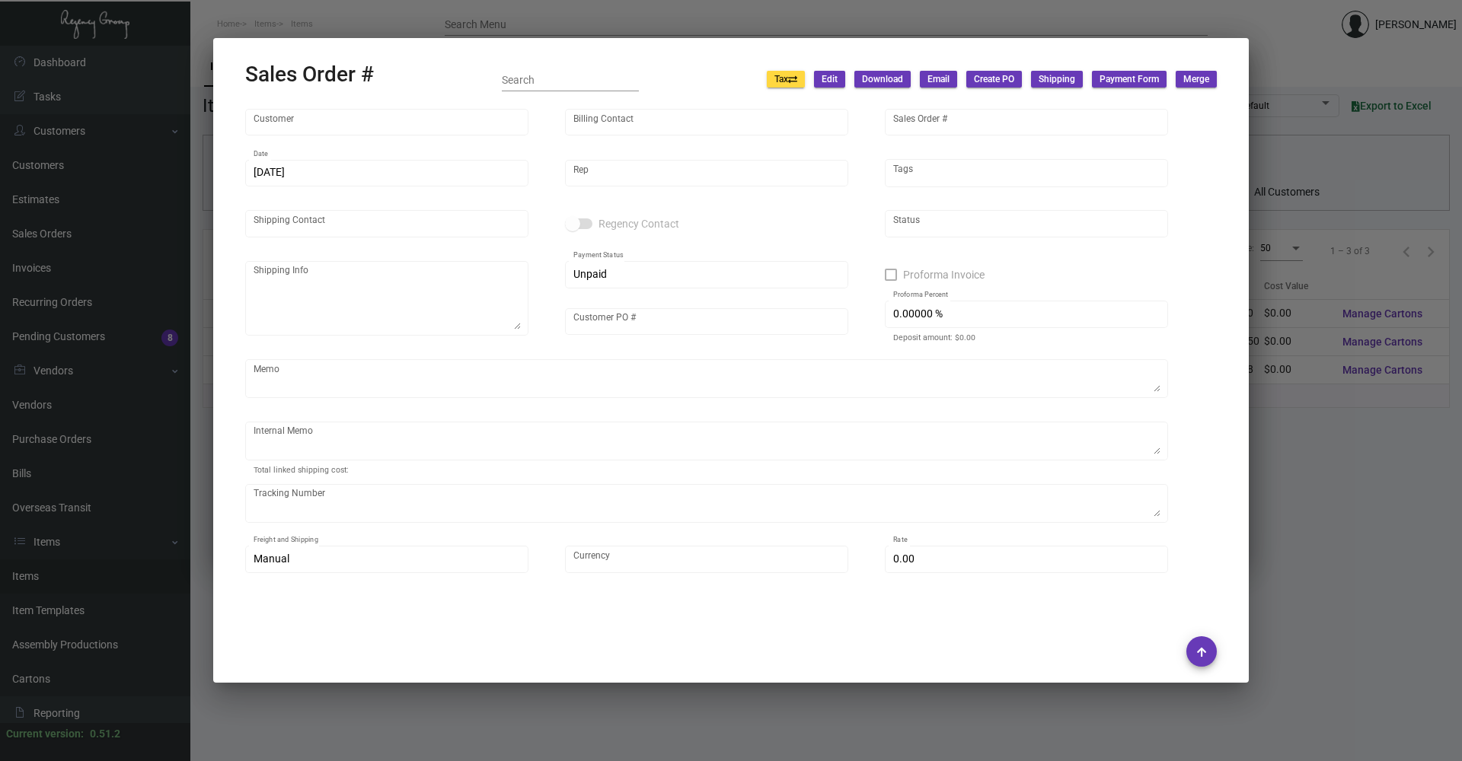
type input "[PERSON_NAME]"
type textarea "[GEOGRAPHIC_DATA] - [PERSON_NAME] Director of Venues [STREET_ADDRESS][US_STATE]"
type input "500144232"
type textarea "Shipped 11/27 UPS Ground Cost $11.28"
type input "United States Dollar $"
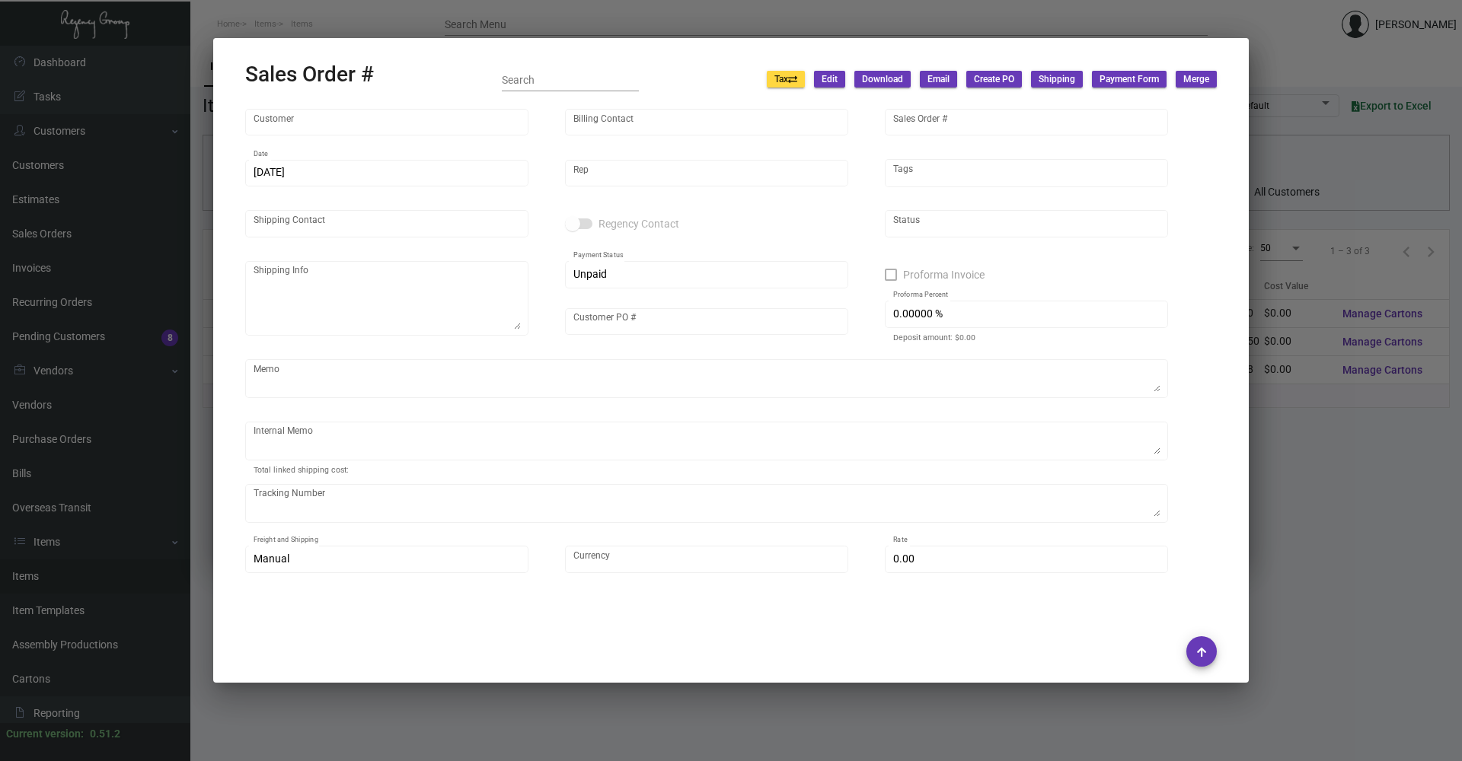
type input "$ 58.74"
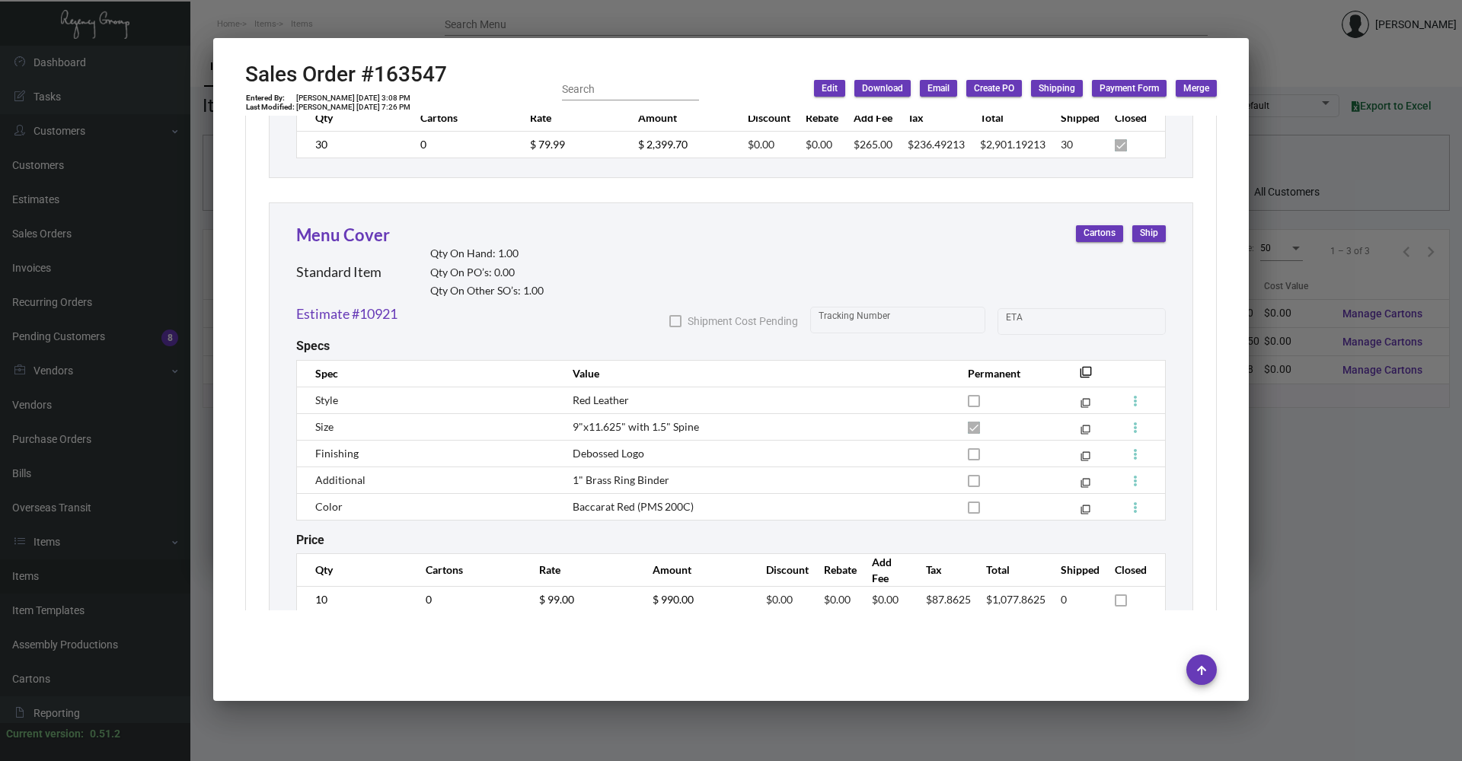
scroll to position [1324, 0]
